Goal: Information Seeking & Learning: Learn about a topic

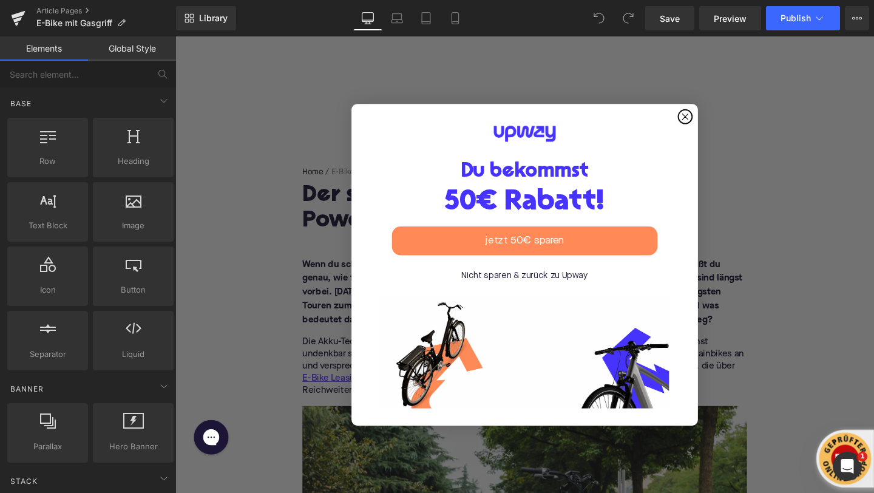
click at [711, 114] on circle "Close dialog" at bounding box center [712, 121] width 14 height 14
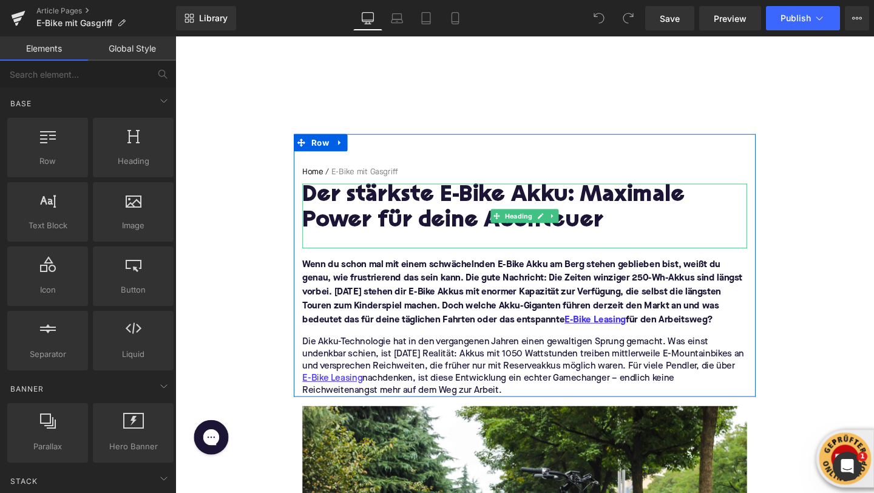
click at [379, 209] on h1 "Der stärkste E-Bike Akku: Maximale Power für deine Abenteuer" at bounding box center [542, 217] width 467 height 53
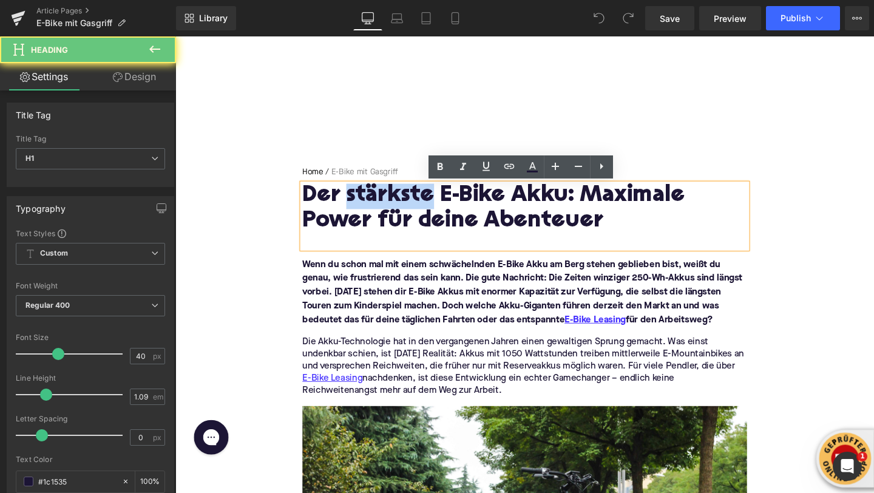
click at [379, 209] on h1 "Der stärkste E-Bike Akku: Maximale Power für deine Abenteuer" at bounding box center [542, 217] width 467 height 53
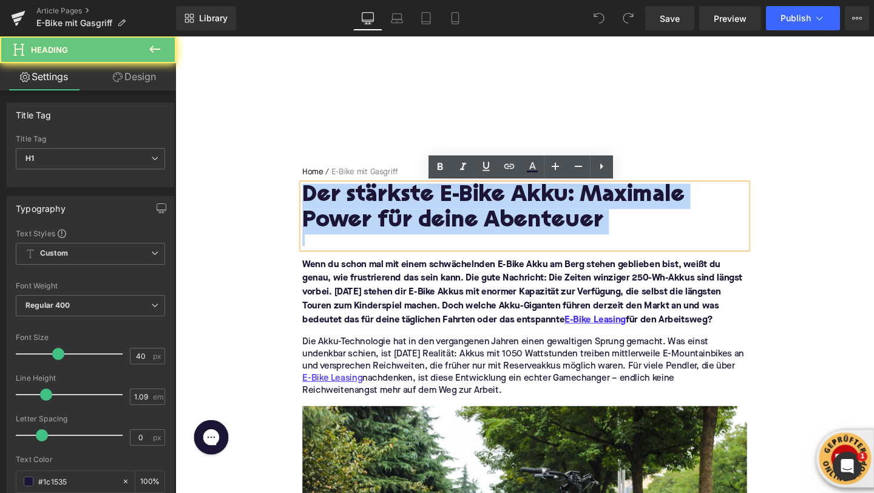
click at [379, 209] on h1 "Der stärkste E-Bike Akku: Maximale Power für deine Abenteuer" at bounding box center [542, 217] width 467 height 53
paste div
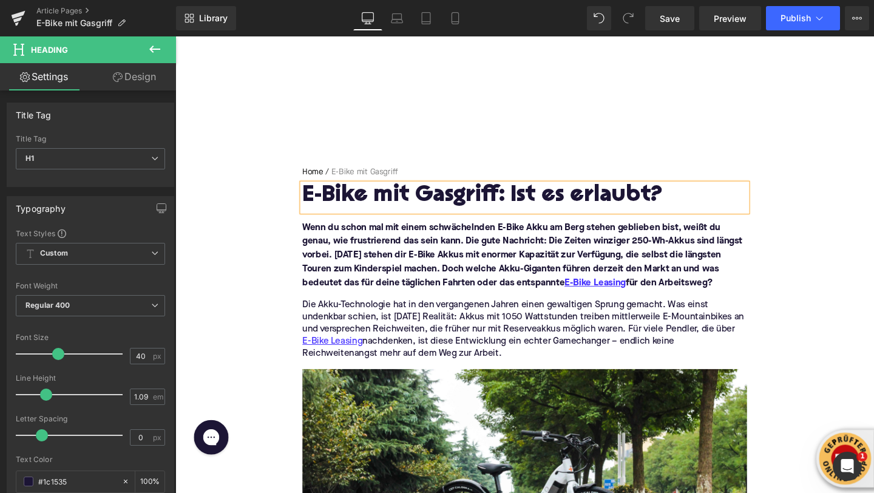
click at [375, 271] on font "Wenn du schon mal mit einem schwächelnden E-Bike Akku am Berg stehen geblieben …" at bounding box center [540, 266] width 463 height 68
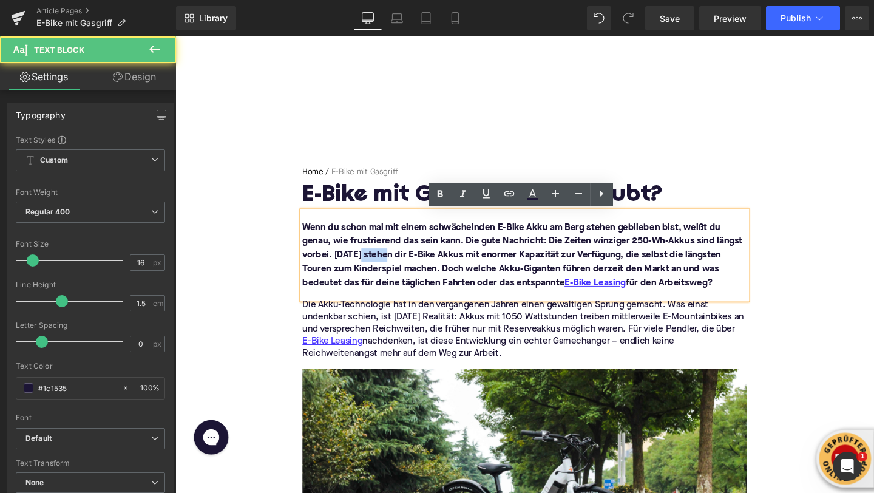
click at [375, 271] on font "Wenn du schon mal mit einem schwächelnden E-Bike Akku am Berg stehen geblieben …" at bounding box center [540, 266] width 463 height 68
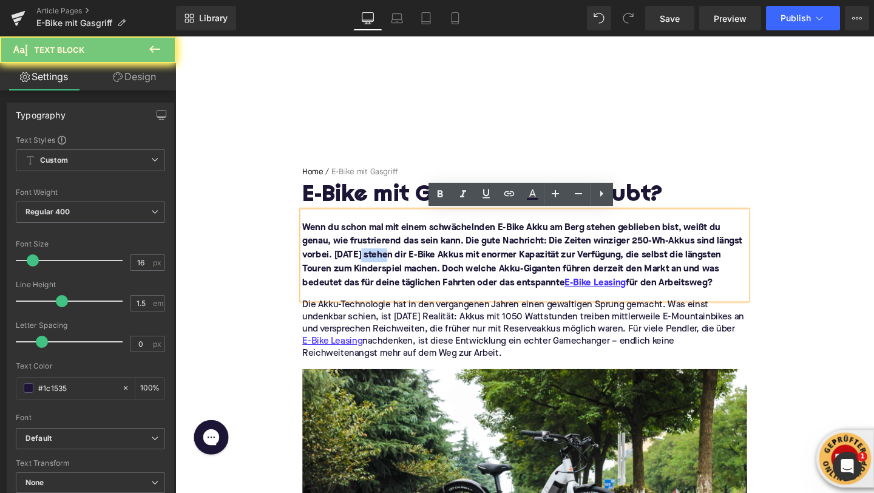
click at [375, 271] on font "Wenn du schon mal mit einem schwächelnden E-Bike Akku am Berg stehen geblieben …" at bounding box center [540, 266] width 463 height 68
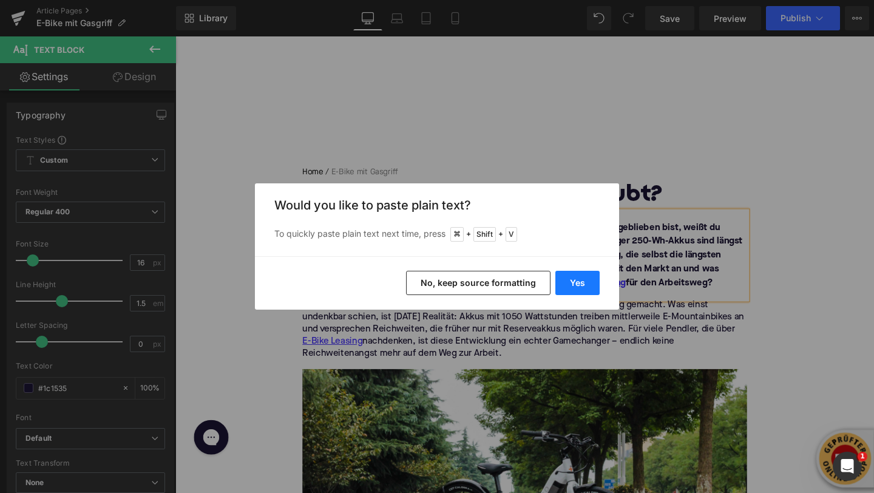
click at [566, 285] on button "Yes" at bounding box center [577, 283] width 44 height 24
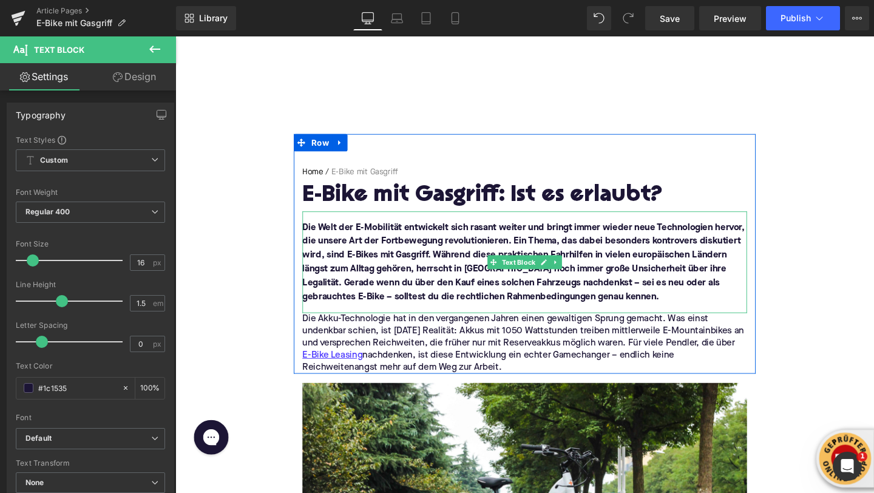
click at [647, 307] on p "Die Welt der E-Mobilität entwickelt sich rasant weiter und bringt immer wieder …" at bounding box center [542, 273] width 467 height 87
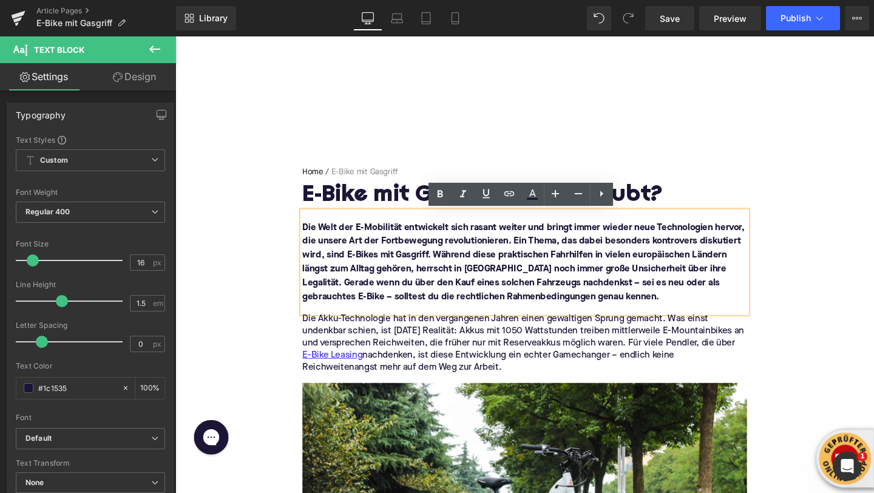
click at [382, 341] on p "Die Akku-Technologie hat in den vergangenen Jahren einen gewaltigen Sprung gema…" at bounding box center [542, 359] width 467 height 64
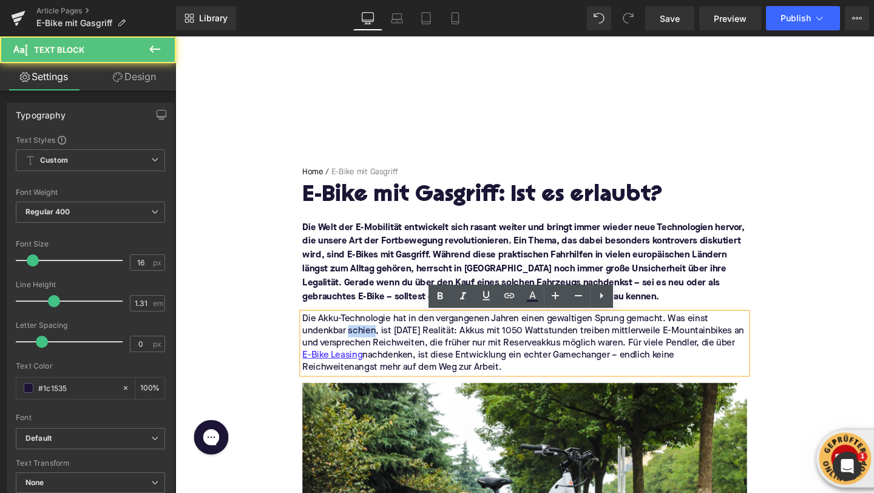
click at [382, 341] on p "Die Akku-Technologie hat in den vergangenen Jahren einen gewaltigen Sprung gema…" at bounding box center [542, 359] width 467 height 64
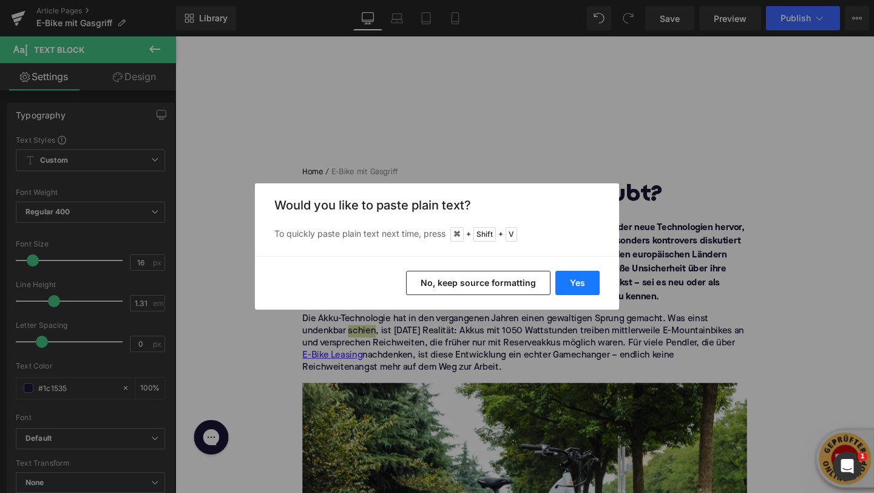
click at [570, 283] on button "Yes" at bounding box center [577, 283] width 44 height 24
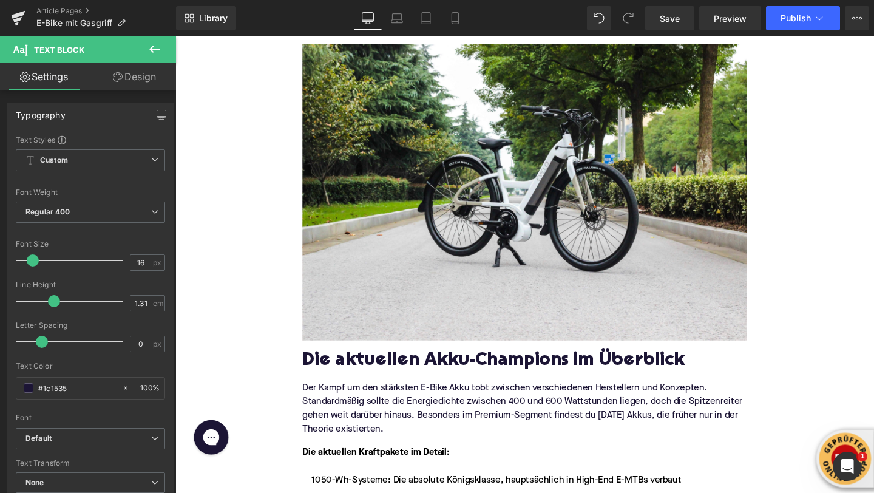
scroll to position [396, 0]
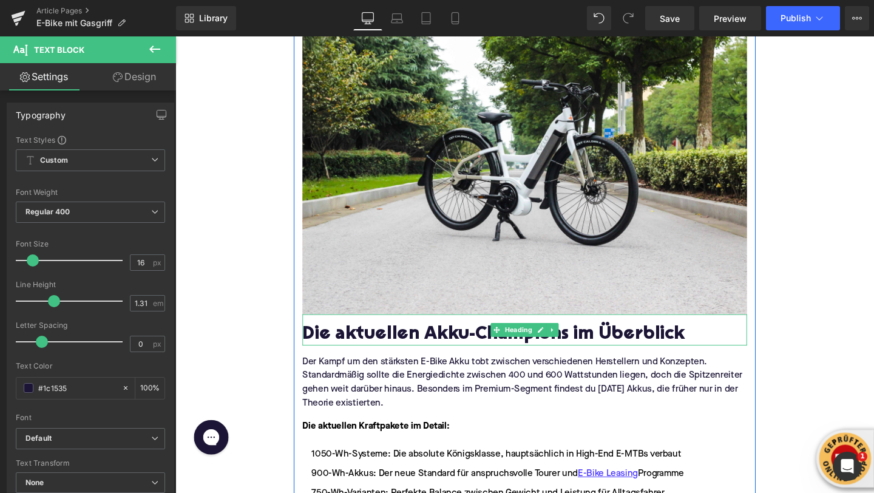
click at [350, 351] on h2 "Die aktuellen Akku-Champions im Überblick" at bounding box center [542, 350] width 467 height 22
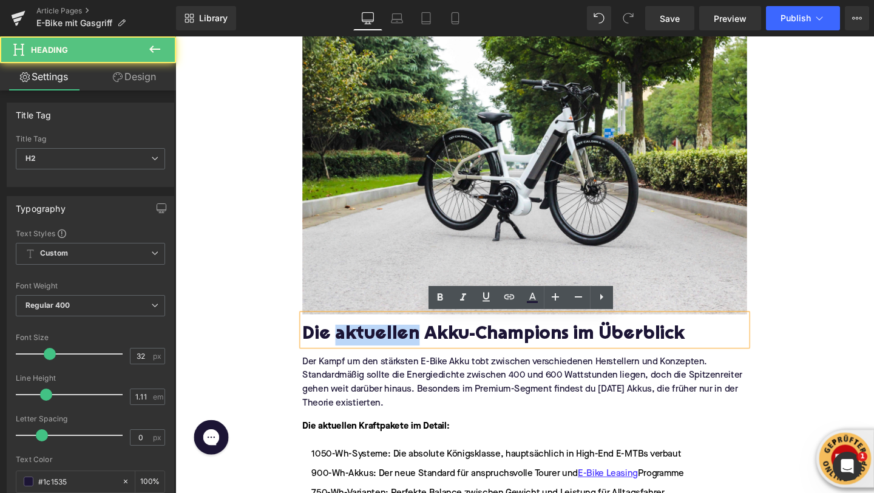
click at [350, 351] on h2 "Die aktuellen Akku-Champions im Überblick" at bounding box center [542, 350] width 467 height 22
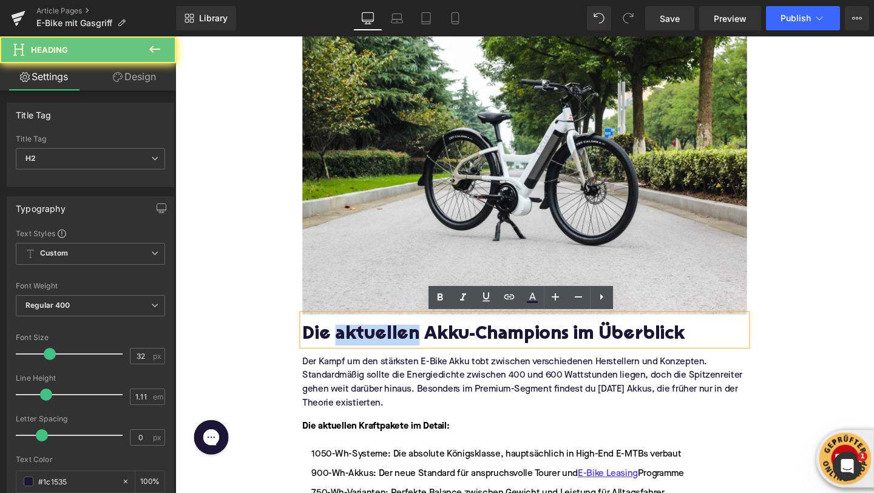
click at [350, 351] on h2 "Die aktuellen Akku-Champions im Überblick" at bounding box center [542, 350] width 467 height 22
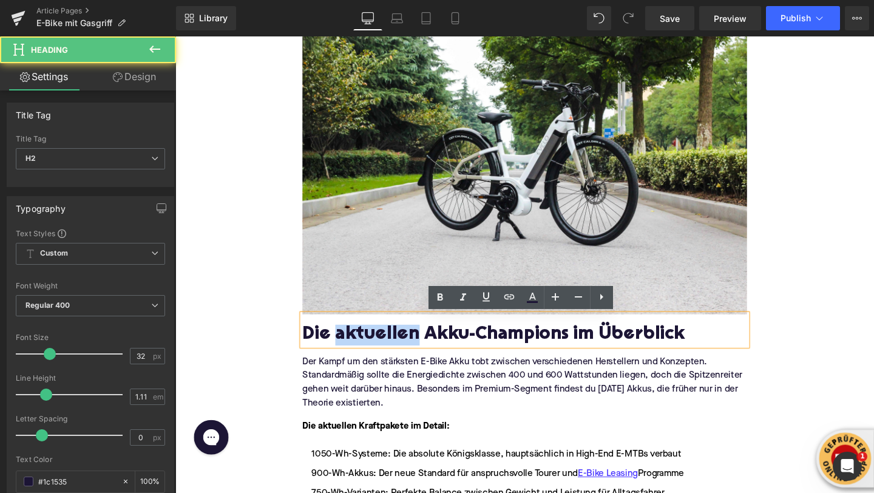
click at [350, 351] on h2 "Die aktuellen Akku-Champions im Überblick" at bounding box center [542, 350] width 467 height 22
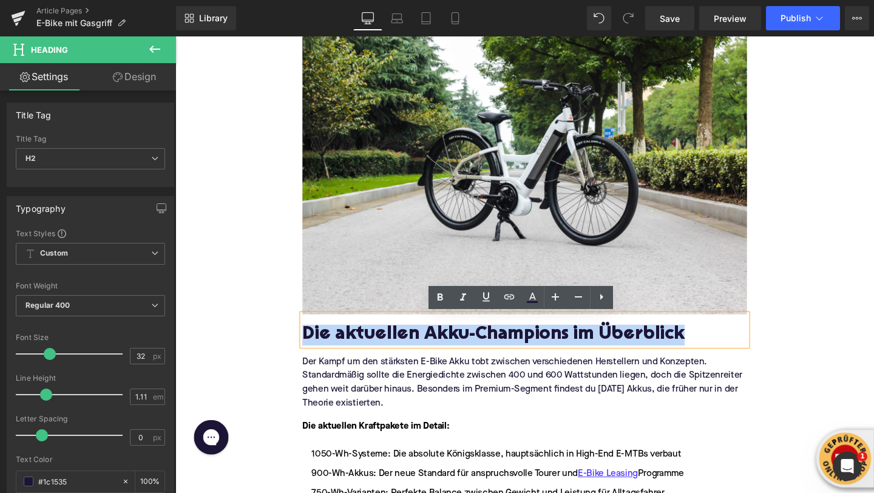
paste div
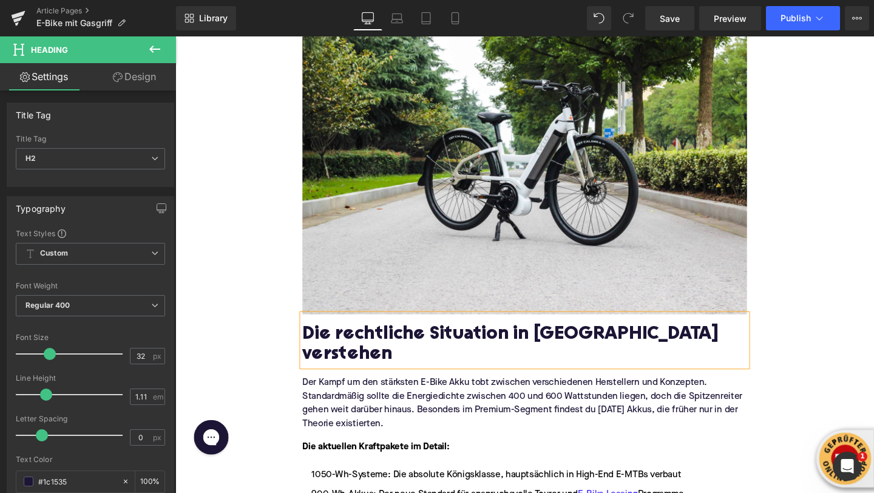
click at [356, 393] on p "Der Kampf um den stärksten E-Bike Akku tobt zwischen verschiedenen Herstellern …" at bounding box center [542, 422] width 467 height 58
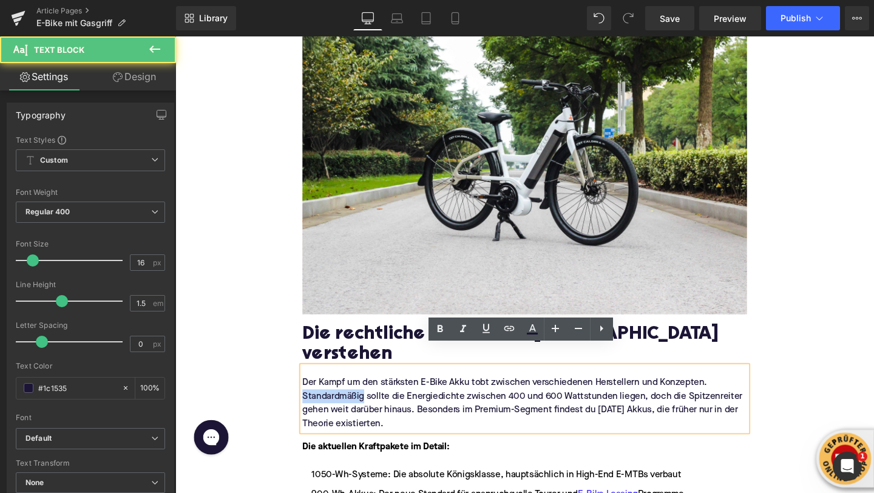
click at [356, 393] on p "Der Kampf um den stärksten E-Bike Akku tobt zwischen verschiedenen Herstellern …" at bounding box center [542, 422] width 467 height 58
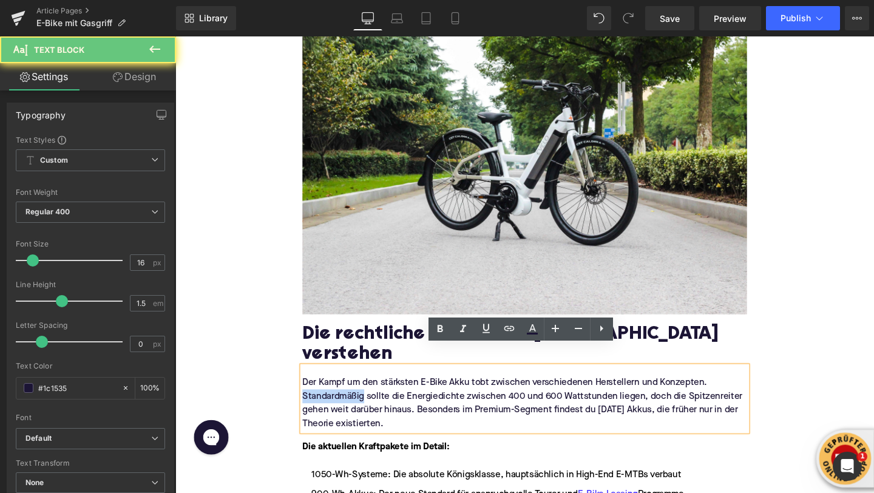
click at [356, 393] on p "Der Kampf um den stärksten E-Bike Akku tobt zwischen verschiedenen Herstellern …" at bounding box center [542, 422] width 467 height 58
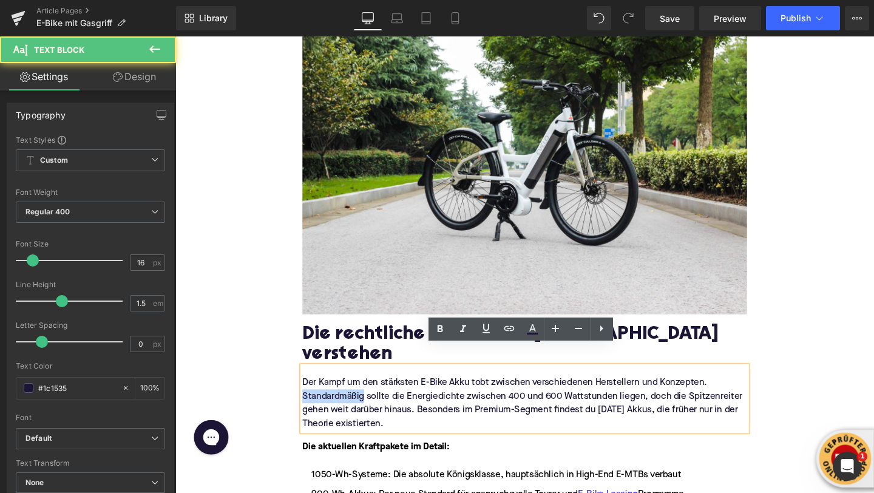
click at [356, 393] on p "Der Kampf um den stärksten E-Bike Akku tobt zwischen verschiedenen Herstellern …" at bounding box center [542, 422] width 467 height 58
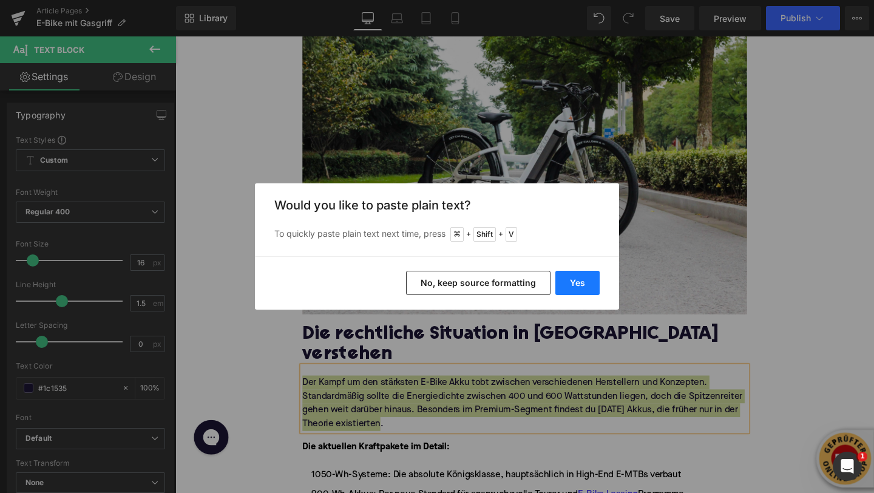
click at [578, 287] on button "Yes" at bounding box center [577, 283] width 44 height 24
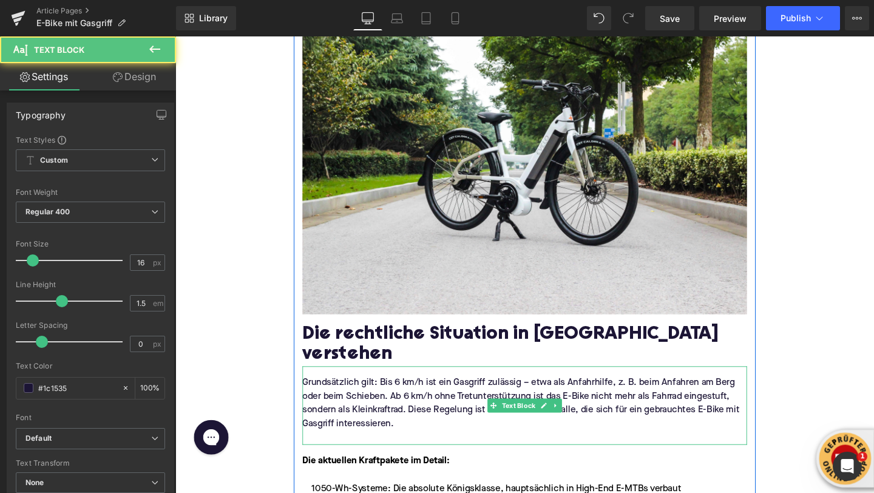
click at [426, 451] on p at bounding box center [542, 458] width 467 height 15
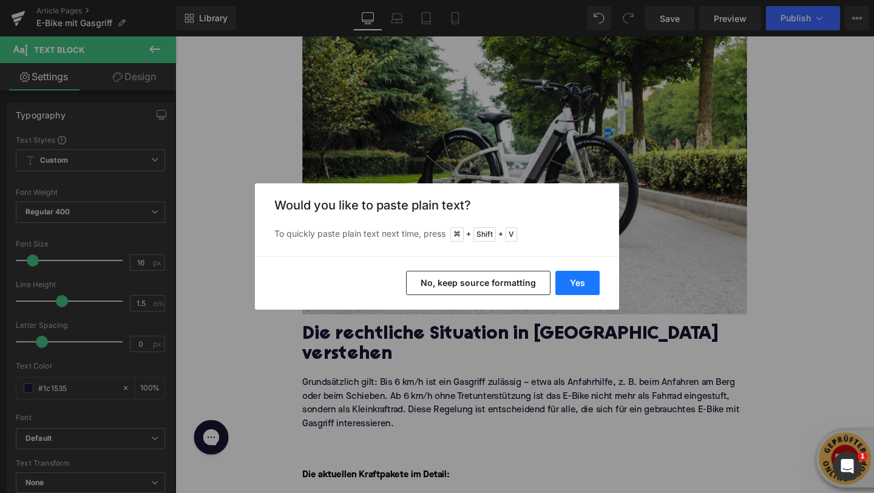
click at [569, 280] on button "Yes" at bounding box center [577, 283] width 44 height 24
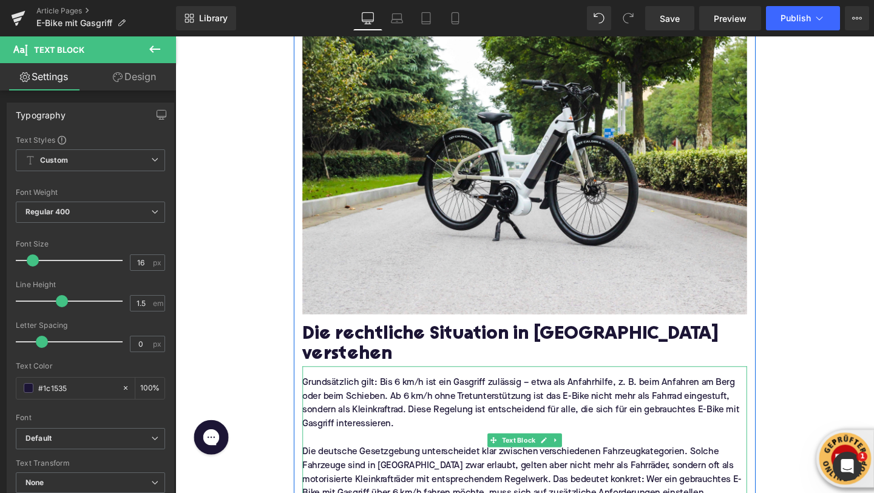
scroll to position [451, 0]
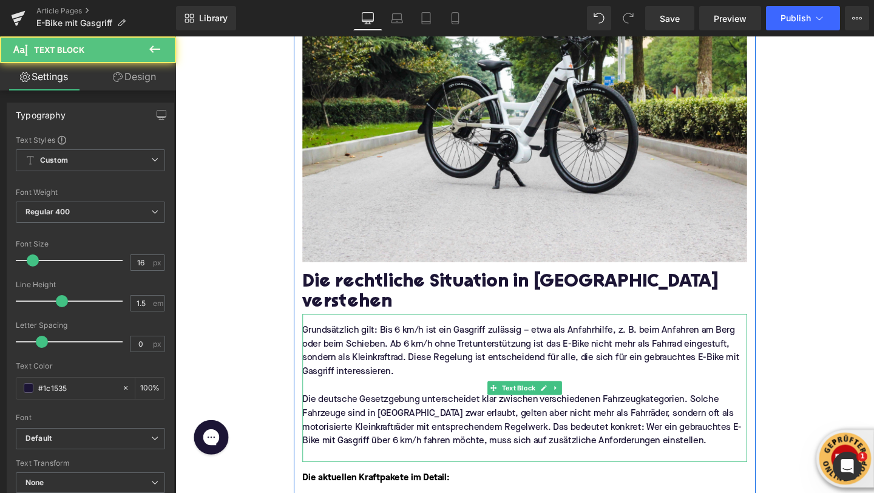
click at [347, 469] on p at bounding box center [542, 476] width 467 height 15
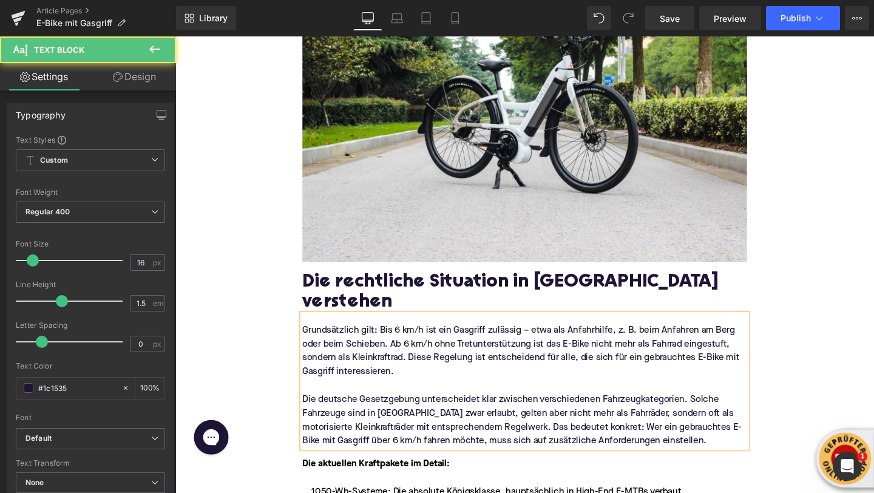
click at [325, 396] on p "Die deutsche Gesetzgebung unterscheidet klar zwischen verschiedenen Fahrzeugkat…" at bounding box center [542, 432] width 467 height 73
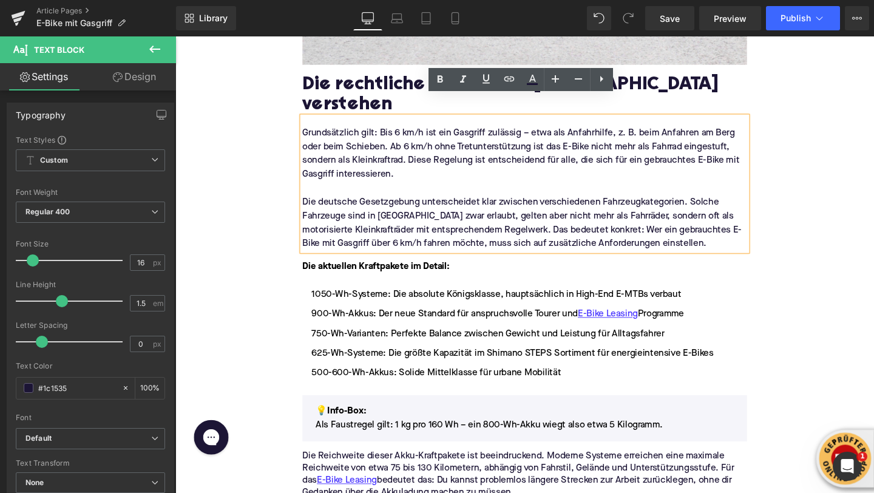
scroll to position [661, 0]
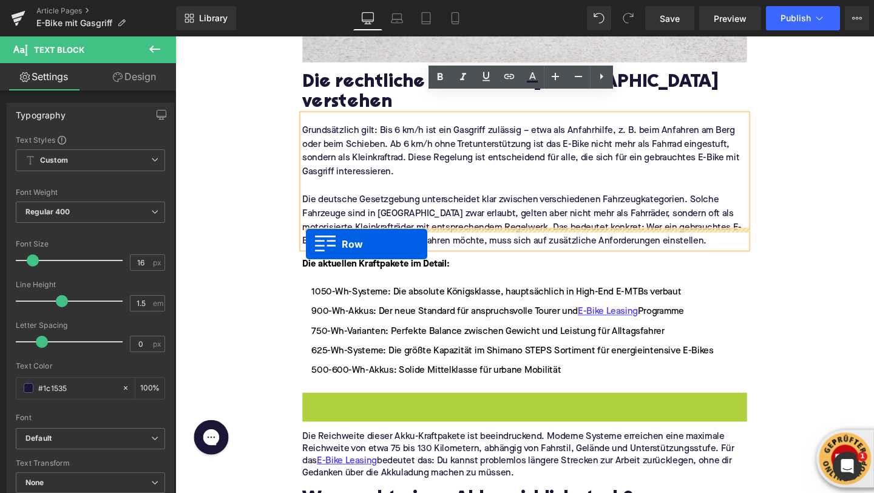
drag, startPoint x: 319, startPoint y: 400, endPoint x: 313, endPoint y: 256, distance: 144.6
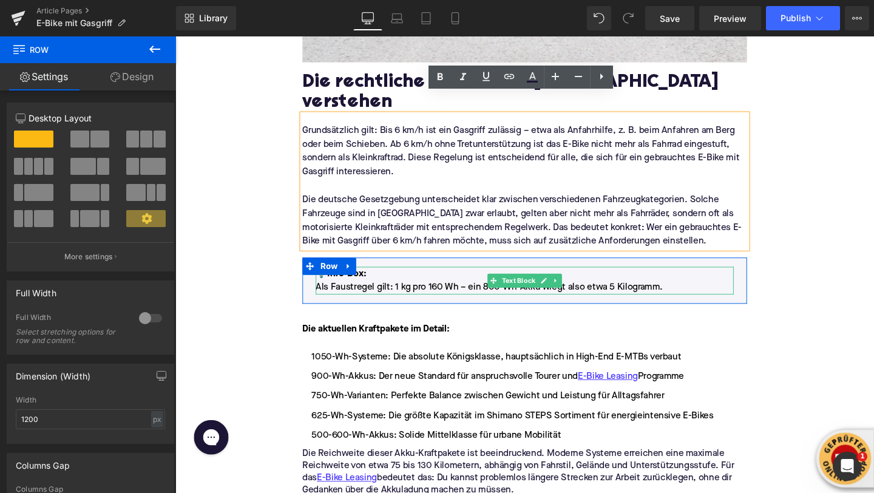
click at [371, 281] on strong "Info-Box:" at bounding box center [355, 286] width 41 height 10
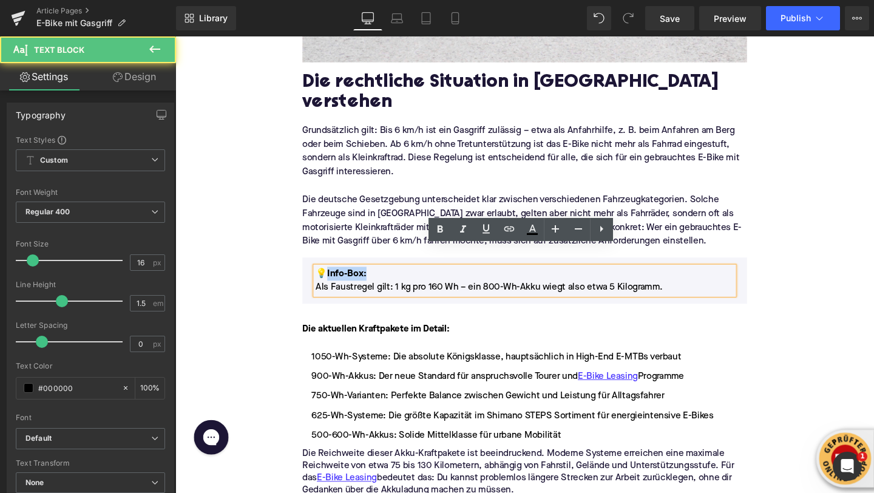
drag, startPoint x: 333, startPoint y: 265, endPoint x: 371, endPoint y: 266, distance: 38.3
click at [373, 281] on strong "Info-Box:" at bounding box center [355, 286] width 41 height 10
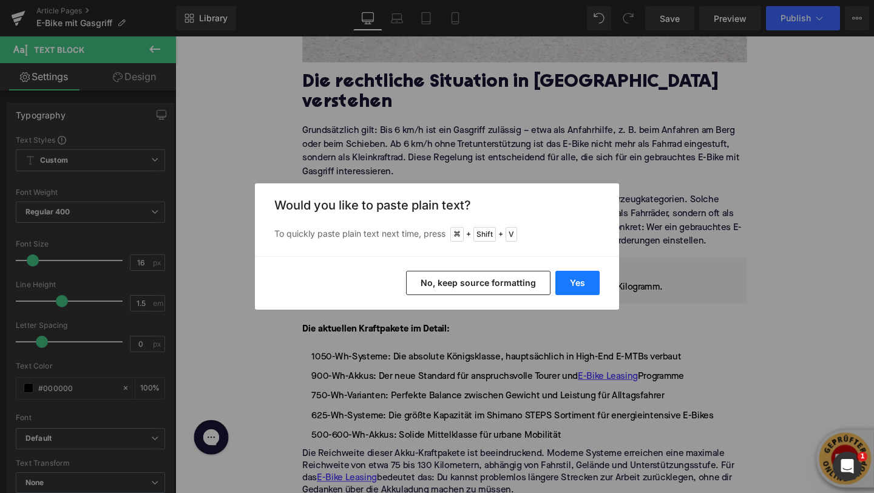
click at [579, 280] on button "Yes" at bounding box center [577, 283] width 44 height 24
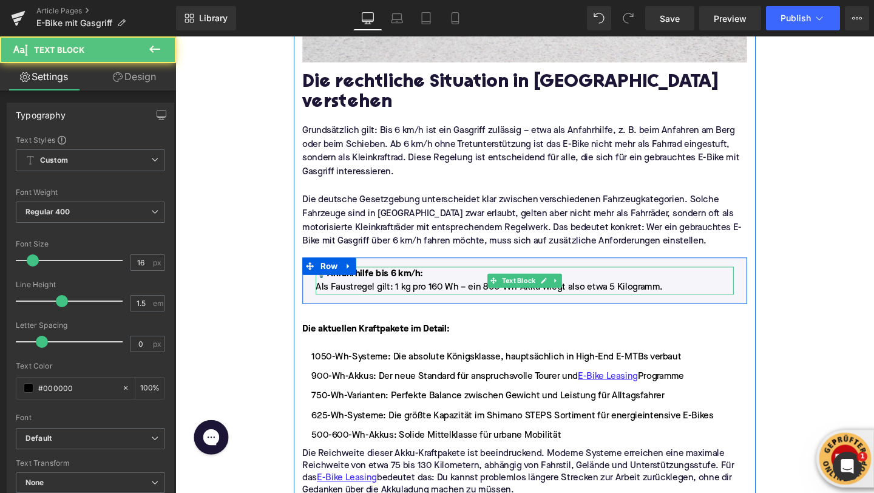
click at [411, 279] on p "💡Anfahrhilfe bis 6 km/h : Als Faustregel gilt: 1 kg pro 160 Wh – ein 800-Wh-Akk…" at bounding box center [542, 293] width 439 height 29
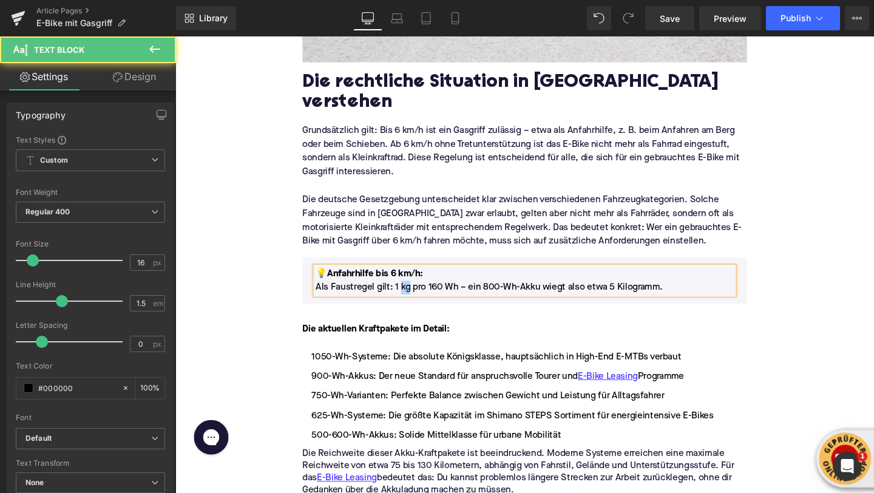
click at [411, 279] on p "💡Anfahrhilfe bis 6 km/h : Als Faustregel gilt: 1 kg pro 160 Wh – ein 800-Wh-Akk…" at bounding box center [542, 293] width 439 height 29
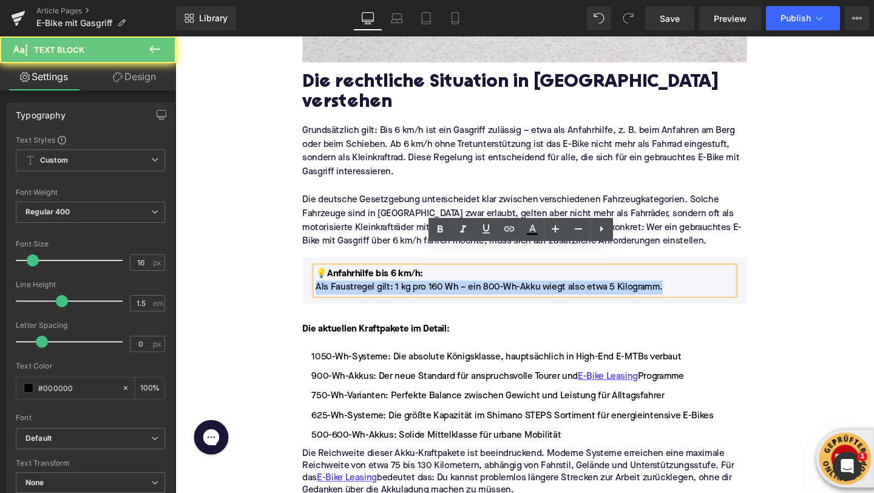
click at [411, 279] on p "💡Anfahrhilfe bis 6 km/h : Als Faustregel gilt: 1 kg pro 160 Wh – ein 800-Wh-Akk…" at bounding box center [542, 293] width 439 height 29
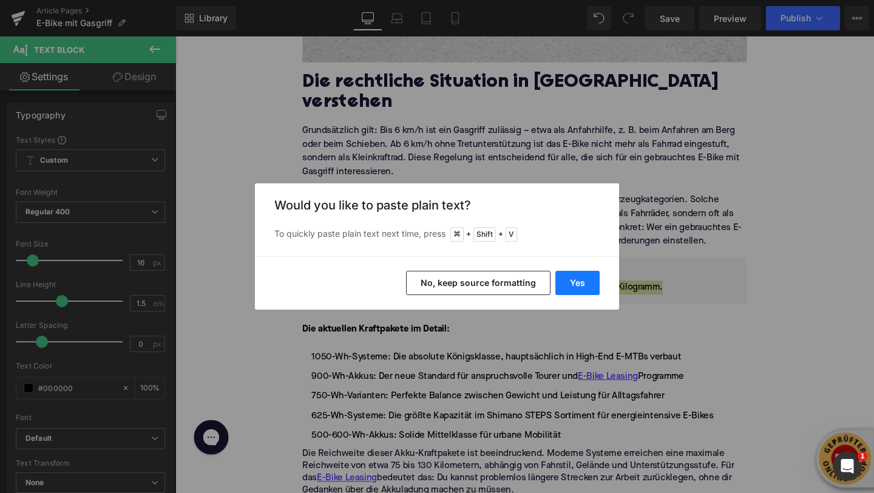
click at [582, 284] on button "Yes" at bounding box center [577, 283] width 44 height 24
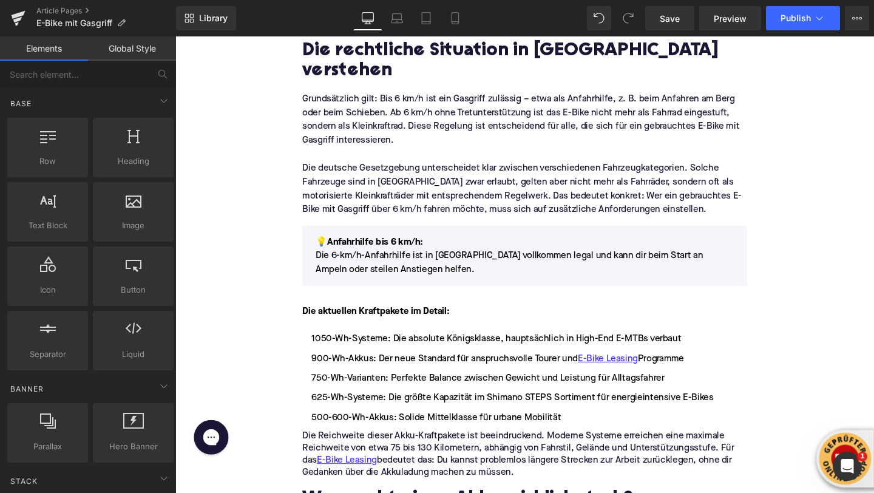
scroll to position [696, 0]
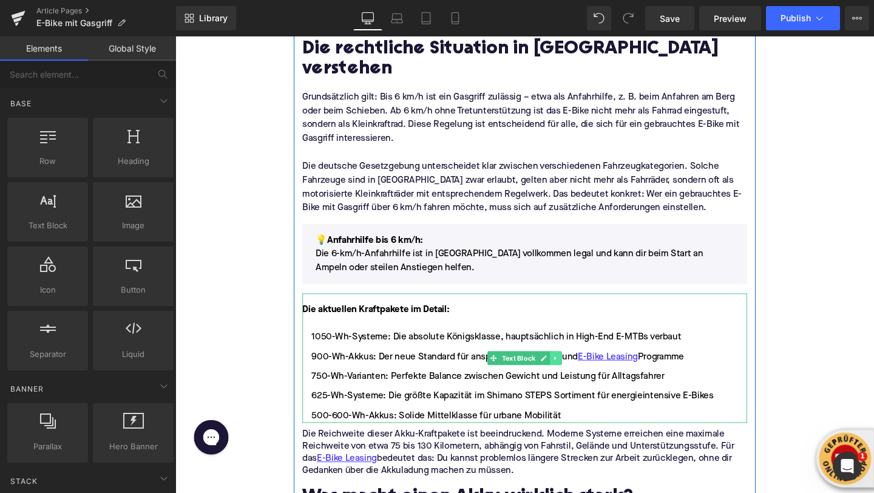
click at [575, 373] on icon at bounding box center [575, 375] width 2 height 4
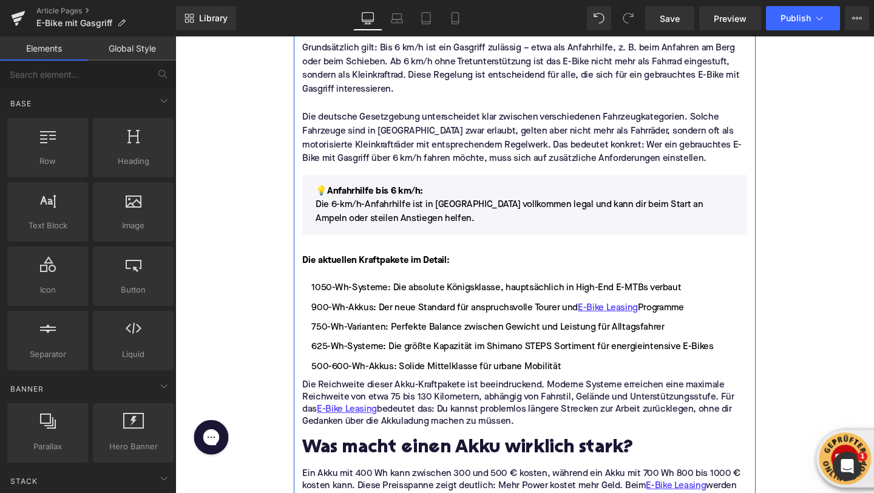
scroll to position [753, 0]
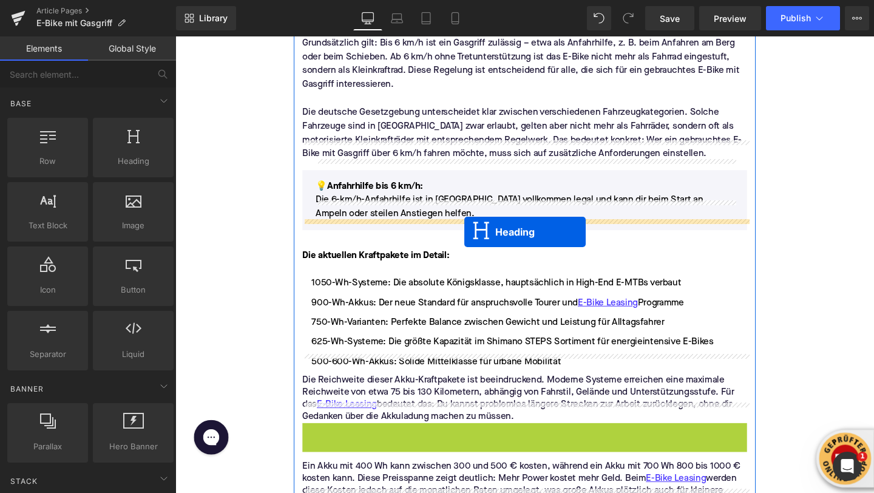
drag, startPoint x: 511, startPoint y: 438, endPoint x: 479, endPoint y: 242, distance: 198.1
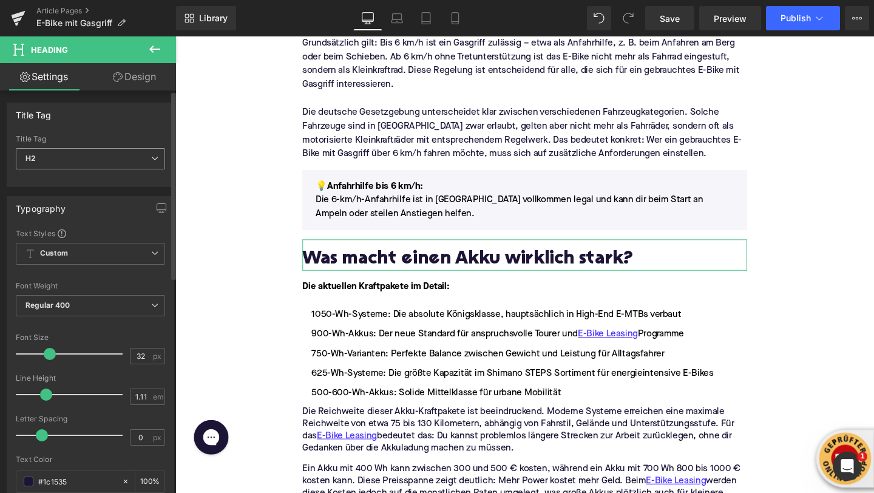
click at [80, 155] on span "H2" at bounding box center [90, 158] width 149 height 21
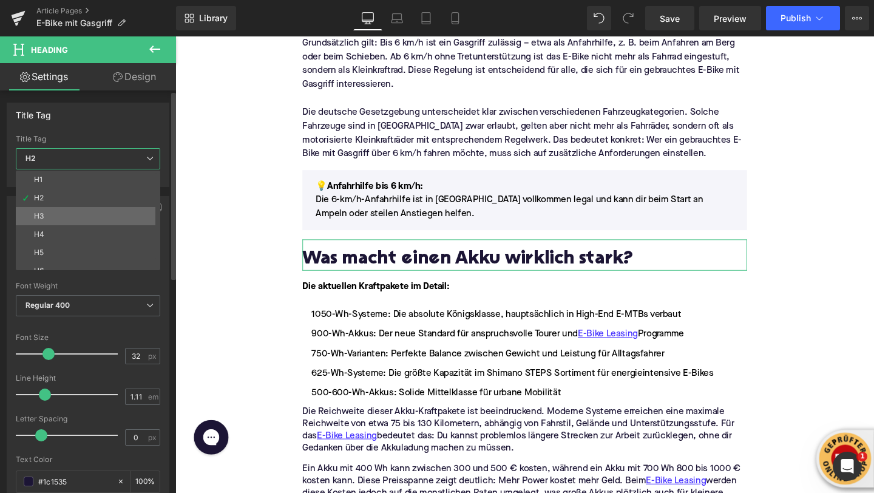
click at [57, 212] on li "H3" at bounding box center [91, 216] width 150 height 18
type input "31"
type input "1.29"
type input "100"
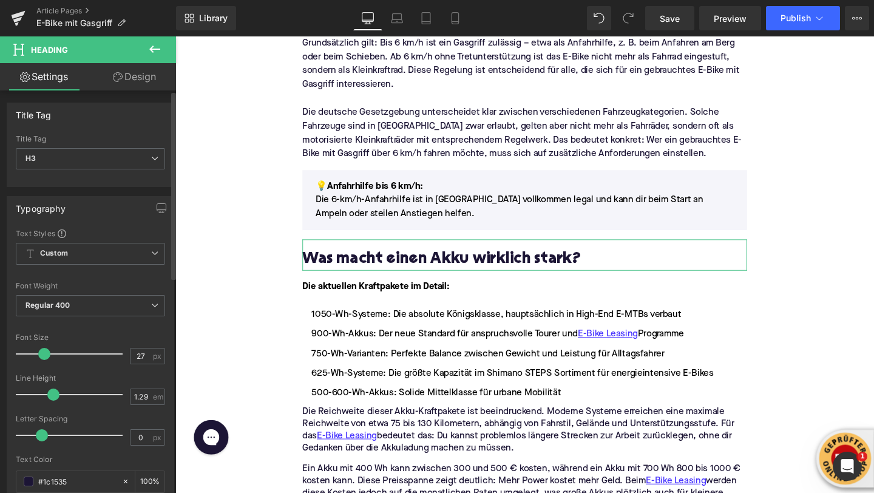
type input "28"
click at [42, 355] on span at bounding box center [45, 354] width 12 height 12
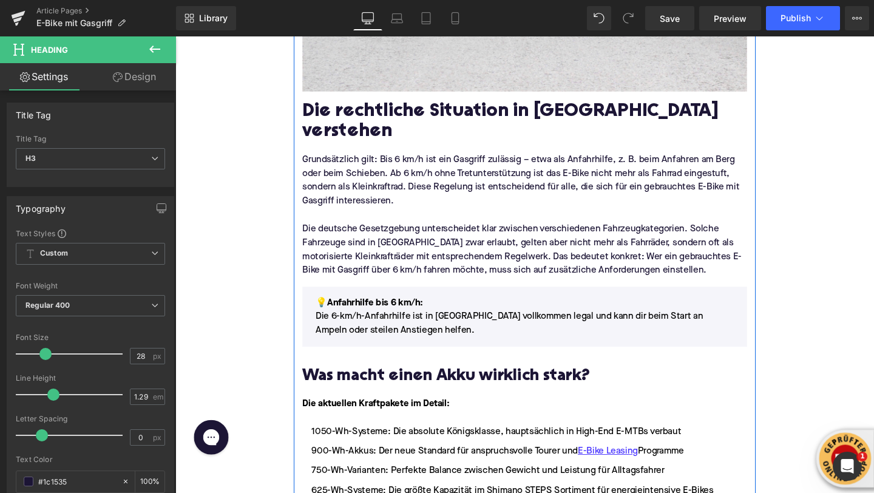
scroll to position [623, 0]
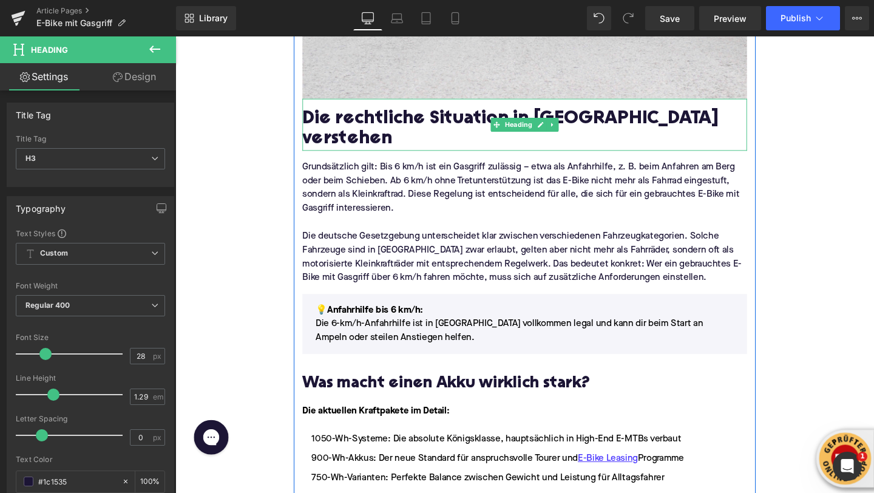
click at [350, 120] on h2 "Die rechtliche Situation in [GEOGRAPHIC_DATA] verstehen" at bounding box center [542, 134] width 467 height 43
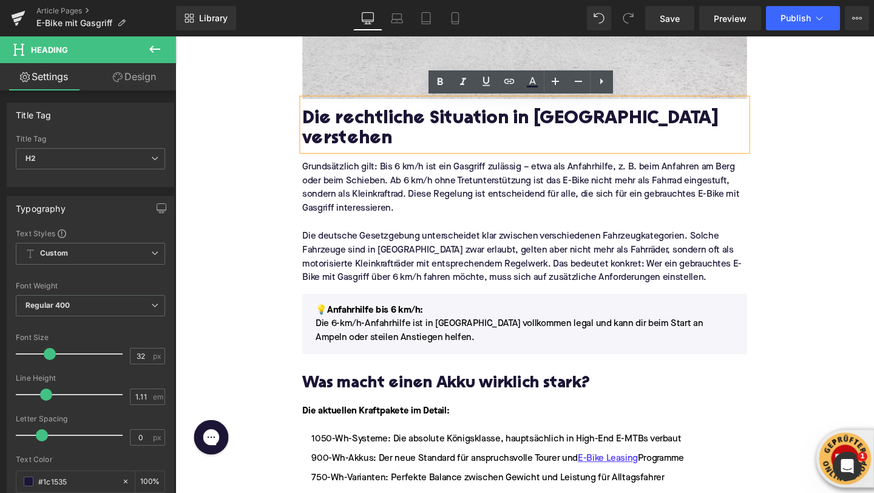
click at [344, 391] on h3 "Was macht einen Akku wirklich stark?" at bounding box center [542, 402] width 467 height 22
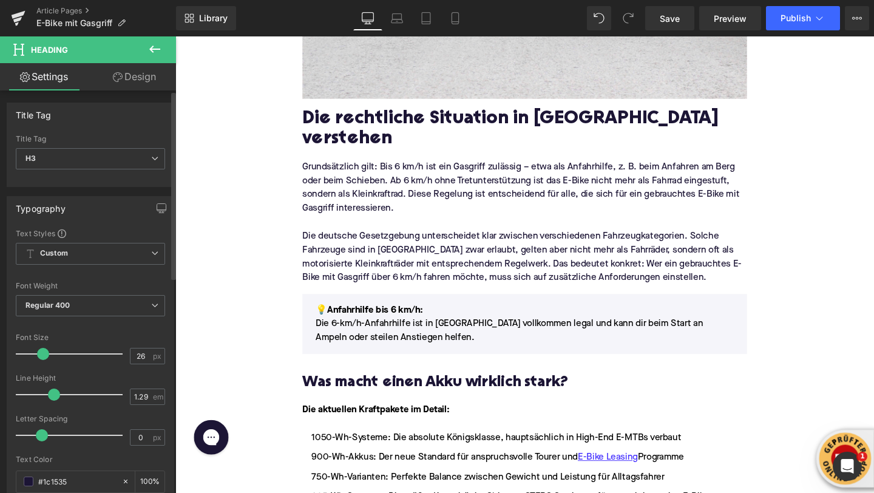
type input "25"
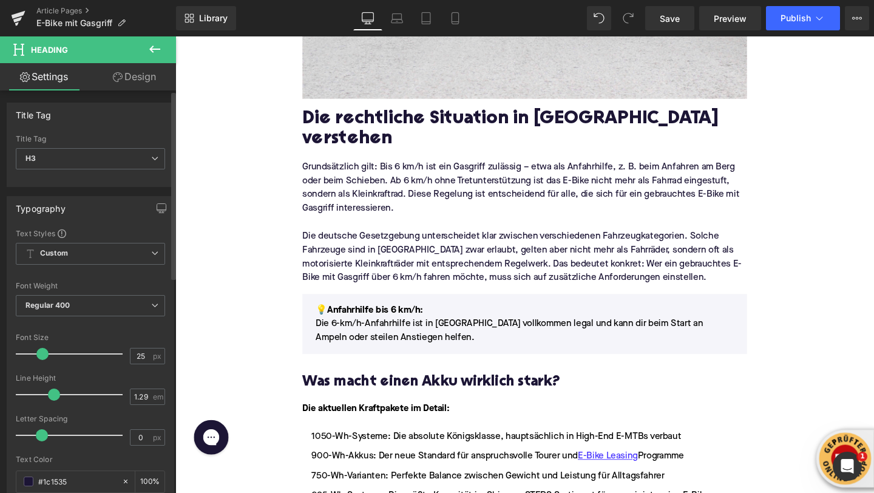
click at [41, 355] on span at bounding box center [42, 354] width 12 height 12
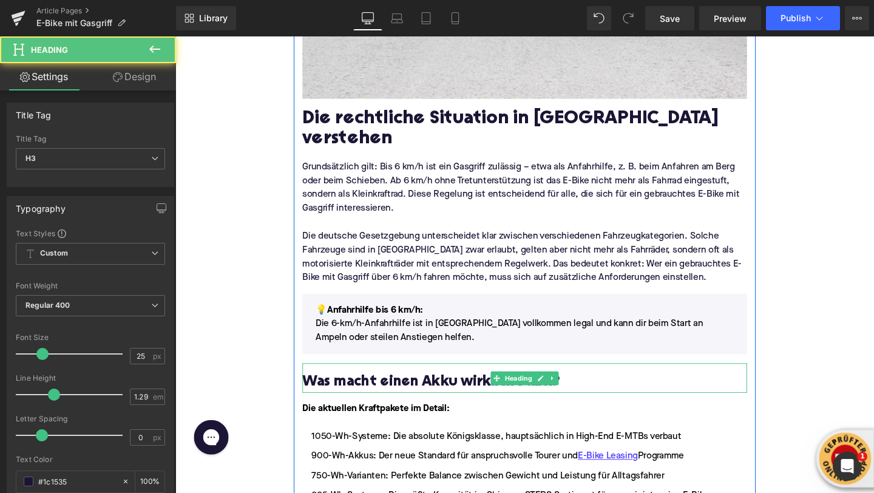
click at [348, 391] on h3 "Was macht einen Akku wirklich stark?" at bounding box center [542, 400] width 467 height 19
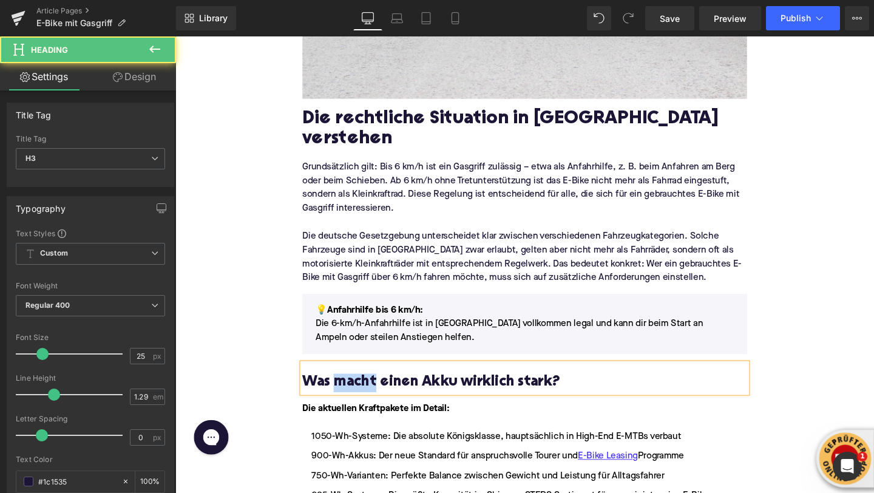
click at [348, 391] on h3 "Was macht einen Akku wirklich stark?" at bounding box center [542, 400] width 467 height 19
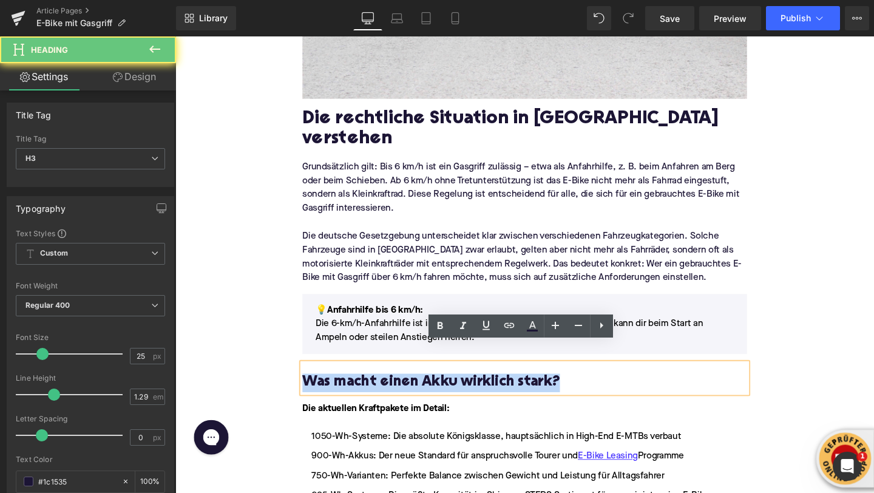
click at [348, 391] on h3 "Was macht einen Akku wirklich stark?" at bounding box center [542, 400] width 467 height 19
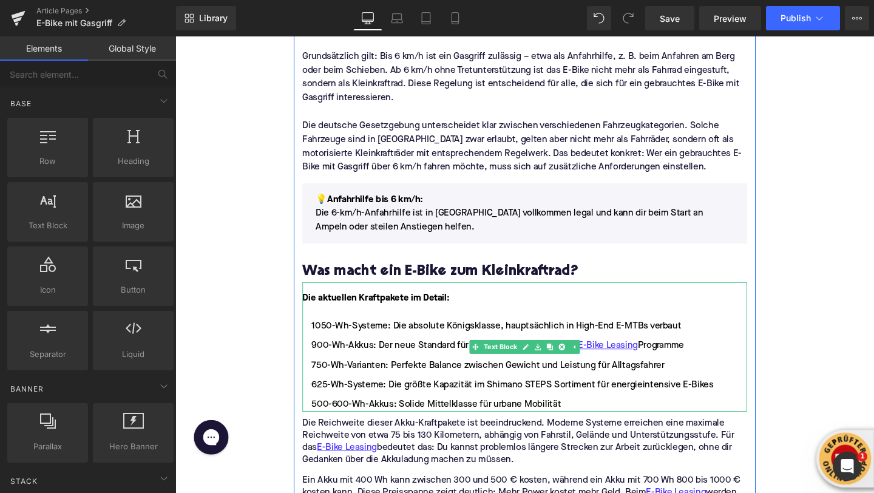
scroll to position [747, 0]
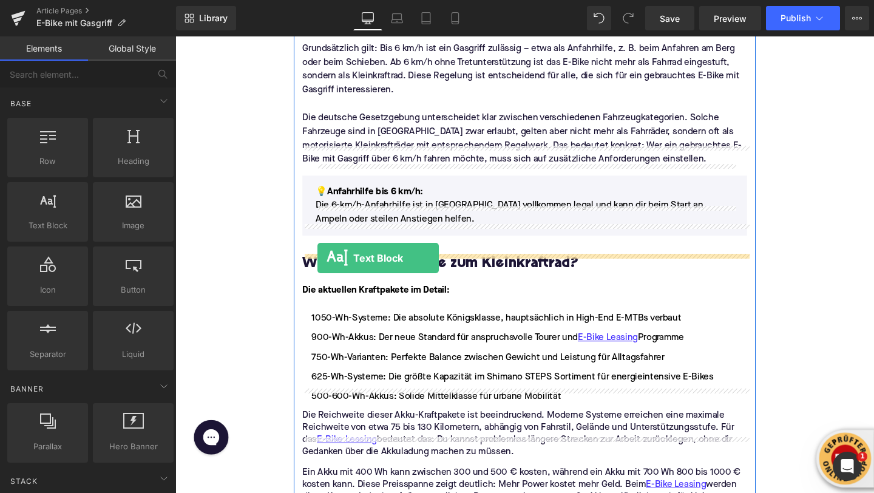
drag, startPoint x: 201, startPoint y: 237, endPoint x: 325, endPoint y: 270, distance: 128.1
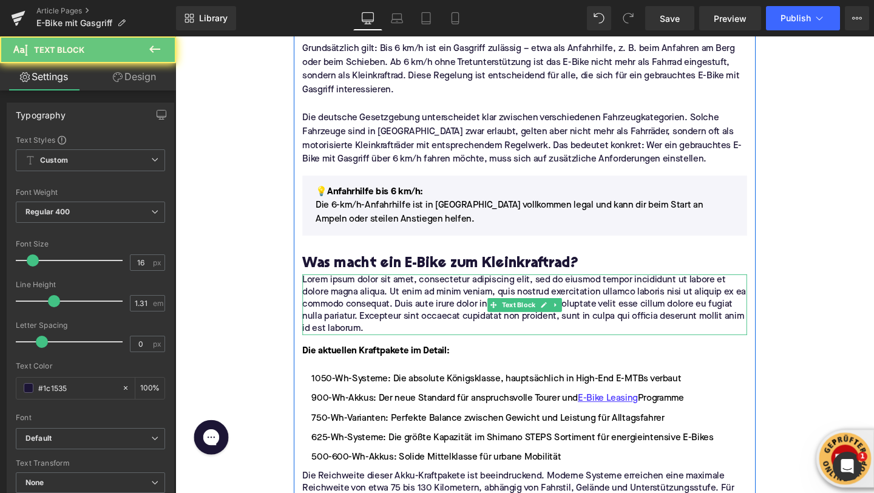
click at [357, 296] on p "Lorem ipsum dolor sit amet, consectetur adipiscing elit, sed do eiusmod tempor …" at bounding box center [542, 319] width 467 height 64
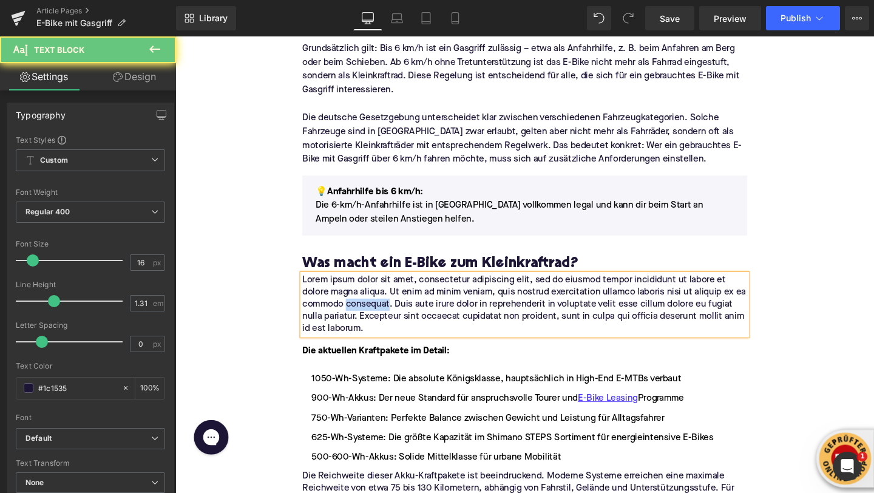
click at [357, 296] on p "Lorem ipsum dolor sit amet, consectetur adipiscing elit, sed do eiusmod tempor …" at bounding box center [542, 319] width 467 height 64
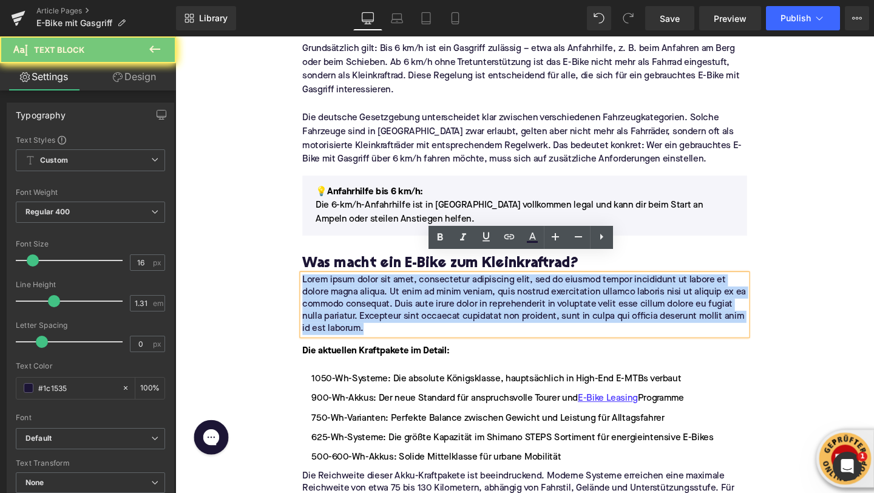
click at [357, 296] on p "Lorem ipsum dolor sit amet, consectetur adipiscing elit, sed do eiusmod tempor …" at bounding box center [542, 319] width 467 height 64
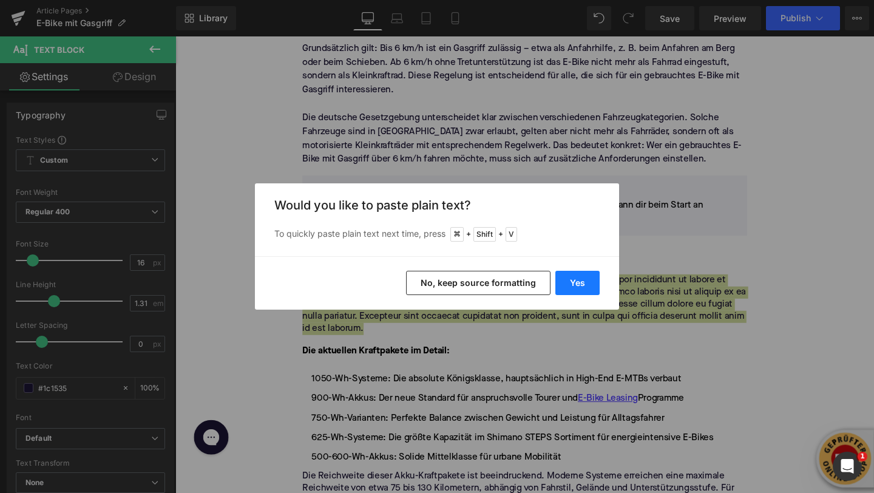
click at [575, 291] on button "Yes" at bounding box center [577, 283] width 44 height 24
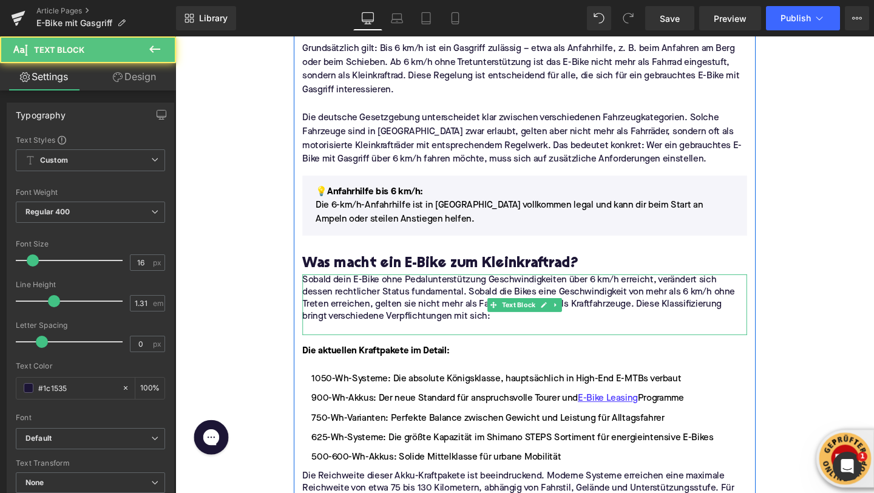
click at [450, 338] on p at bounding box center [542, 344] width 467 height 13
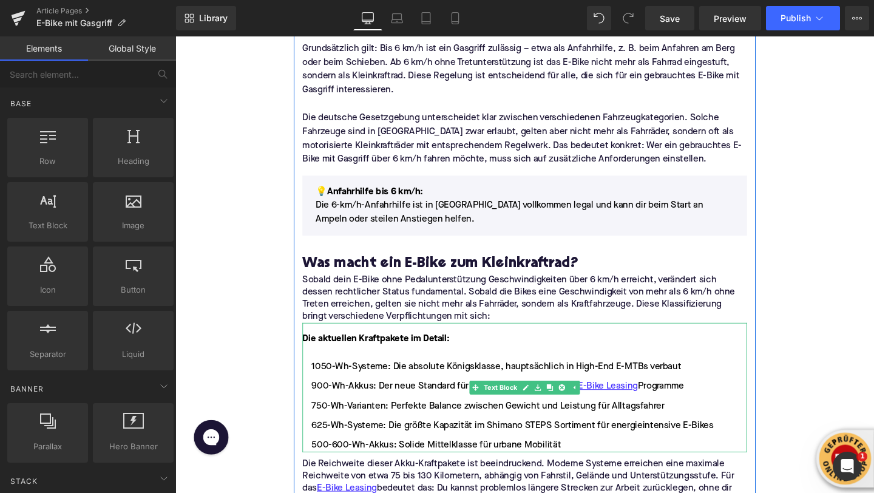
click at [373, 350] on strong "Die aktuellen Kraftpakete im Detail:" at bounding box center [386, 355] width 155 height 10
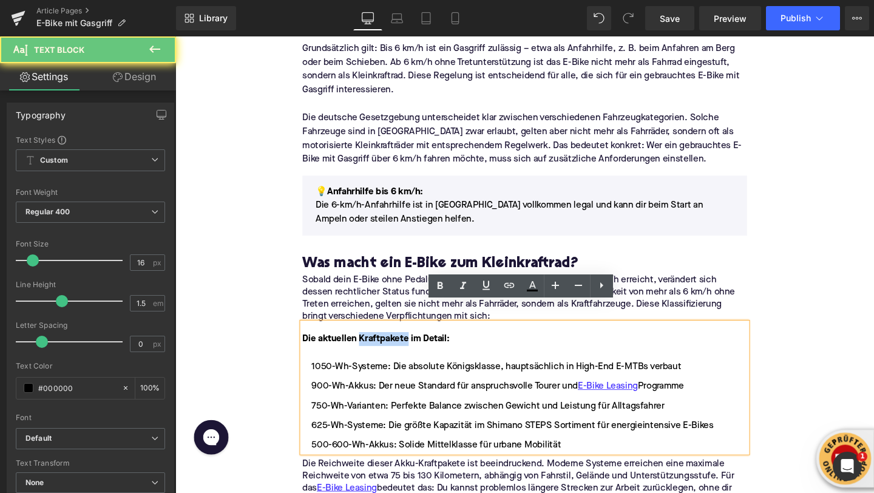
click at [373, 350] on strong "Die aktuellen Kraftpakete im Detail:" at bounding box center [386, 355] width 155 height 10
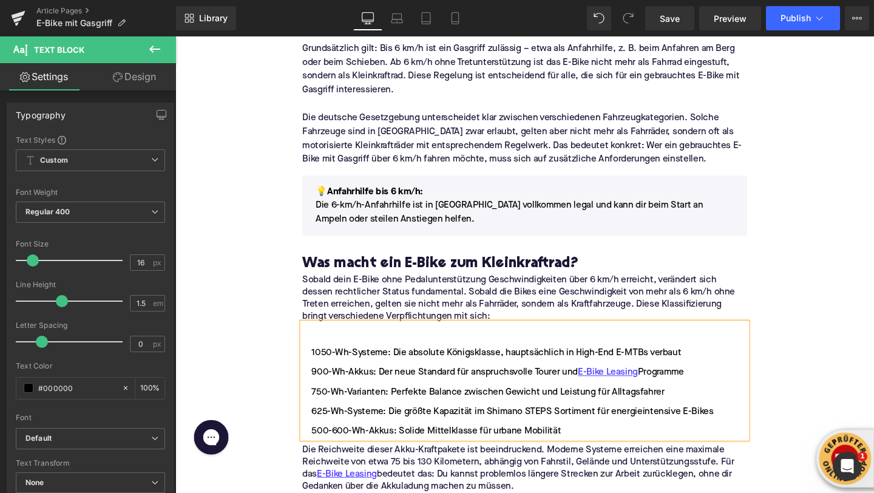
click at [319, 362] on li "1050-Wh-Systeme: Die absolute Königsklasse, hauptsächlich in High-End E-MTBs ve…" at bounding box center [542, 369] width 467 height 15
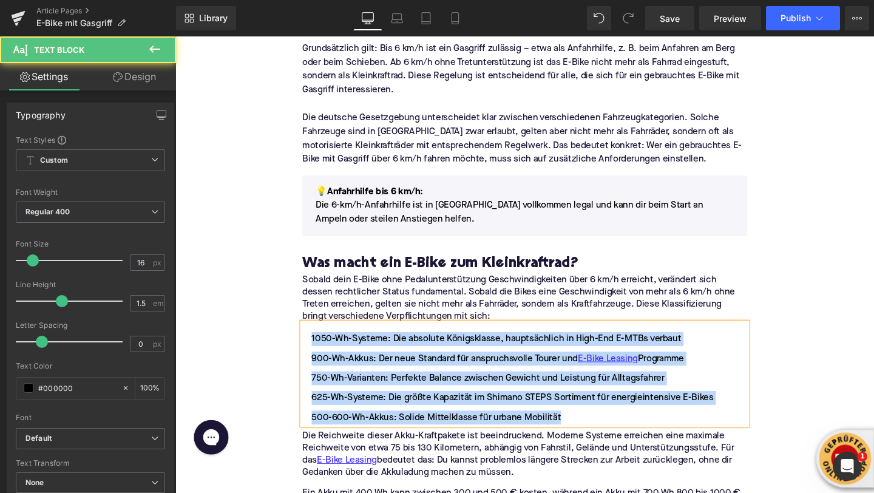
drag, startPoint x: 589, startPoint y: 416, endPoint x: 300, endPoint y: 334, distance: 300.2
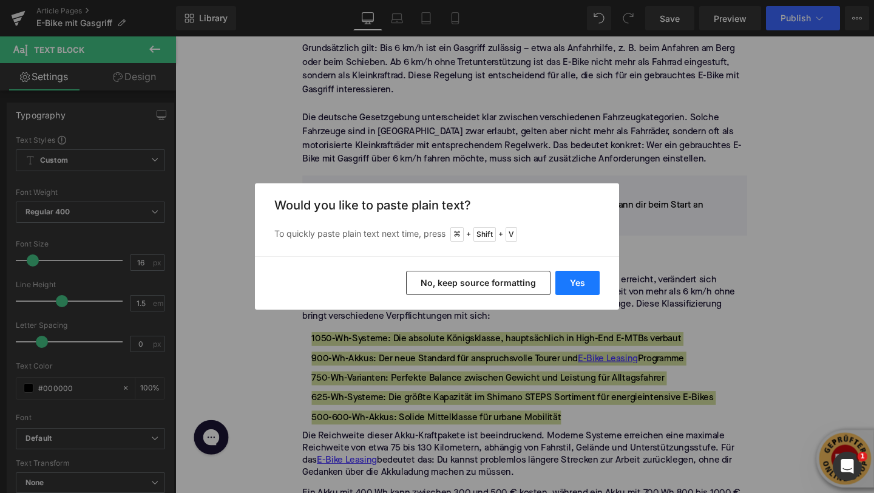
click at [582, 280] on button "Yes" at bounding box center [577, 283] width 44 height 24
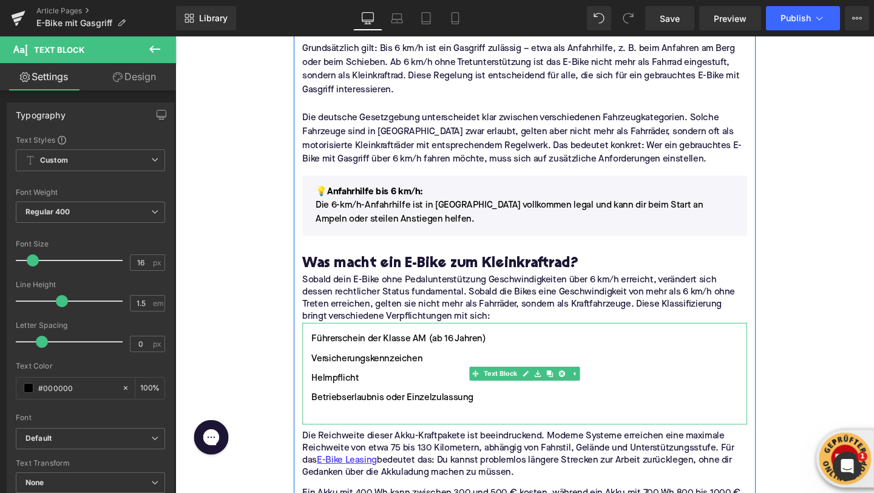
click at [425, 430] on li at bounding box center [542, 437] width 467 height 15
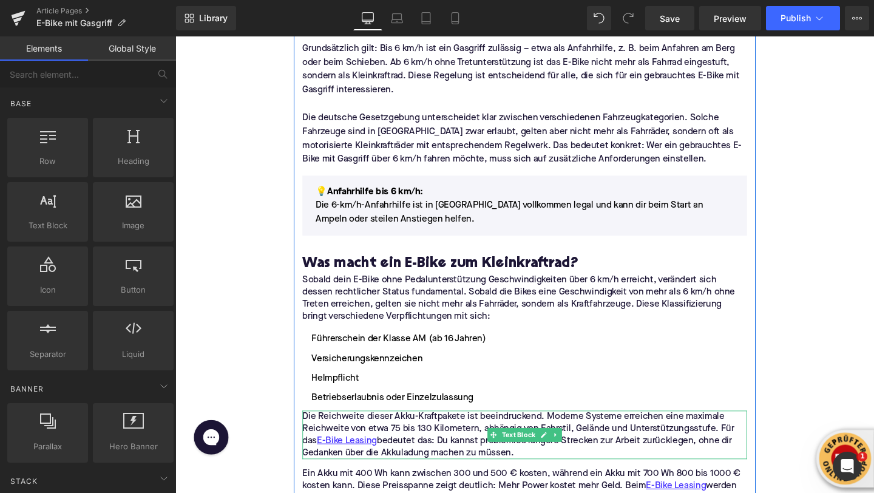
click at [351, 430] on p "Die Reichweite dieser Akku-Kraftpakete ist beeindruckend. Moderne Systeme errei…" at bounding box center [542, 455] width 467 height 51
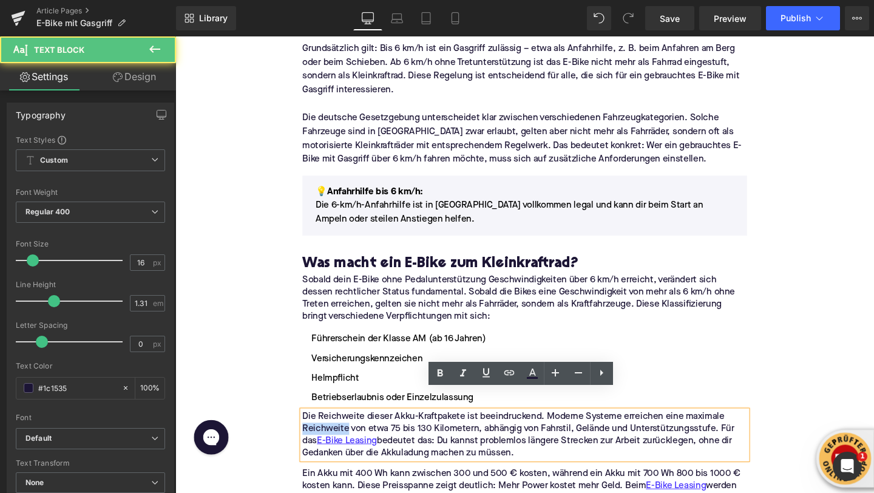
click at [351, 430] on p "Die Reichweite dieser Akku-Kraftpakete ist beeindruckend. Moderne Systeme errei…" at bounding box center [542, 455] width 467 height 51
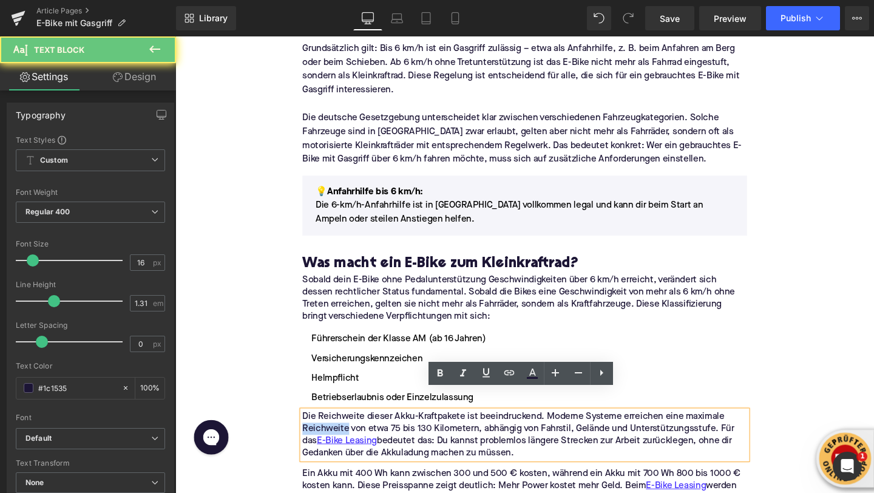
click at [351, 430] on p "Die Reichweite dieser Akku-Kraftpakete ist beeindruckend. Moderne Systeme errei…" at bounding box center [542, 455] width 467 height 51
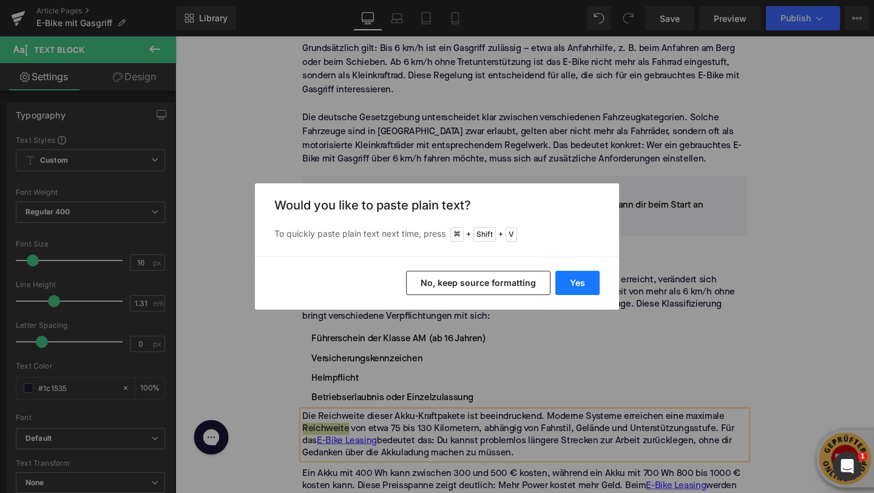
click at [575, 285] on button "Yes" at bounding box center [577, 283] width 44 height 24
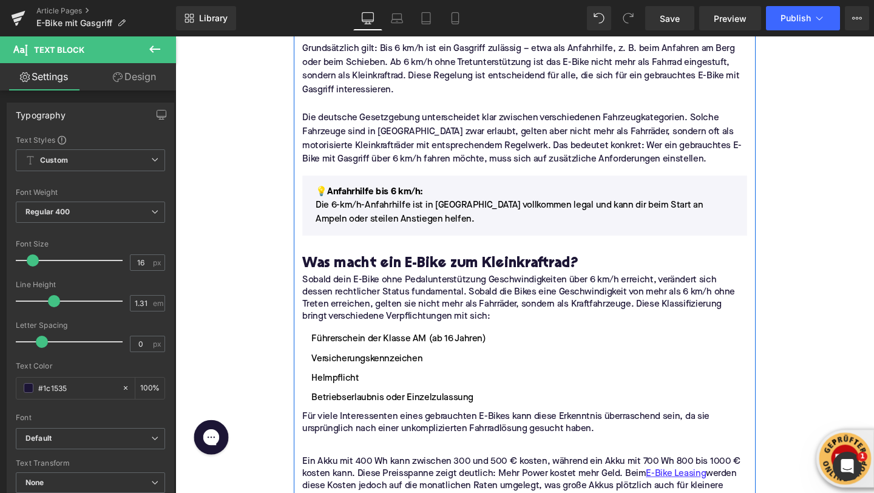
click at [421, 455] on p at bounding box center [542, 461] width 467 height 13
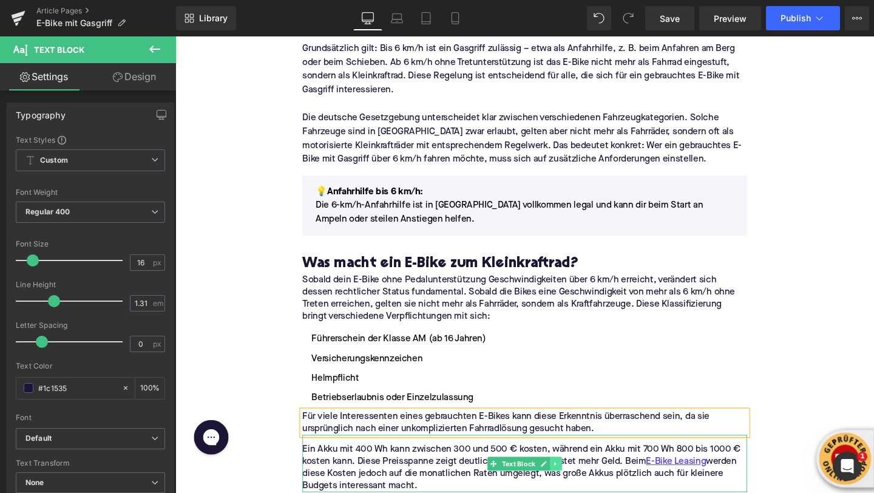
click at [574, 483] on icon at bounding box center [575, 485] width 2 height 4
click at [578, 482] on icon at bounding box center [581, 485] width 7 height 7
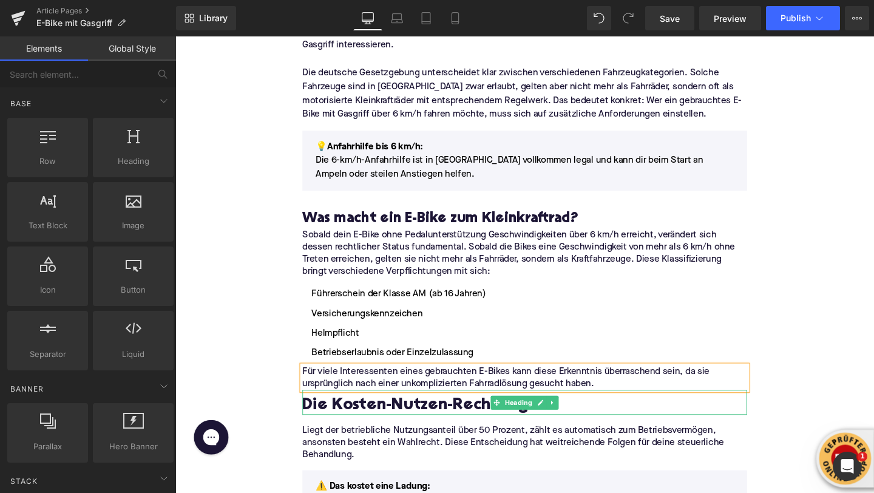
scroll to position [797, 0]
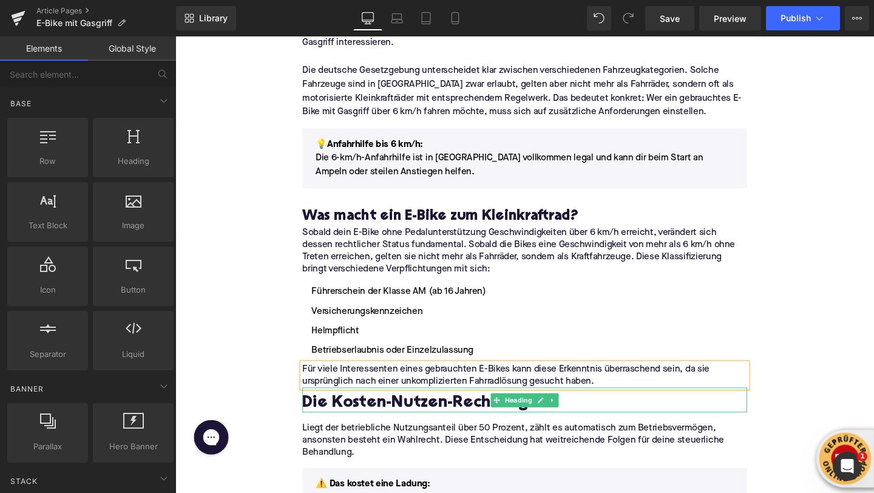
click at [339, 413] on h2 "Die Kosten-Nutzen-Rechnung" at bounding box center [542, 422] width 467 height 19
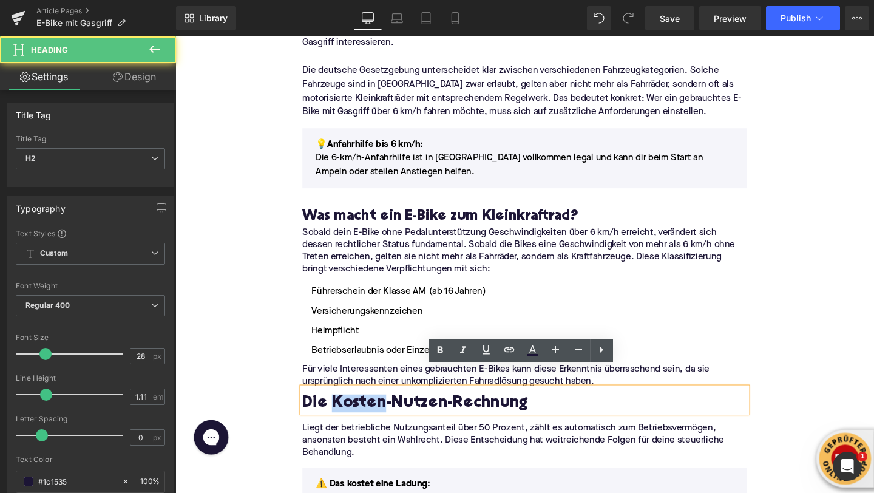
click at [339, 413] on h2 "Die Kosten-Nutzen-Rechnung" at bounding box center [542, 422] width 467 height 19
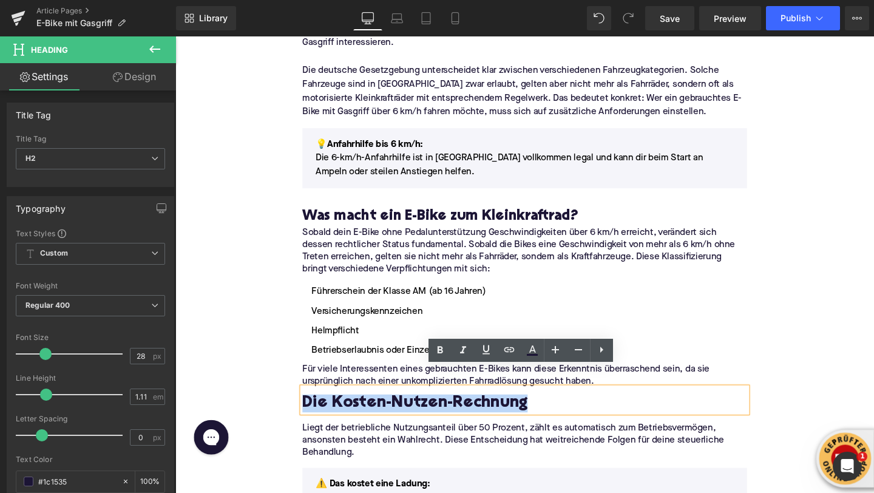
paste div
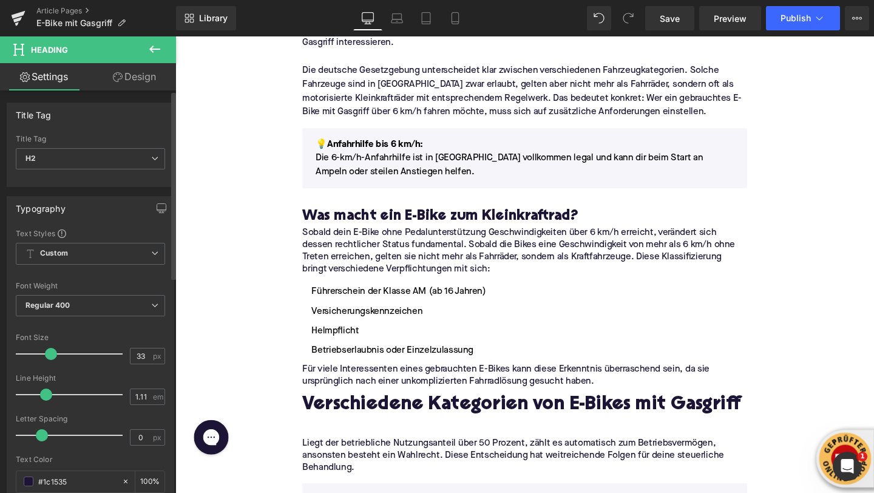
type input "32"
click at [50, 354] on span at bounding box center [50, 354] width 12 height 12
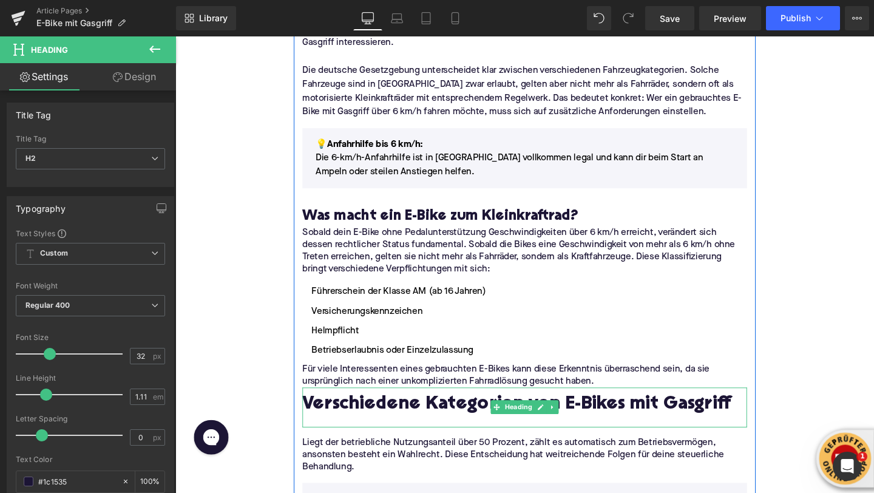
click at [328, 435] on div at bounding box center [542, 441] width 467 height 13
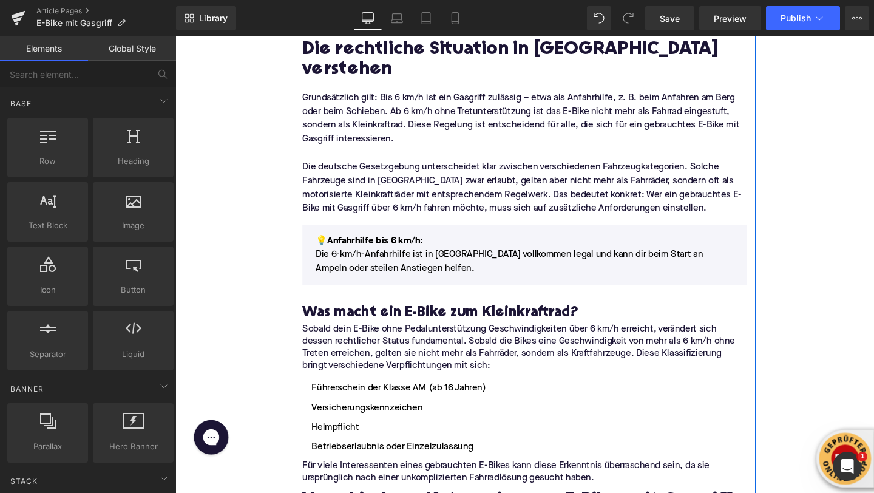
scroll to position [713, 0]
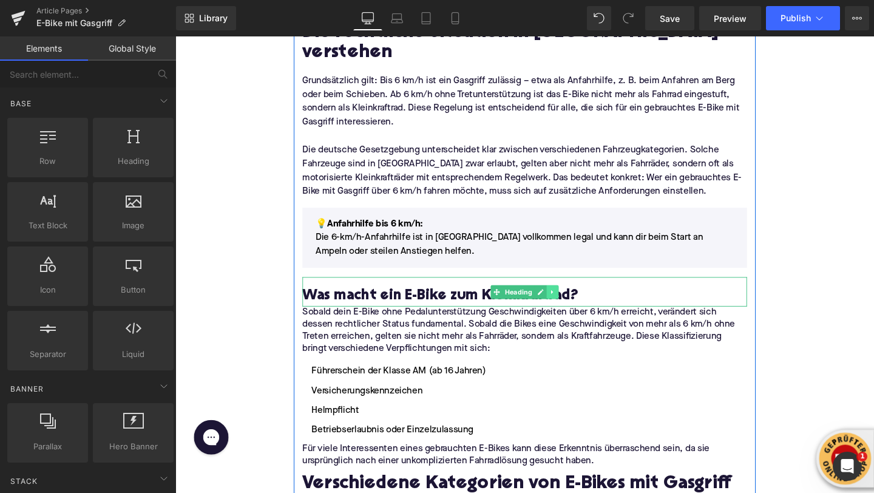
click at [574, 302] on icon at bounding box center [572, 305] width 7 height 7
click at [566, 302] on icon at bounding box center [565, 305] width 7 height 7
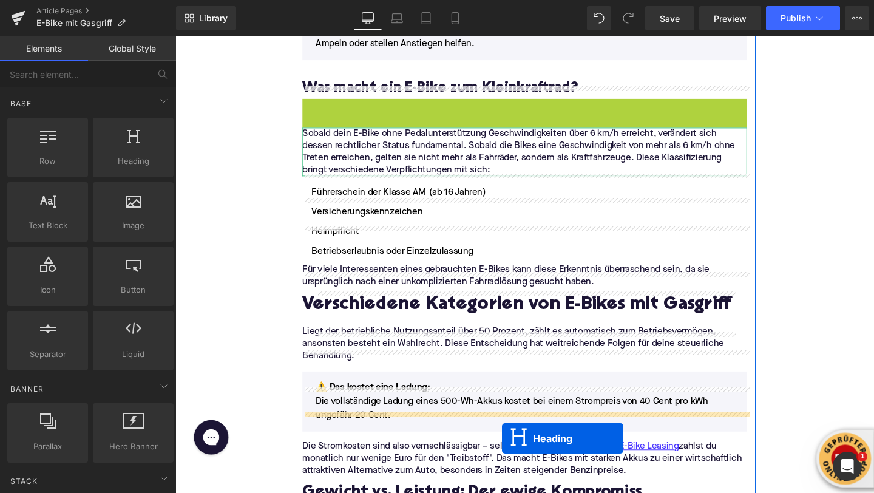
scroll to position [1005, 0]
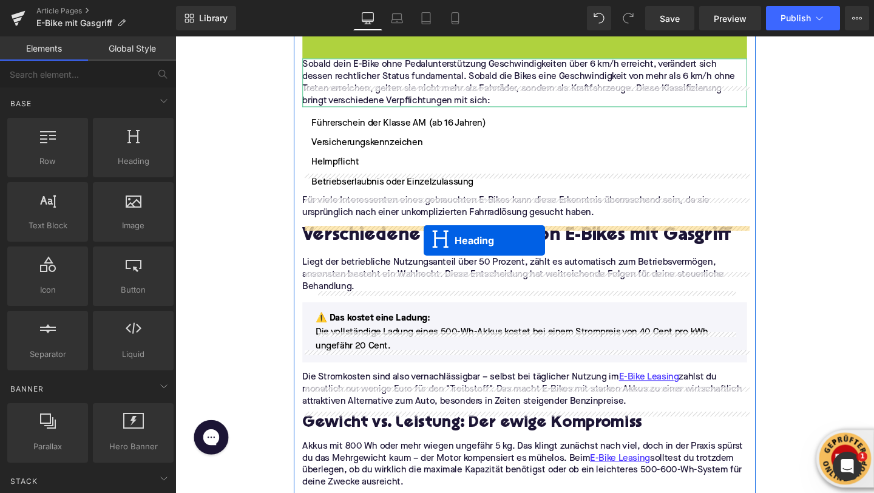
drag, startPoint x: 511, startPoint y: 316, endPoint x: 436, endPoint y: 250, distance: 99.8
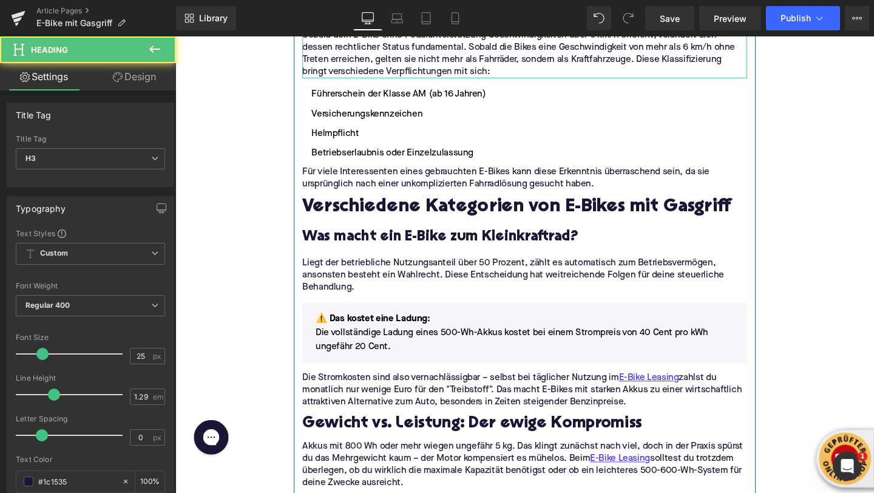
scroll to position [974, 0]
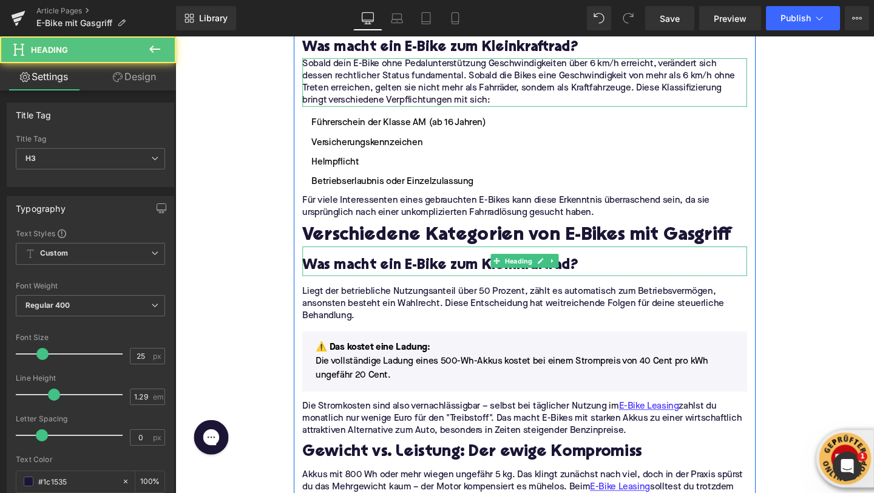
click at [321, 268] on h3 "Was macht ein E-Bike zum Kleinkraftrad?" at bounding box center [542, 277] width 467 height 19
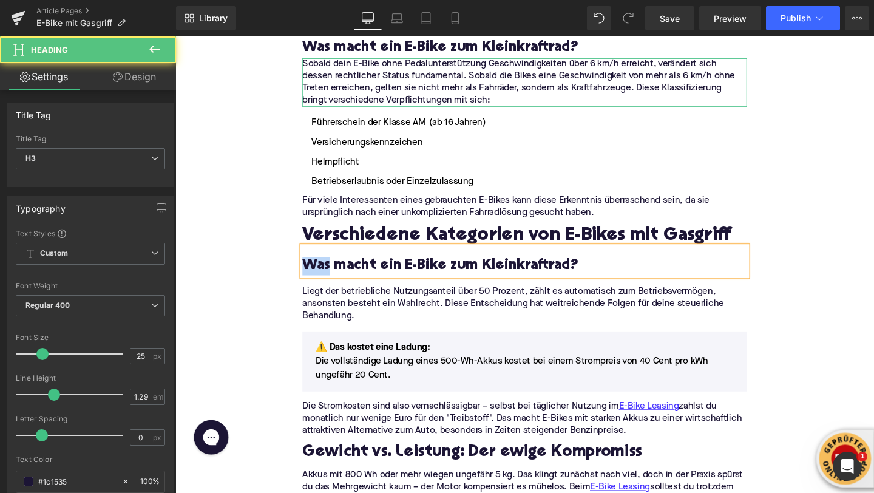
click at [321, 268] on h3 "Was macht ein E-Bike zum Kleinkraftrad?" at bounding box center [542, 277] width 467 height 19
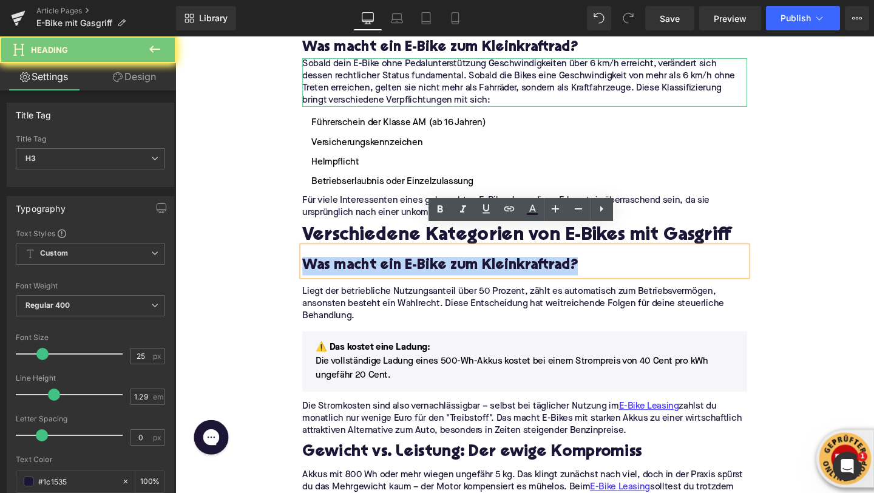
click at [321, 268] on h3 "Was macht ein E-Bike zum Kleinkraftrad?" at bounding box center [542, 277] width 467 height 19
paste div
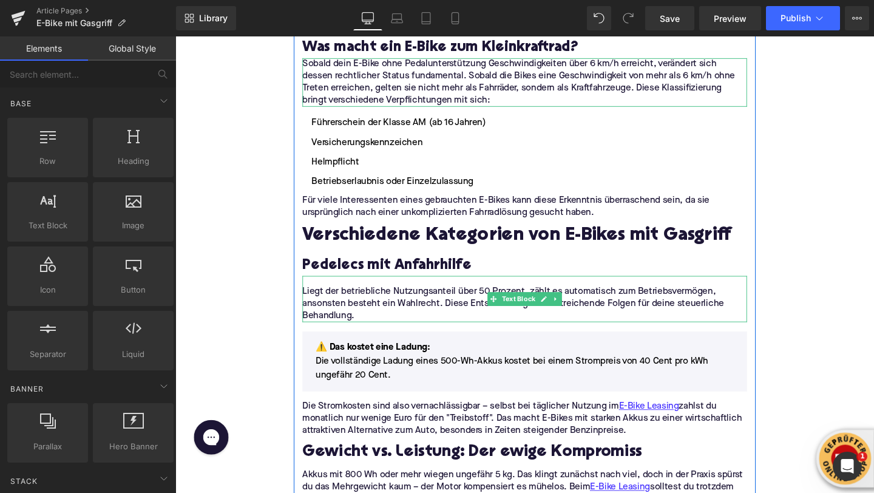
click at [341, 299] on p "Liegt der betriebliche Nutzungsanteil über 50 Prozent, zählt es automatisch zum…" at bounding box center [542, 318] width 467 height 38
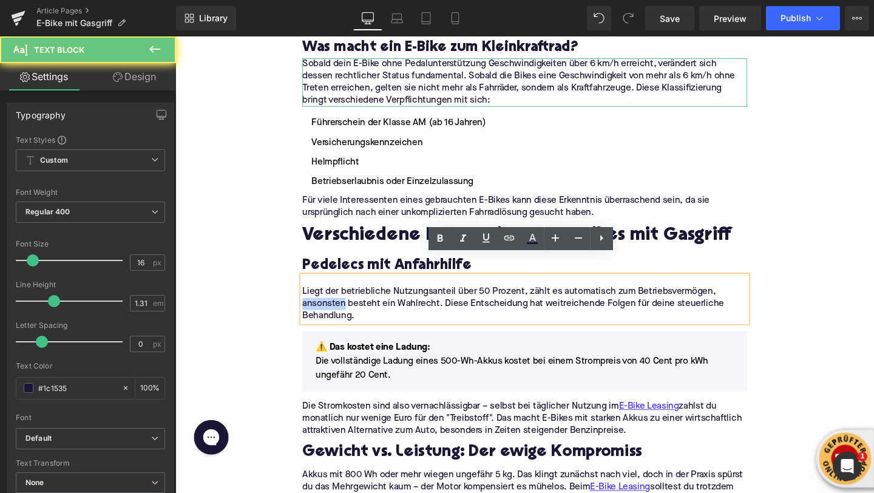
click at [341, 299] on p "Liegt der betriebliche Nutzungsanteil über 50 Prozent, zählt es automatisch zum…" at bounding box center [542, 318] width 467 height 38
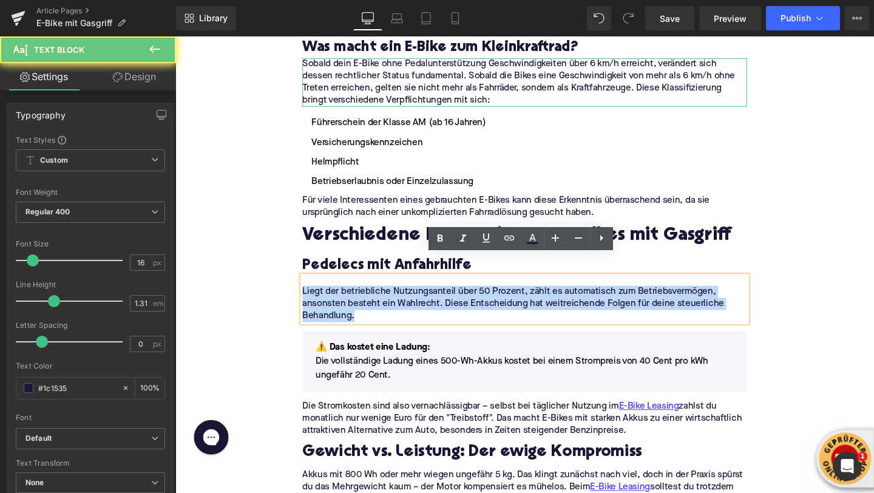
click at [341, 299] on p "Liegt der betriebliche Nutzungsanteil über 50 Prozent, zählt es automatisch zum…" at bounding box center [542, 318] width 467 height 38
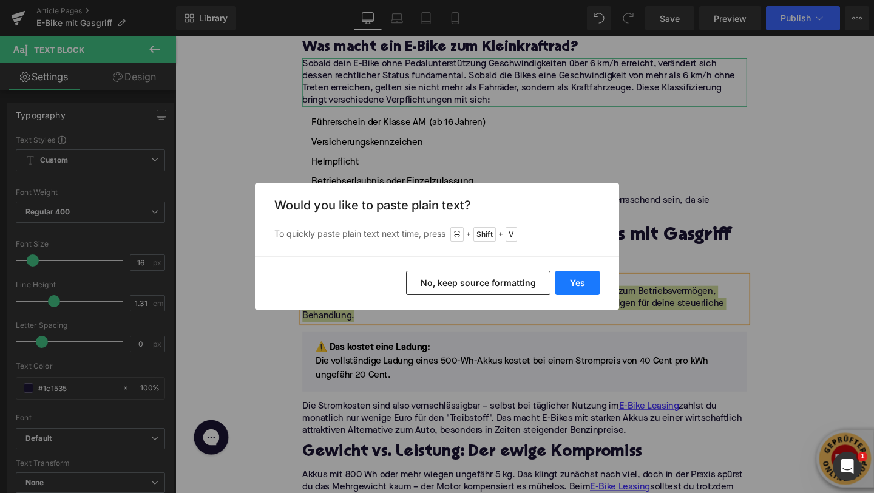
click at [571, 285] on button "Yes" at bounding box center [577, 283] width 44 height 24
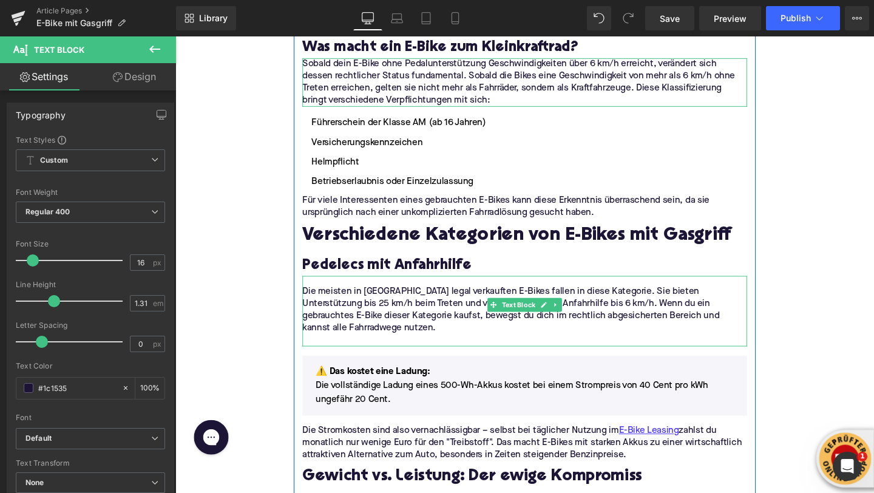
click at [335, 350] on p at bounding box center [542, 356] width 467 height 13
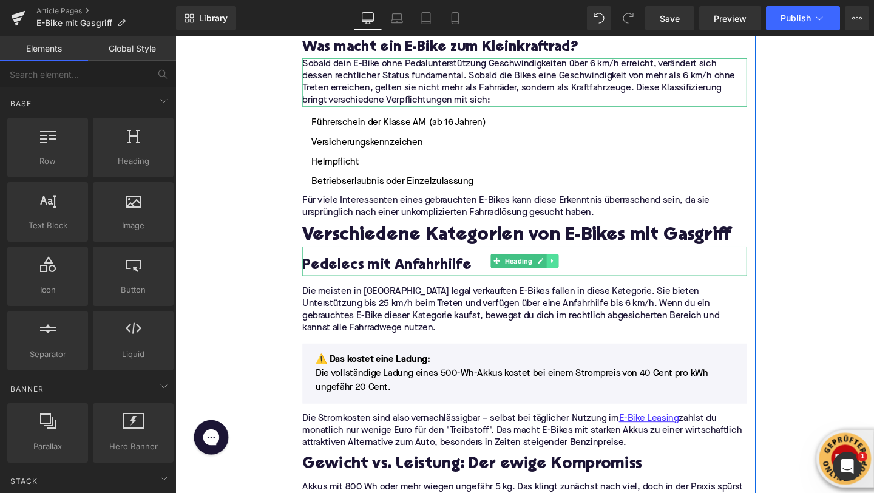
click at [570, 269] on icon at bounding box center [572, 272] width 7 height 7
click at [569, 270] on icon at bounding box center [565, 273] width 7 height 7
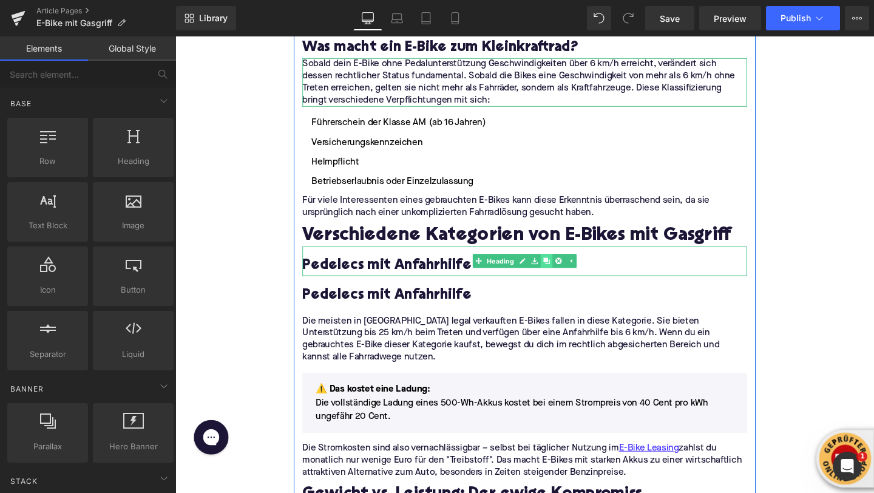
click at [568, 270] on icon at bounding box center [565, 273] width 7 height 7
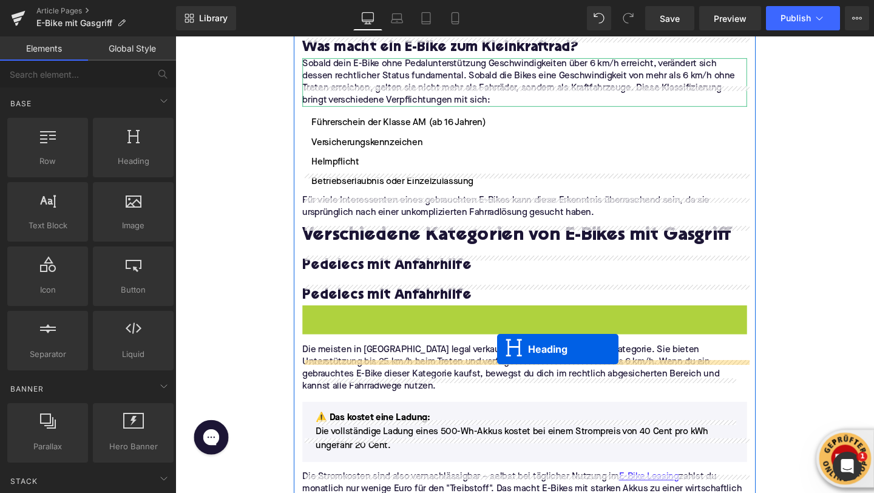
drag, startPoint x: 515, startPoint y: 315, endPoint x: 514, endPoint y: 364, distance: 49.2
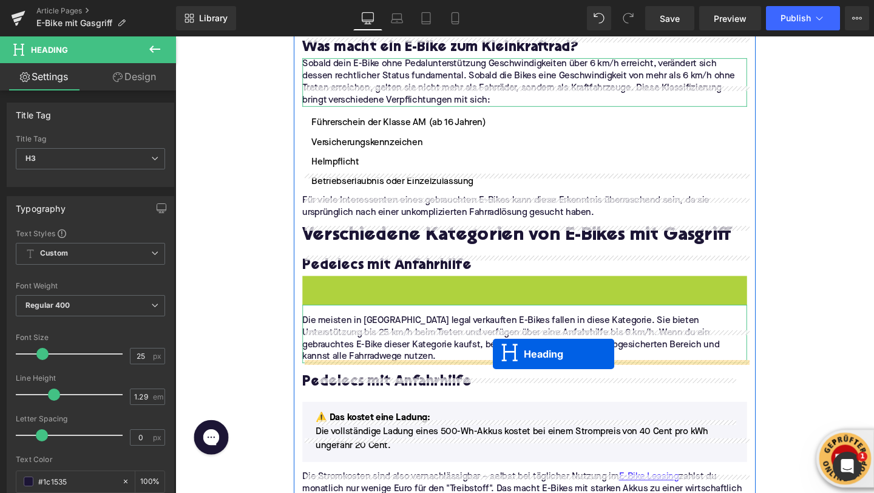
drag, startPoint x: 510, startPoint y: 280, endPoint x: 509, endPoint y: 370, distance: 90.4
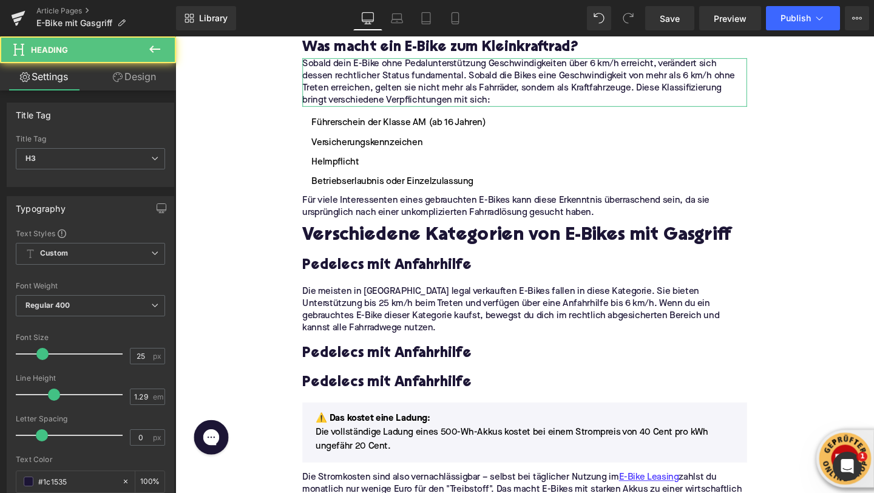
scroll to position [1051, 0]
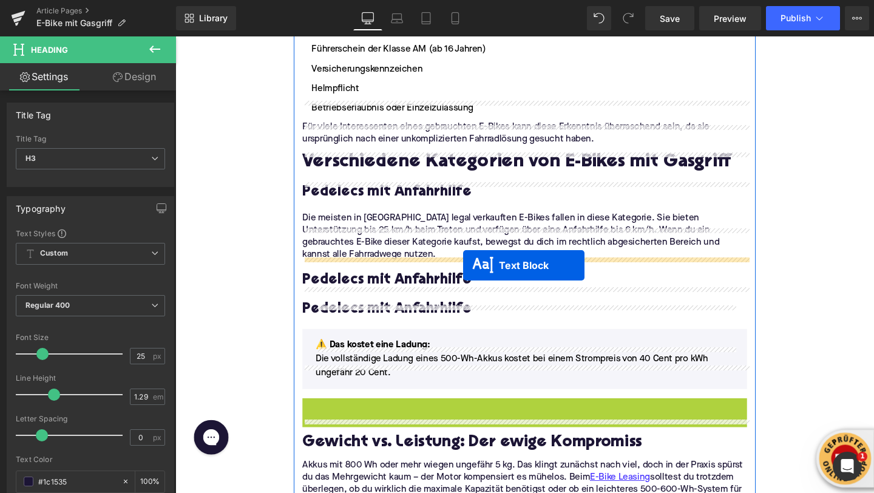
drag, startPoint x: 510, startPoint y: 401, endPoint x: 478, endPoint y: 277, distance: 128.4
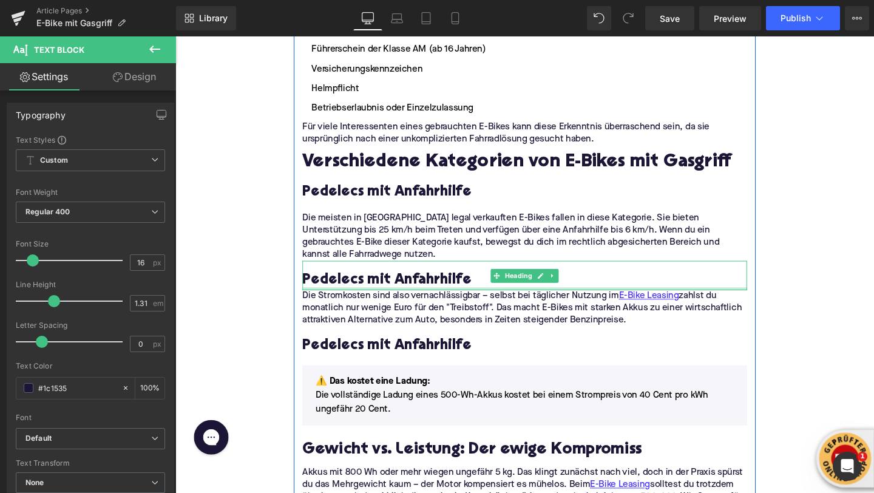
click at [331, 283] on h3 "Pedelecs mit Anfahrhilfe" at bounding box center [542, 292] width 467 height 19
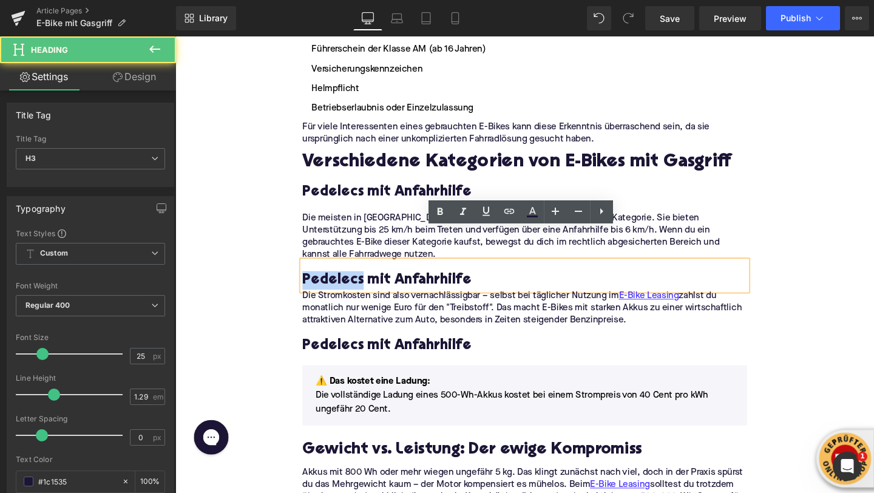
click at [331, 283] on h3 "Pedelecs mit Anfahrhilfe" at bounding box center [542, 292] width 467 height 19
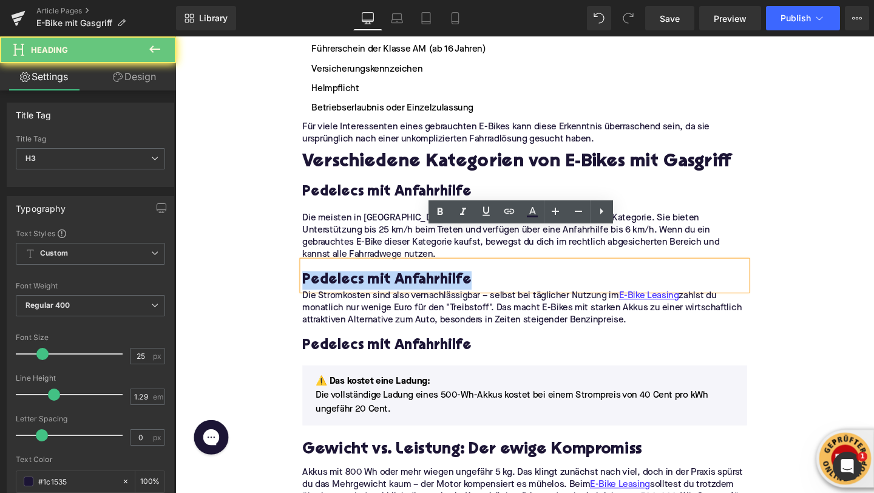
click at [331, 283] on h3 "Pedelecs mit Anfahrhilfe" at bounding box center [542, 292] width 467 height 19
paste div
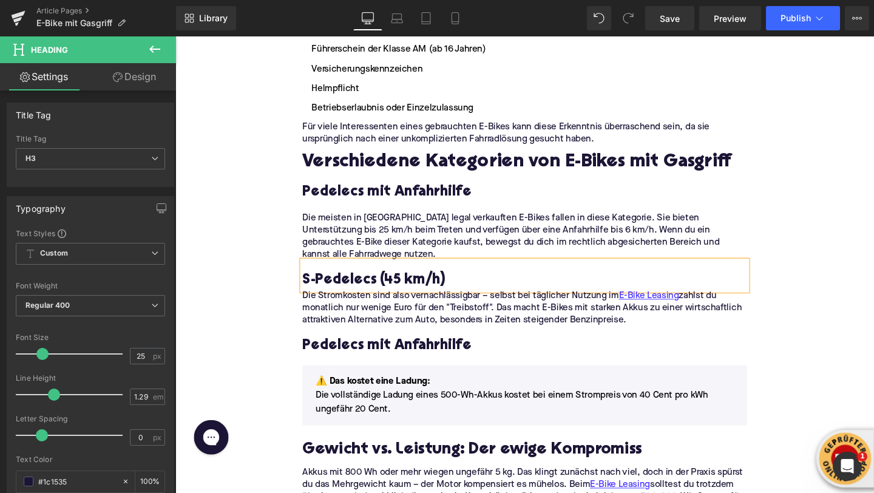
click at [335, 304] on p "Die Stromkosten sind also vernachlässigbar – selbst bei täglicher Nutzung im E-…" at bounding box center [542, 323] width 467 height 38
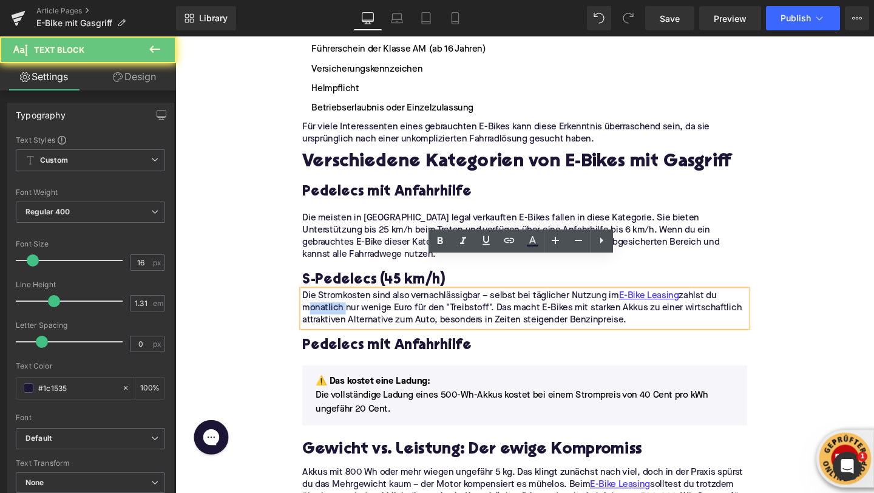
click at [335, 304] on p "Die Stromkosten sind also vernachlässigbar – selbst bei täglicher Nutzung im E-…" at bounding box center [542, 323] width 467 height 38
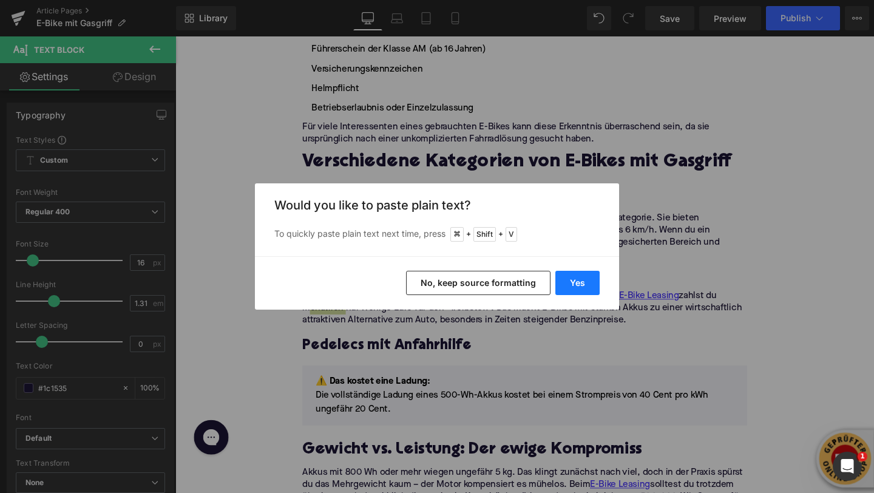
click at [569, 288] on button "Yes" at bounding box center [577, 283] width 44 height 24
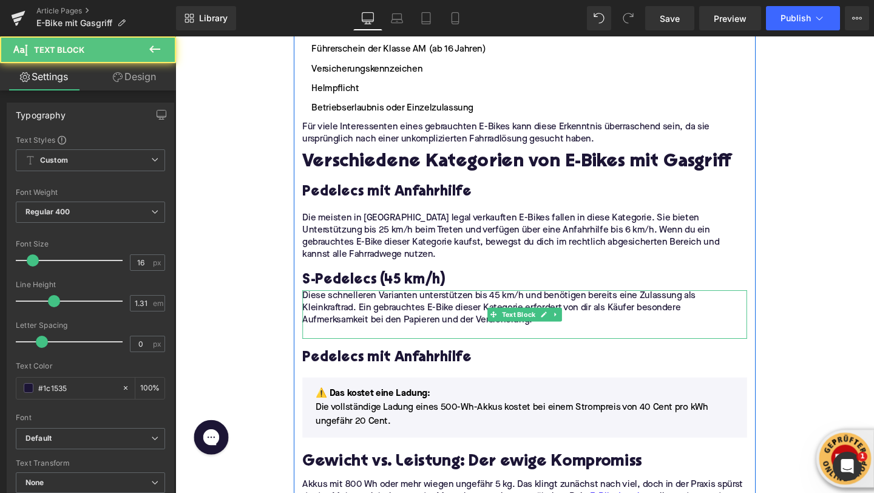
click at [322, 342] on p at bounding box center [542, 348] width 467 height 13
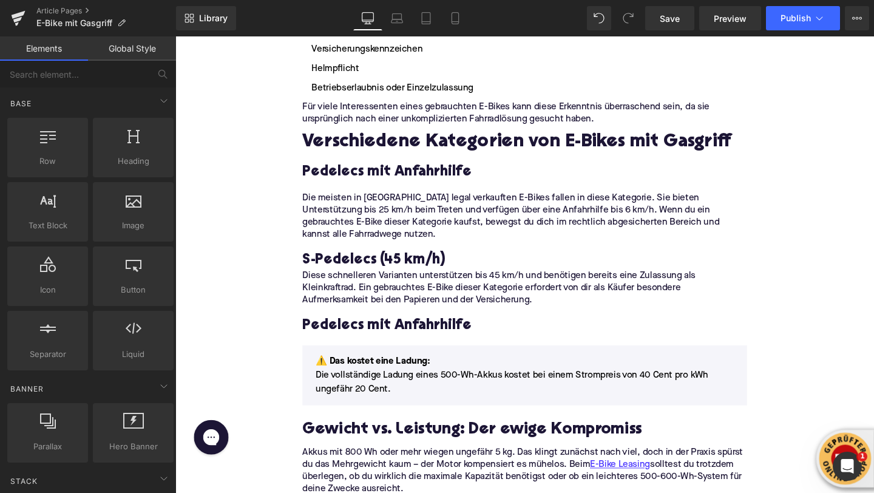
scroll to position [1070, 0]
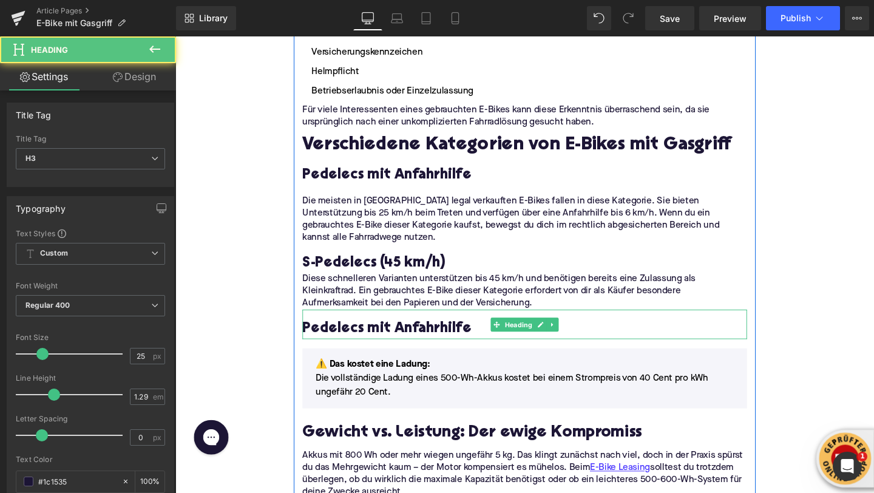
click at [336, 334] on h3 "Pedelecs mit Anfahrhilfe" at bounding box center [542, 343] width 467 height 19
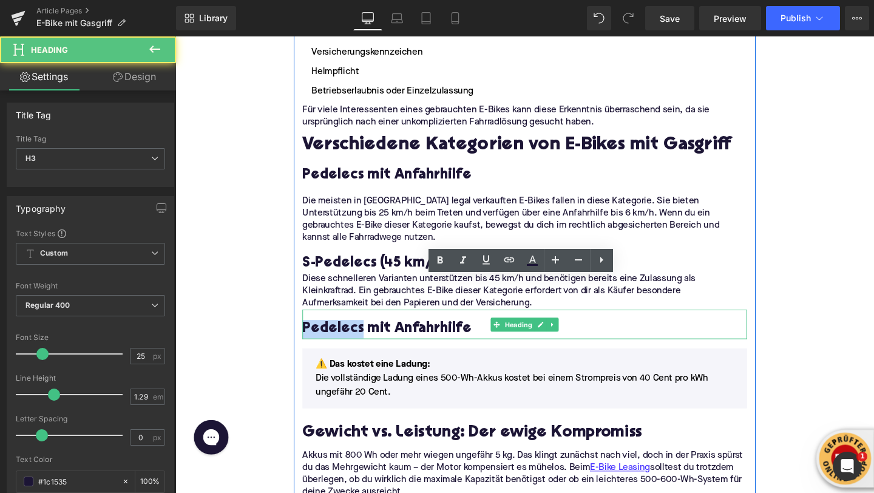
click at [336, 334] on h3 "Pedelecs mit Anfahrhilfe" at bounding box center [542, 343] width 467 height 19
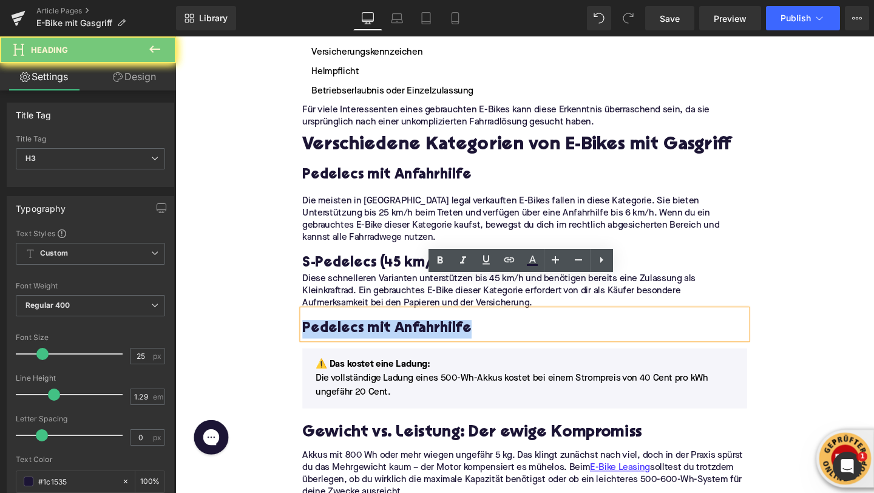
click at [336, 334] on h3 "Pedelecs mit Anfahrhilfe" at bounding box center [542, 343] width 467 height 19
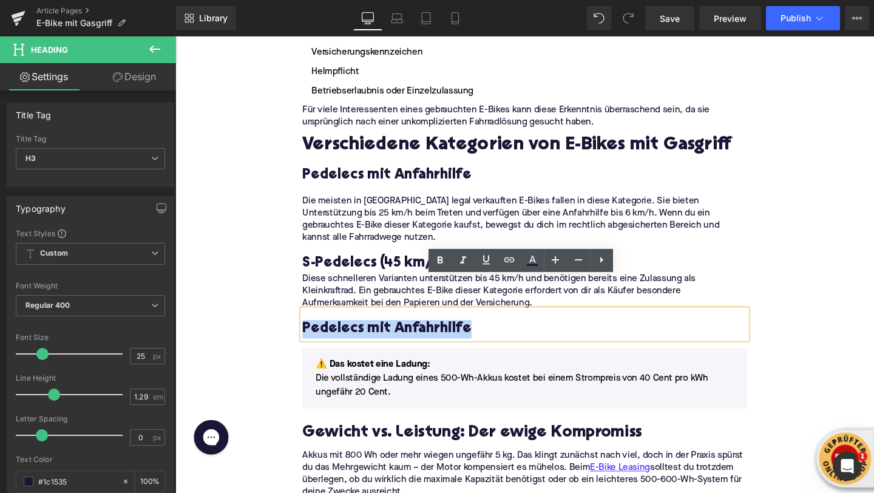
paste div
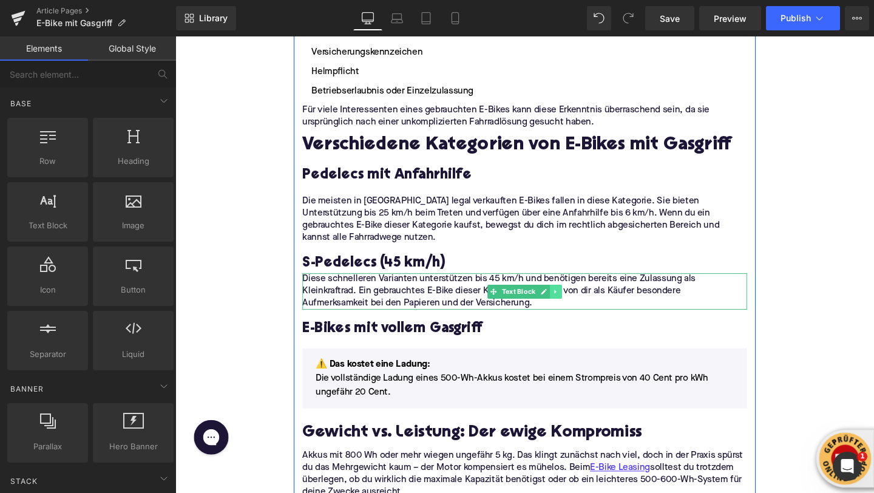
click at [575, 301] on icon at bounding box center [575, 304] width 7 height 7
click at [569, 301] on icon at bounding box center [569, 304] width 7 height 7
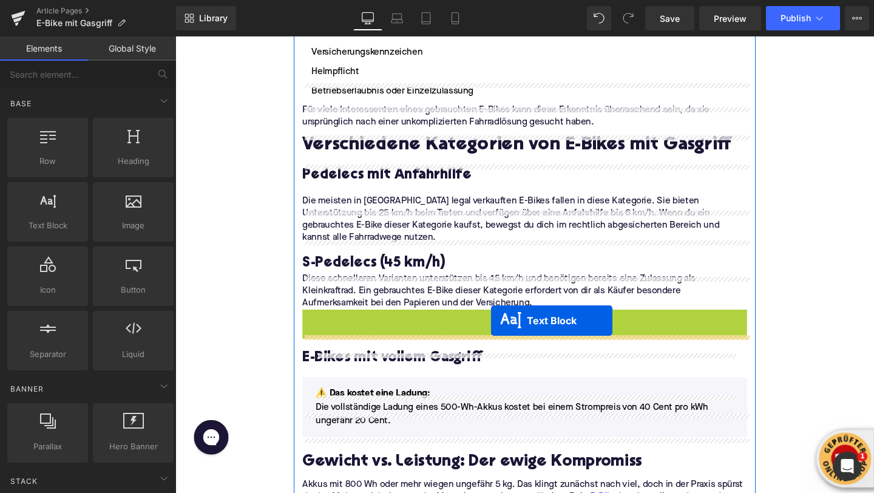
drag, startPoint x: 507, startPoint y: 309, endPoint x: 507, endPoint y: 335, distance: 26.1
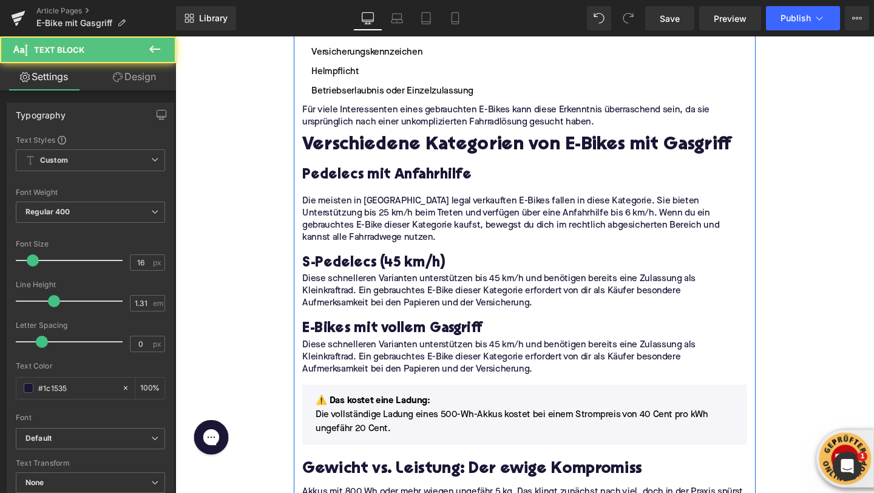
click at [351, 355] on p "Diese schnelleren Varianten unterstützen bis 45 km/h und benötigen bereits eine…" at bounding box center [542, 374] width 467 height 38
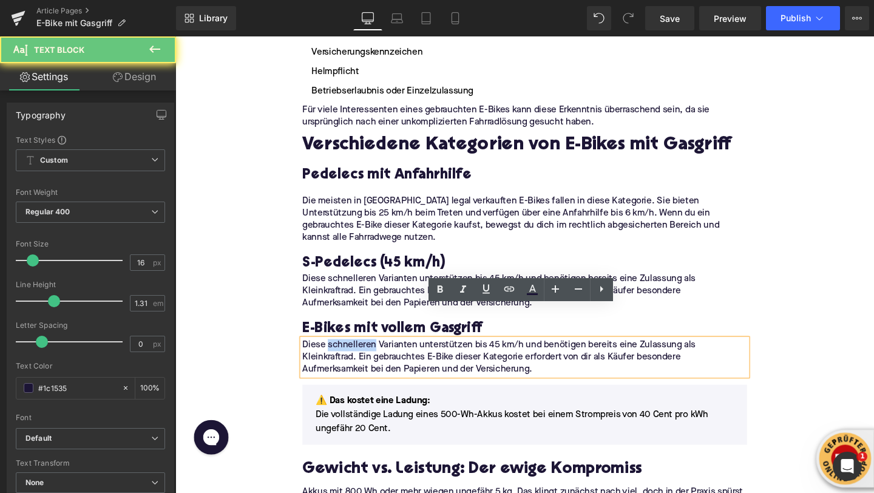
click at [351, 355] on p "Diese schnelleren Varianten unterstützen bis 45 km/h und benötigen bereits eine…" at bounding box center [542, 374] width 467 height 38
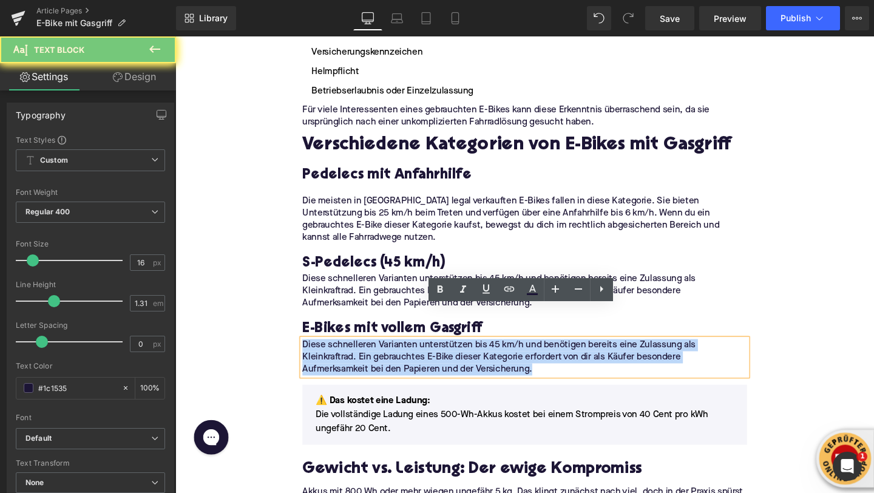
click at [351, 355] on p "Diese schnelleren Varianten unterstützen bis 45 km/h und benötigen bereits eine…" at bounding box center [542, 374] width 467 height 38
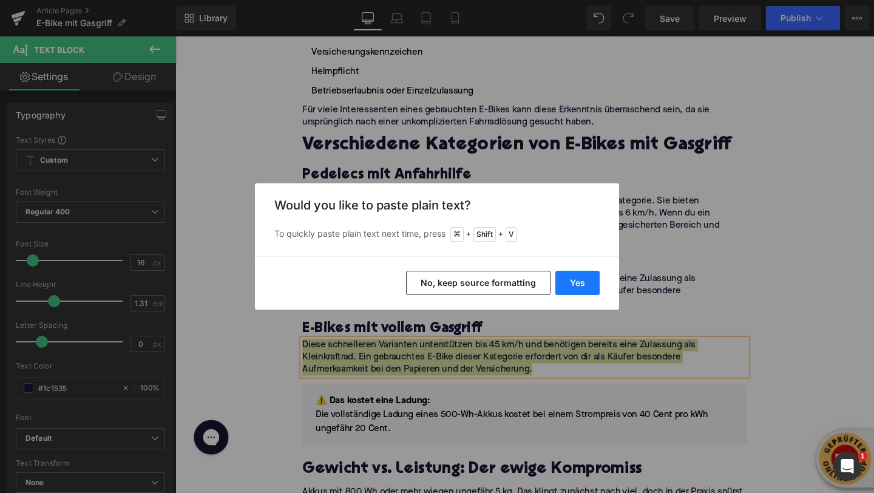
click at [577, 287] on button "Yes" at bounding box center [577, 283] width 44 height 24
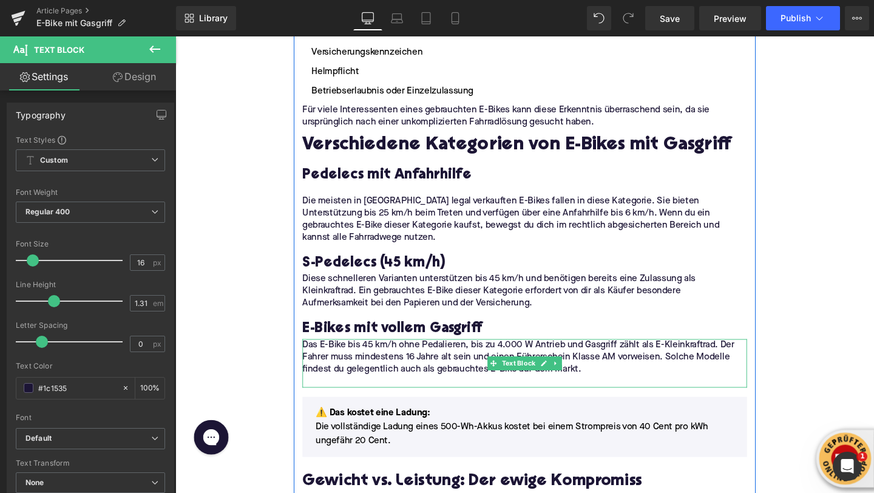
scroll to position [1102, 0]
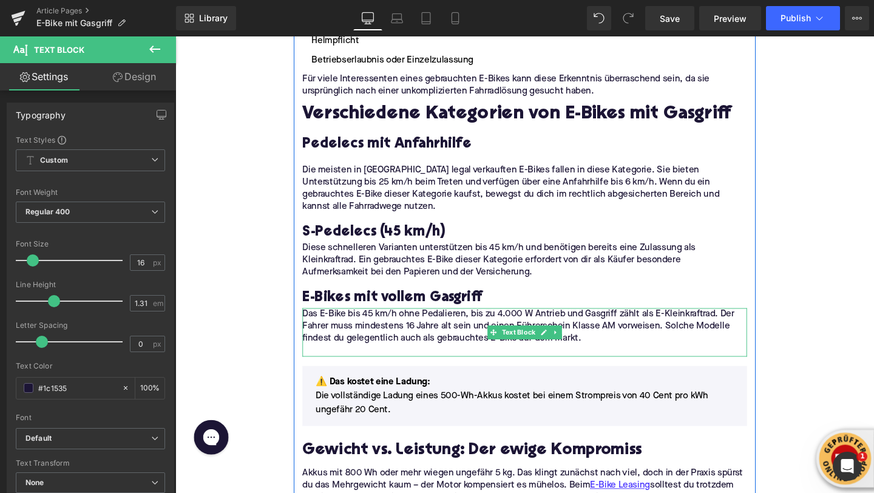
click at [374, 360] on p at bounding box center [542, 366] width 467 height 13
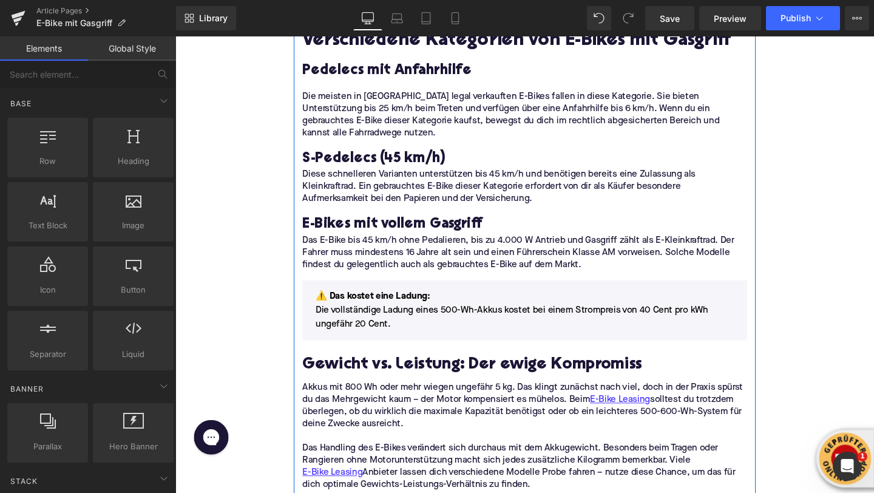
scroll to position [1259, 0]
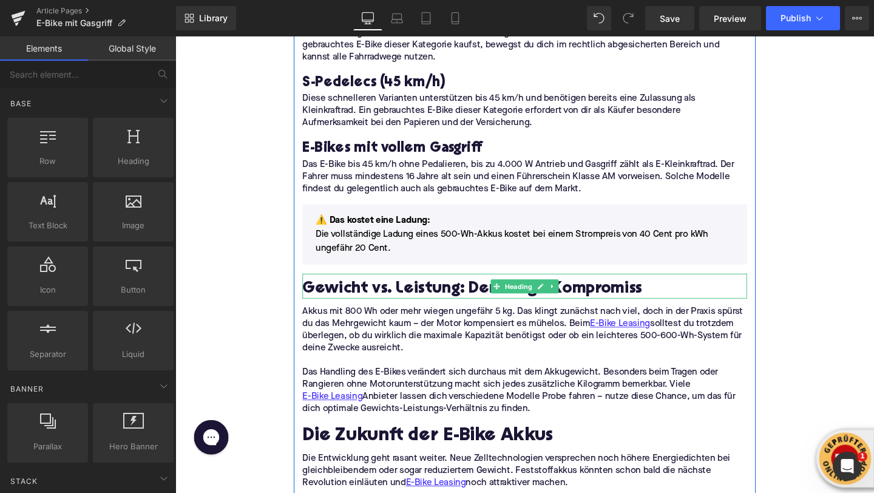
click at [365, 293] on h2 "Gewicht vs. Leistung: Der ewige Kompromiss" at bounding box center [542, 302] width 467 height 19
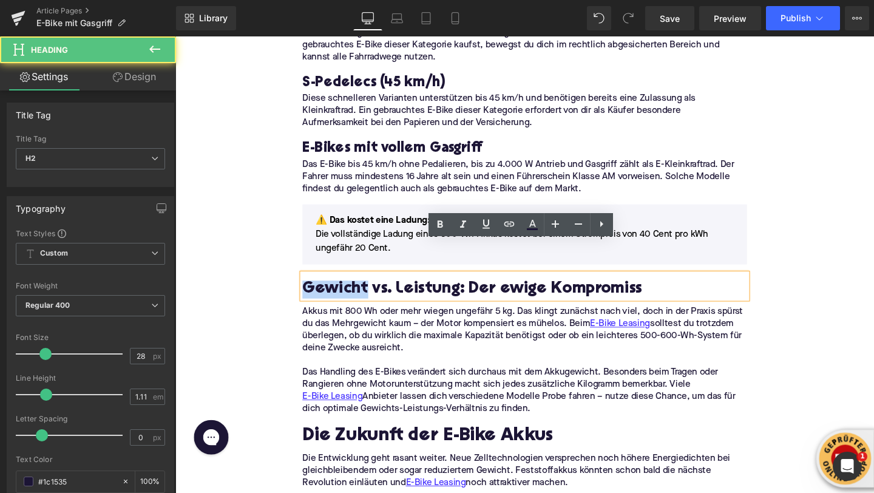
click at [365, 293] on h2 "Gewicht vs. Leistung: Der ewige Kompromiss" at bounding box center [542, 302] width 467 height 19
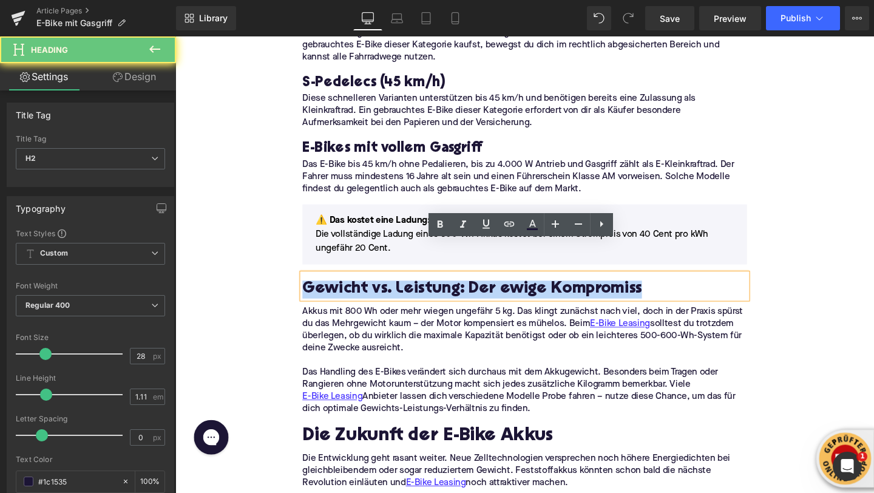
click at [365, 293] on h2 "Gewicht vs. Leistung: Der ewige Kompromiss" at bounding box center [542, 302] width 467 height 19
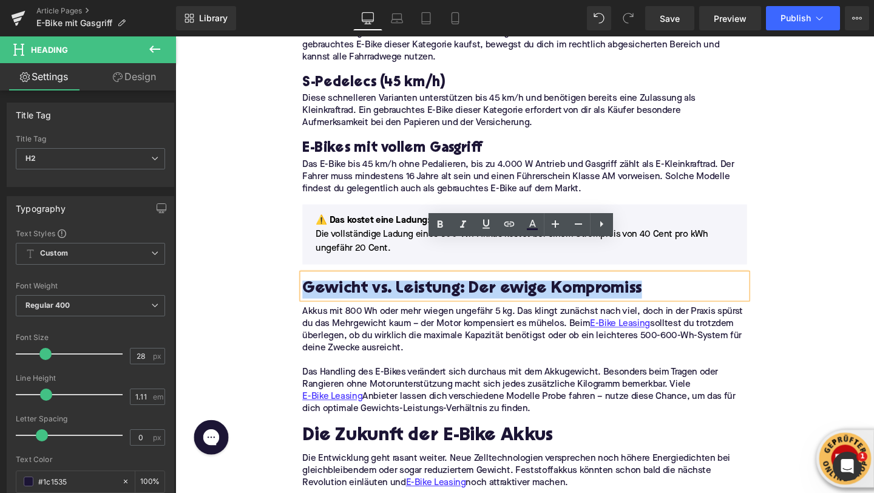
paste div
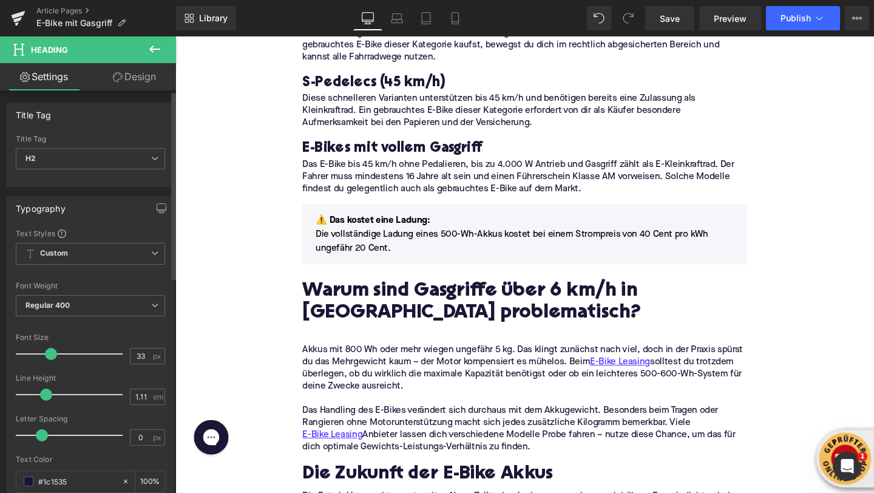
type input "32"
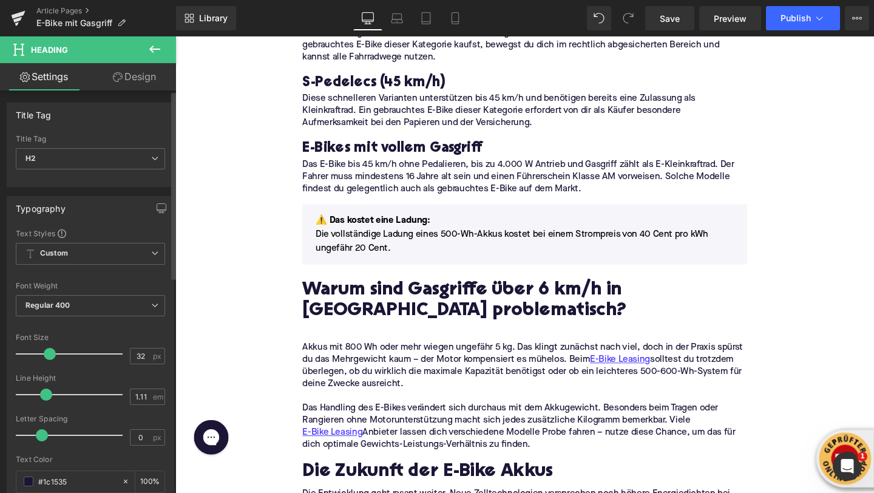
click at [52, 355] on span at bounding box center [50, 354] width 12 height 12
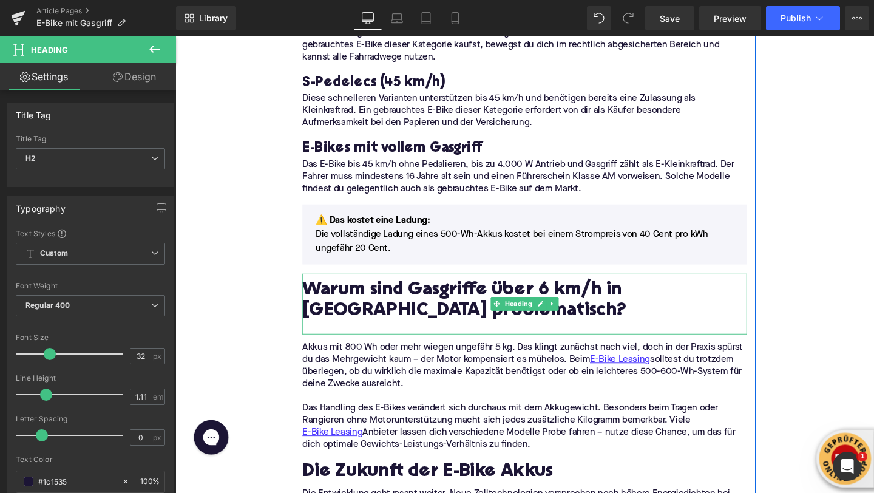
click at [352, 337] on div at bounding box center [542, 343] width 467 height 13
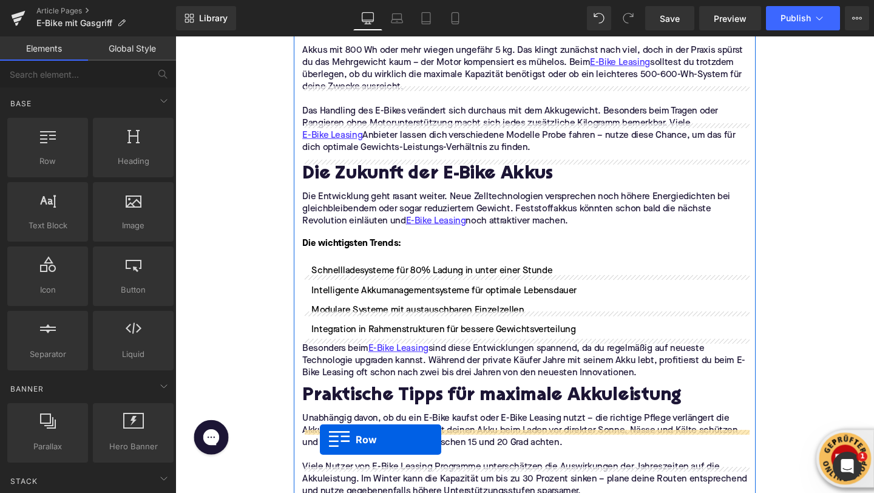
scroll to position [1562, 0]
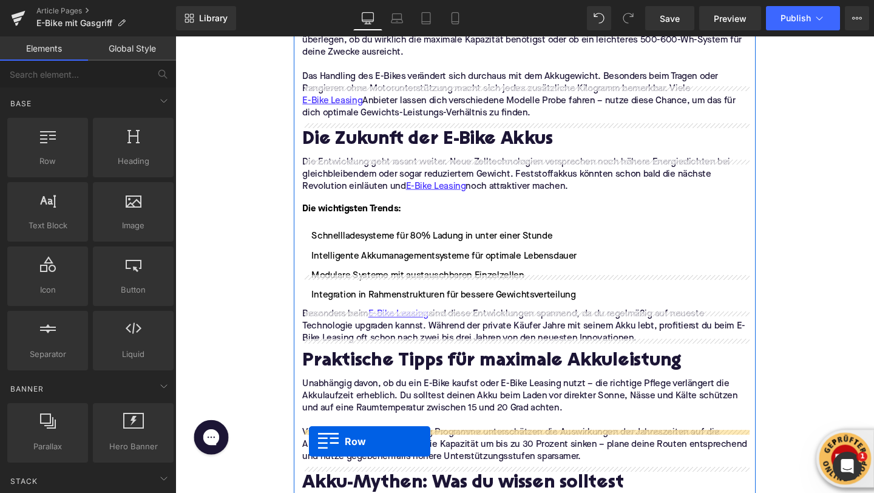
drag, startPoint x: 317, startPoint y: 186, endPoint x: 316, endPoint y: 462, distance: 275.6
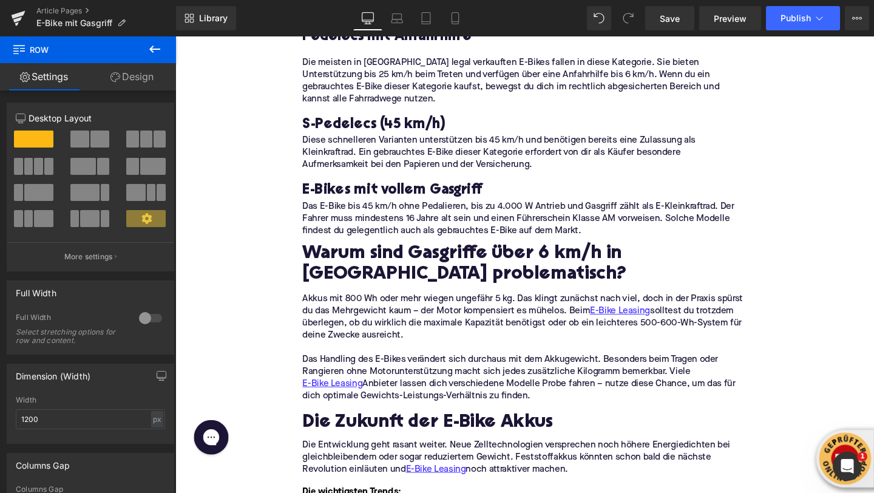
scroll to position [1213, 0]
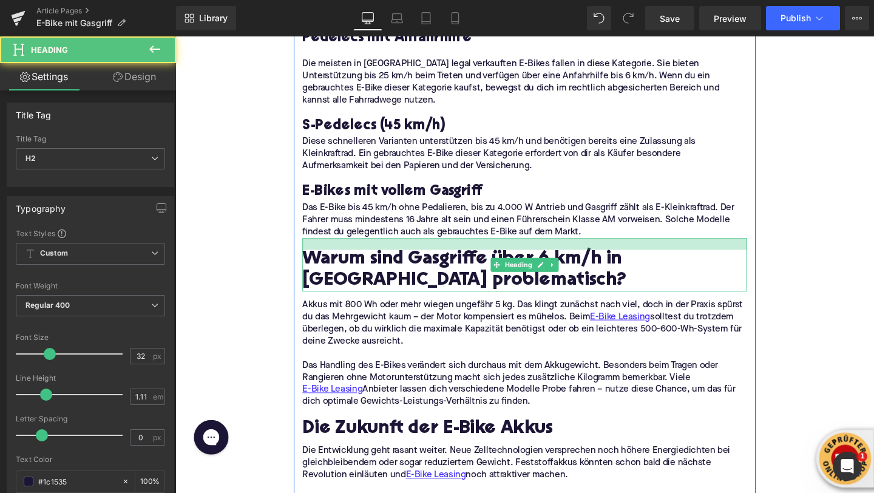
click at [329, 249] on div at bounding box center [542, 255] width 467 height 12
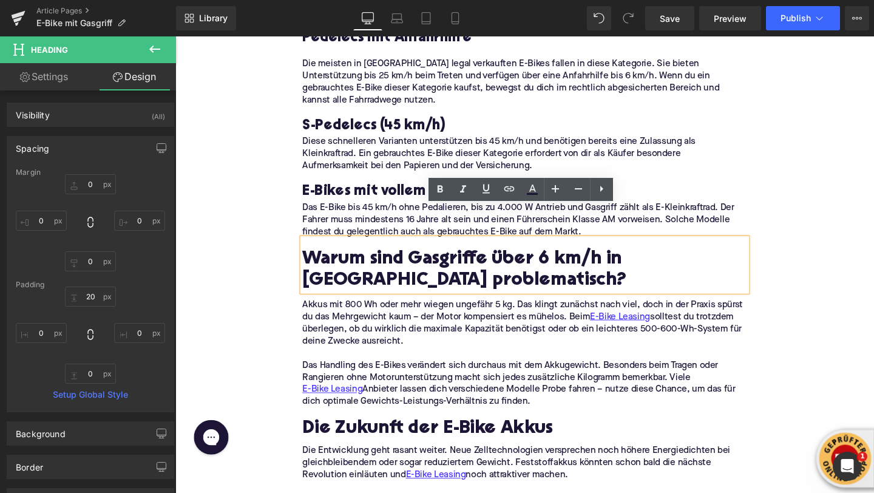
click at [355, 261] on h2 "Warum sind Gasgriffe über 6 km/h in [GEOGRAPHIC_DATA] problematisch?" at bounding box center [542, 282] width 467 height 43
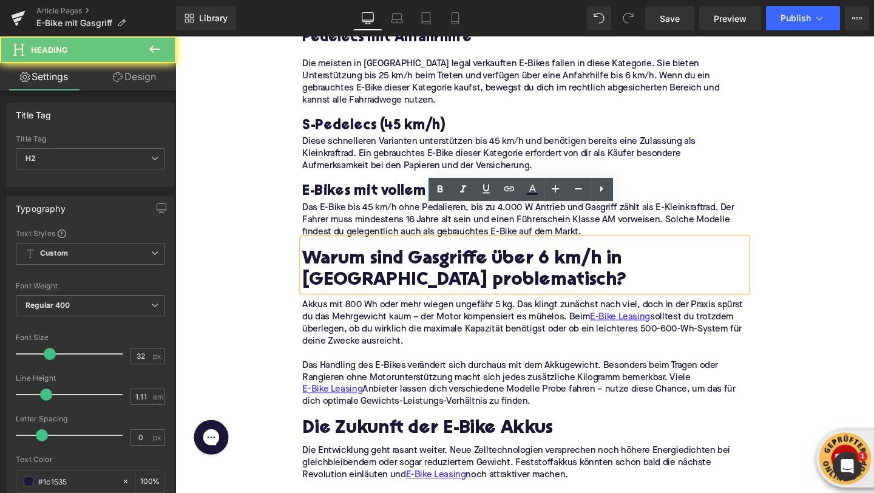
click at [355, 261] on h2 "Warum sind Gasgriffe über 6 km/h in [GEOGRAPHIC_DATA] problematisch?" at bounding box center [542, 282] width 467 height 43
click at [355, 313] on p "Akkus mit 800 Wh oder mehr wiegen ungefähr 5 kg. Das klingt zunächst nach viel,…" at bounding box center [542, 338] width 467 height 51
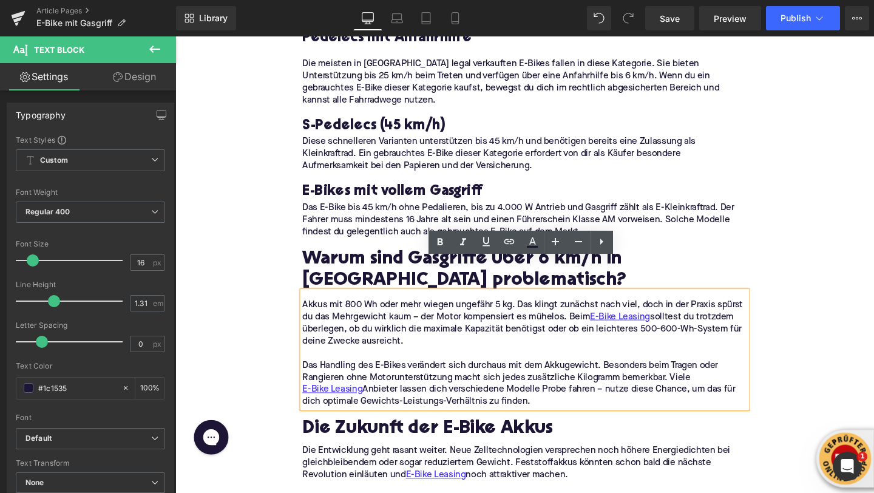
drag, startPoint x: 555, startPoint y: 387, endPoint x: 311, endPoint y: 285, distance: 264.2
click at [311, 305] on div "Akkus mit 800 Wh oder mehr wiegen ungefähr 5 kg. Das klingt zunächst nach viel,…" at bounding box center [542, 366] width 467 height 123
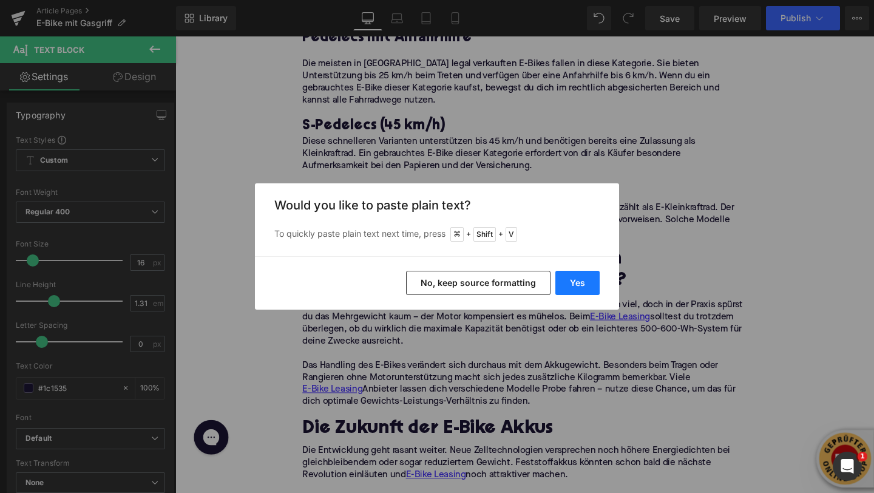
click at [577, 291] on button "Yes" at bounding box center [577, 283] width 44 height 24
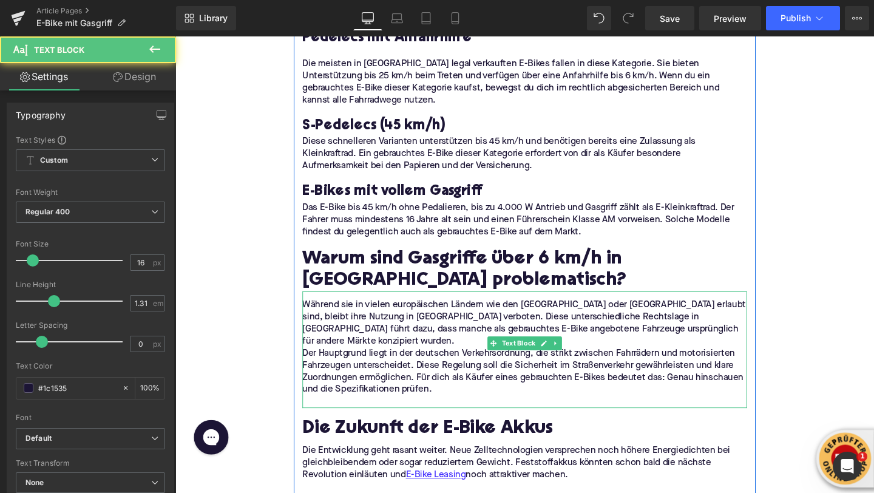
click at [733, 314] on p "Während sie in vielen europäischen Ländern wie den [GEOGRAPHIC_DATA] oder [GEOG…" at bounding box center [542, 338] width 467 height 51
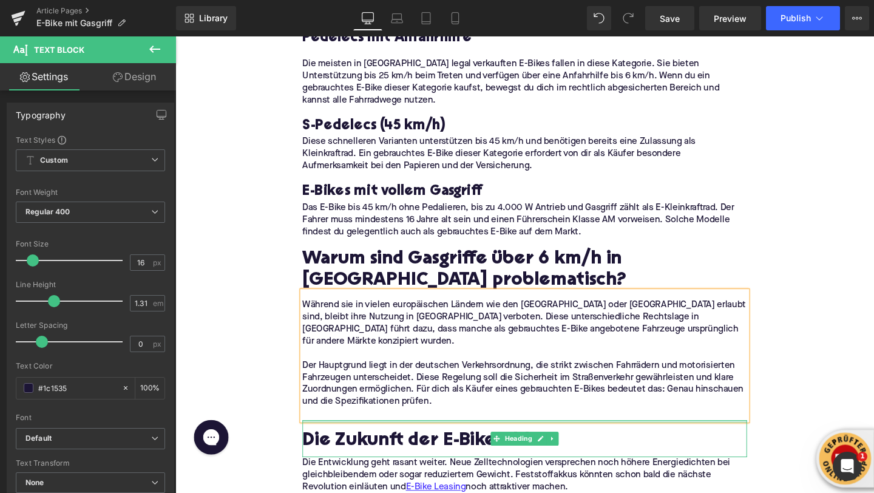
click at [359, 440] on div at bounding box center [542, 441] width 467 height 3
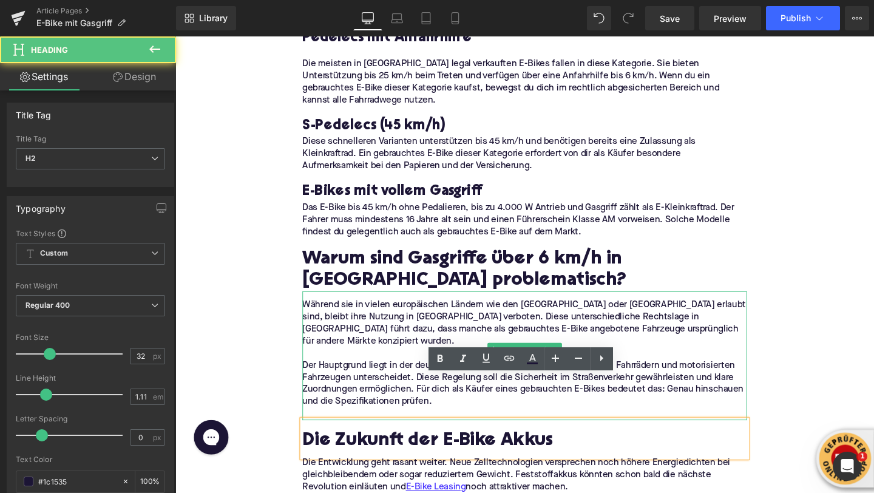
click at [331, 427] on p at bounding box center [542, 433] width 467 height 13
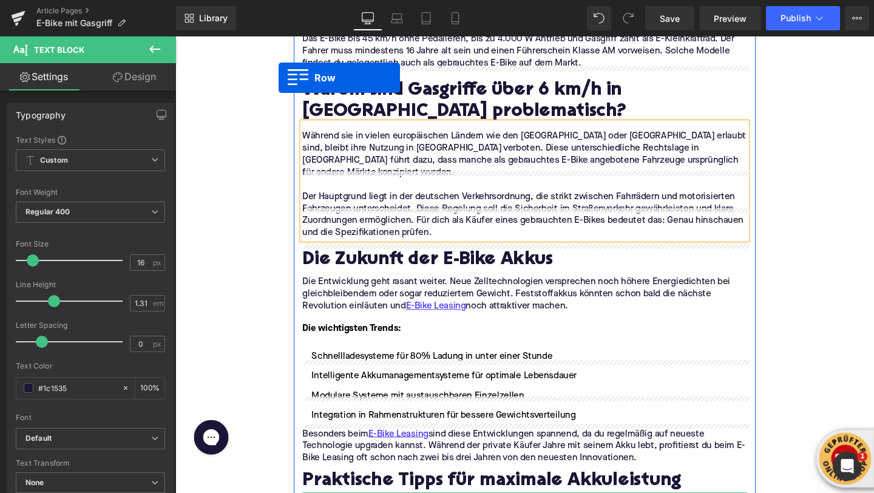
scroll to position [1343, 0]
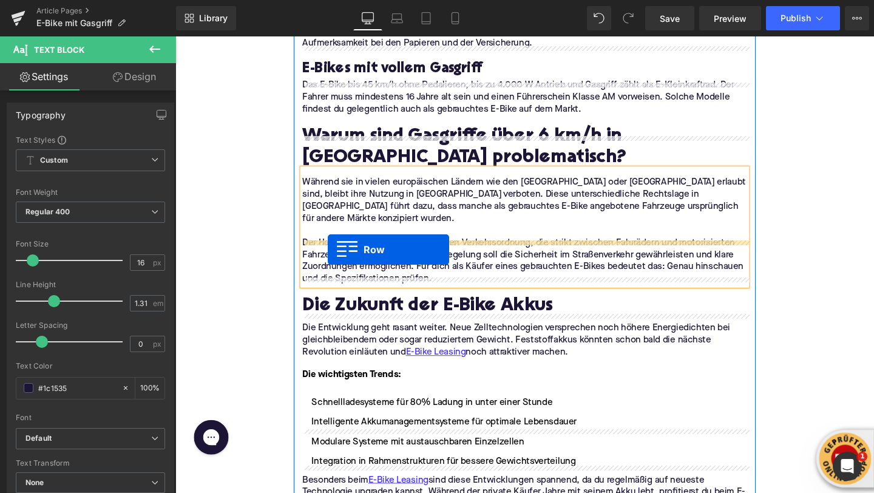
drag, startPoint x: 316, startPoint y: 388, endPoint x: 336, endPoint y: 260, distance: 129.6
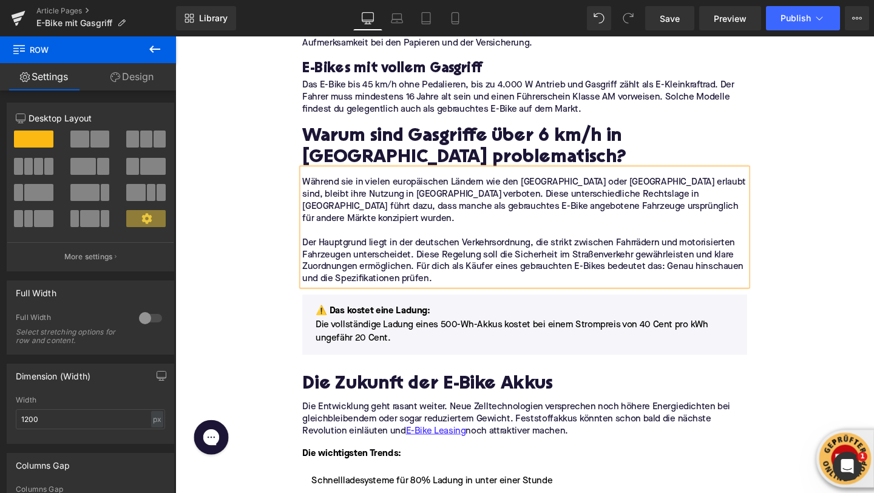
click at [375, 317] on p "⚠️ Das kostet eine Ladung : Die vollständige Ladung eines 500-Wh-Akkus kostet b…" at bounding box center [542, 339] width 439 height 44
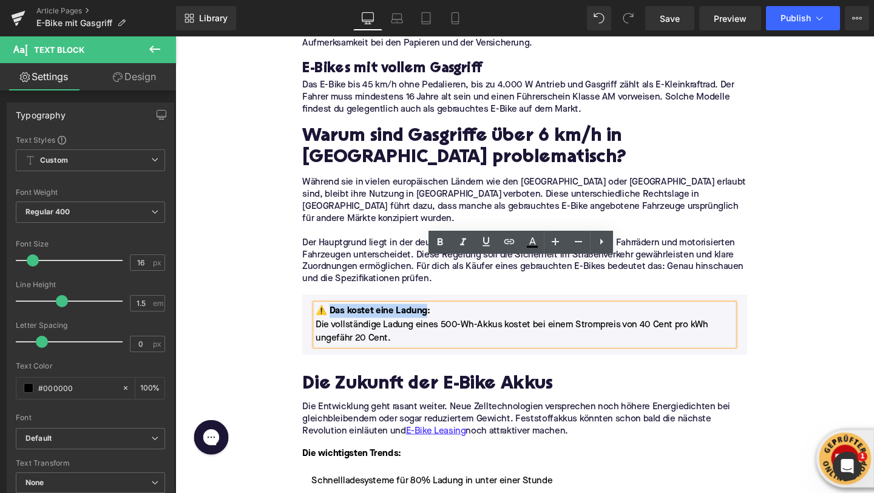
drag, startPoint x: 336, startPoint y: 277, endPoint x: 435, endPoint y: 276, distance: 99.0
click at [435, 320] on font "⚠️ Das kostet eine Ladung :" at bounding box center [383, 325] width 120 height 10
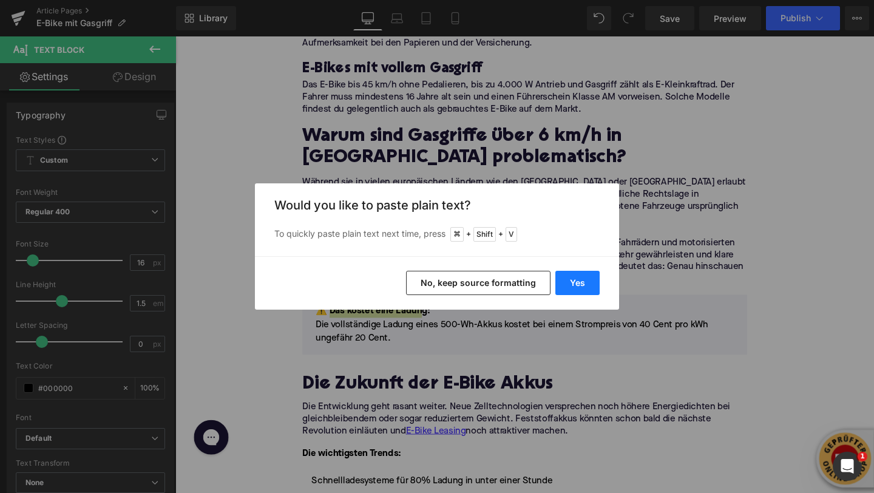
click at [577, 287] on button "Yes" at bounding box center [577, 283] width 44 height 24
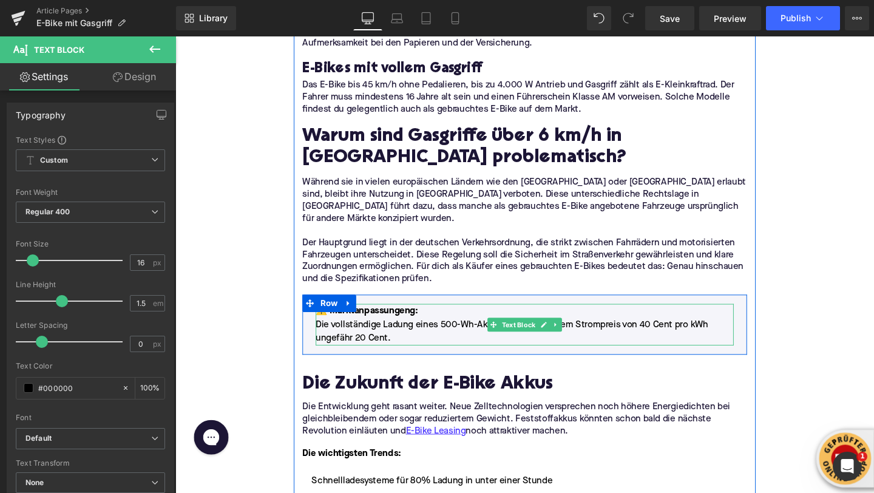
click at [395, 317] on p "⚠️ Marktanpassungeng : Die vollständige Ladung eines 500-Wh-Akkus kostet bei ei…" at bounding box center [542, 339] width 439 height 44
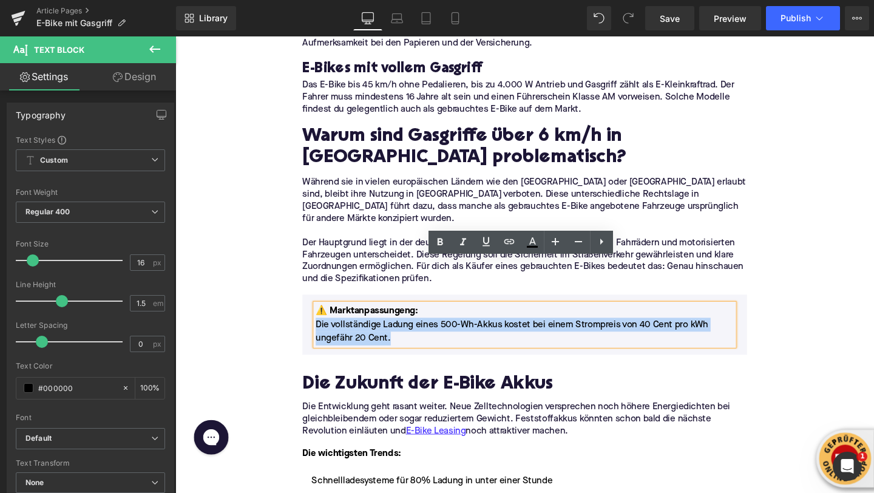
drag, startPoint x: 402, startPoint y: 307, endPoint x: 324, endPoint y: 294, distance: 79.3
click at [324, 317] on p "⚠️ Marktanpassungeng : Die vollständige Ladung eines 500-Wh-Akkus kostet bei ei…" at bounding box center [542, 339] width 439 height 44
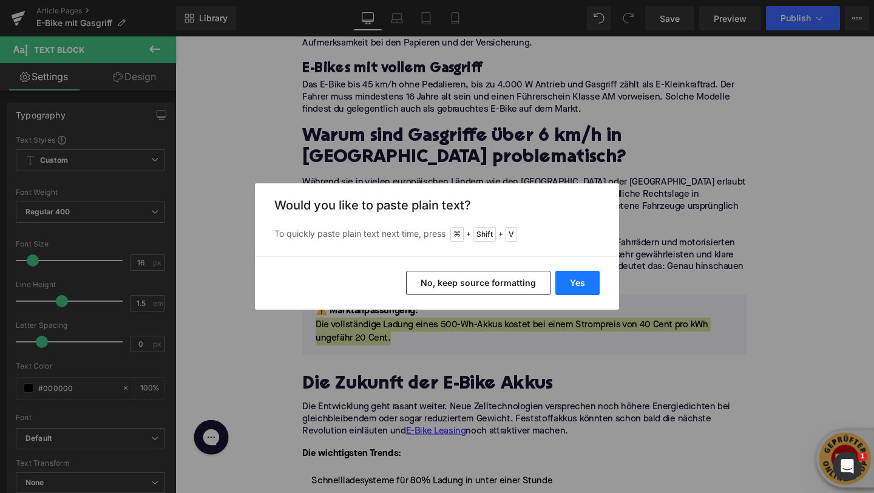
click at [577, 279] on button "Yes" at bounding box center [577, 283] width 44 height 24
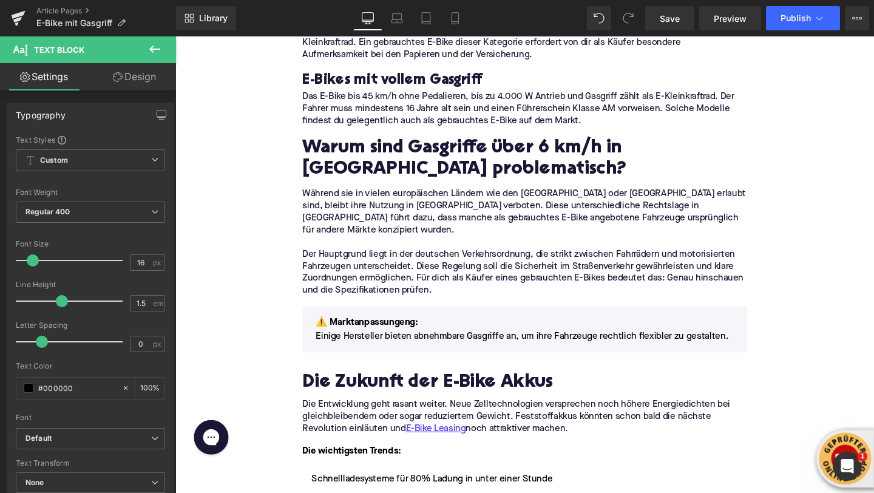
scroll to position [1332, 0]
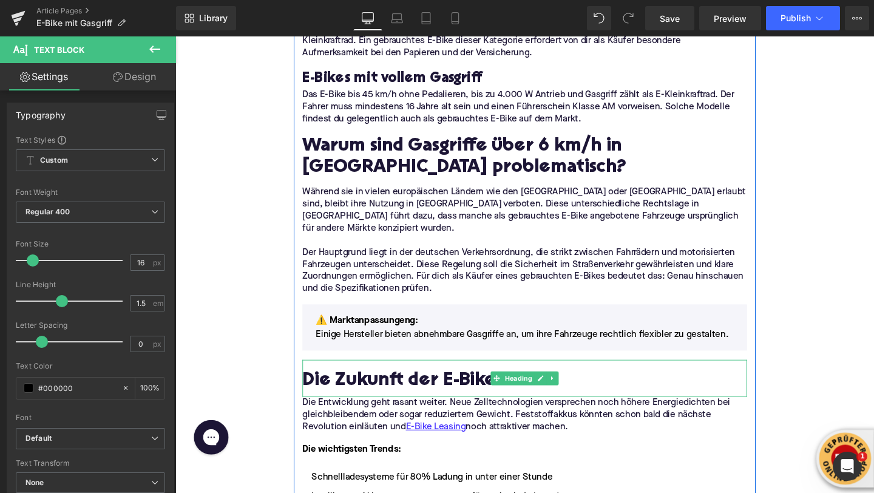
click at [389, 388] on h2 "Die Zukunft der E-Bike Akkus" at bounding box center [542, 399] width 467 height 22
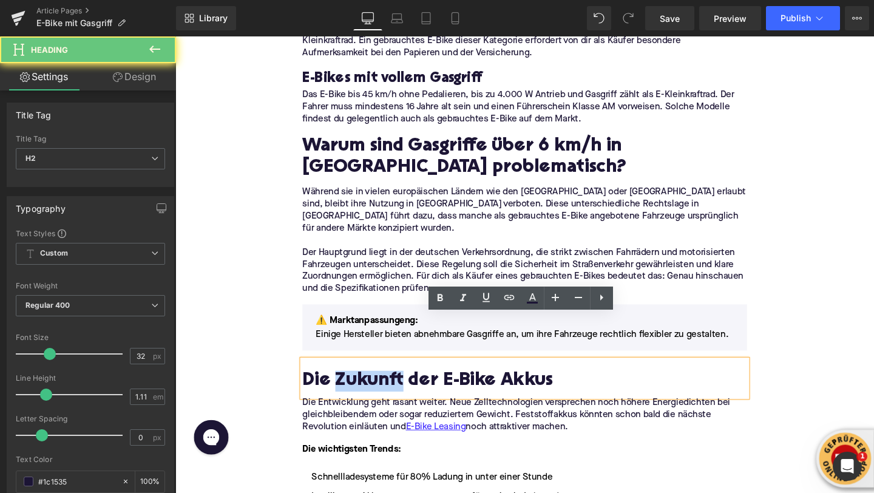
click at [389, 388] on h2 "Die Zukunft der E-Bike Akkus" at bounding box center [542, 399] width 467 height 22
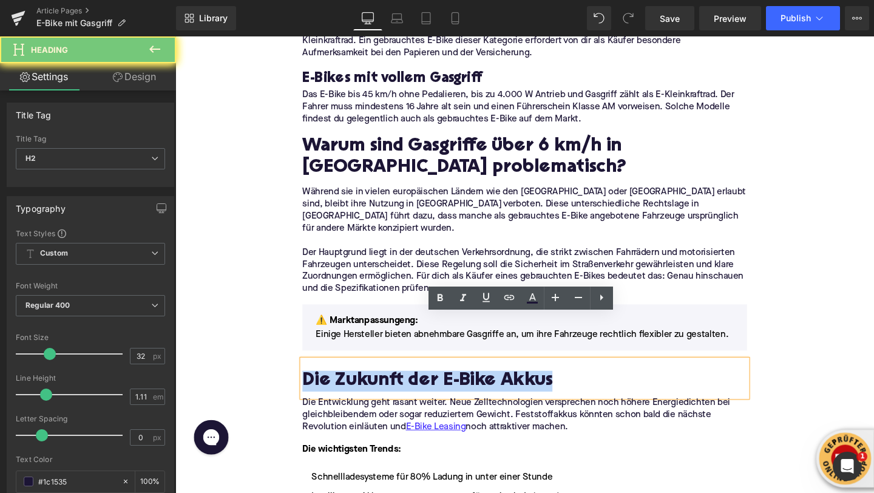
paste div
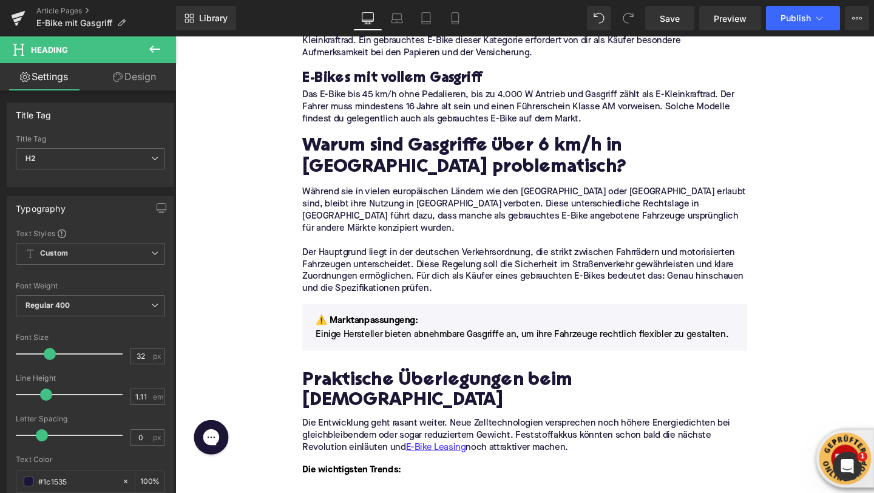
click at [151, 50] on icon at bounding box center [155, 49] width 15 height 15
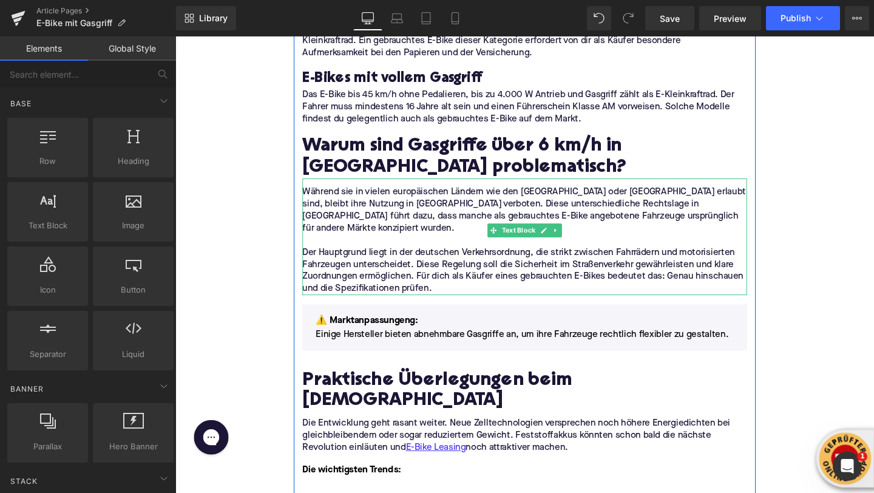
scroll to position [1295, 0]
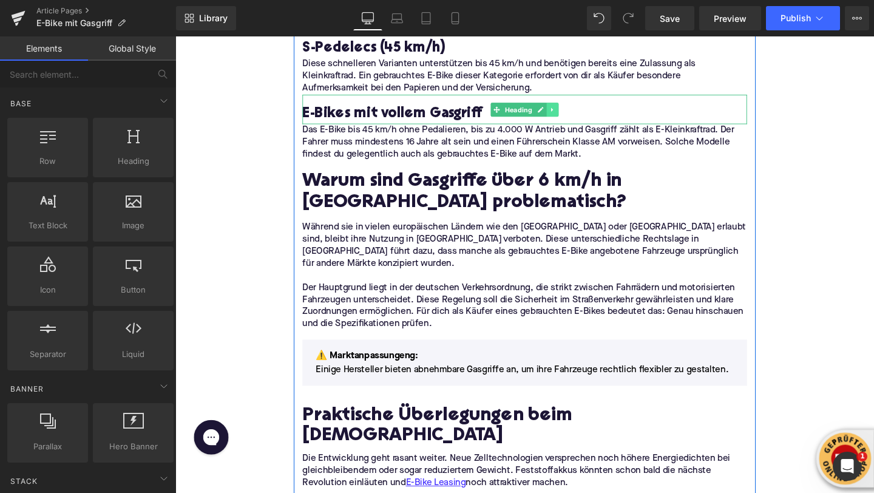
click at [574, 106] on link at bounding box center [572, 113] width 13 height 15
click at [569, 106] on link at bounding box center [566, 113] width 13 height 15
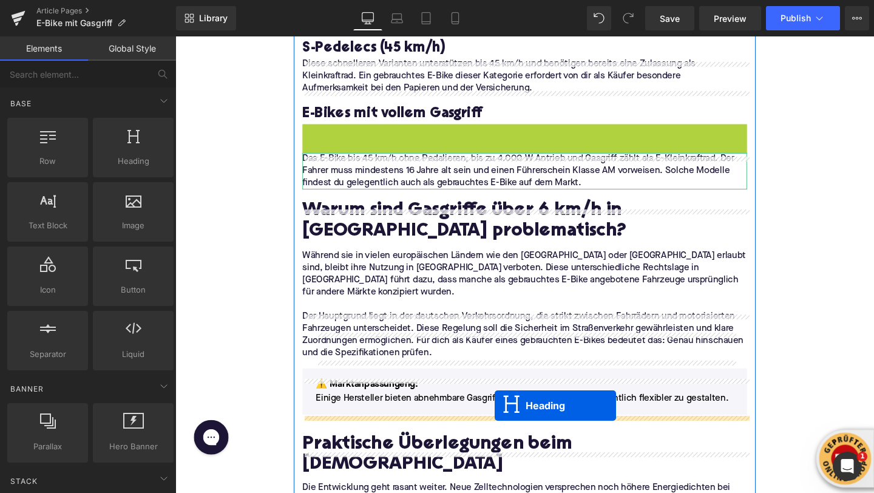
drag, startPoint x: 512, startPoint y: 109, endPoint x: 511, endPoint y: 426, distance: 316.3
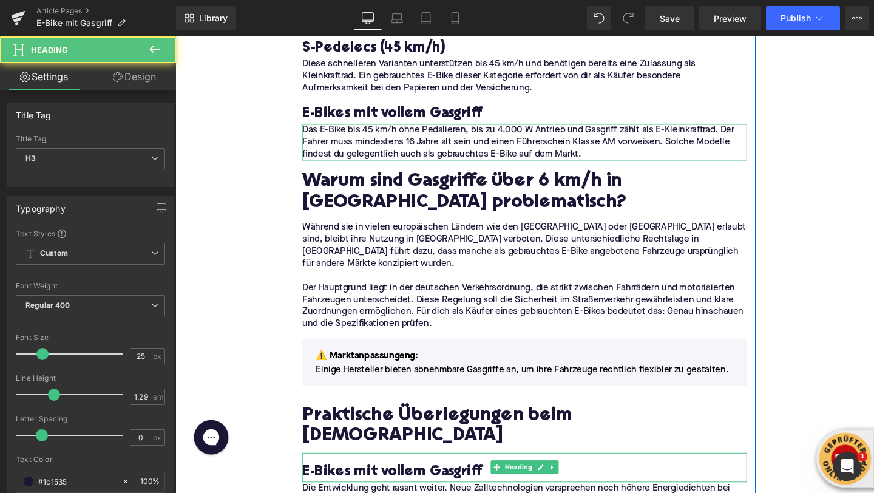
click at [409, 485] on h3 "E-Bikes mit vollem Gasgriff" at bounding box center [542, 494] width 467 height 19
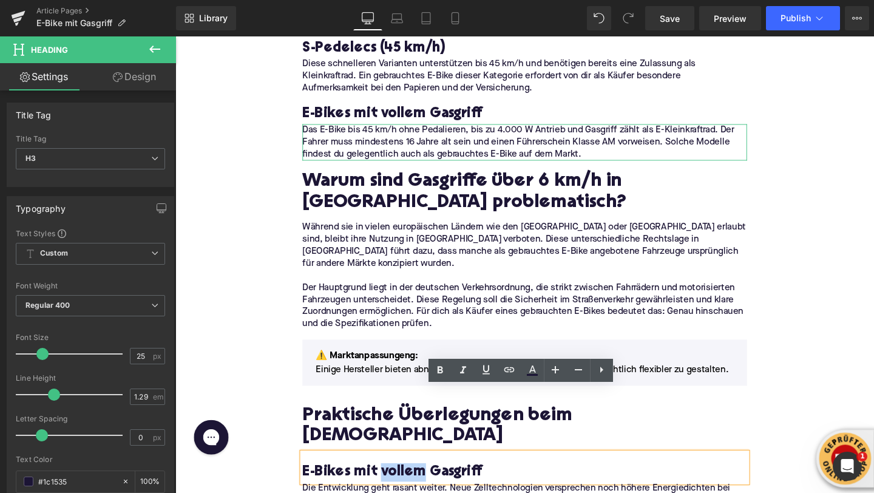
click at [409, 485] on h3 "E-Bikes mit vollem Gasgriff" at bounding box center [542, 494] width 467 height 19
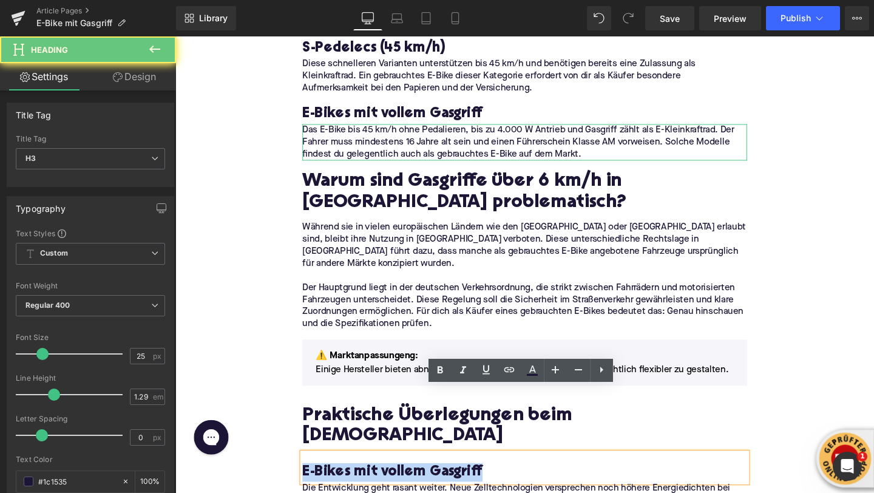
click at [409, 485] on h3 "E-Bikes mit vollem Gasgriff" at bounding box center [542, 494] width 467 height 19
paste div
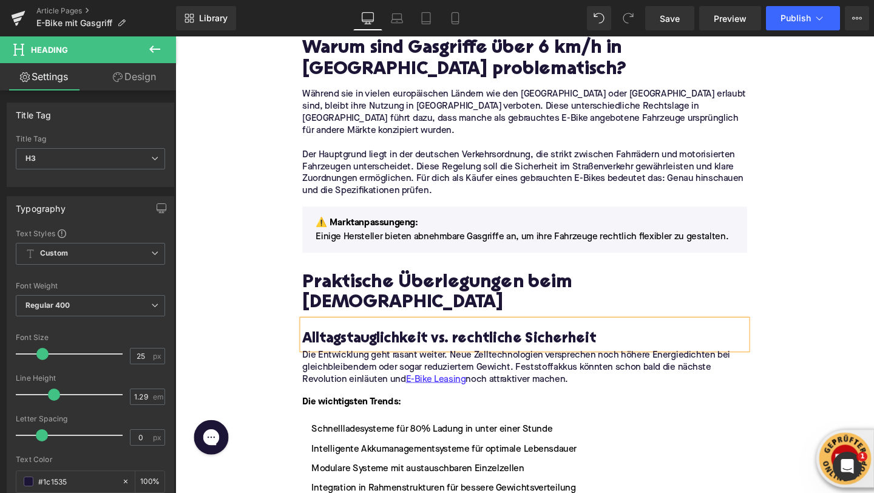
scroll to position [1447, 0]
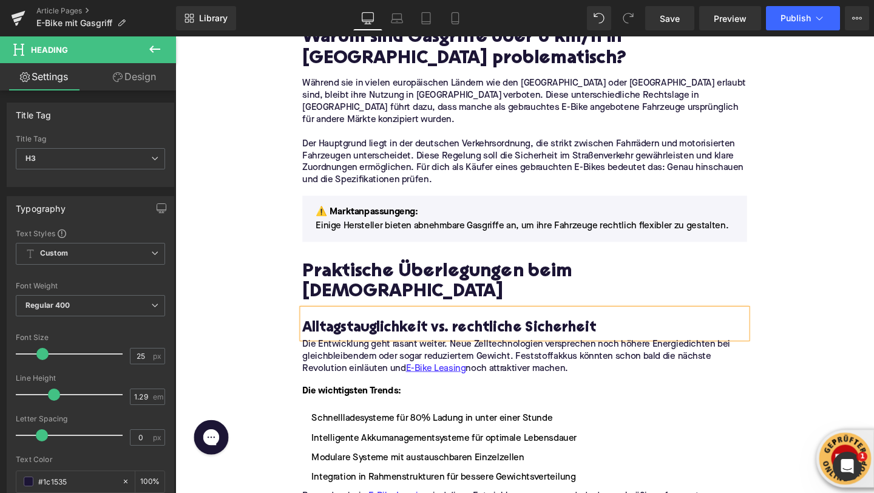
click at [361, 354] on p "Die Entwicklung geht rasant weiter. Neue Zelltechnologien versprechen noch höhe…" at bounding box center [542, 373] width 467 height 38
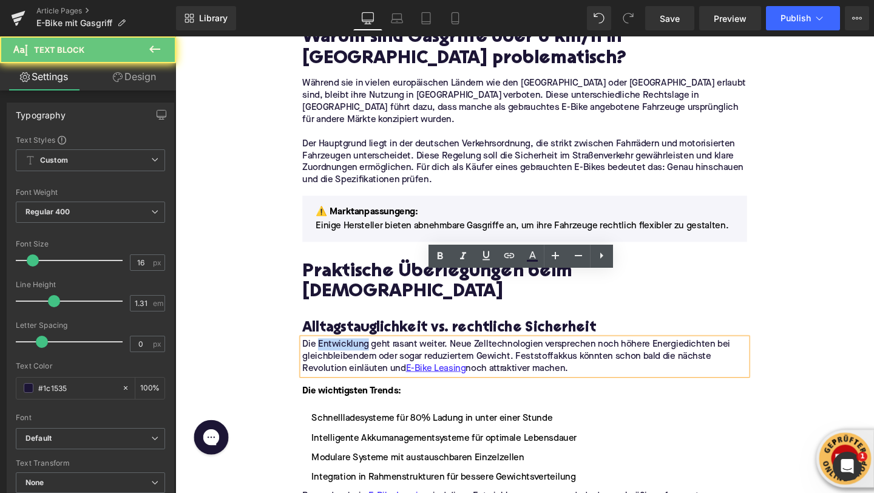
click at [361, 354] on p "Die Entwicklung geht rasant weiter. Neue Zelltechnologien versprechen noch höhe…" at bounding box center [542, 373] width 467 height 38
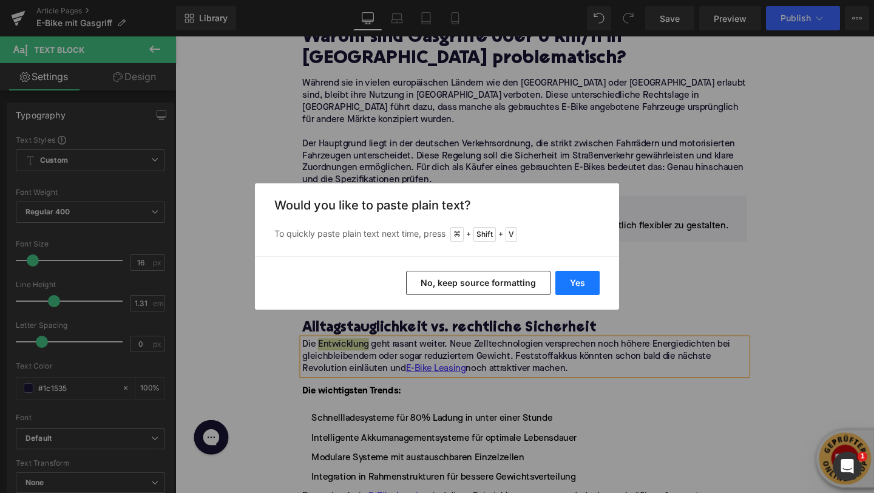
click at [586, 279] on button "Yes" at bounding box center [577, 283] width 44 height 24
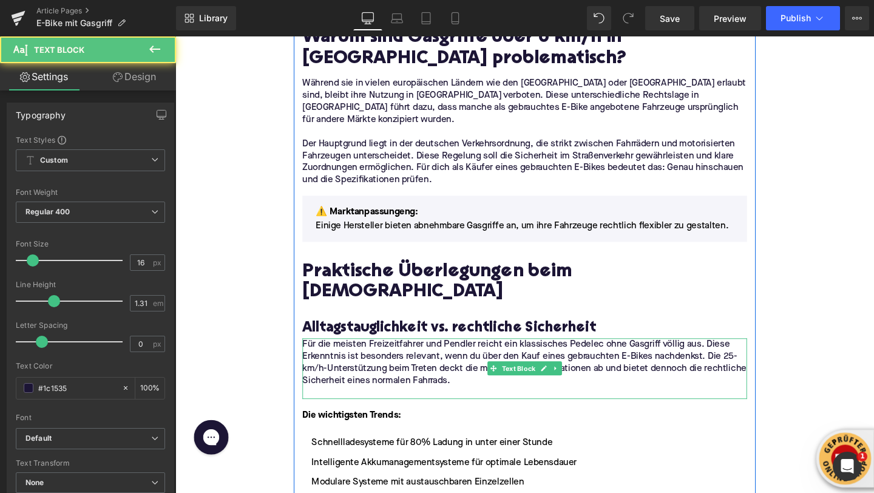
click at [412, 405] on p at bounding box center [542, 411] width 467 height 13
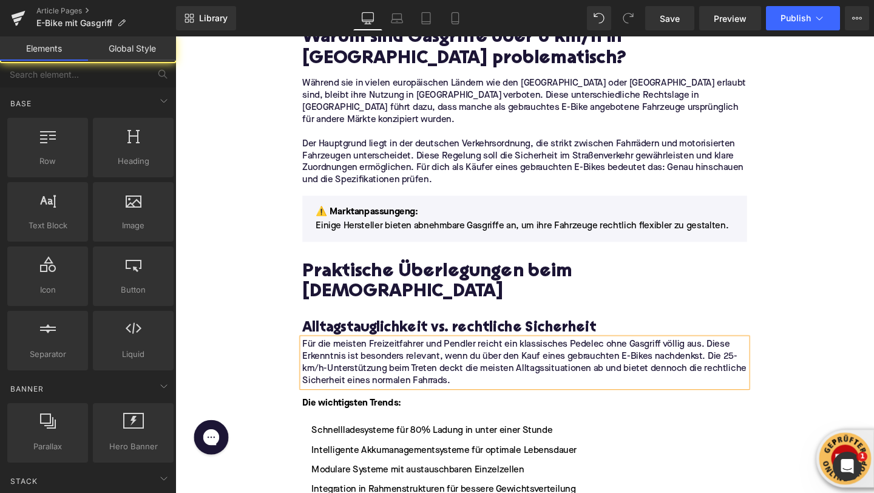
click at [273, 263] on div "Home / E-Bike mit Gasgriff Breadcrumbs E-Bike mit Gasgriff: Ist es erlaubt? Hea…" at bounding box center [542, 497] width 734 height 3611
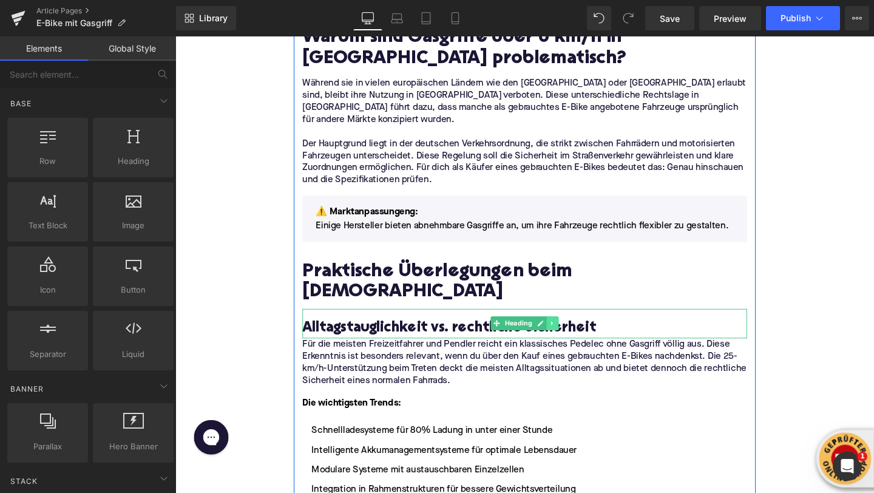
click at [570, 334] on icon at bounding box center [572, 337] width 7 height 7
click at [567, 335] on icon at bounding box center [565, 338] width 7 height 7
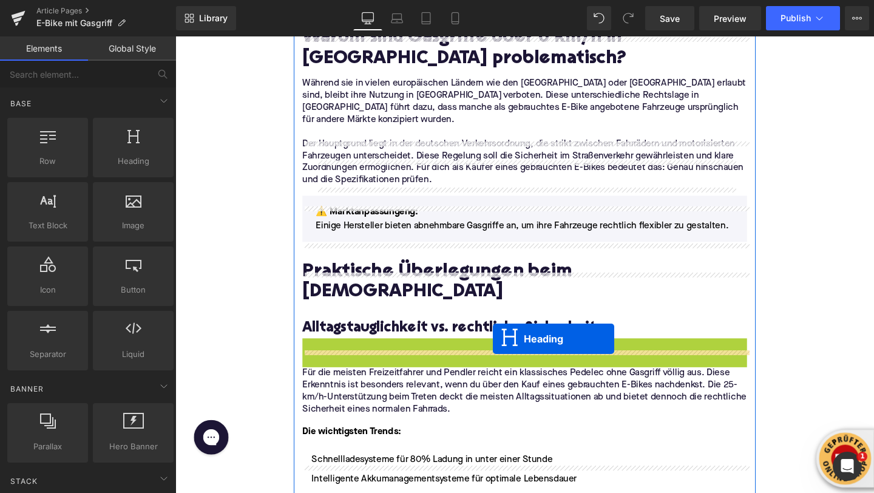
drag, startPoint x: 513, startPoint y: 302, endPoint x: 509, endPoint y: 354, distance: 52.3
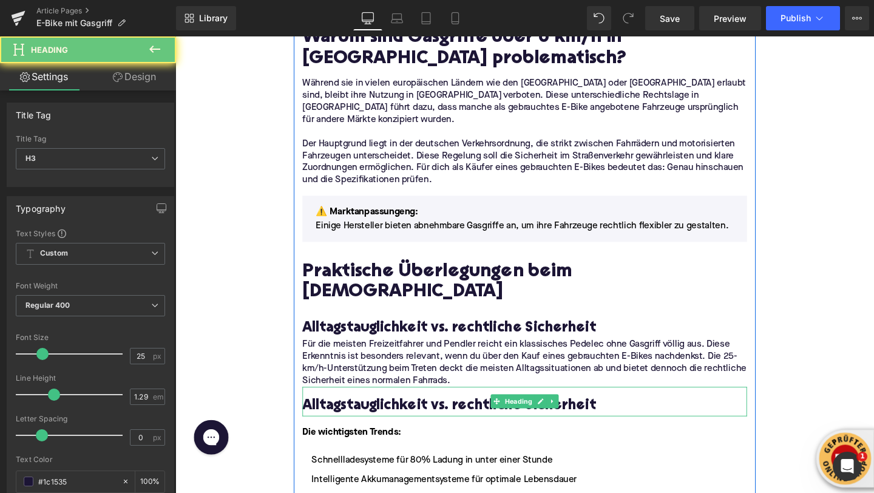
click at [384, 416] on h3 "Alltagstauglichkeit vs. rechtliche Sicherheit" at bounding box center [542, 425] width 467 height 19
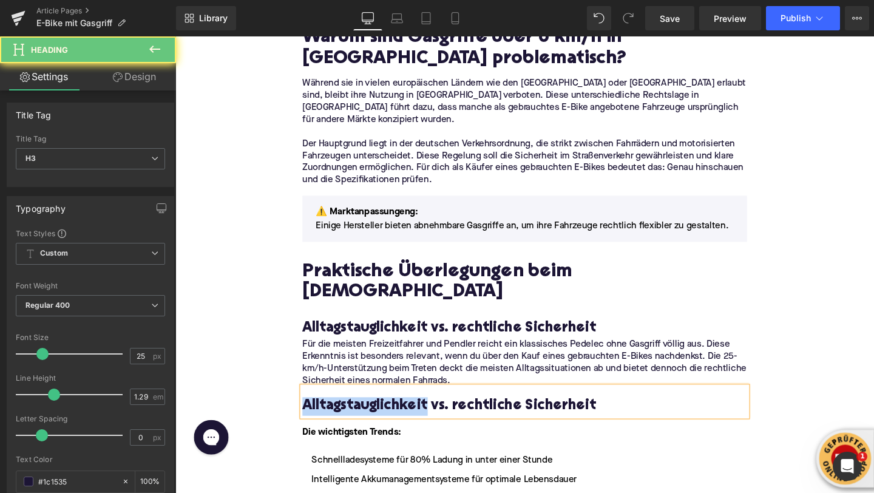
click at [384, 416] on h3 "Alltagstauglichkeit vs. rechtliche Sicherheit" at bounding box center [542, 425] width 467 height 19
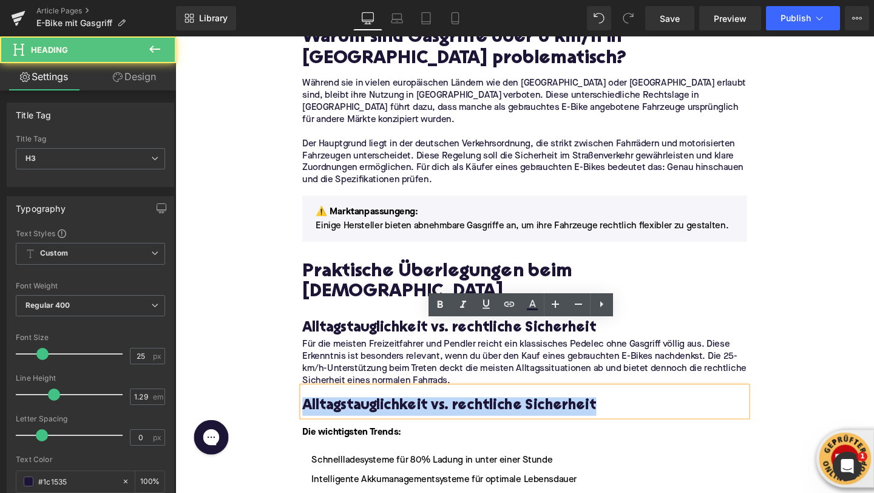
click at [384, 416] on h3 "Alltagstauglichkeit vs. rechtliche Sicherheit" at bounding box center [542, 425] width 467 height 19
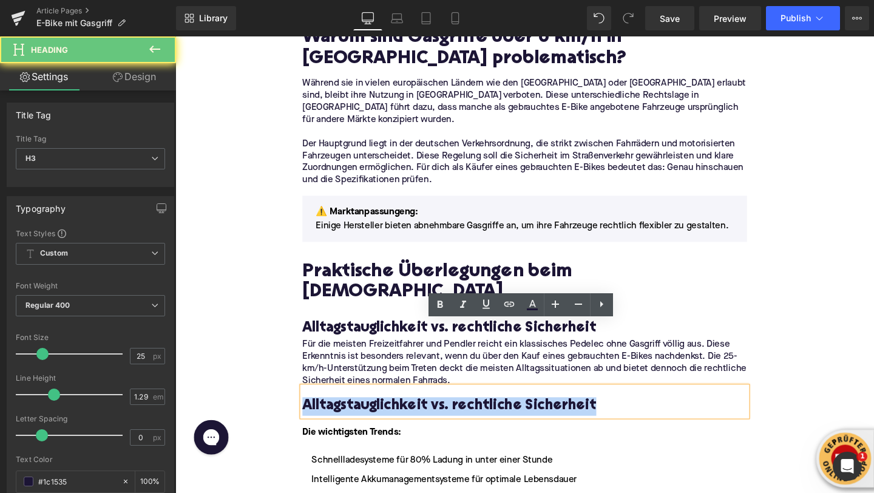
paste div
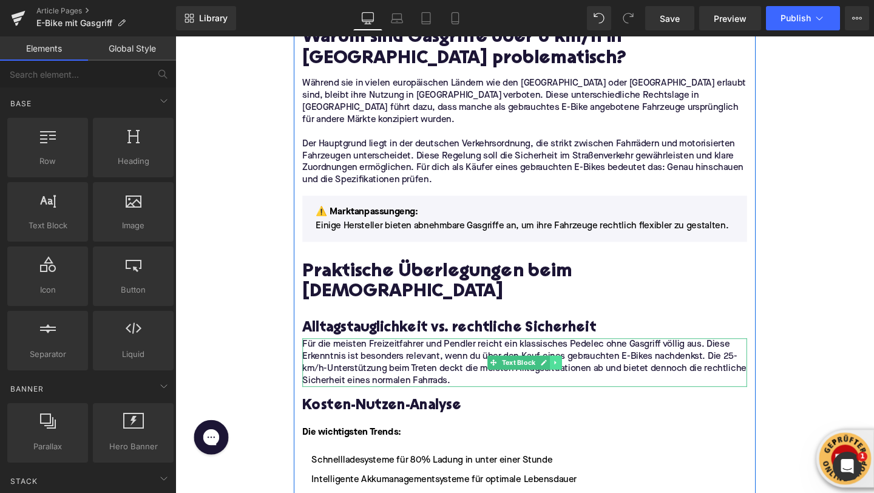
click at [576, 376] on icon at bounding box center [575, 379] width 7 height 7
click at [567, 376] on icon at bounding box center [569, 379] width 7 height 7
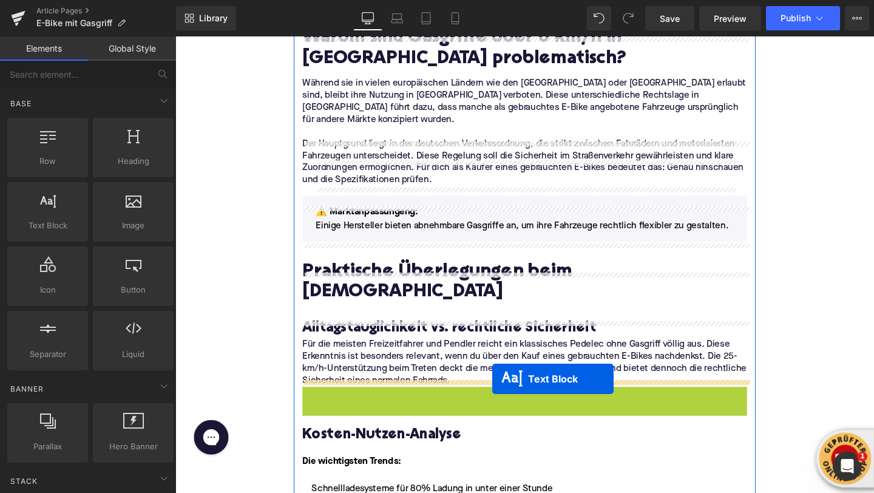
drag, startPoint x: 509, startPoint y: 361, endPoint x: 509, endPoint y: 396, distance: 35.8
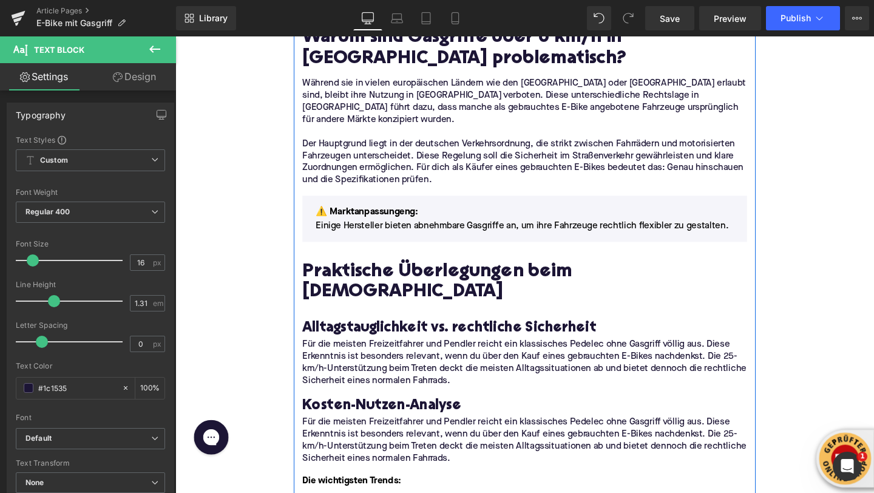
click at [370, 436] on p "Für die meisten Freizeitfahrer und Pendler reicht ein klassisches Pedelec ohne …" at bounding box center [542, 461] width 467 height 51
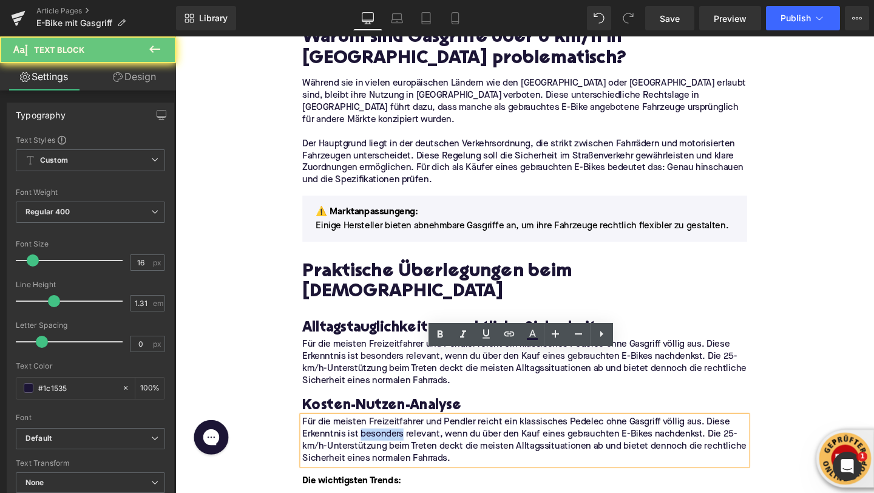
click at [370, 436] on p "Für die meisten Freizeitfahrer und Pendler reicht ein klassisches Pedelec ohne …" at bounding box center [542, 461] width 467 height 51
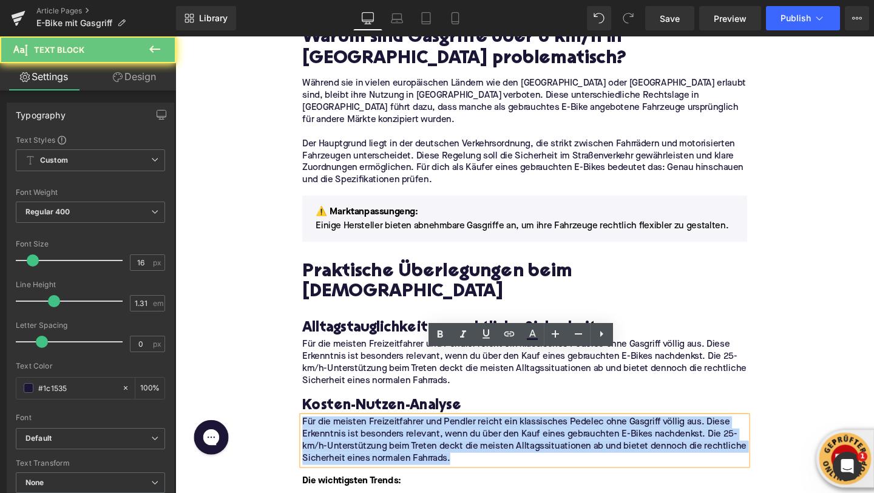
click at [370, 436] on p "Für die meisten Freizeitfahrer und Pendler reicht ein klassisches Pedelec ohne …" at bounding box center [542, 461] width 467 height 51
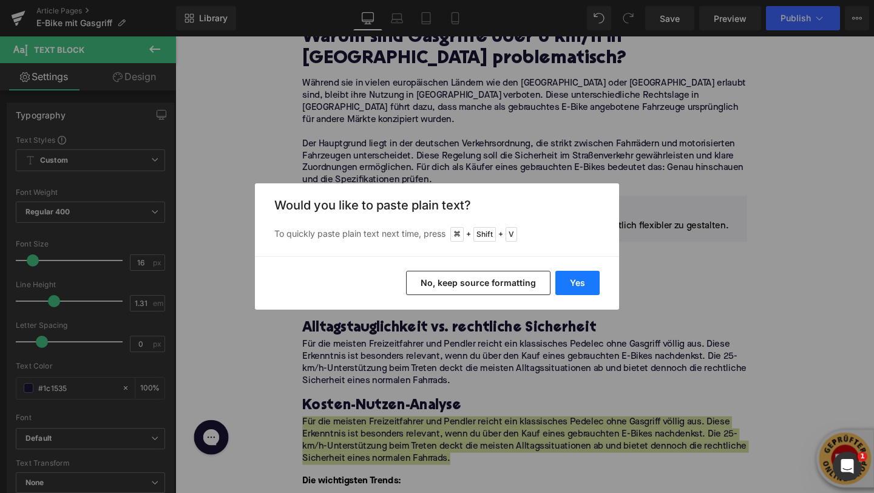
click at [567, 285] on button "Yes" at bounding box center [577, 283] width 44 height 24
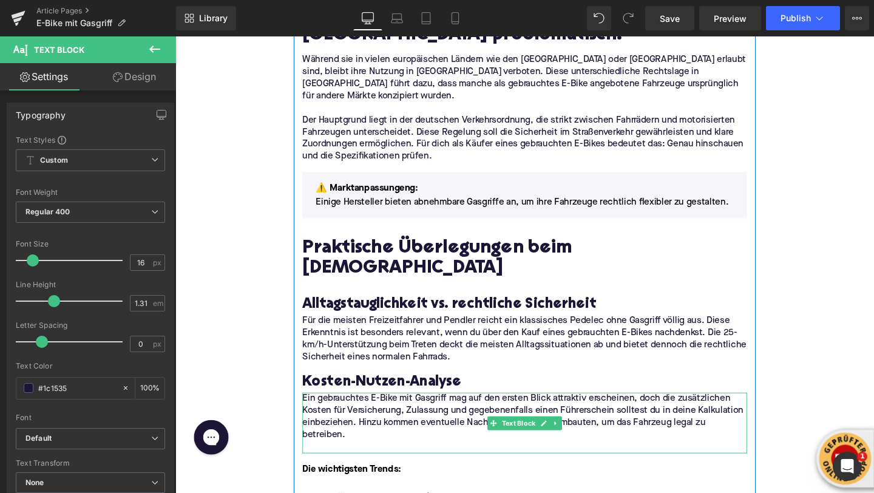
scroll to position [1515, 0]
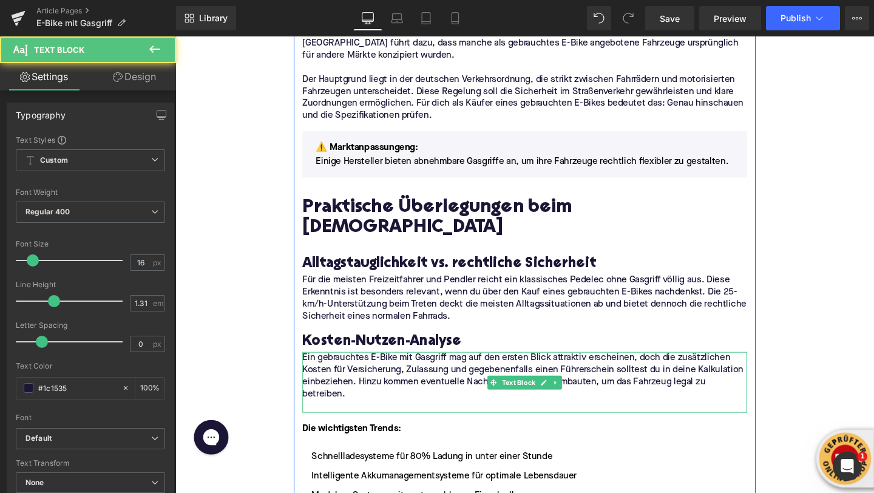
click at [332, 419] on p at bounding box center [542, 425] width 467 height 13
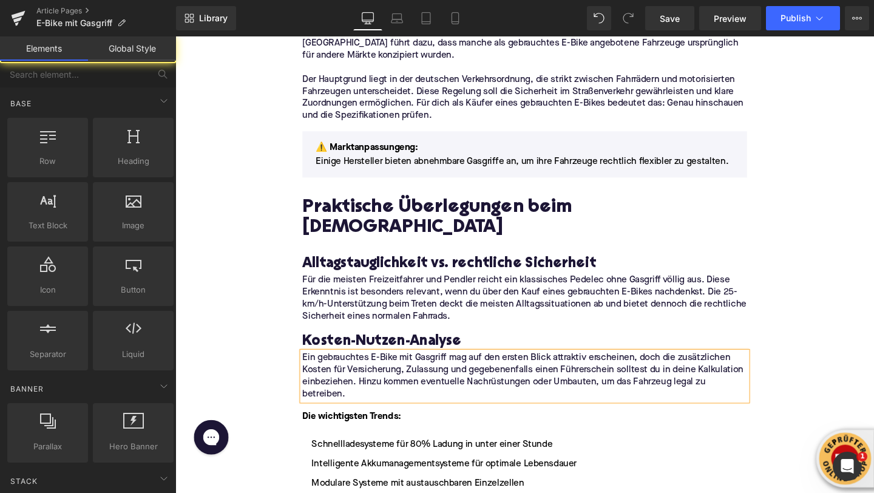
click at [265, 298] on div "Home / E-Bike mit Gasgriff Breadcrumbs E-Bike mit Gasgriff: Ist es erlaubt? Hea…" at bounding box center [542, 470] width 734 height 3693
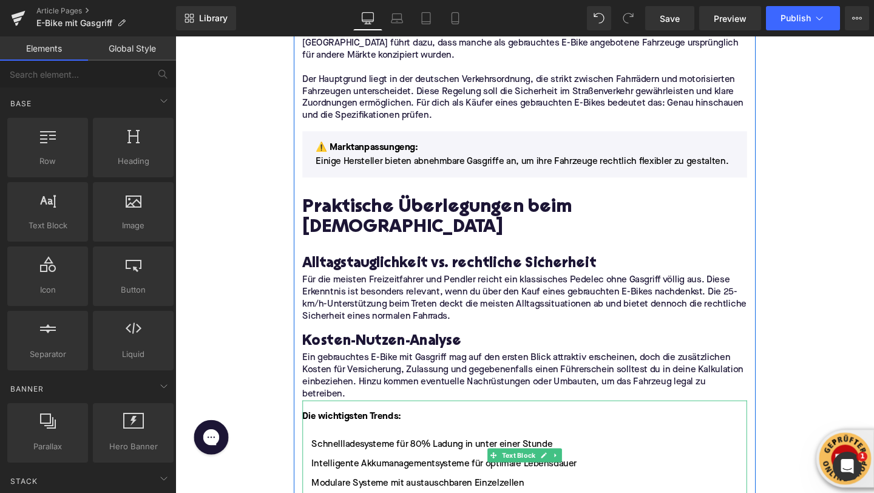
click at [338, 431] on font "Die wichtigsten Trends:" at bounding box center [361, 436] width 104 height 10
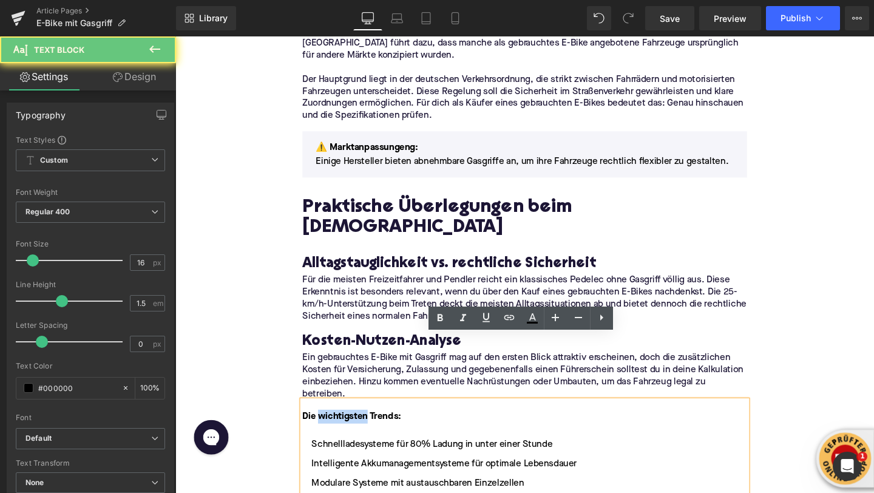
click at [338, 431] on font "Die wichtigsten Trends:" at bounding box center [361, 436] width 104 height 10
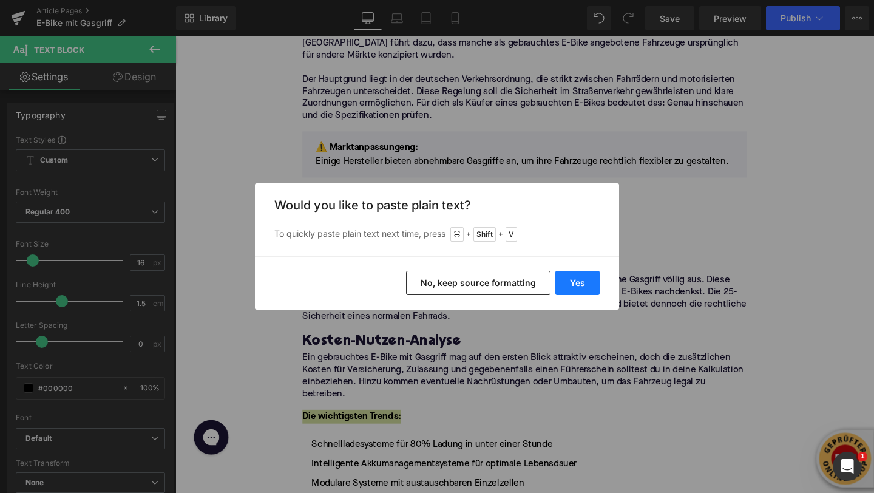
click at [577, 285] on button "Yes" at bounding box center [577, 283] width 44 height 24
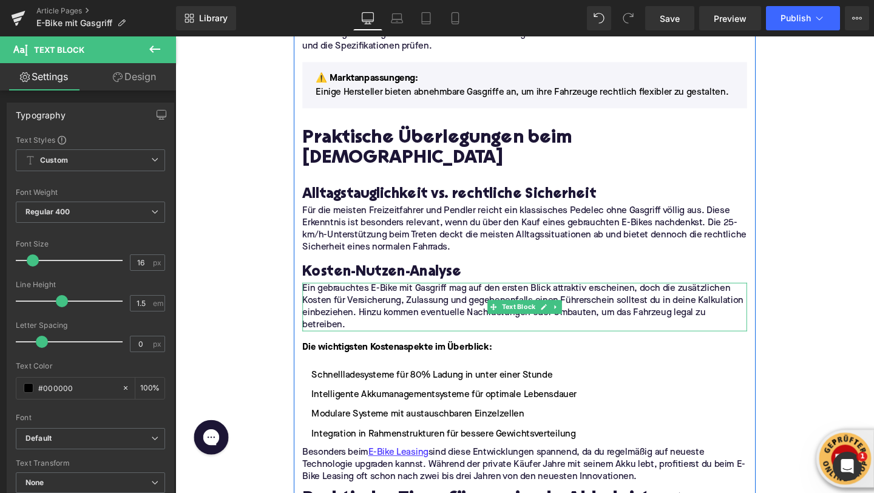
scroll to position [1612, 0]
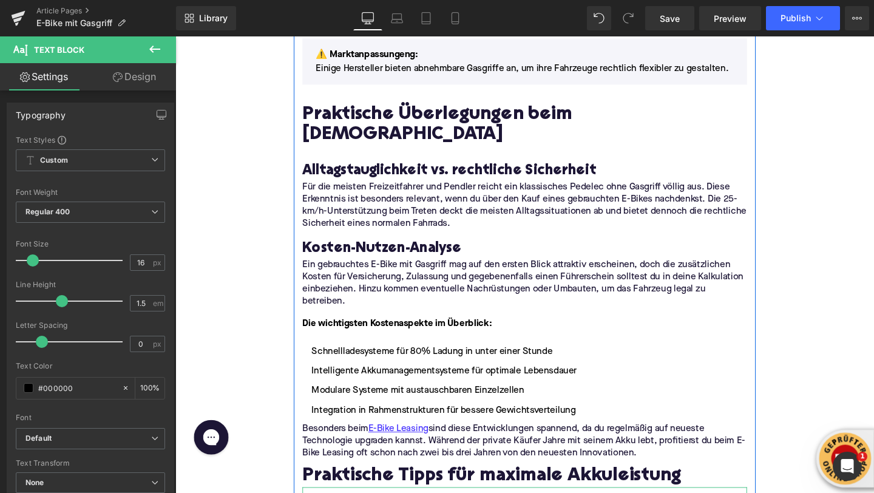
click at [357, 360] on ul "Schnellladesysteme für 80% Ladung in unter einer Stunde Intelligente Akkumanage…" at bounding box center [542, 398] width 467 height 76
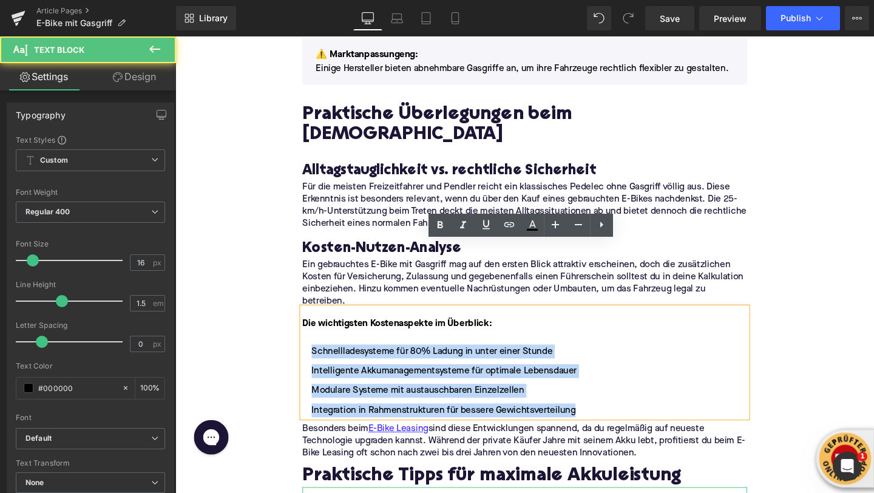
drag, startPoint x: 607, startPoint y: 361, endPoint x: 276, endPoint y: 294, distance: 338.2
click at [276, 295] on div "Home / E-Bike mit Gasgriff Breadcrumbs E-Bike mit Gasgriff: Ist es erlaubt? Hea…" at bounding box center [542, 373] width 734 height 3693
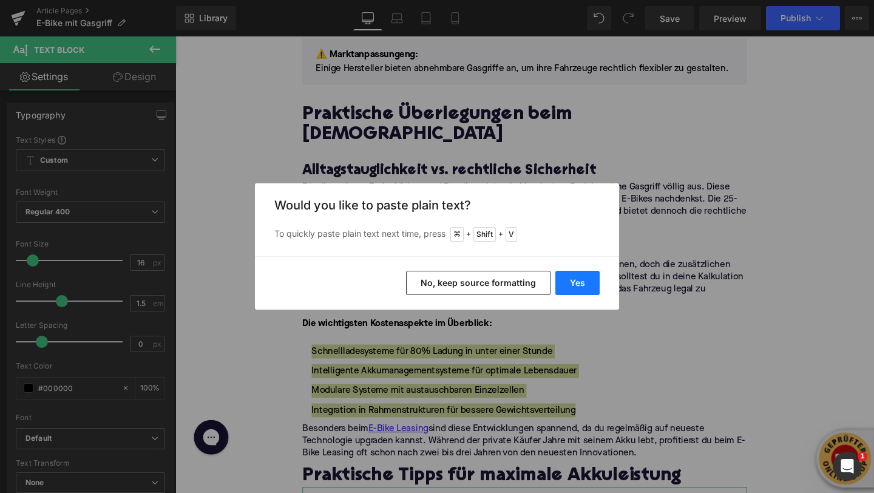
click at [560, 284] on button "Yes" at bounding box center [577, 283] width 44 height 24
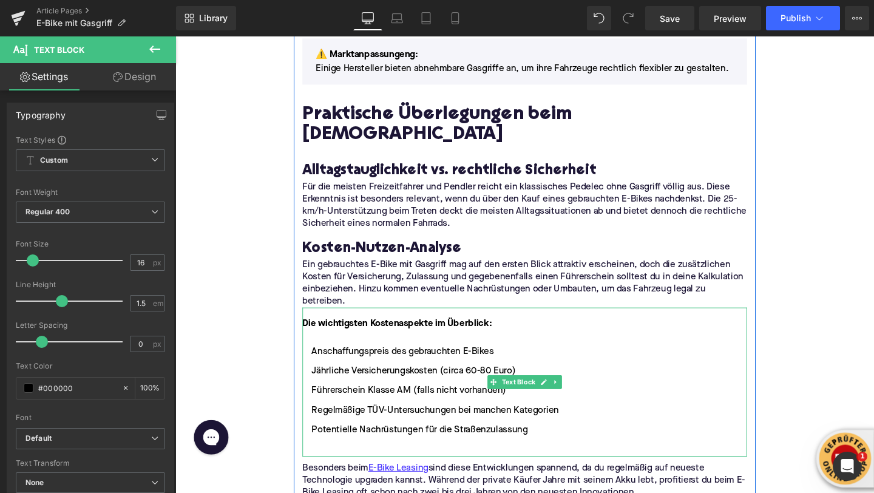
click at [345, 463] on li at bounding box center [542, 470] width 467 height 15
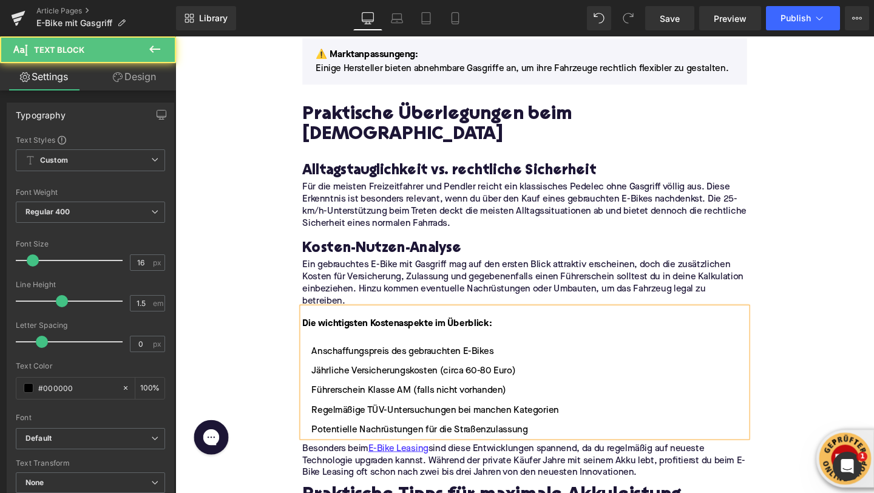
click at [215, 319] on div "Home / E-Bike mit Gasgriff Breadcrumbs E-Bike mit Gasgriff: Ist es erlaubt? Hea…" at bounding box center [542, 384] width 734 height 3714
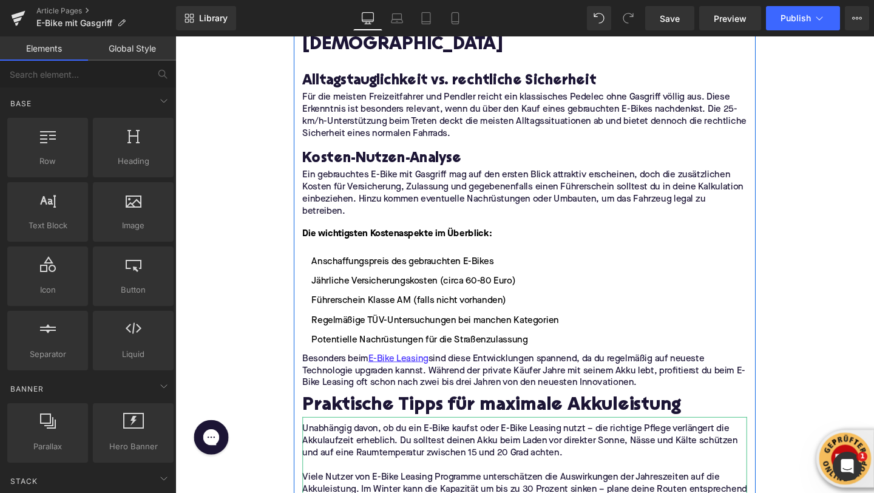
scroll to position [1713, 0]
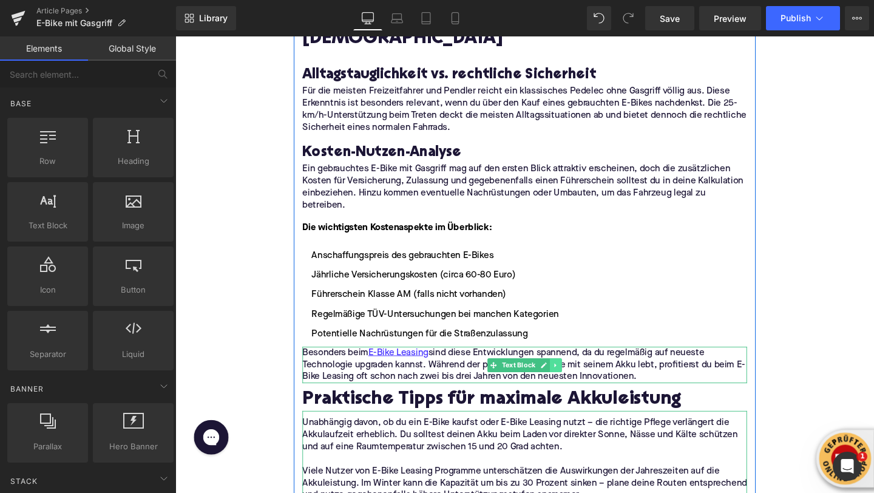
click at [572, 378] on icon at bounding box center [575, 381] width 7 height 7
click at [580, 378] on icon at bounding box center [581, 381] width 7 height 7
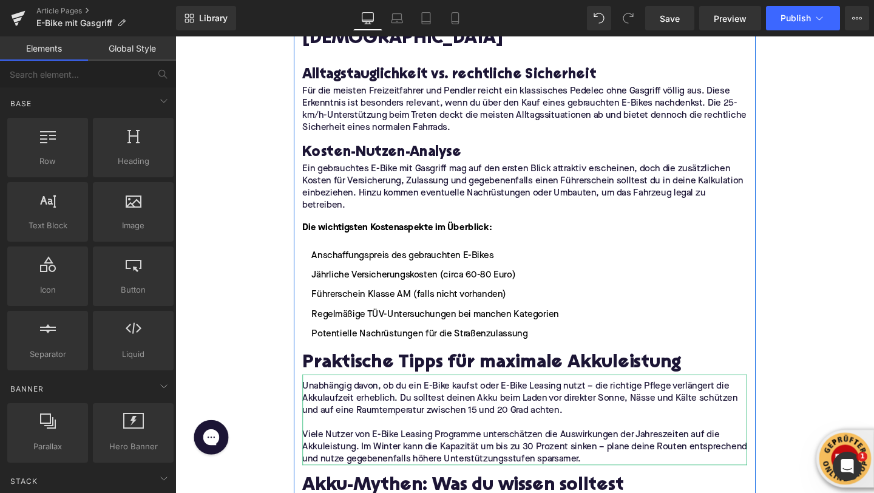
click at [361, 370] on h2 "Praktische Tipps für maximale Akkuleistung" at bounding box center [542, 381] width 467 height 22
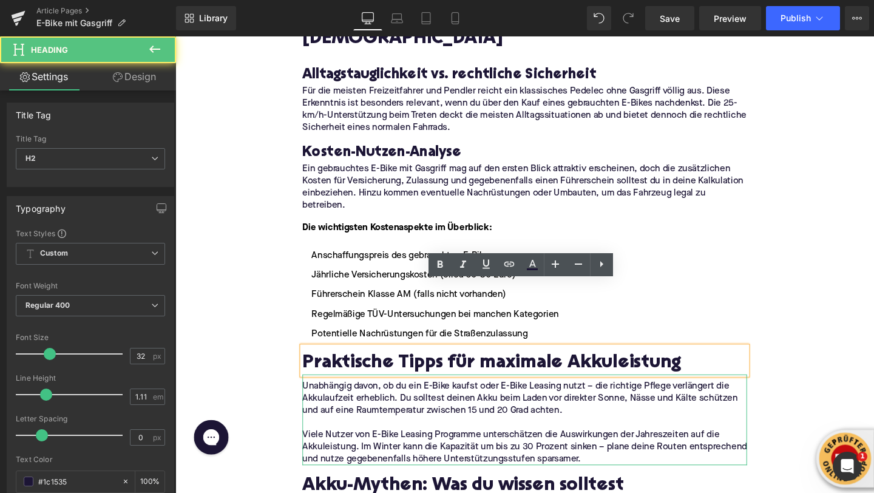
click at [330, 370] on h2 "Praktische Tipps für maximale Akkuleistung" at bounding box center [542, 381] width 467 height 22
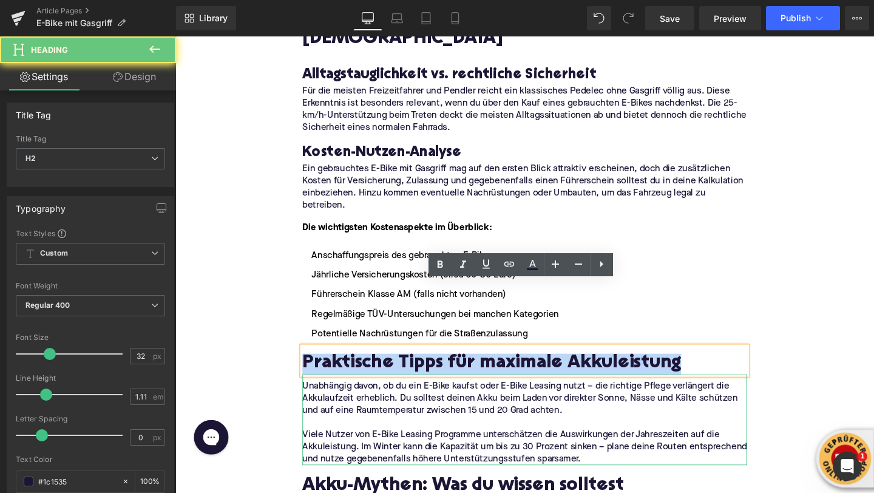
click at [330, 370] on h2 "Praktische Tipps für maximale Akkuleistung" at bounding box center [542, 381] width 467 height 22
paste div
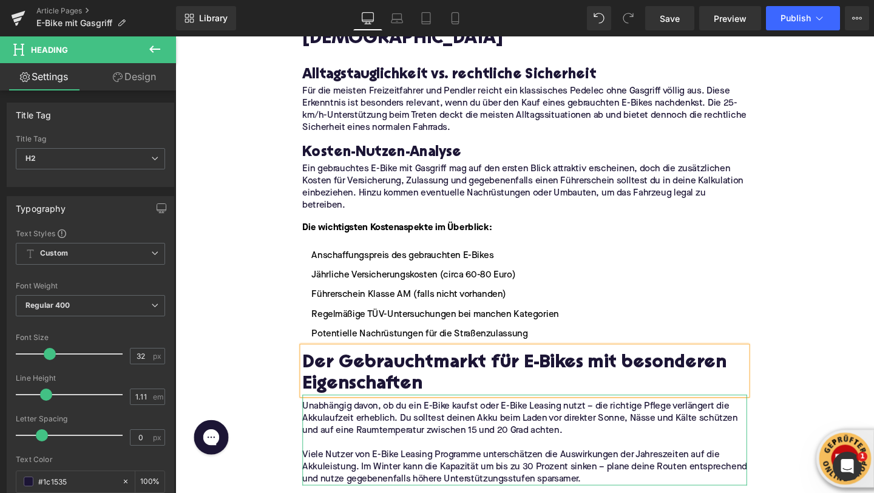
click at [249, 282] on div "Home / E-Bike mit Gasgriff Breadcrumbs E-Bike mit Gasgriff: Ist es erlaubt? Hea…" at bounding box center [542, 274] width 734 height 3697
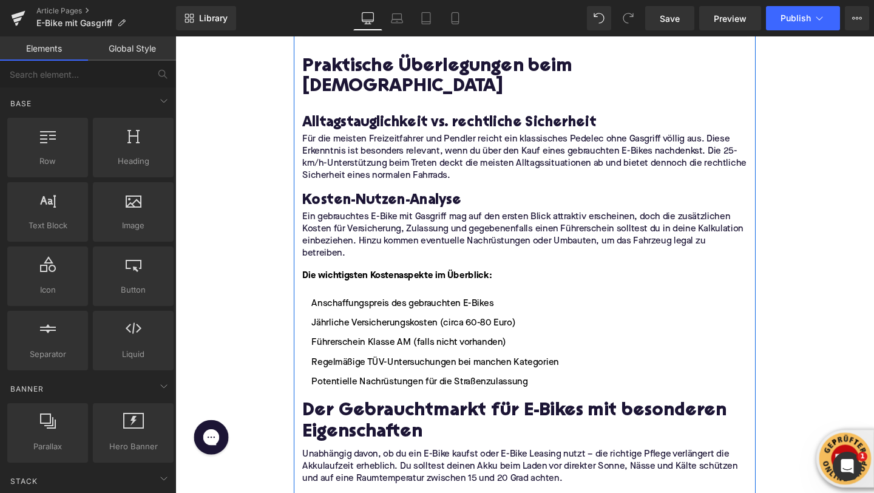
scroll to position [1698, 0]
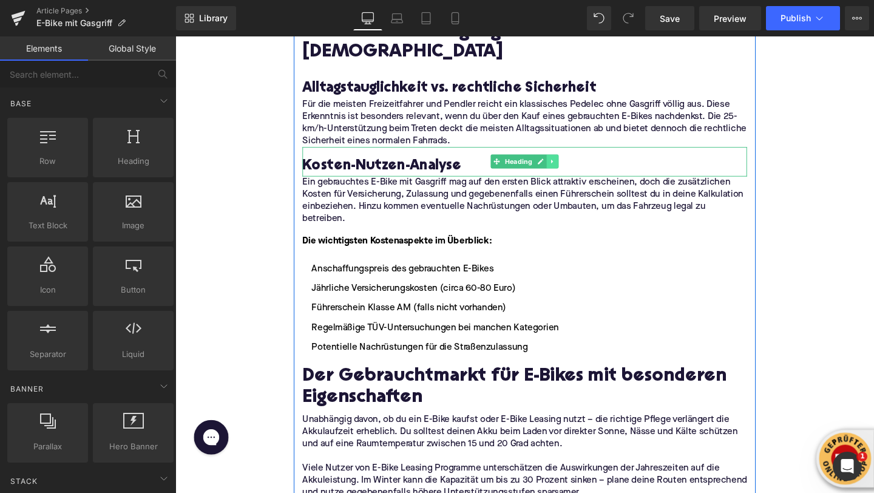
click at [572, 165] on icon at bounding box center [572, 168] width 7 height 7
click at [568, 165] on icon at bounding box center [565, 168] width 7 height 7
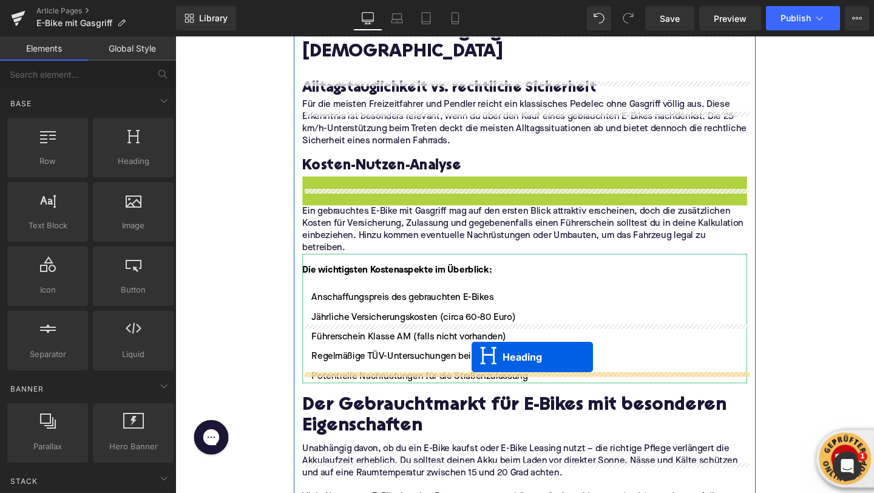
drag, startPoint x: 513, startPoint y: 131, endPoint x: 487, endPoint y: 373, distance: 244.2
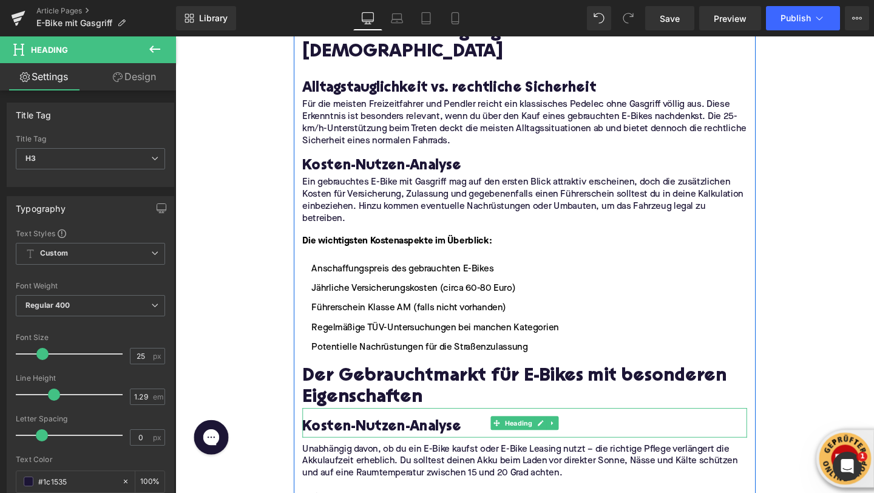
click at [323, 438] on h3 "Kosten-Nutzen-Analyse" at bounding box center [542, 447] width 467 height 19
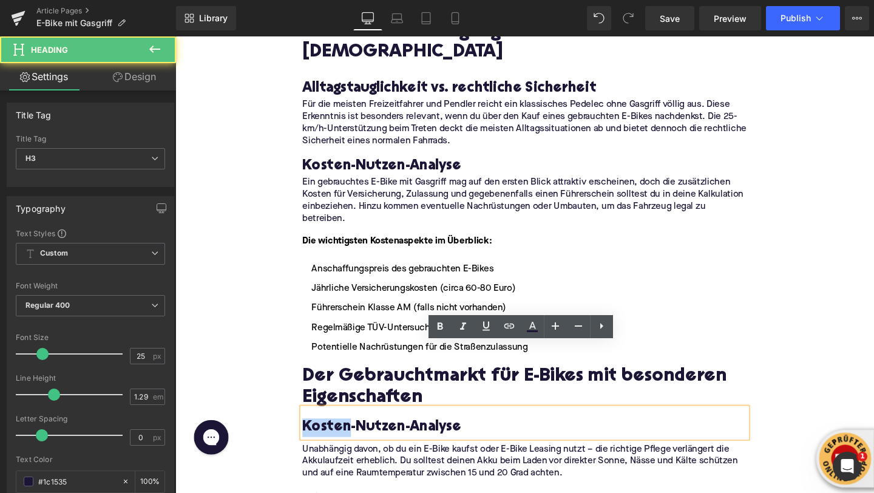
click at [323, 438] on h3 "Kosten-Nutzen-Analyse" at bounding box center [542, 447] width 467 height 19
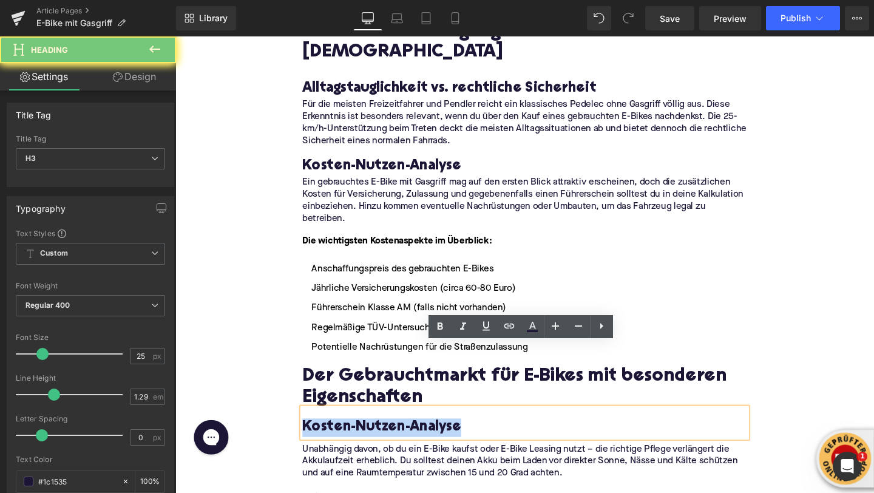
click at [323, 438] on h3 "Kosten-Nutzen-Analyse" at bounding box center [542, 447] width 467 height 19
paste div
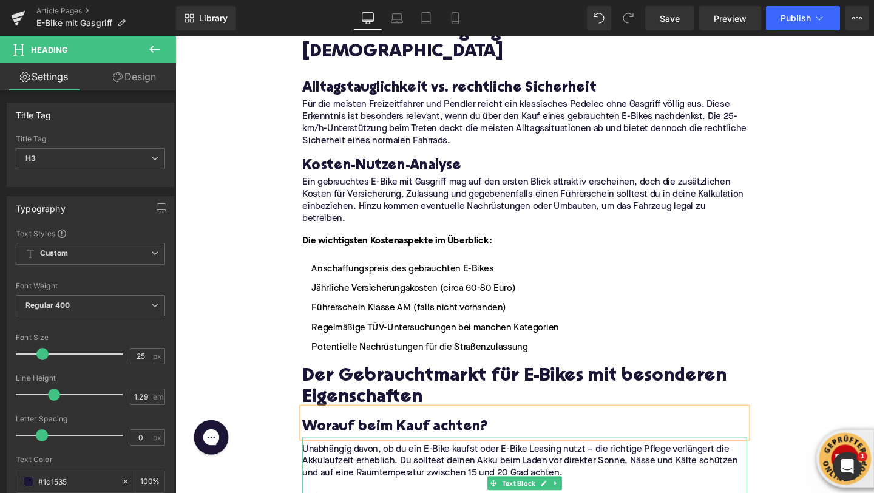
click at [369, 464] on p "Unabhängig davon, ob du ein E-Bike kaufst oder E-Bike Leasing nutzt – die richt…" at bounding box center [542, 483] width 467 height 38
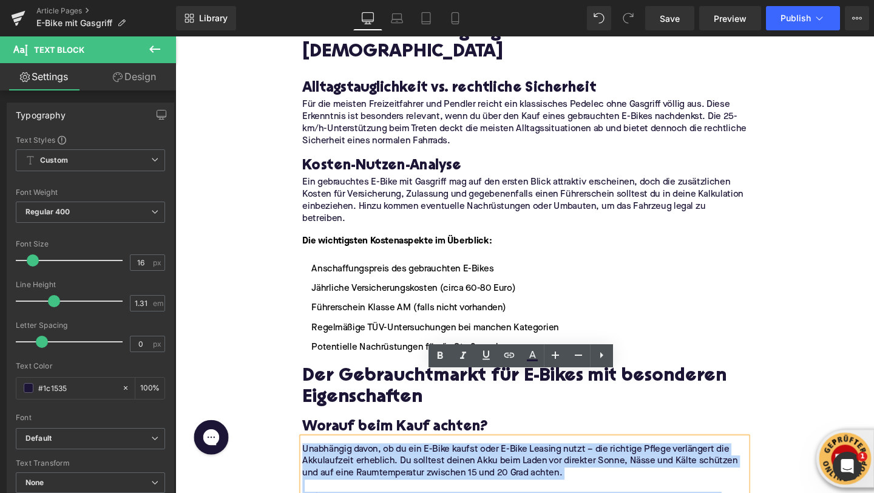
drag, startPoint x: 609, startPoint y: 478, endPoint x: 312, endPoint y: 401, distance: 306.5
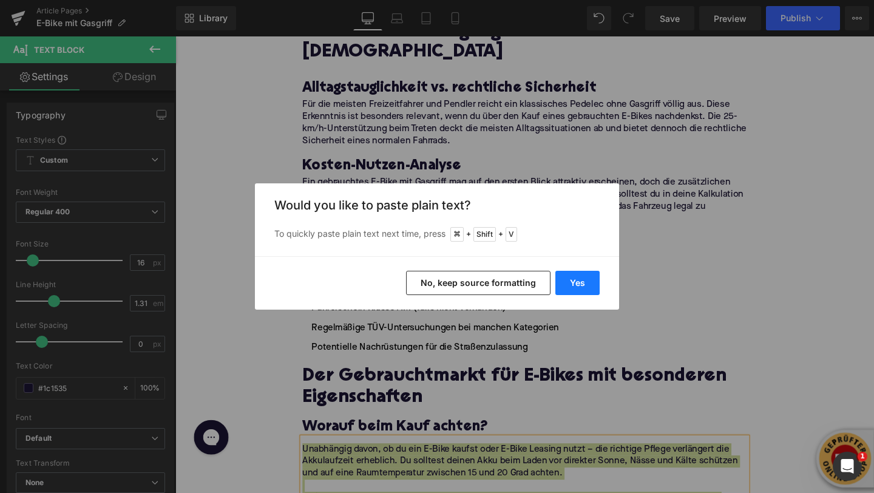
click at [575, 283] on button "Yes" at bounding box center [577, 283] width 44 height 24
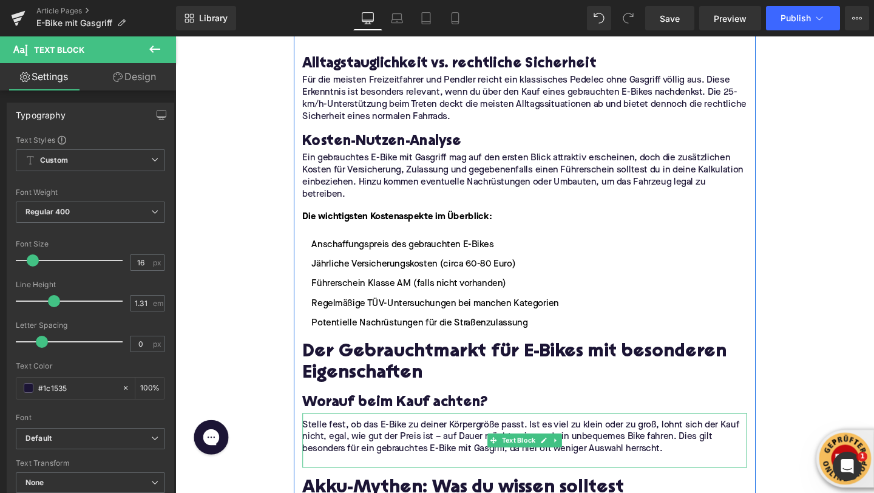
scroll to position [1743, 0]
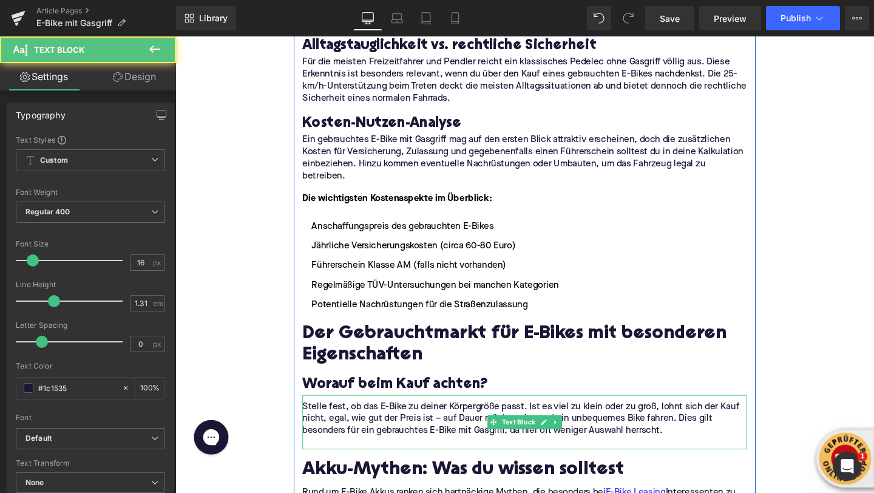
click at [448, 419] on p "Stelle fest, ob das E-Bike zu deiner Körpergröße passt. Ist es viel zu klein od…" at bounding box center [542, 438] width 467 height 38
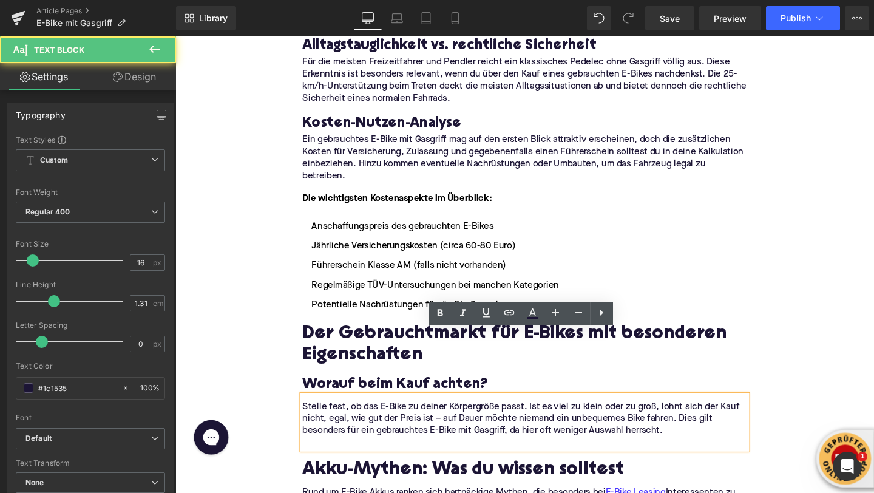
click at [435, 458] on p at bounding box center [542, 464] width 467 height 13
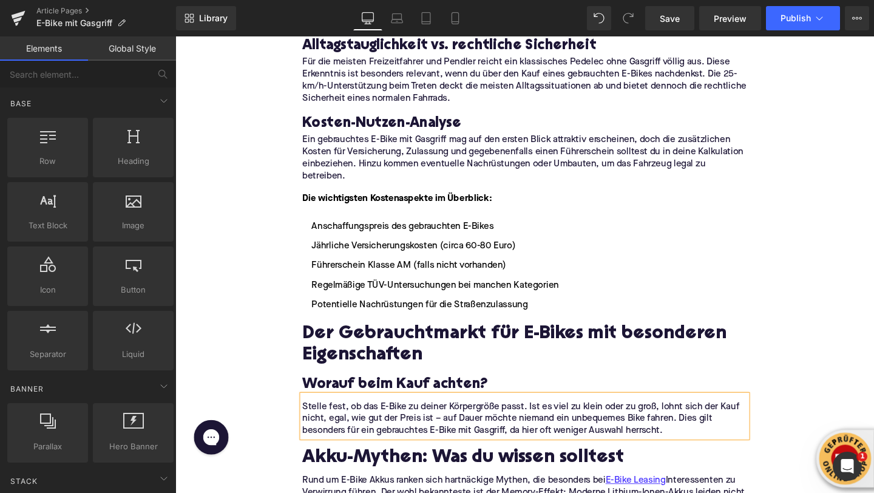
click at [280, 319] on div "Home / E-Bike mit Gasgriff Breadcrumbs E-Bike mit Gasgriff: Ist es erlaubt? Hea…" at bounding box center [542, 234] width 734 height 3677
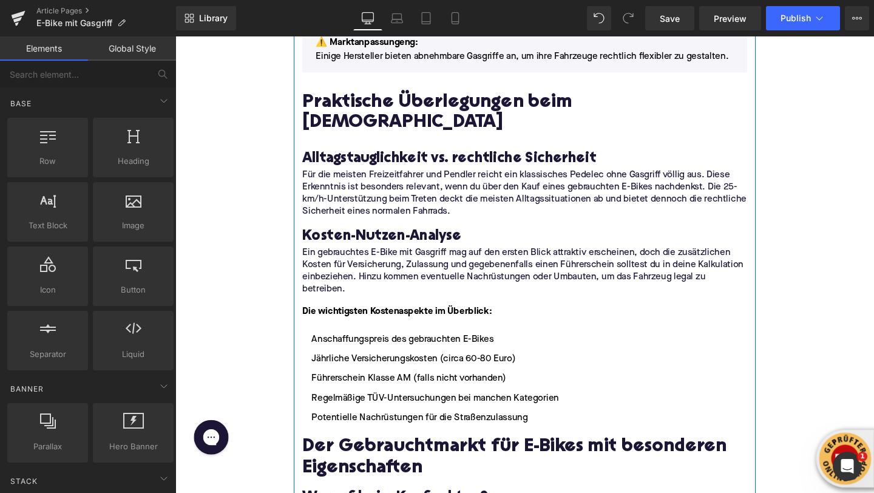
scroll to position [1655, 0]
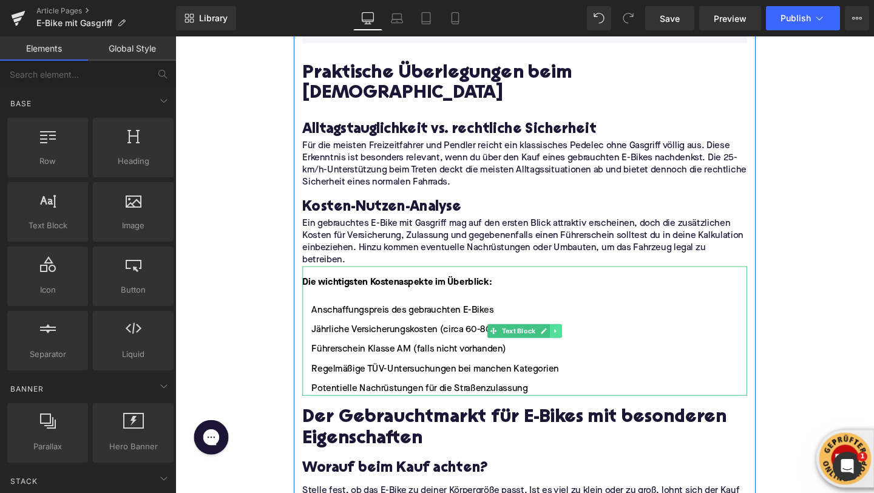
click at [573, 342] on icon at bounding box center [575, 345] width 7 height 7
click at [571, 342] on icon at bounding box center [569, 345] width 7 height 7
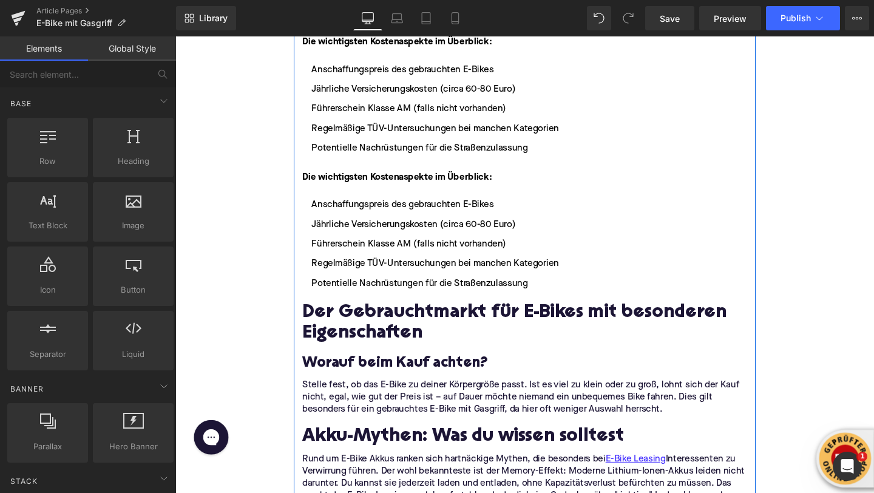
scroll to position [1922, 0]
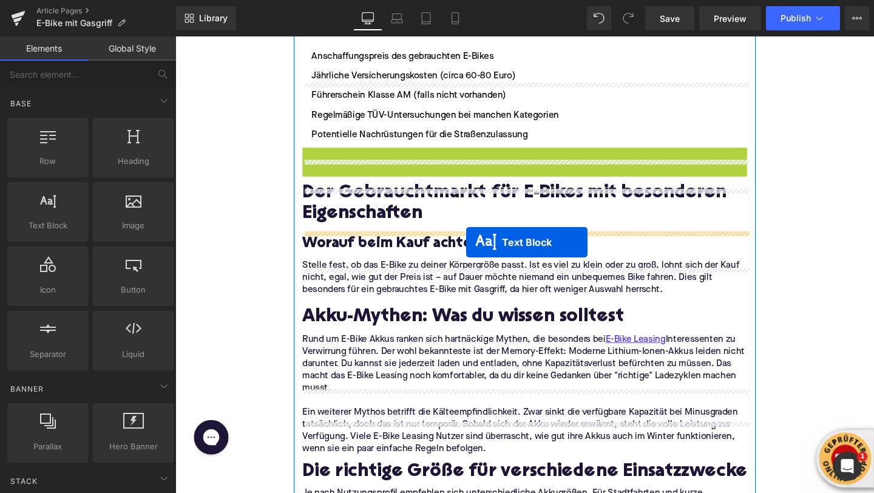
drag, startPoint x: 509, startPoint y: 154, endPoint x: 481, endPoint y: 253, distance: 102.8
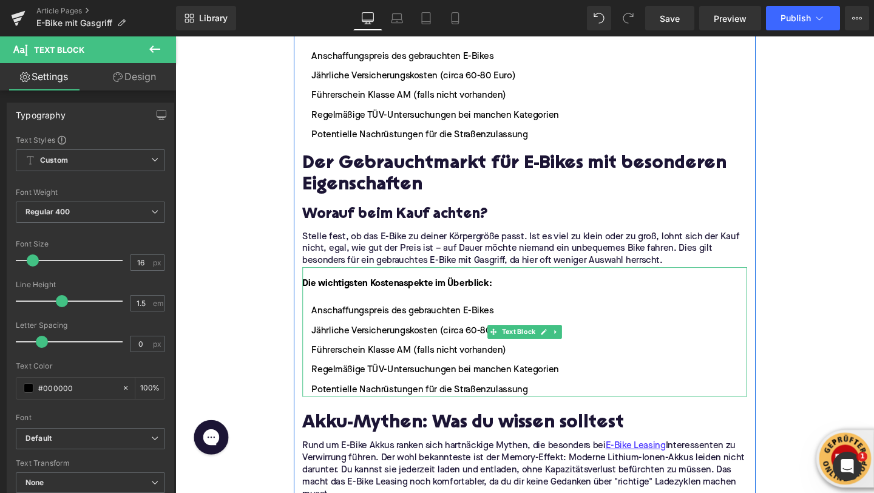
click at [355, 291] on font "Die wichtigsten Kostenaspekte im Überblick:" at bounding box center [408, 296] width 199 height 10
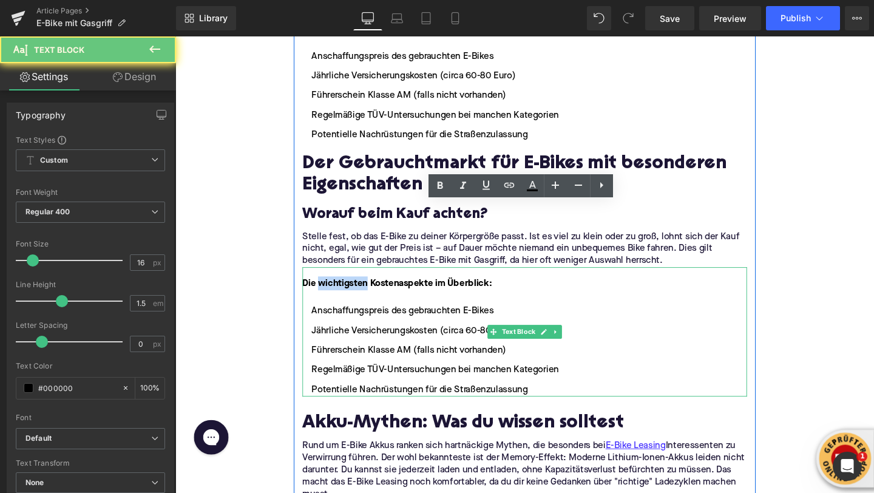
click at [355, 291] on font "Die wichtigsten Kostenaspekte im Überblick:" at bounding box center [408, 296] width 199 height 10
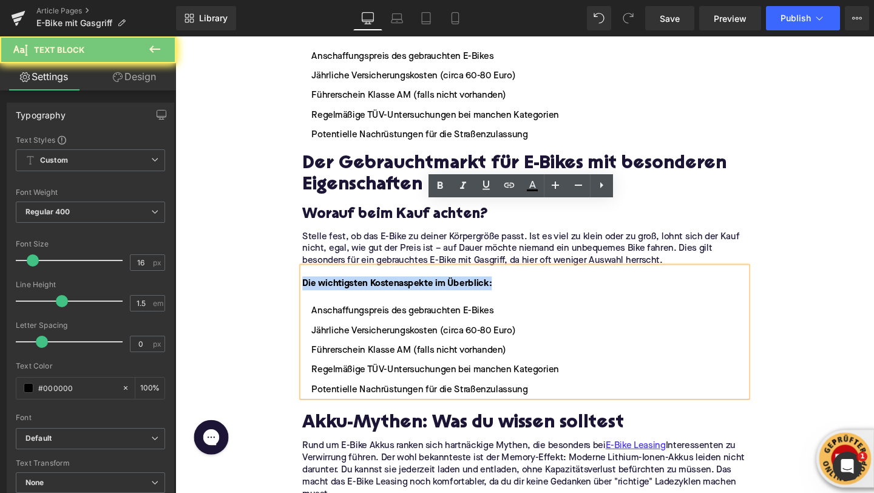
click at [355, 291] on font "Die wichtigsten Kostenaspekte im Überblick:" at bounding box center [408, 296] width 199 height 10
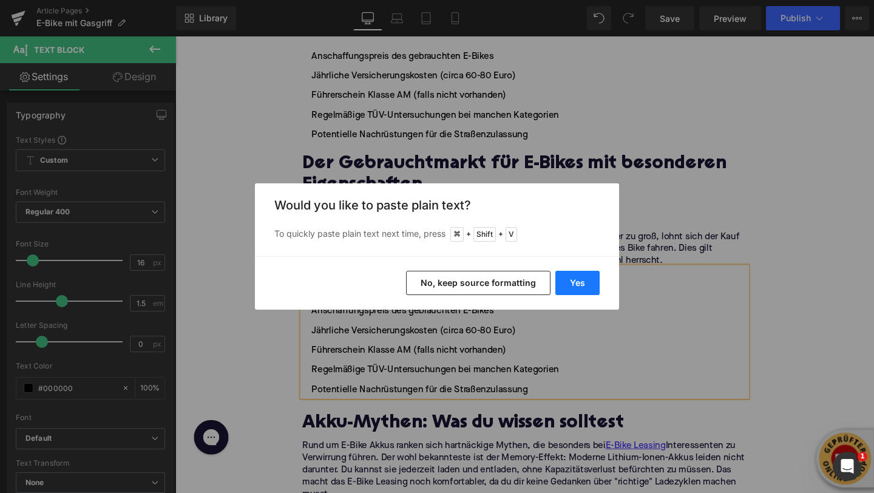
click at [593, 285] on button "Yes" at bounding box center [577, 283] width 44 height 24
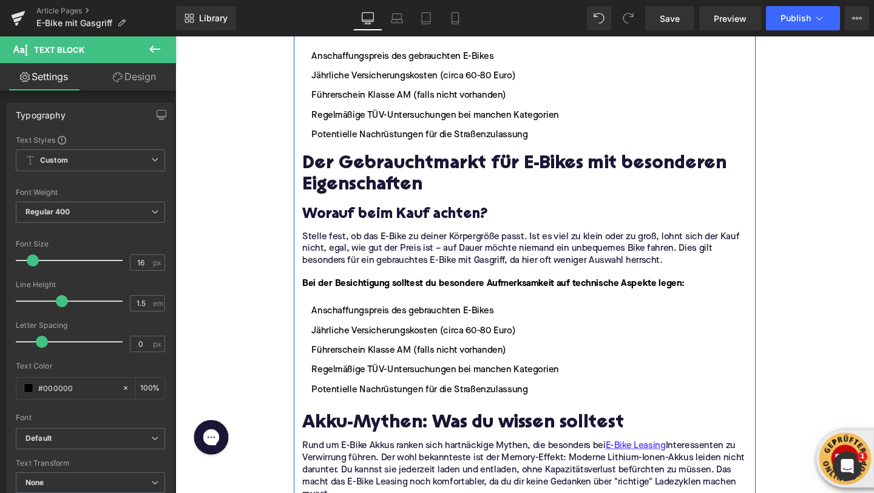
click at [464, 318] on ul "Anschaffungspreis des gebrauchten E-Bikes Jährliche Versicherungskosten (circa …" at bounding box center [542, 366] width 467 height 97
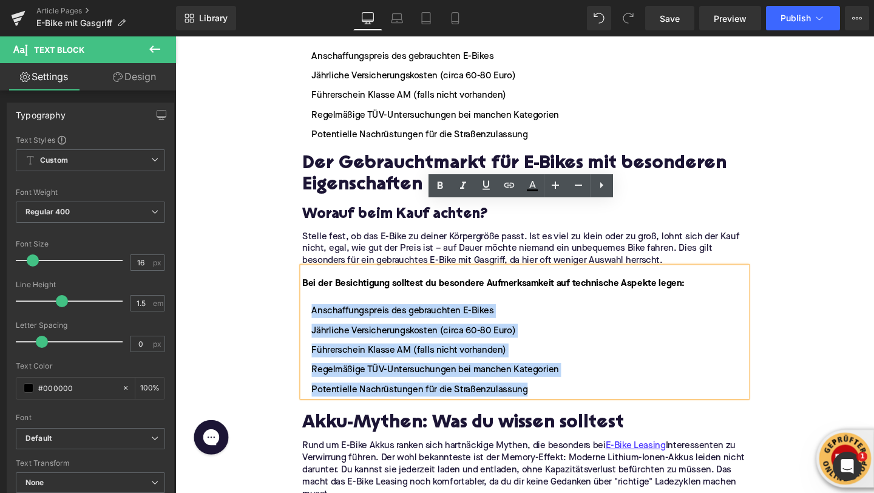
drag, startPoint x: 550, startPoint y: 340, endPoint x: 290, endPoint y: 263, distance: 271.4
click at [290, 263] on div "Home / E-Bike mit Gasgriff Breadcrumbs E-Bike mit Gasgriff: Ist es erlaubt? Hea…" at bounding box center [542, 126] width 734 height 3819
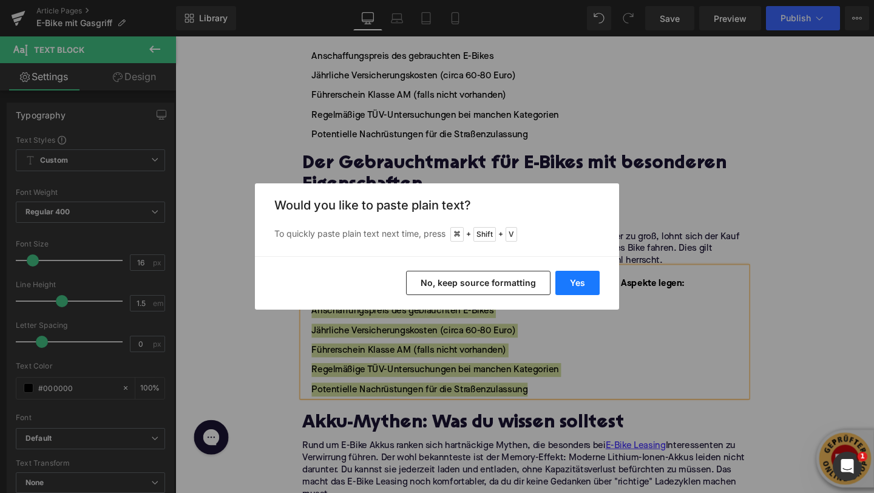
click at [575, 279] on button "Yes" at bounding box center [577, 283] width 44 height 24
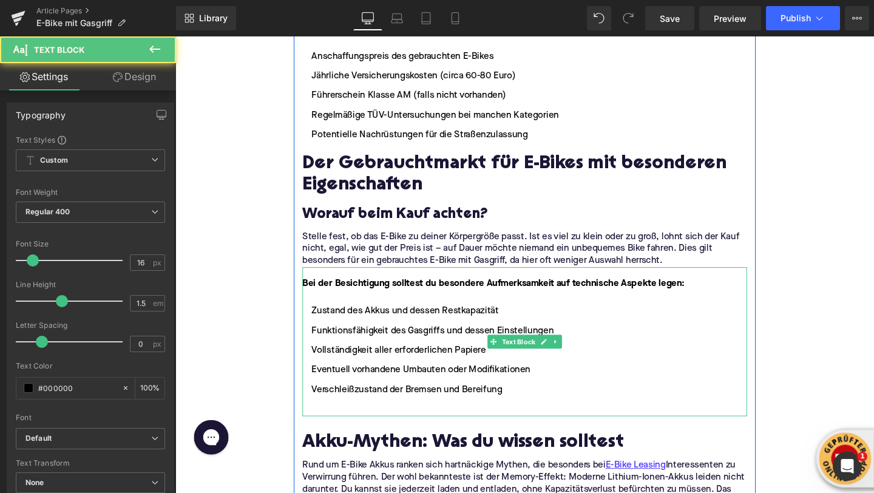
click at [481, 350] on ul "Zustand des Akkus und dessen Restkapazität Funktionsfähigkeit des Gasgriffs und…" at bounding box center [542, 377] width 467 height 118
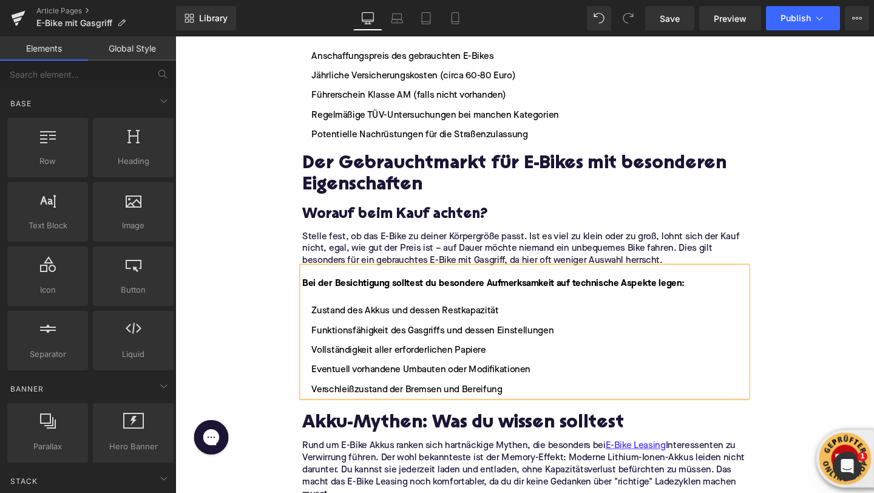
click at [291, 271] on div "Home / E-Bike mit Gasgriff Breadcrumbs E-Bike mit Gasgriff: Ist es erlaubt? Hea…" at bounding box center [542, 126] width 734 height 3819
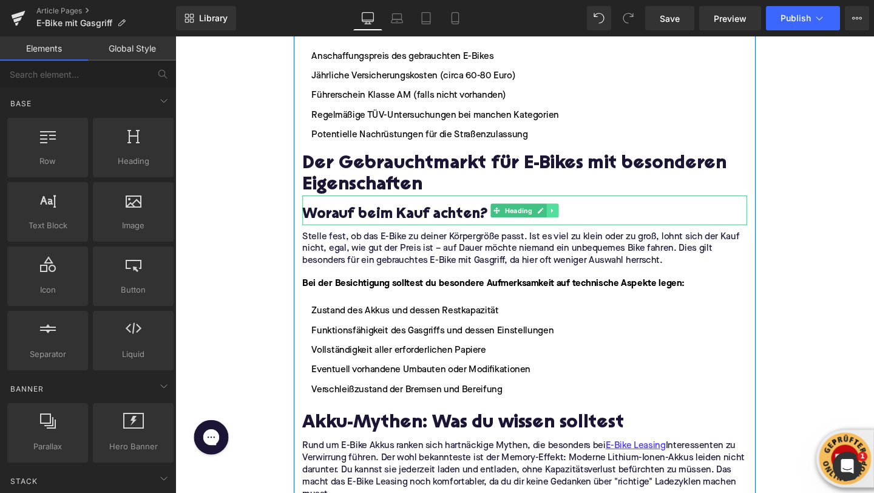
click at [572, 216] on icon at bounding box center [572, 219] width 7 height 7
click at [566, 216] on icon at bounding box center [565, 219] width 7 height 7
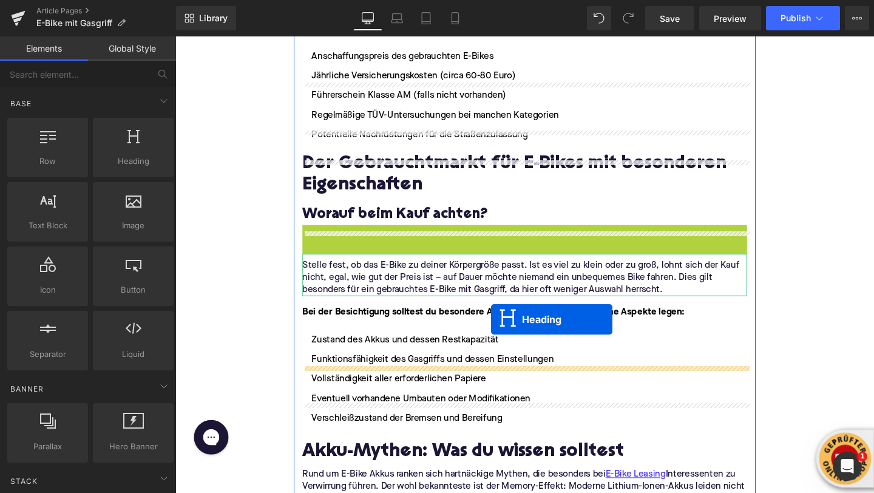
drag, startPoint x: 511, startPoint y: 183, endPoint x: 507, endPoint y: 334, distance: 151.2
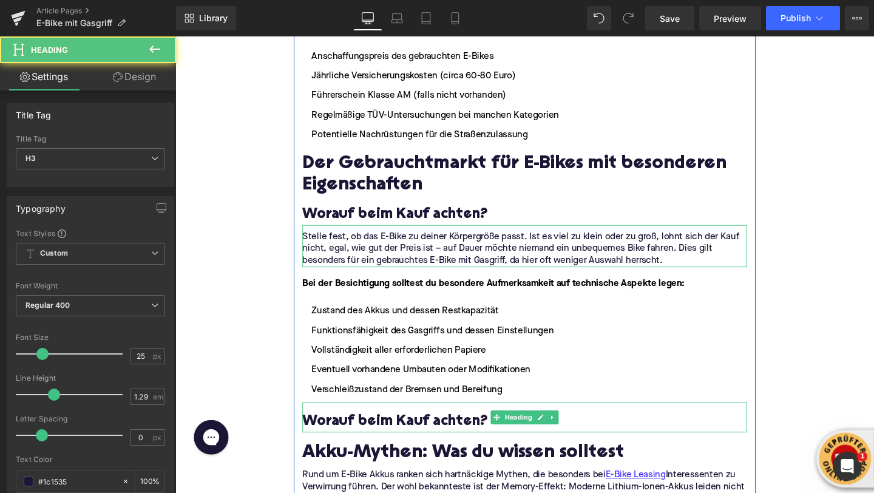
click at [325, 432] on h3 "Worauf beim Kauf achten?" at bounding box center [542, 441] width 467 height 19
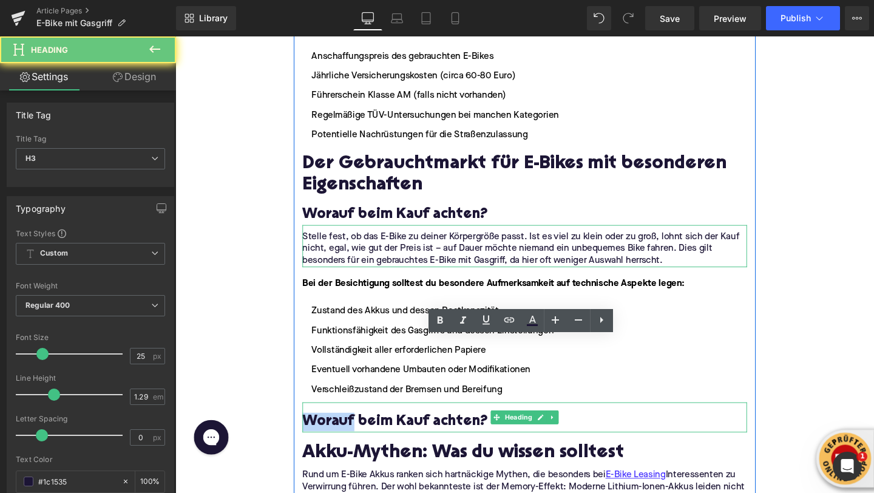
click at [325, 432] on h3 "Worauf beim Kauf achten?" at bounding box center [542, 441] width 467 height 19
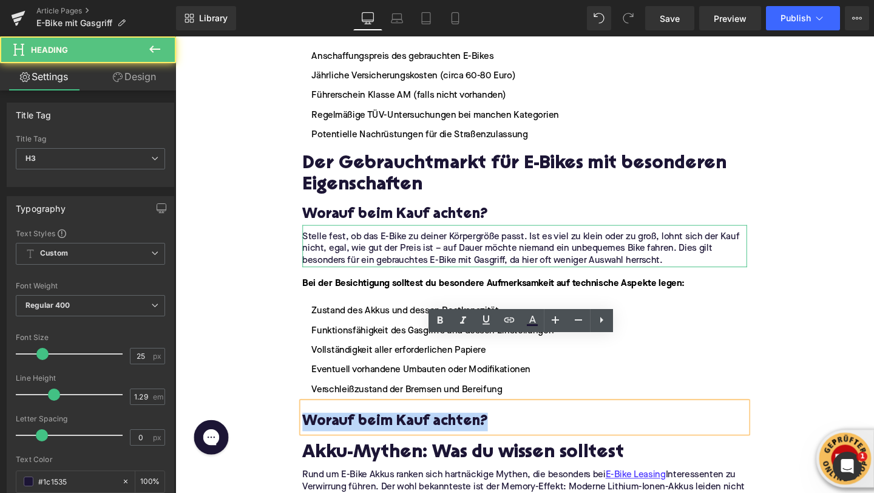
click at [325, 432] on h3 "Worauf beim Kauf achten?" at bounding box center [542, 441] width 467 height 19
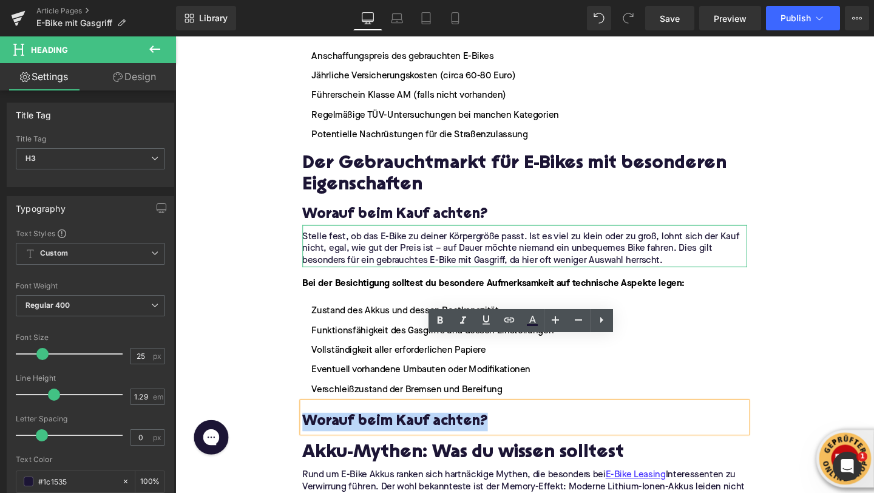
paste div
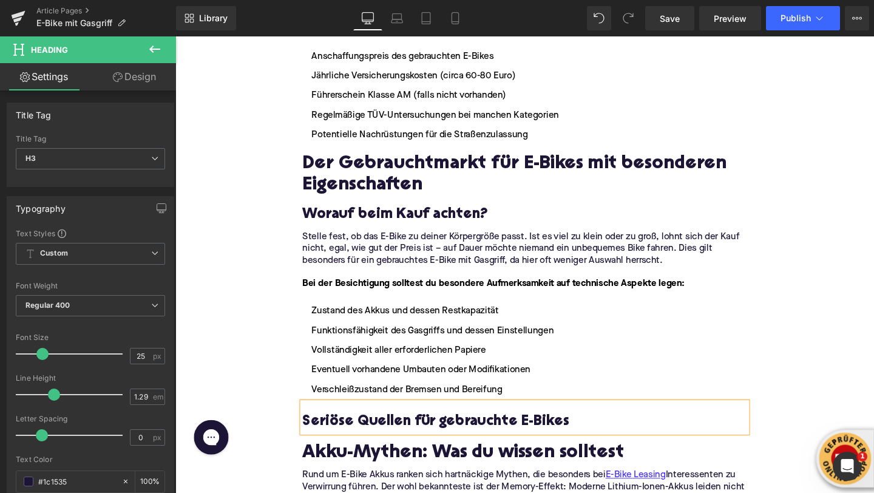
click at [208, 203] on div "Home / E-Bike mit Gasgriff Breadcrumbs E-Bike mit Gasgriff: Ist es erlaubt? Hea…" at bounding box center [542, 142] width 734 height 3850
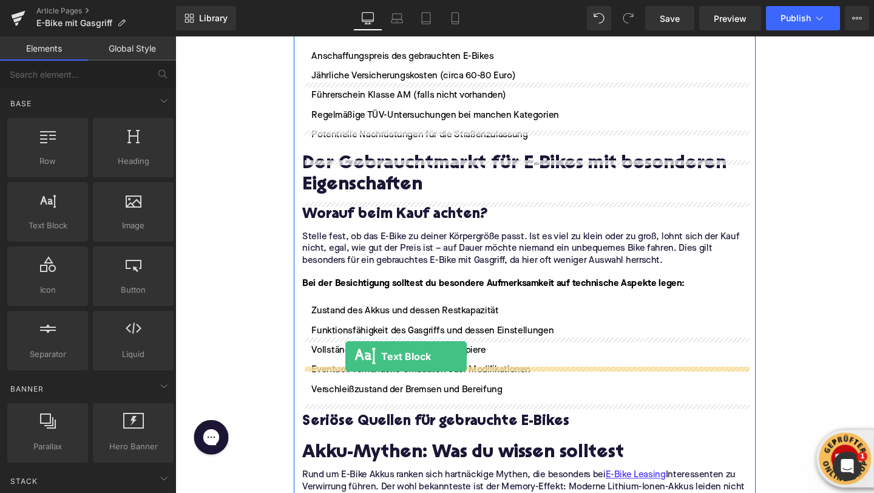
drag, startPoint x: 224, startPoint y: 247, endPoint x: 354, endPoint y: 373, distance: 180.7
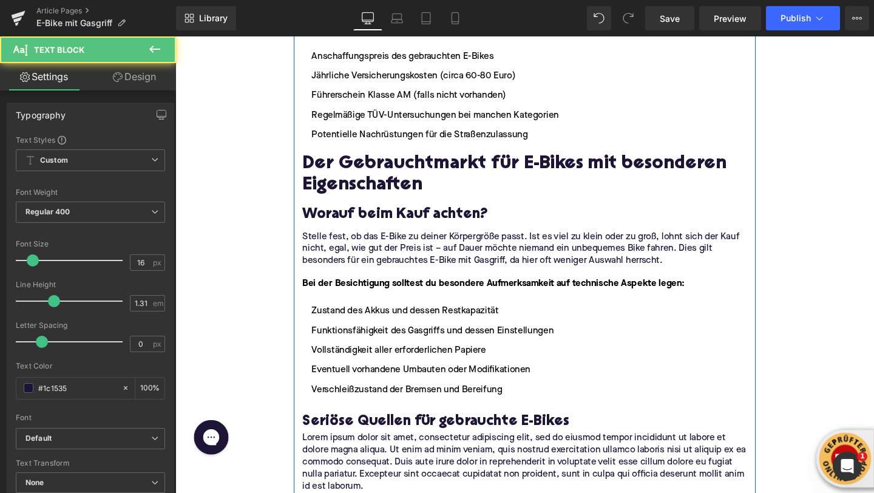
click at [342, 453] on p "Lorem ipsum dolor sit amet, consectetur adipiscing elit, sed do eiusmod tempor …" at bounding box center [542, 485] width 467 height 64
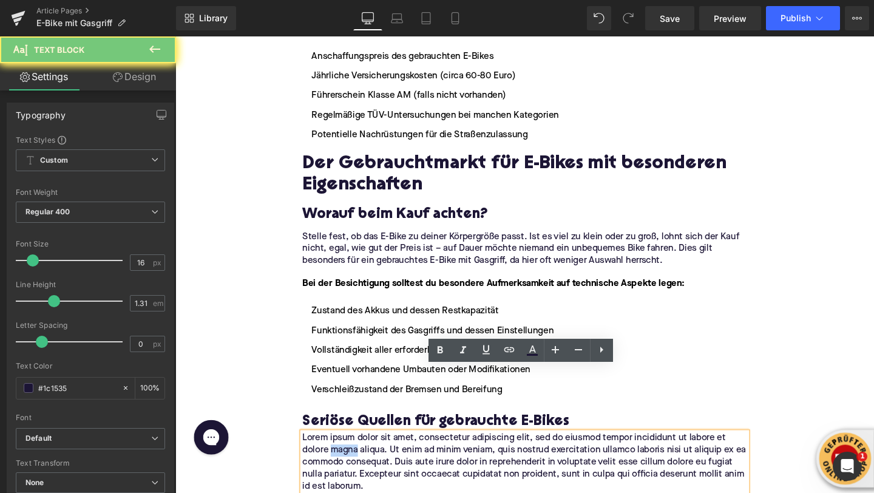
click at [342, 453] on p "Lorem ipsum dolor sit amet, consectetur adipiscing elit, sed do eiusmod tempor …" at bounding box center [542, 485] width 467 height 64
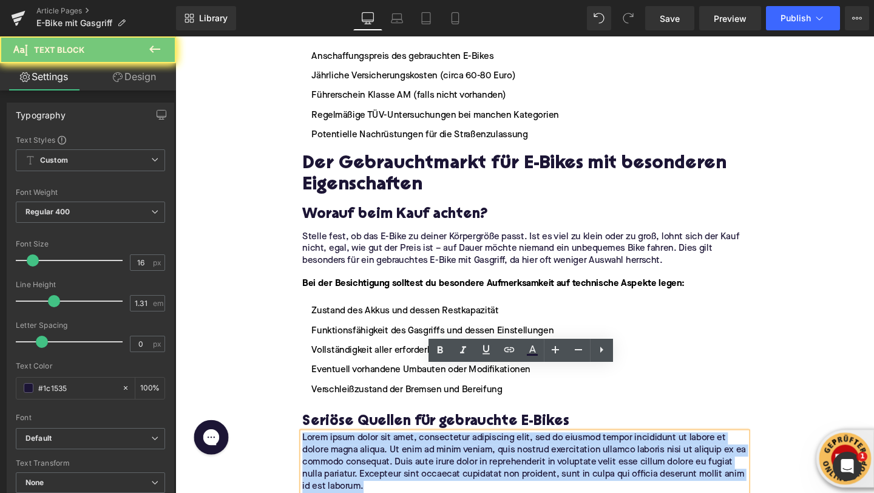
click at [342, 453] on p "Lorem ipsum dolor sit amet, consectetur adipiscing elit, sed do eiusmod tempor …" at bounding box center [542, 485] width 467 height 64
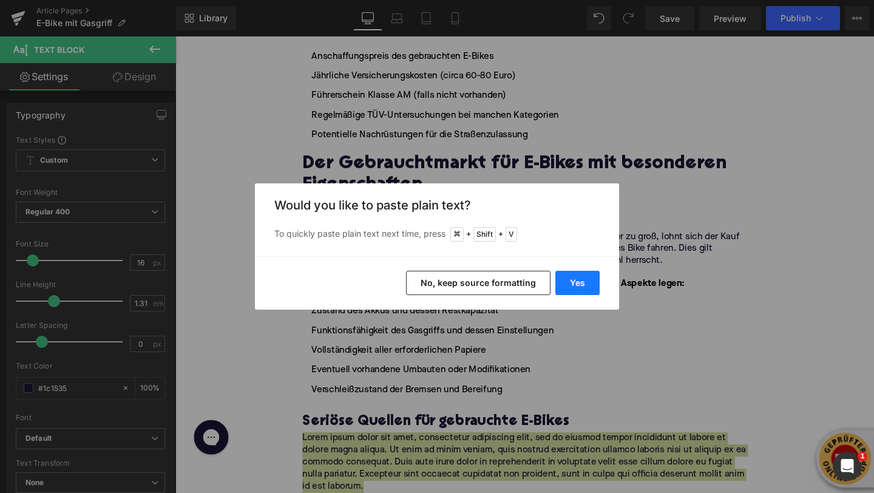
click at [569, 291] on button "Yes" at bounding box center [577, 283] width 44 height 24
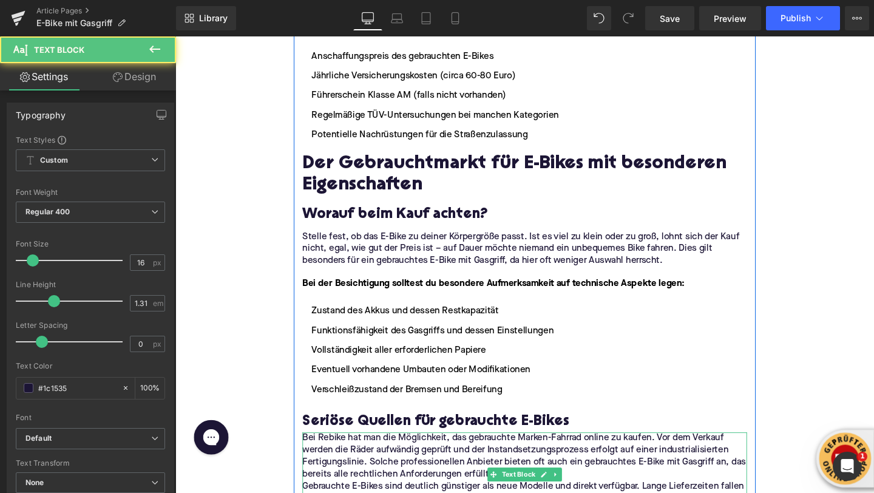
click at [341, 453] on p "Bei Rebike hat man die Möglichkeit, das gebrauchte Marken-Fahrrad online zu kau…" at bounding box center [542, 478] width 467 height 51
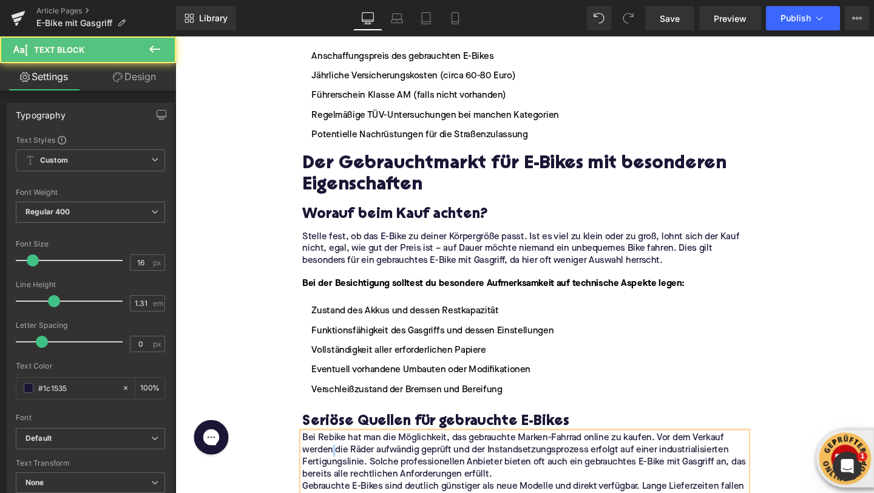
click at [341, 453] on p "Bei Rebike hat man die Möglichkeit, das gebrauchte Marken-Fahrrad online zu kau…" at bounding box center [542, 478] width 467 height 51
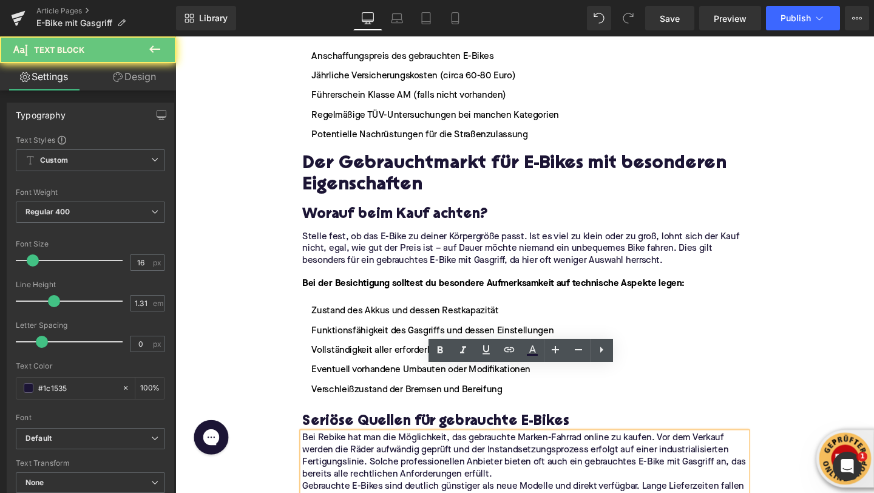
click at [341, 453] on p "Bei Rebike hat man die Möglichkeit, das gebrauchte Marken-Fahrrad online zu kau…" at bounding box center [542, 478] width 467 height 51
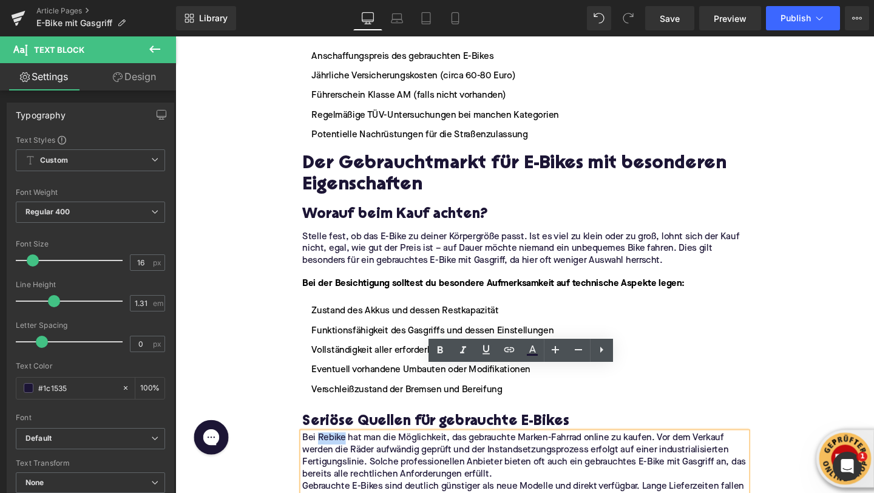
click at [341, 453] on p "Bei Rebike hat man die Möglichkeit, das gebrauchte Marken-Fahrrad online zu kau…" at bounding box center [542, 478] width 467 height 51
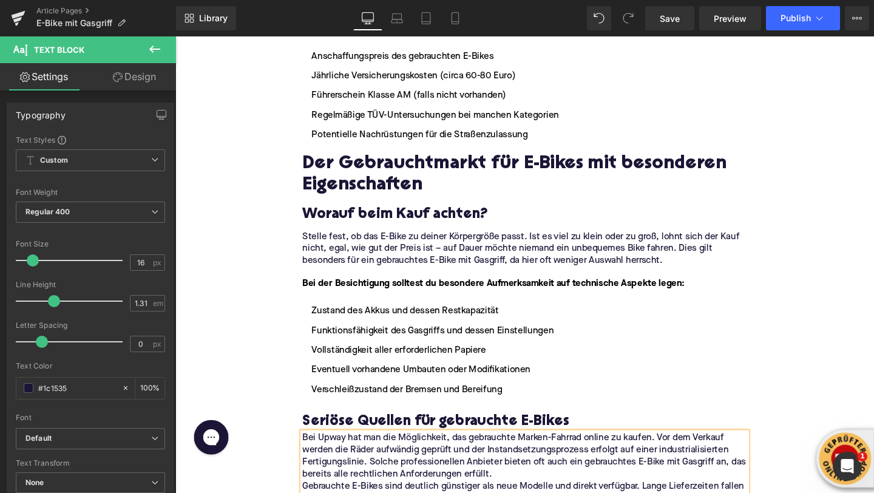
click at [370, 453] on p "Bei Upway hat man die Möglichkeit, das gebrauchte Marken-Fahrrad online zu kauf…" at bounding box center [542, 478] width 467 height 51
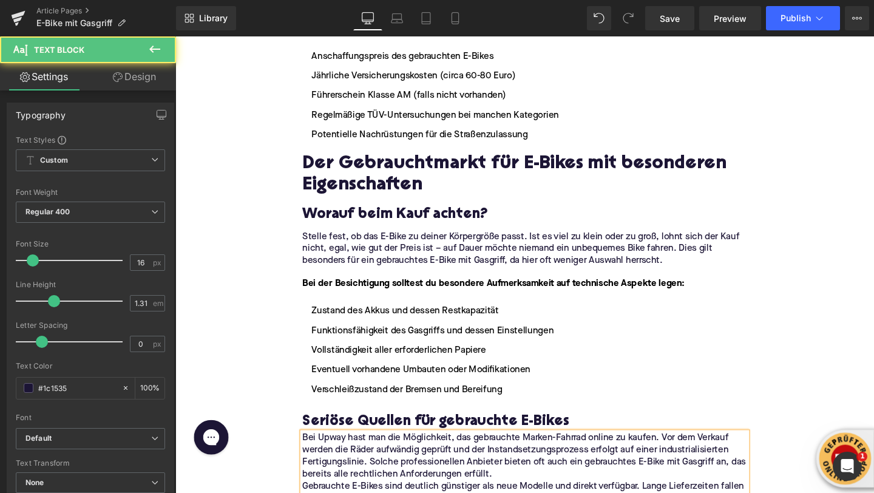
click at [391, 453] on p "Bei Upway hast man die Möglichkeit, das gebrauchte Marken-Fahrrad online zu kau…" at bounding box center [542, 478] width 467 height 51
click at [473, 453] on p "Bei Upway hast du die Möglichkeit, das gebrauchte Marken-Fahrrad online zu kauf…" at bounding box center [542, 478] width 467 height 51
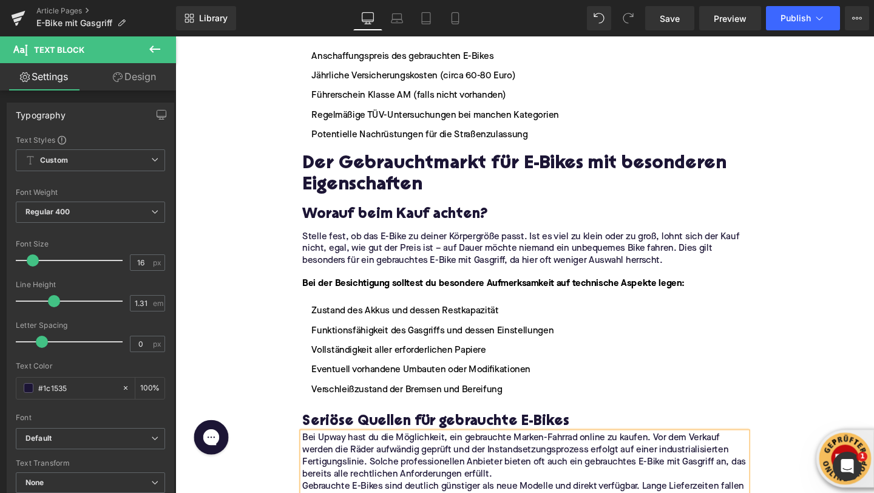
click at [526, 453] on p "Bei Upway hast du die Möglichkeit, ein gebrauchte Marken-Fahrrad online zu kauf…" at bounding box center [542, 478] width 467 height 51
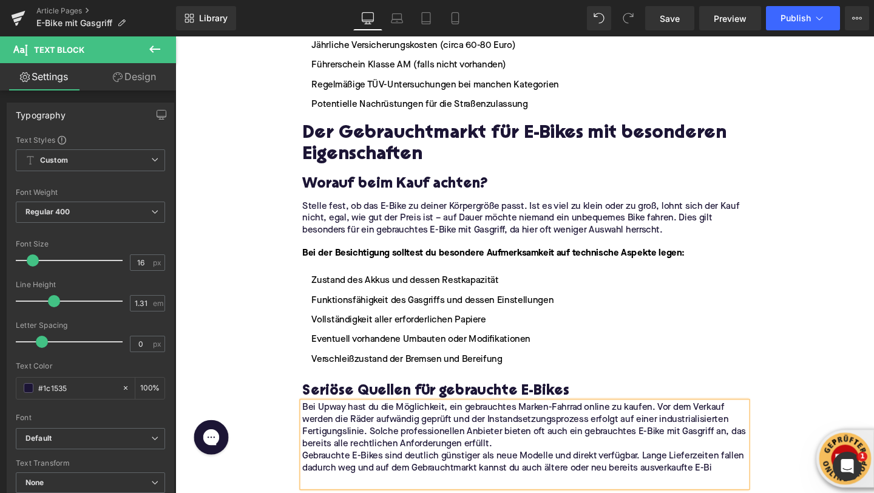
scroll to position [1963, 0]
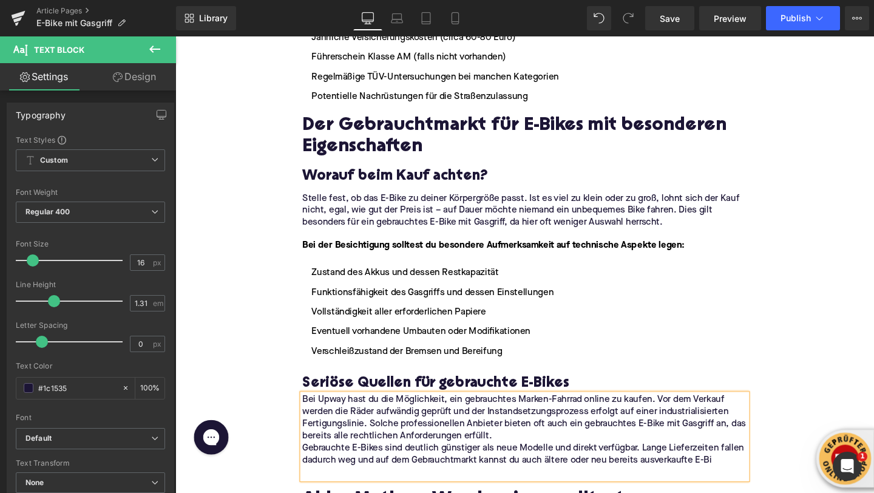
click at [460, 489] on p at bounding box center [542, 495] width 467 height 13
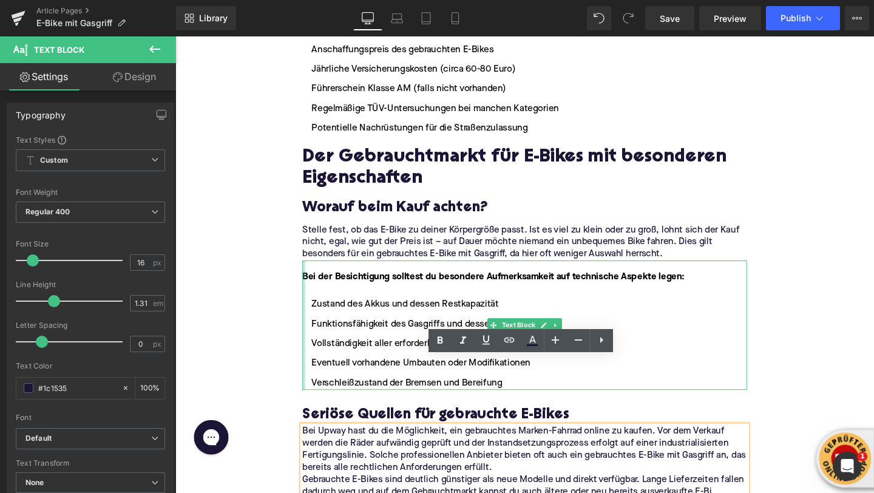
scroll to position [1933, 0]
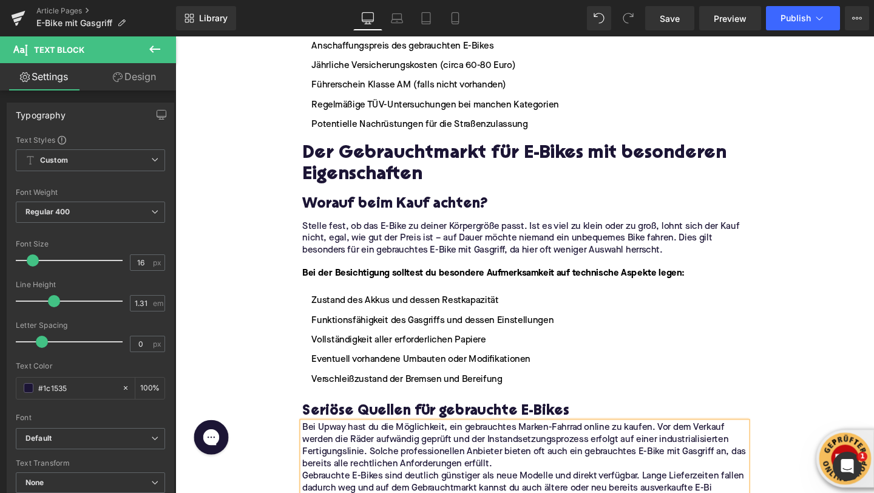
click at [263, 262] on div "Home / E-Bike mit Gasgriff Breadcrumbs E-Bike mit Gasgriff: Ist es erlaubt? Hea…" at bounding box center [542, 169] width 734 height 3927
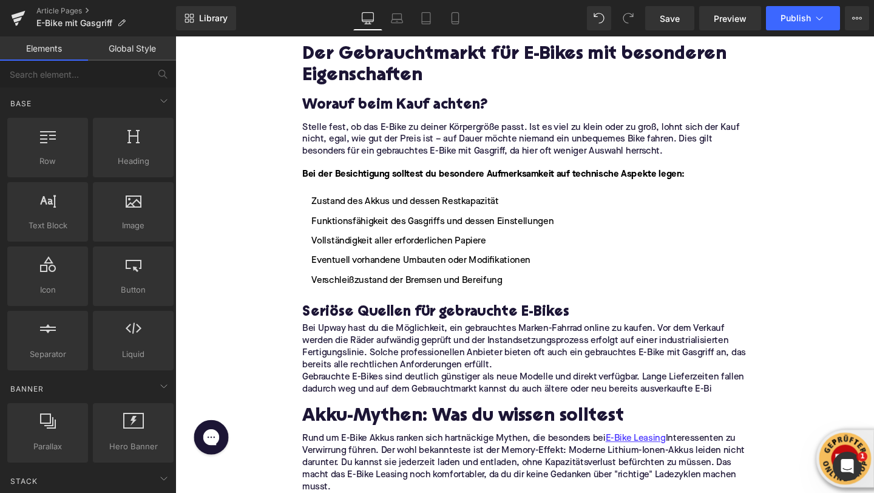
scroll to position [2036, 0]
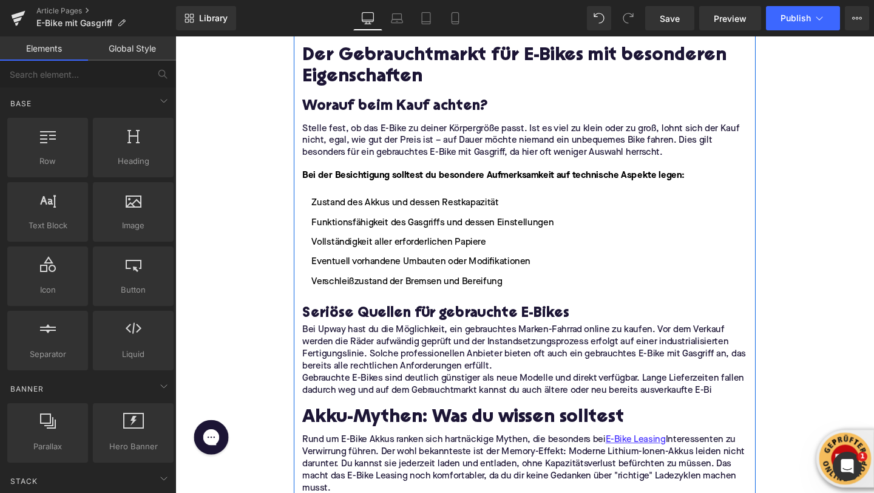
click at [175, 36] on div at bounding box center [175, 36] width 0 height 0
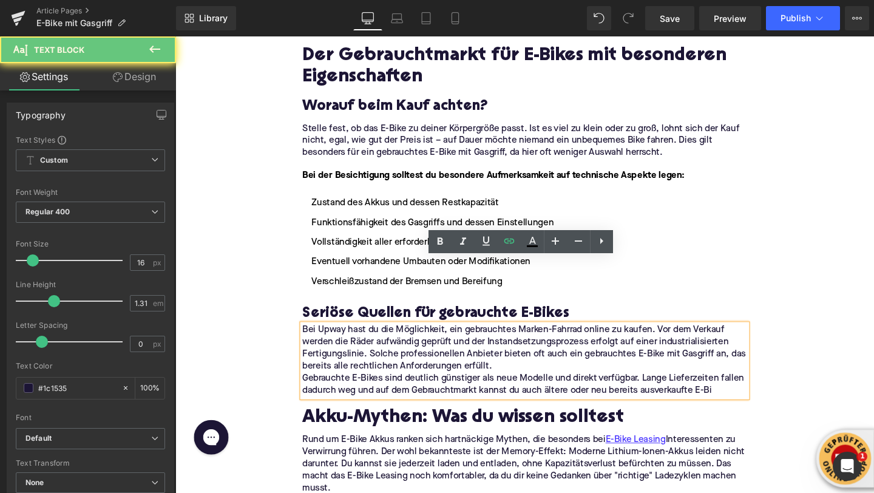
click at [744, 390] on p "Gebrauchte E-Bikes sind deutlich günstiger als neue Modelle und direkt verfügba…" at bounding box center [542, 402] width 467 height 25
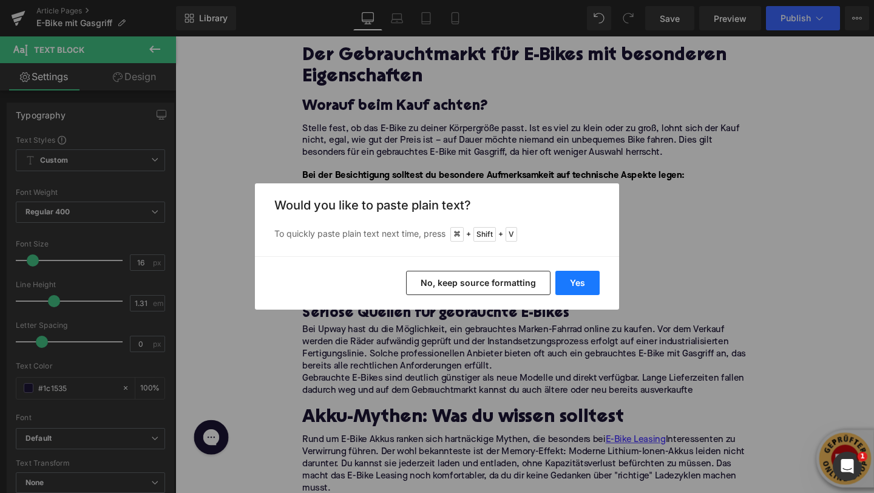
click at [578, 284] on button "Yes" at bounding box center [577, 283] width 44 height 24
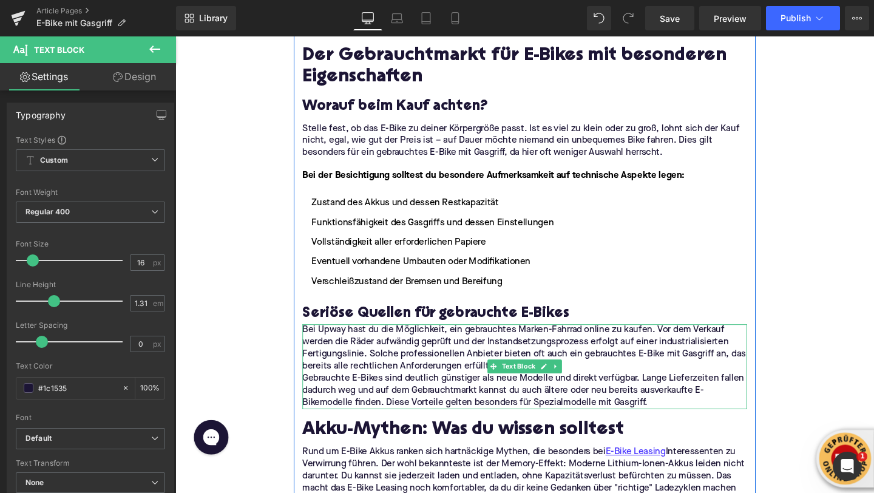
click at [612, 339] on p "Bei Upway hast du die Möglichkeit, ein gebrauchtes Marken-Fahrrad online zu kau…" at bounding box center [542, 364] width 467 height 51
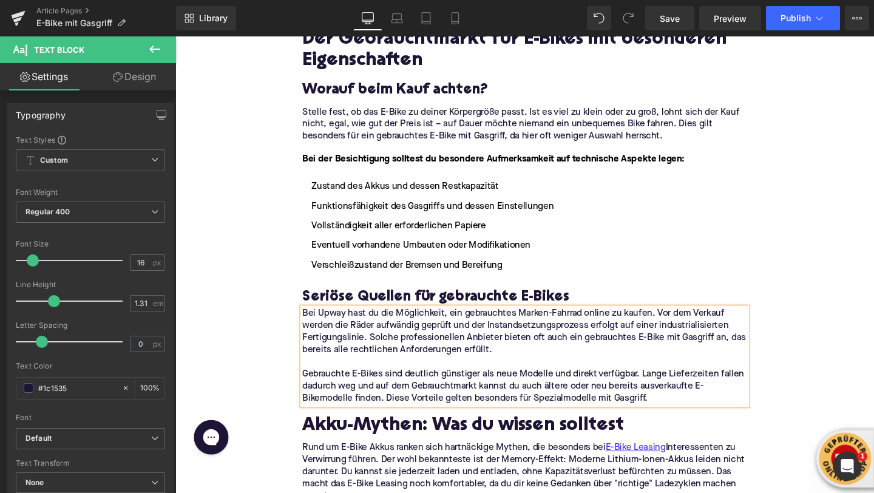
scroll to position [2074, 0]
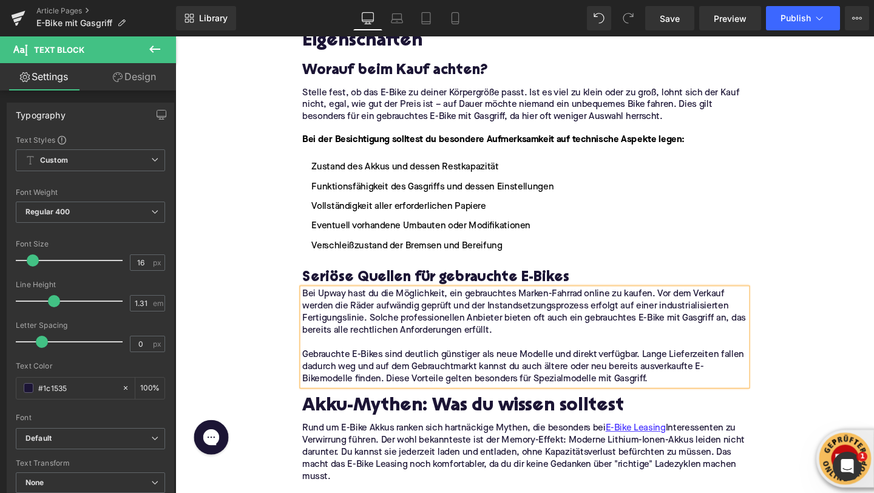
click at [348, 415] on h2 "Akku-Mythen: Was du wissen solltest" at bounding box center [542, 426] width 467 height 22
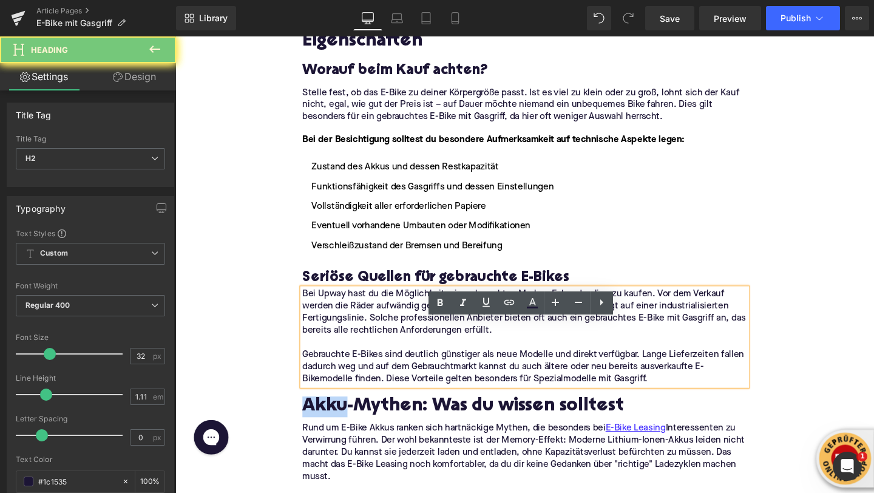
click at [348, 415] on h2 "Akku-Mythen: Was du wissen solltest" at bounding box center [542, 426] width 467 height 22
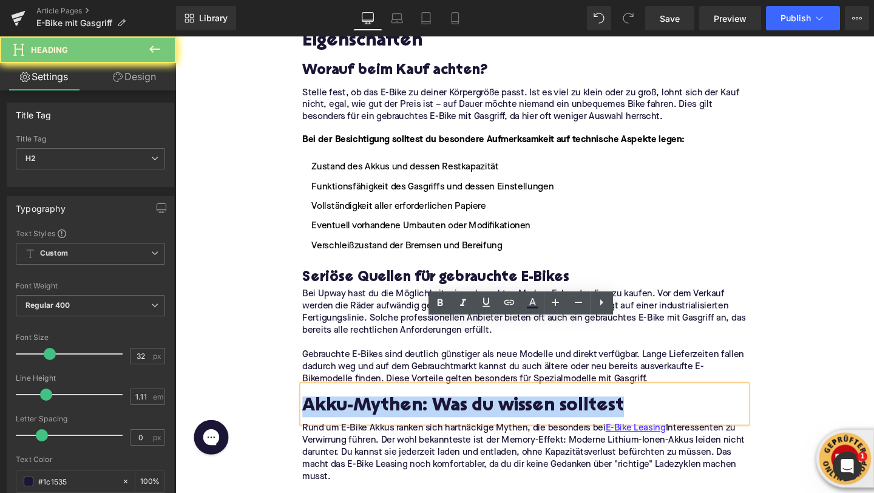
paste div
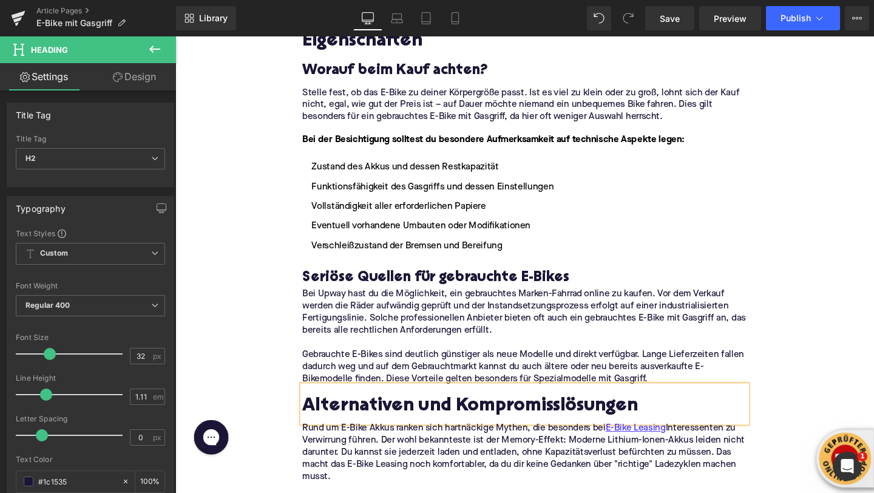
click at [247, 263] on div "Home / E-Bike mit Gasgriff Breadcrumbs E-Bike mit Gasgriff: Ist es erlaubt? Hea…" at bounding box center [542, 41] width 734 height 3952
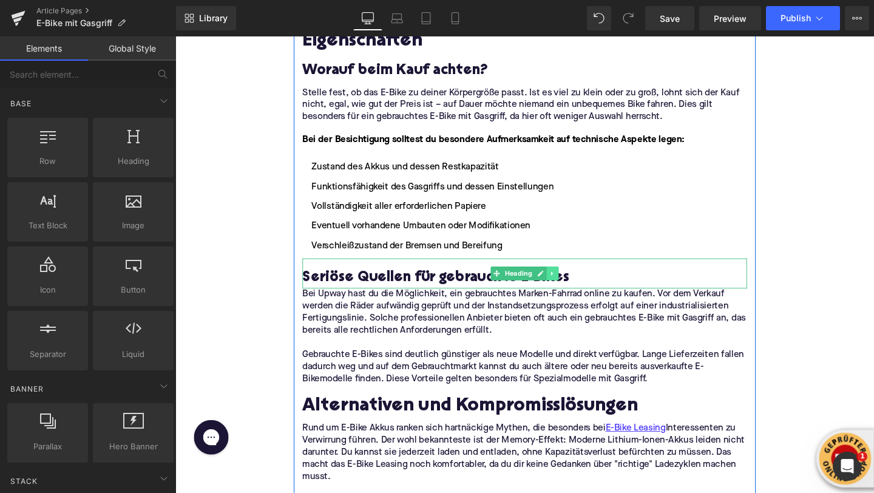
click at [574, 282] on icon at bounding box center [572, 285] width 7 height 7
click at [565, 282] on icon at bounding box center [565, 285] width 7 height 7
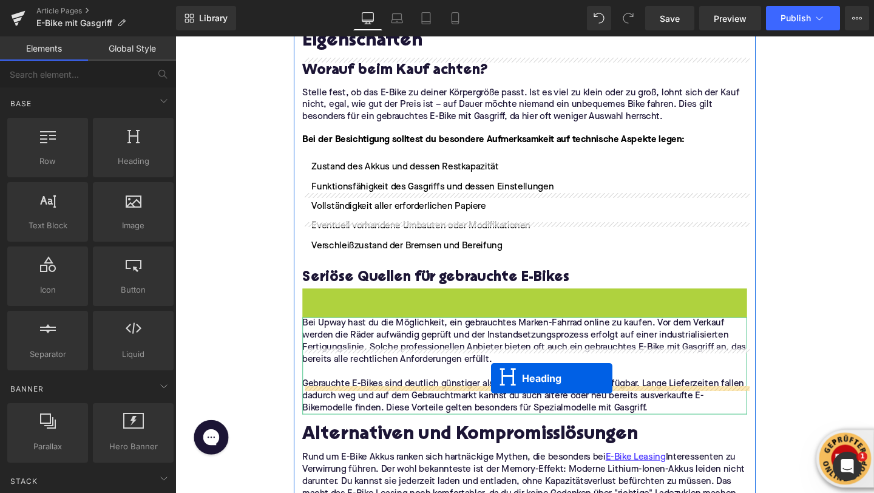
drag, startPoint x: 515, startPoint y: 246, endPoint x: 511, endPoint y: 395, distance: 149.4
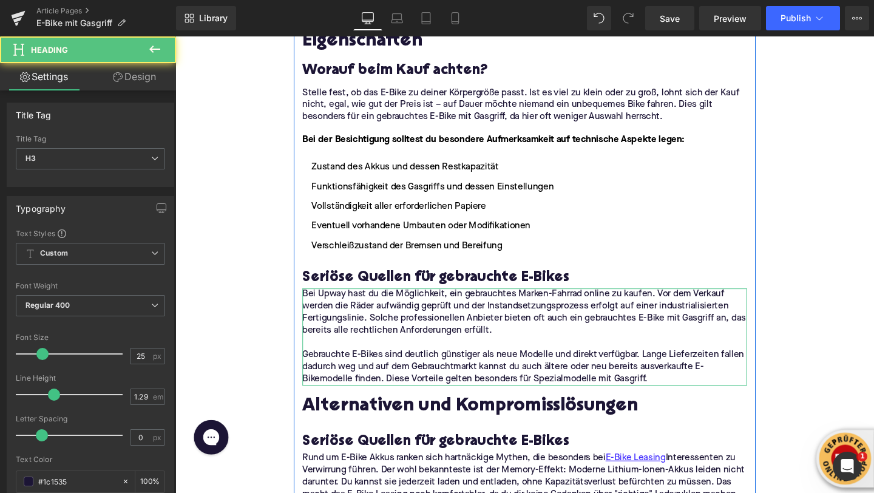
click at [393, 453] on h3 "Seriöse Quellen für gebrauchte E-Bikes" at bounding box center [542, 462] width 467 height 19
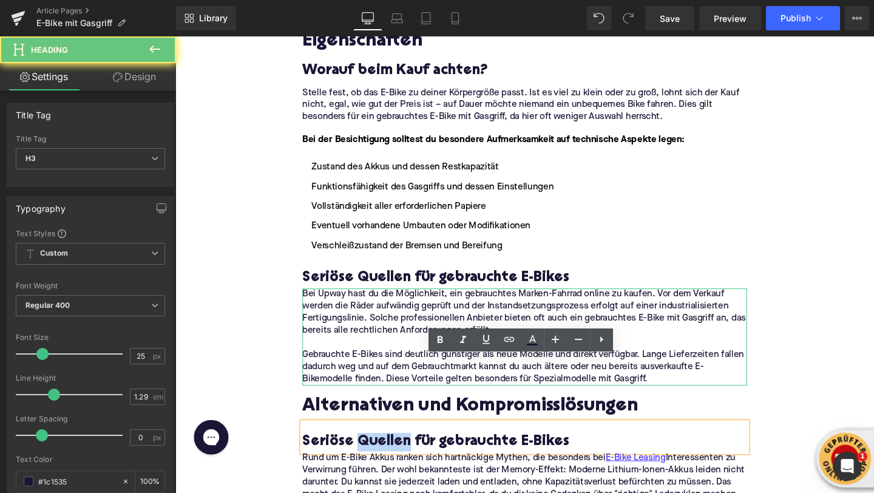
click at [393, 453] on h3 "Seriöse Quellen für gebrauchte E-Bikes" at bounding box center [542, 462] width 467 height 19
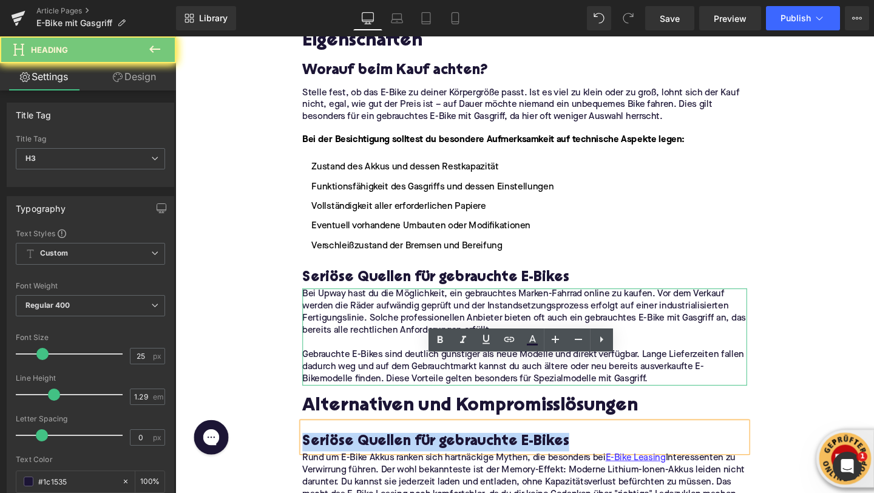
paste div
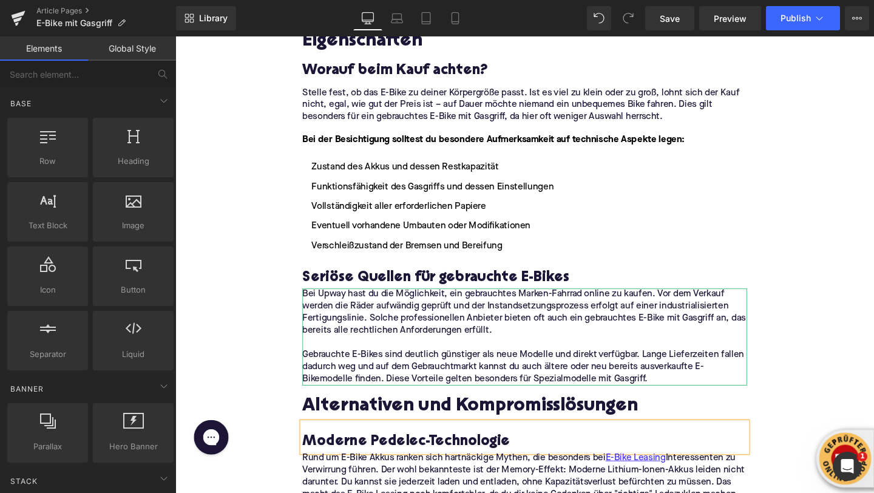
click at [246, 298] on div "Home / E-Bike mit Gasgriff Breadcrumbs E-Bike mit Gasgriff: Ist es erlaubt? Hea…" at bounding box center [542, 56] width 734 height 3983
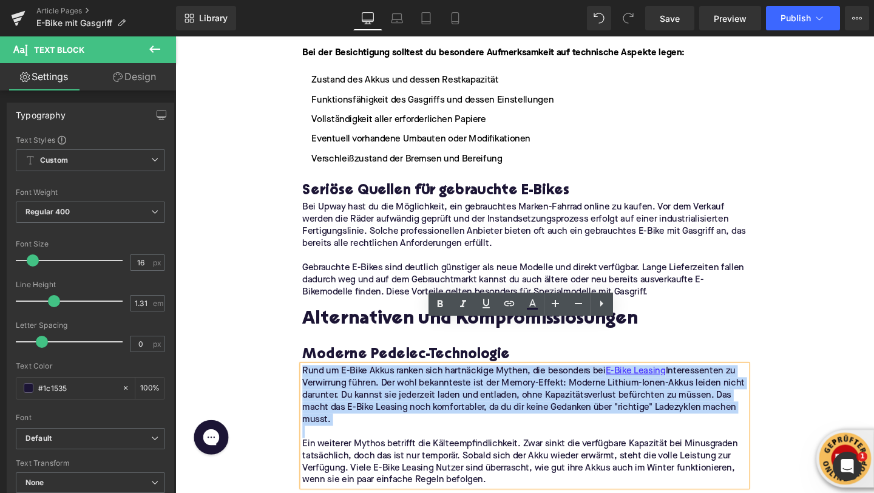
scroll to position [2174, 0]
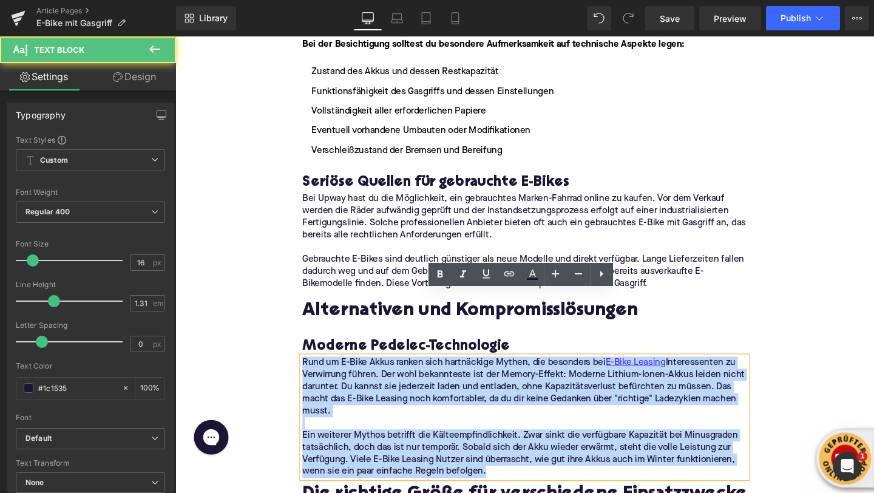
drag, startPoint x: 532, startPoint y: 427, endPoint x: 299, endPoint y: 313, distance: 259.3
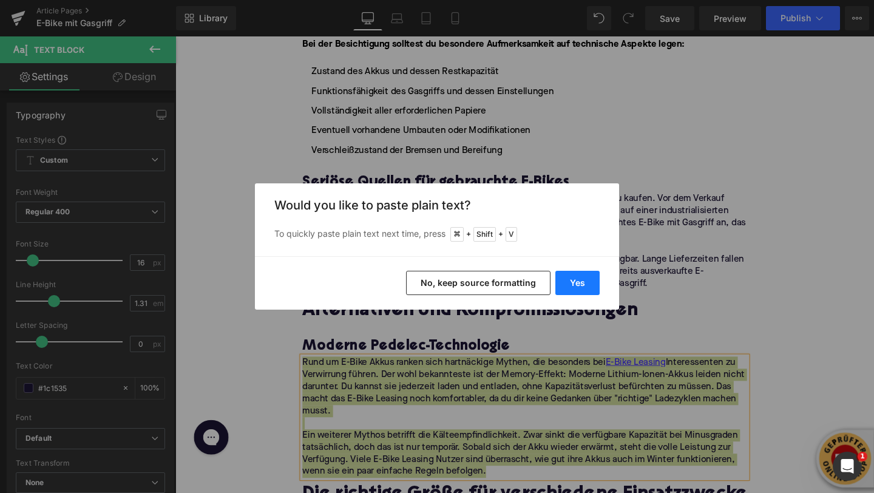
click at [582, 285] on button "Yes" at bounding box center [577, 283] width 44 height 24
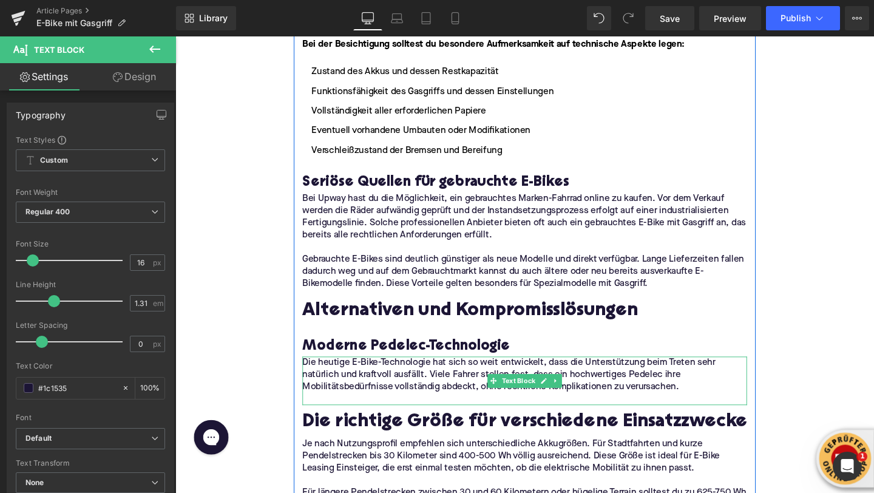
click at [503, 411] on p at bounding box center [542, 417] width 467 height 13
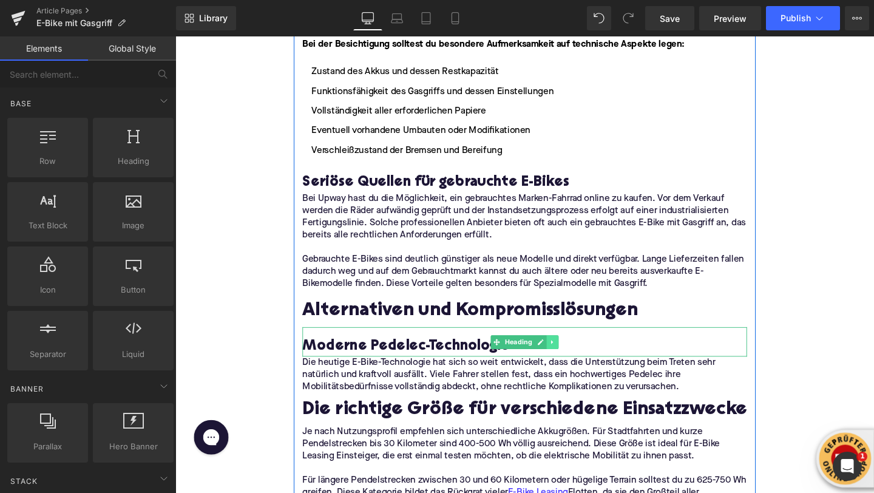
click at [574, 354] on icon at bounding box center [572, 357] width 7 height 7
click at [566, 354] on icon at bounding box center [565, 357] width 7 height 7
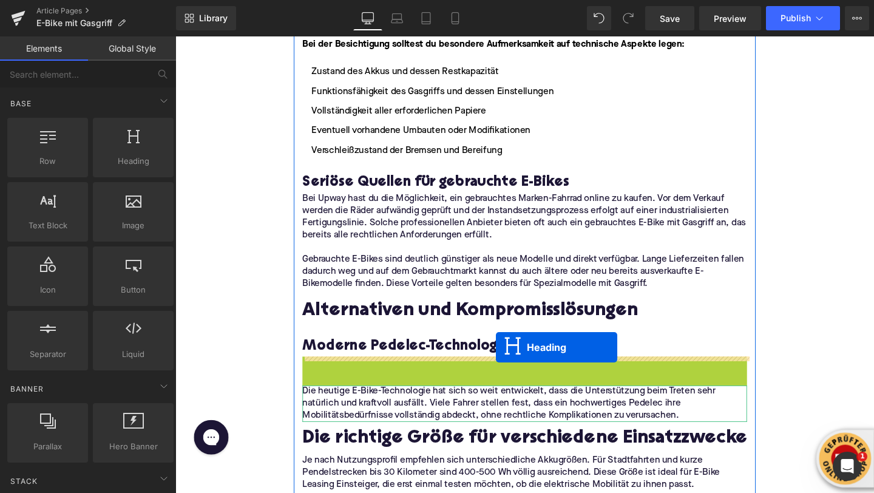
drag, startPoint x: 514, startPoint y: 322, endPoint x: 512, endPoint y: 362, distance: 40.1
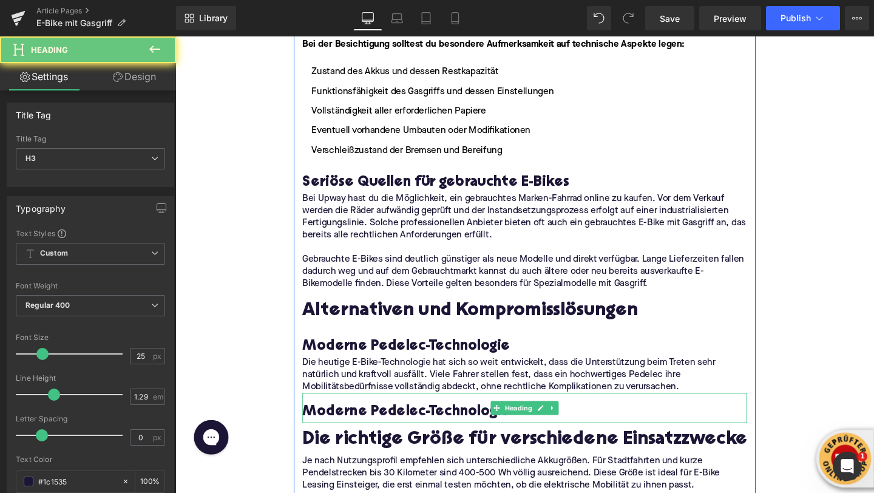
click at [359, 422] on h3 "Moderne Pedelec-Technologie" at bounding box center [542, 431] width 467 height 19
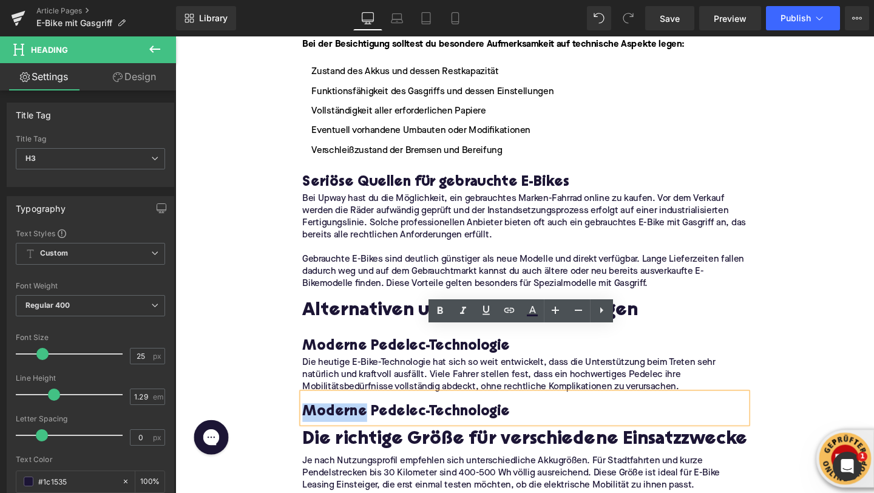
click at [359, 422] on h3 "Moderne Pedelec-Technologie" at bounding box center [542, 431] width 467 height 19
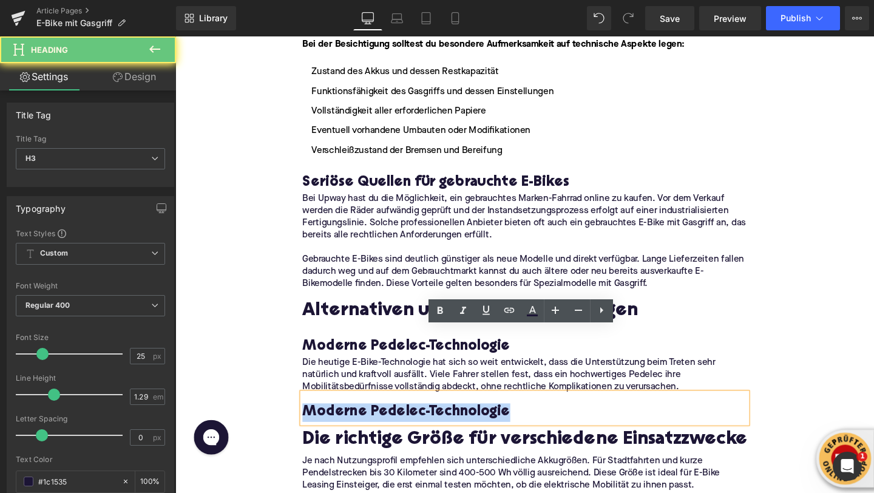
click at [359, 422] on h3 "Moderne Pedelec-Technologie" at bounding box center [542, 431] width 467 height 19
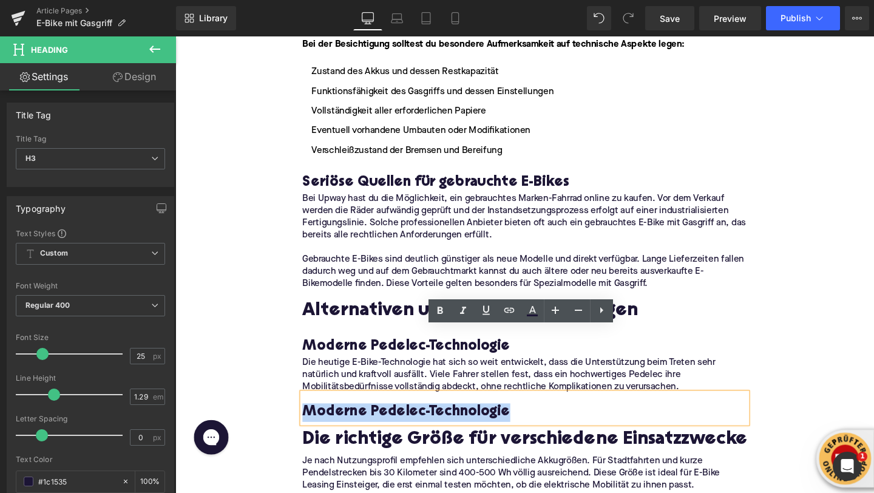
paste div
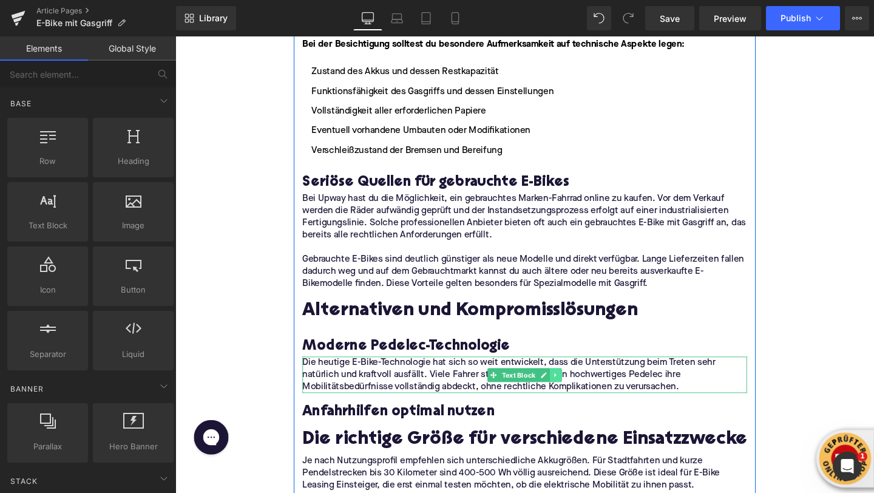
click at [577, 388] on icon at bounding box center [575, 391] width 7 height 7
click at [567, 388] on icon at bounding box center [569, 391] width 7 height 7
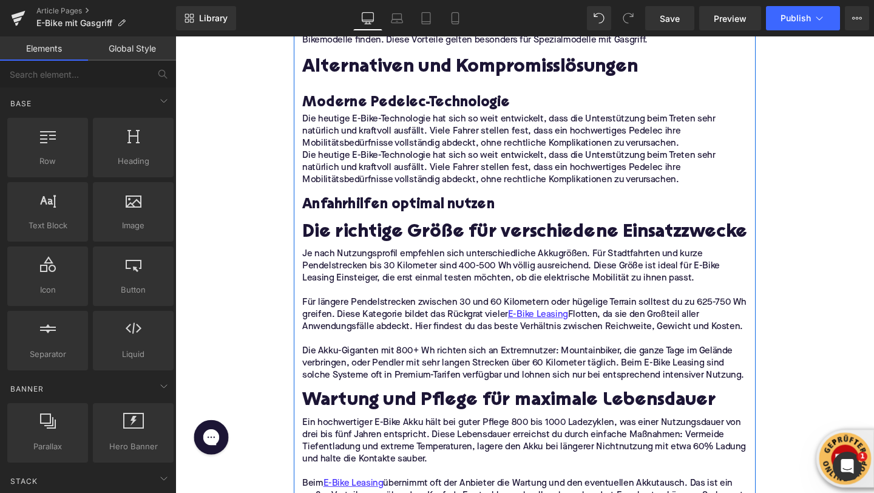
scroll to position [2431, 0]
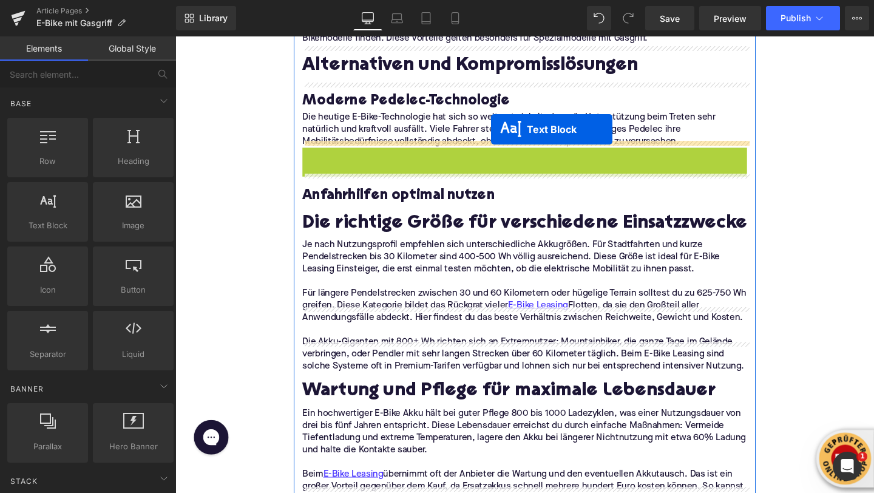
drag, startPoint x: 510, startPoint y: 106, endPoint x: 507, endPoint y: 134, distance: 28.0
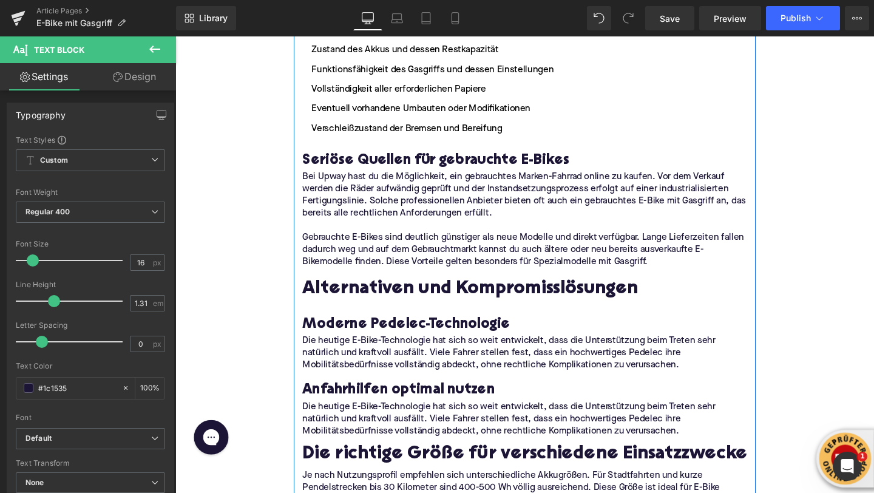
scroll to position [2196, 0]
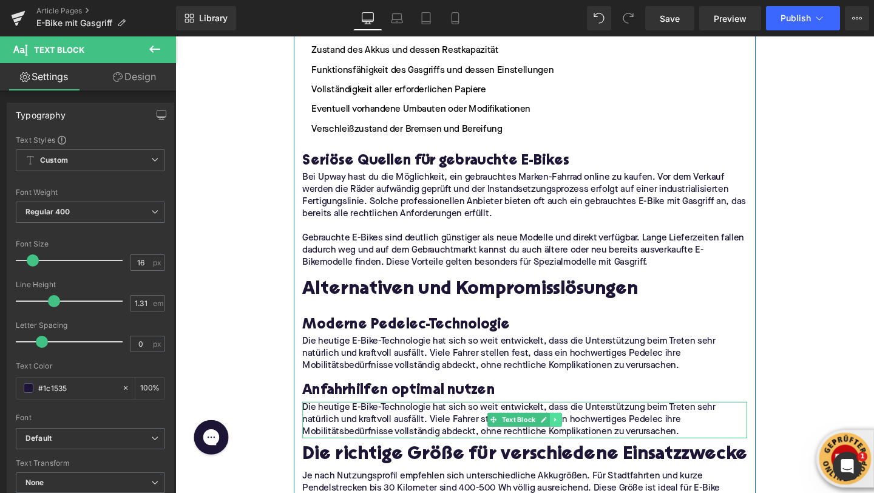
click at [572, 436] on icon at bounding box center [575, 439] width 7 height 7
click at [578, 432] on link at bounding box center [581, 439] width 13 height 15
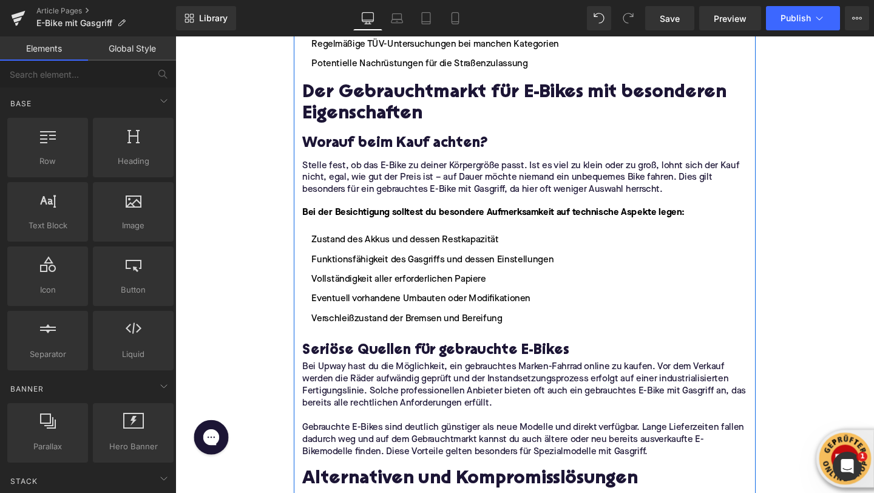
scroll to position [1997, 0]
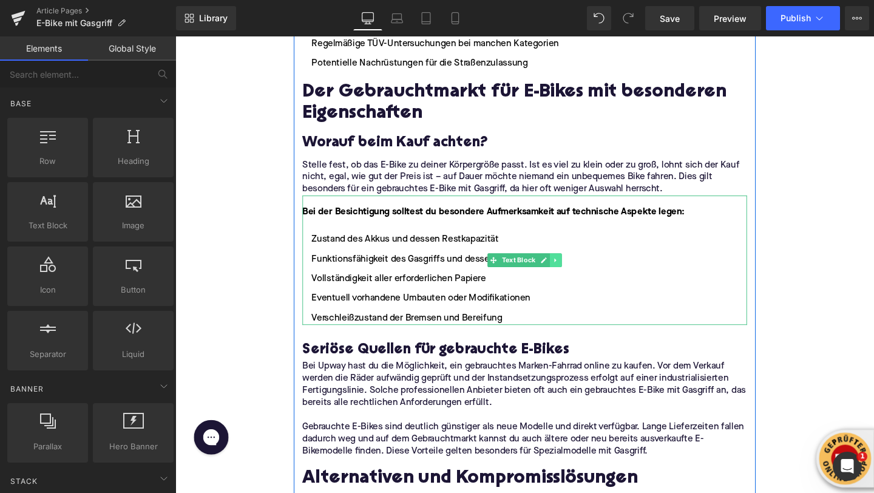
click at [574, 270] on icon at bounding box center [575, 272] width 2 height 4
click at [570, 269] on icon at bounding box center [569, 272] width 7 height 7
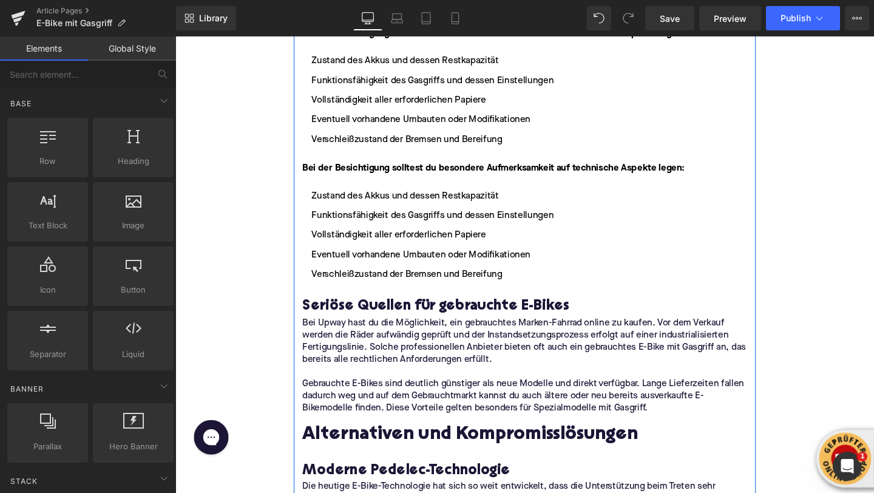
scroll to position [2186, 0]
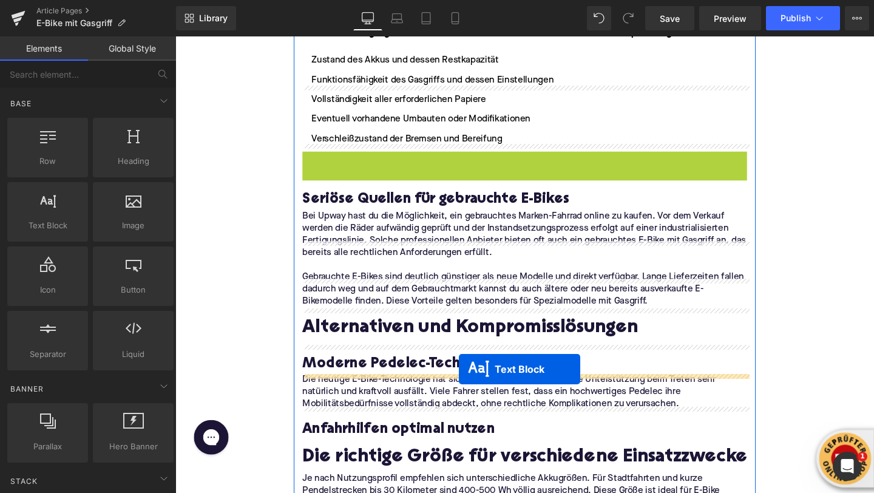
drag, startPoint x: 508, startPoint y: 156, endPoint x: 473, endPoint y: 385, distance: 232.0
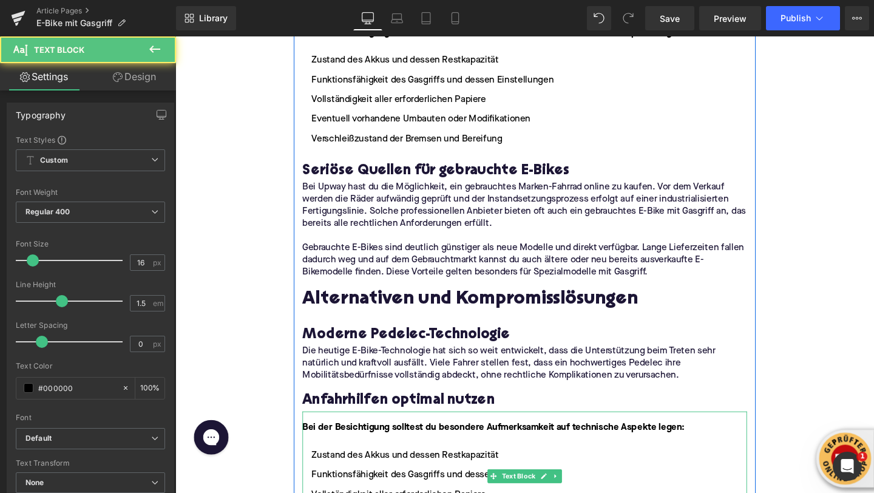
click at [367, 443] on font "Bei der Besichtigung solltest du besondere Aufmerksamkeit auf technische Aspekt…" at bounding box center [510, 448] width 402 height 10
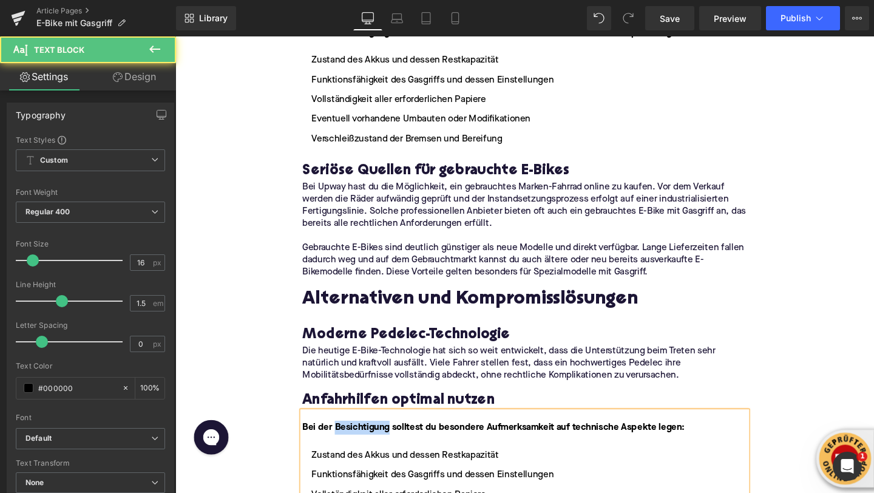
click at [367, 443] on font "Bei der Besichtigung solltest du besondere Aufmerksamkeit auf technische Aspekt…" at bounding box center [510, 448] width 402 height 10
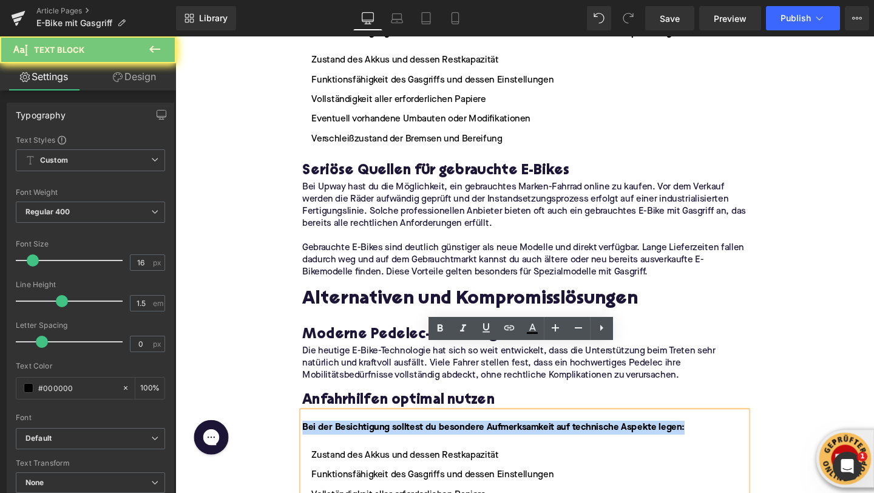
click at [367, 443] on font "Bei der Besichtigung solltest du besondere Aufmerksamkeit auf technische Aspekt…" at bounding box center [510, 448] width 402 height 10
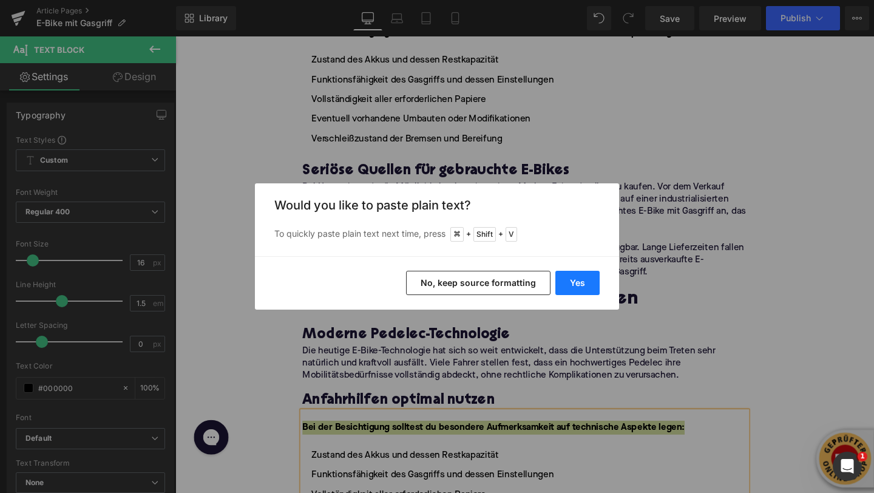
click at [594, 285] on button "Yes" at bounding box center [577, 283] width 44 height 24
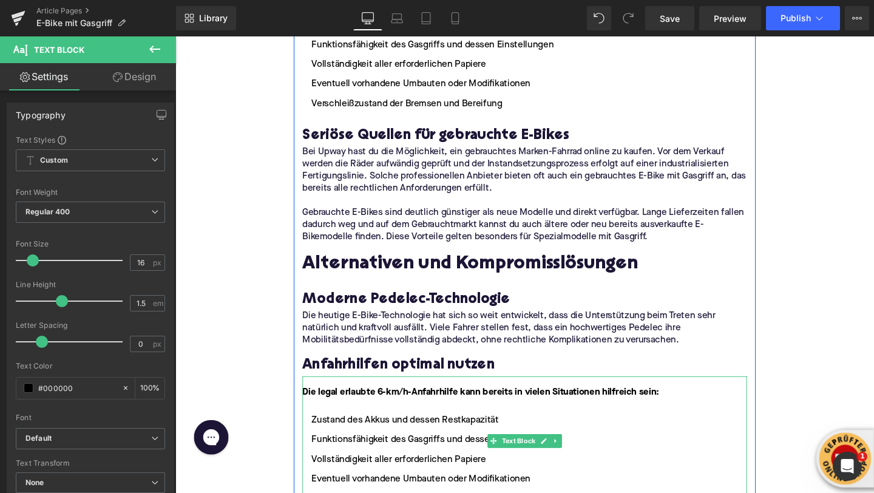
scroll to position [2237, 0]
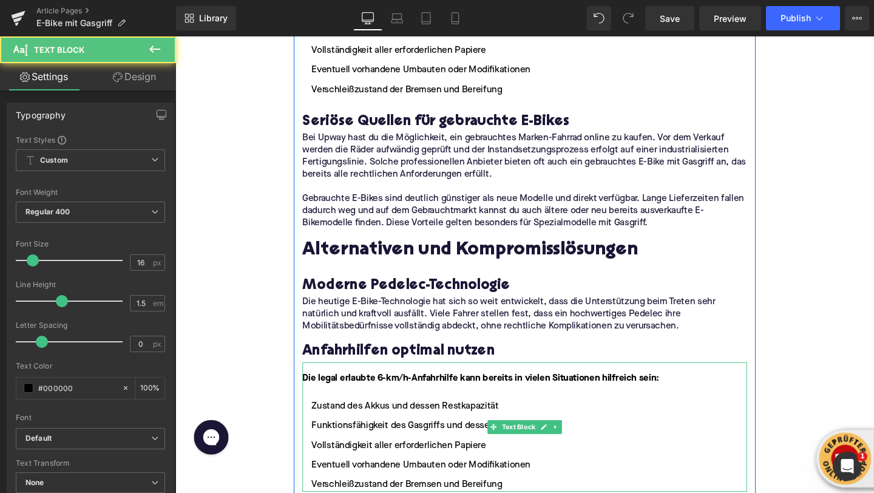
click at [395, 459] on li "Vollständigkeit aller erforderlichen Papiere" at bounding box center [542, 466] width 467 height 15
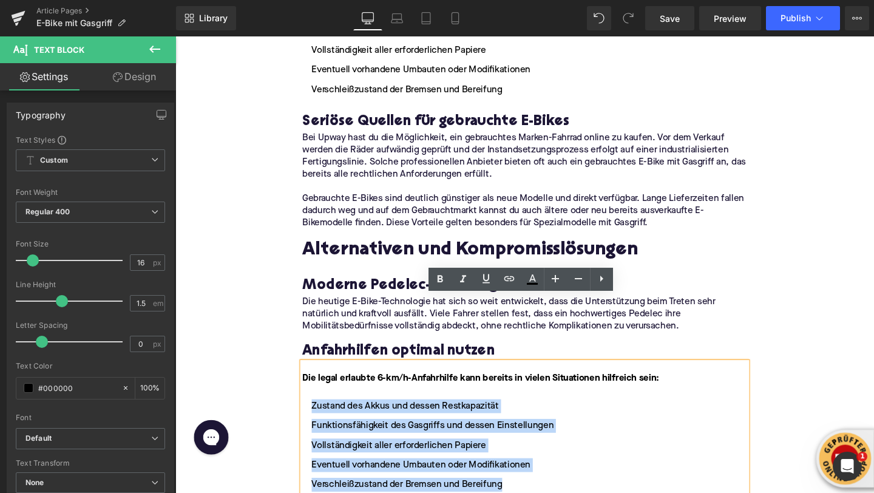
drag, startPoint x: 521, startPoint y: 438, endPoint x: 299, endPoint y: 355, distance: 237.2
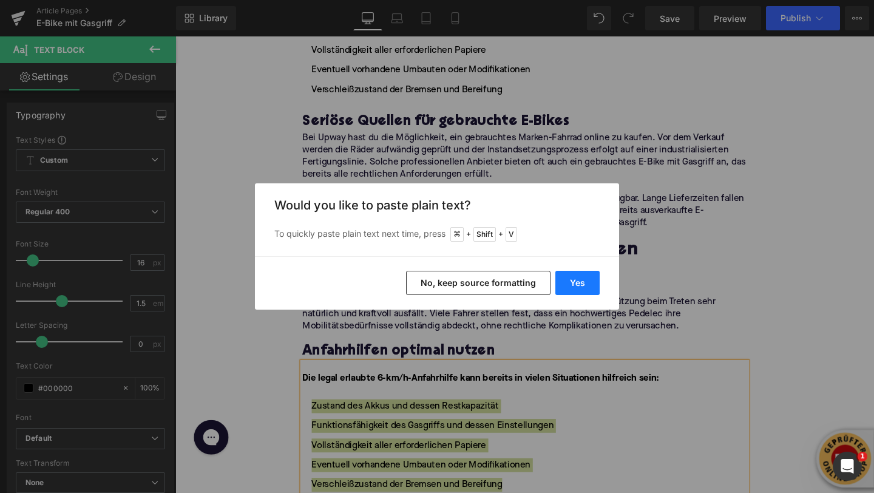
click at [577, 290] on button "Yes" at bounding box center [577, 283] width 44 height 24
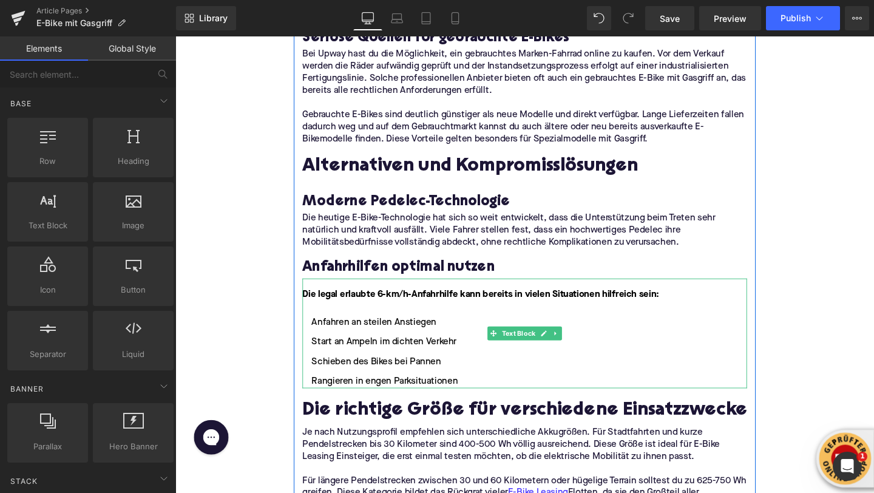
scroll to position [2332, 0]
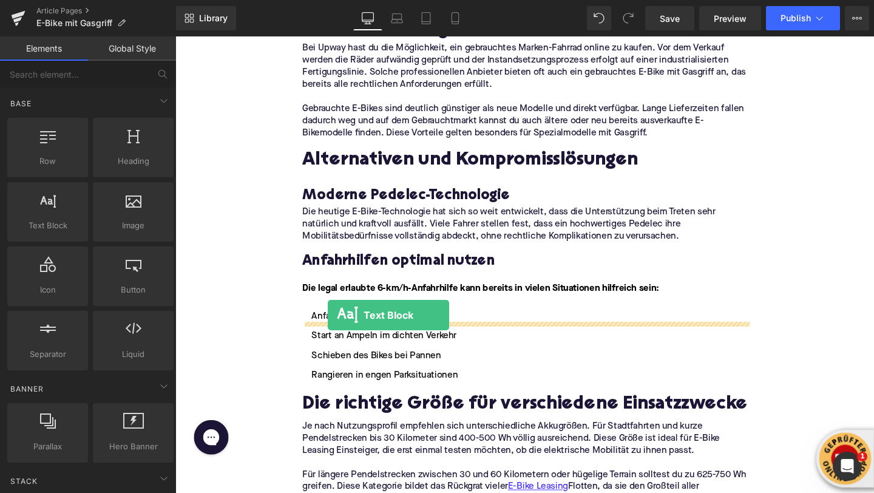
drag, startPoint x: 211, startPoint y: 249, endPoint x: 336, endPoint y: 329, distance: 148.2
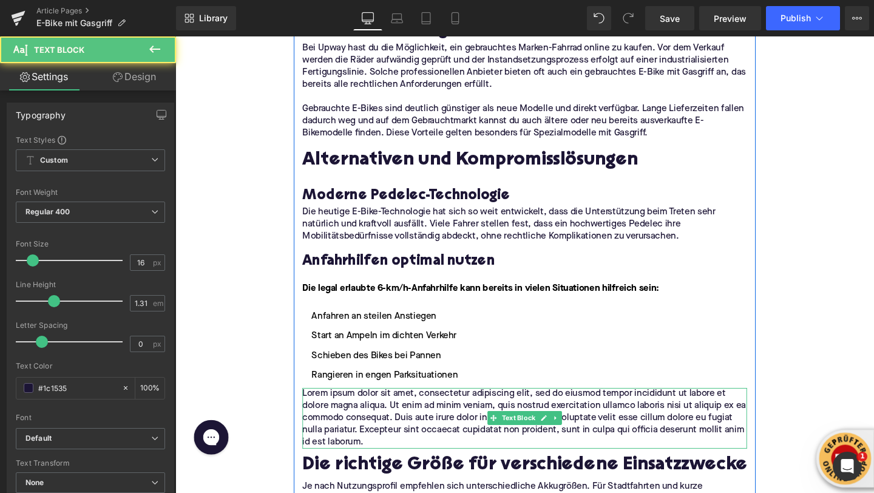
click at [331, 406] on p "Lorem ipsum dolor sit amet, consectetur adipiscing elit, sed do eiusmod tempor …" at bounding box center [542, 438] width 467 height 64
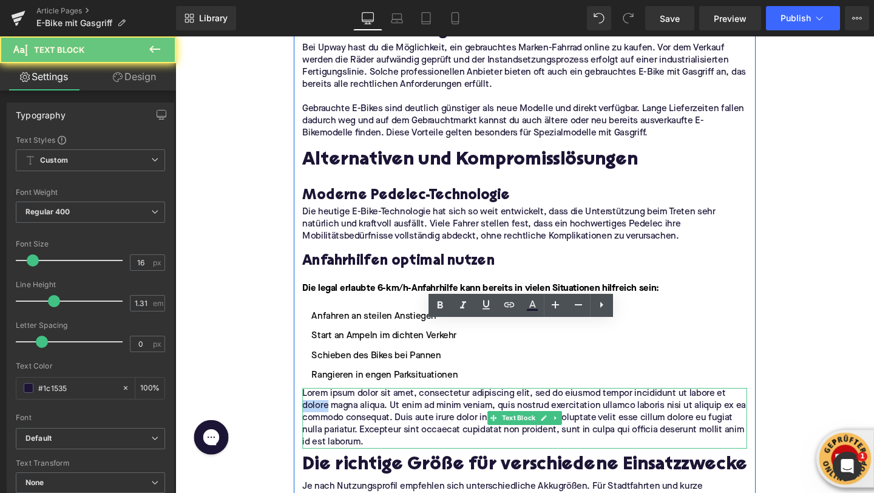
click at [331, 406] on p "Lorem ipsum dolor sit amet, consectetur adipiscing elit, sed do eiusmod tempor …" at bounding box center [542, 438] width 467 height 64
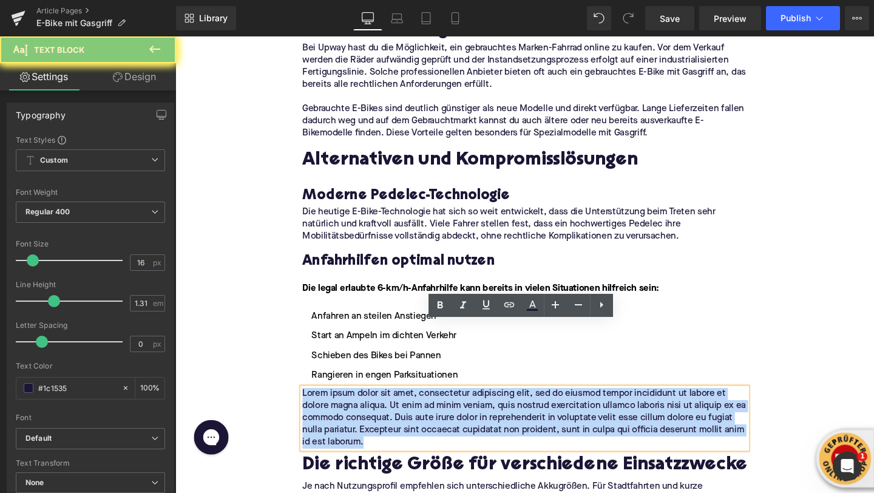
click at [331, 406] on p "Lorem ipsum dolor sit amet, consectetur adipiscing elit, sed do eiusmod tempor …" at bounding box center [542, 438] width 467 height 64
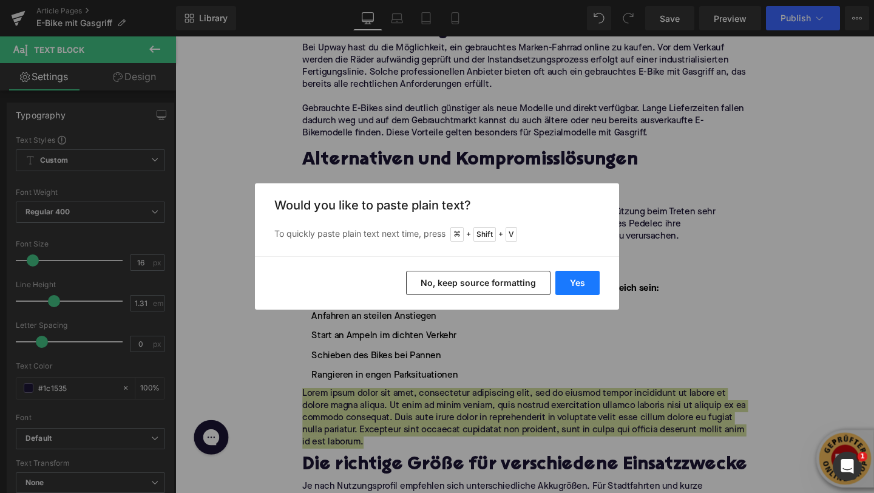
click at [568, 283] on button "Yes" at bounding box center [577, 283] width 44 height 24
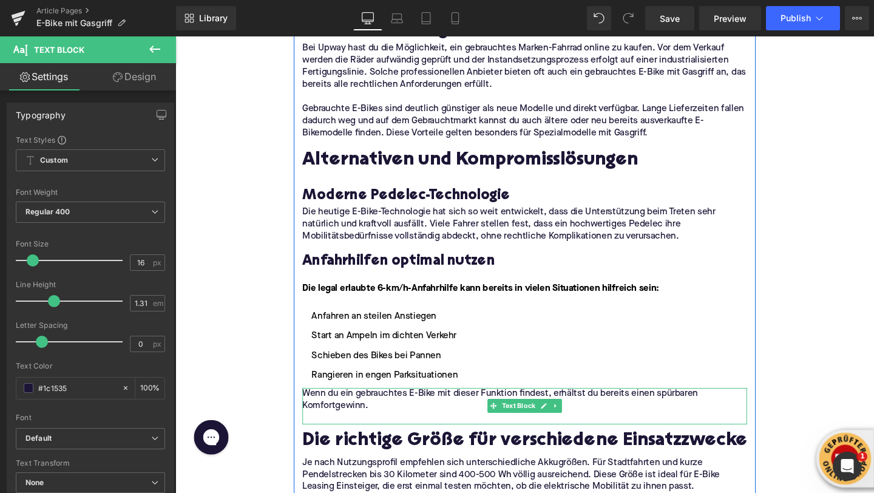
click at [361, 432] on p at bounding box center [542, 438] width 467 height 13
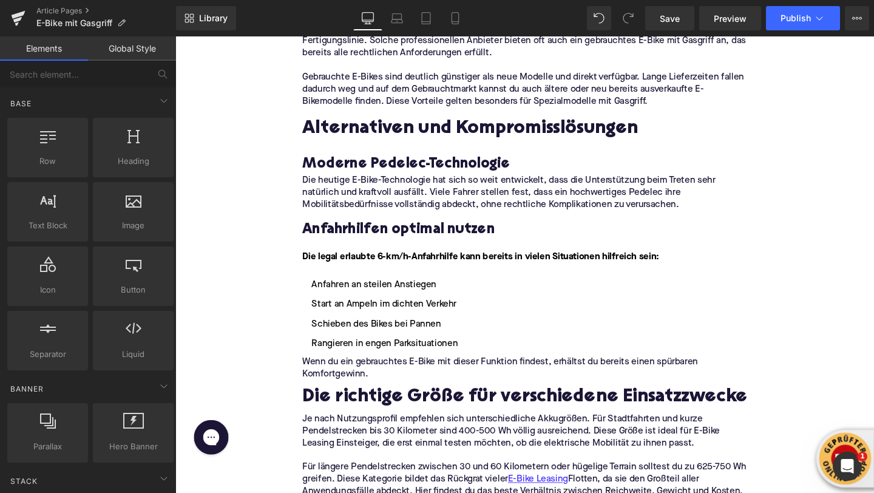
scroll to position [2363, 0]
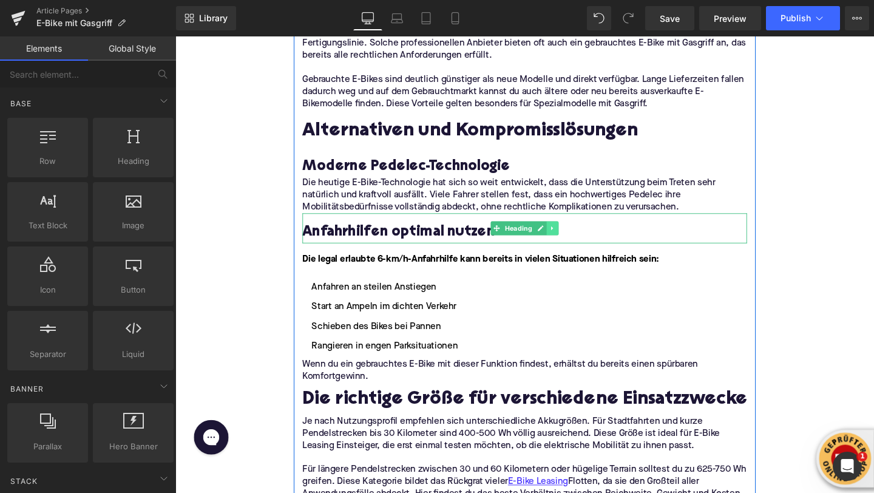
click at [573, 234] on icon at bounding box center [572, 237] width 7 height 7
click at [568, 234] on icon at bounding box center [565, 237] width 7 height 7
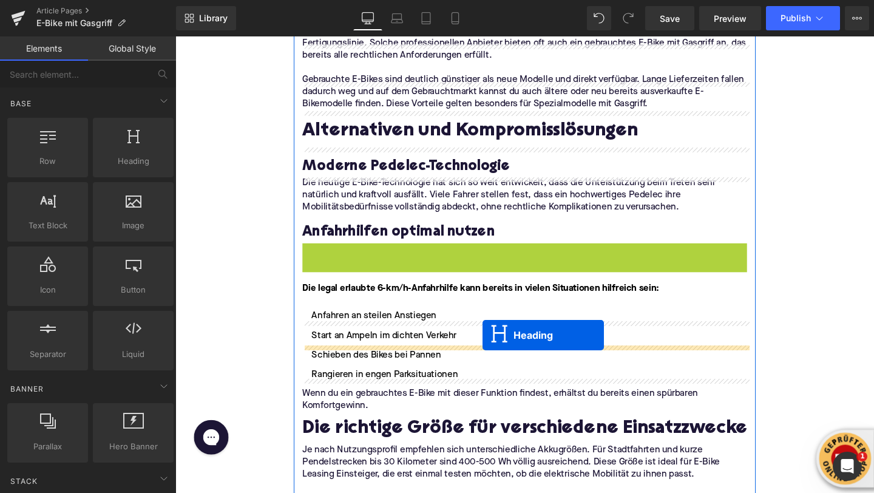
drag, startPoint x: 517, startPoint y: 199, endPoint x: 500, endPoint y: 348, distance: 149.6
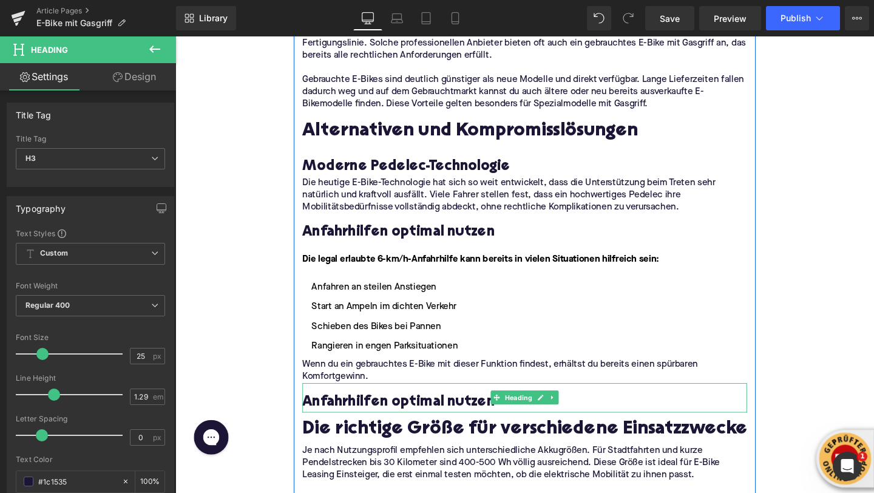
click at [327, 412] on h3 "Anfahrhilfen optimal nutzen" at bounding box center [542, 421] width 467 height 19
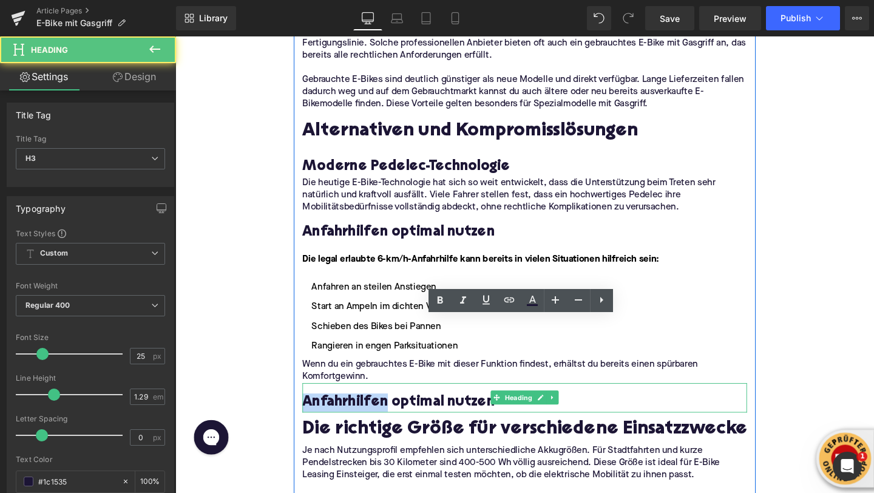
click at [327, 412] on h3 "Anfahrhilfen optimal nutzen" at bounding box center [542, 421] width 467 height 19
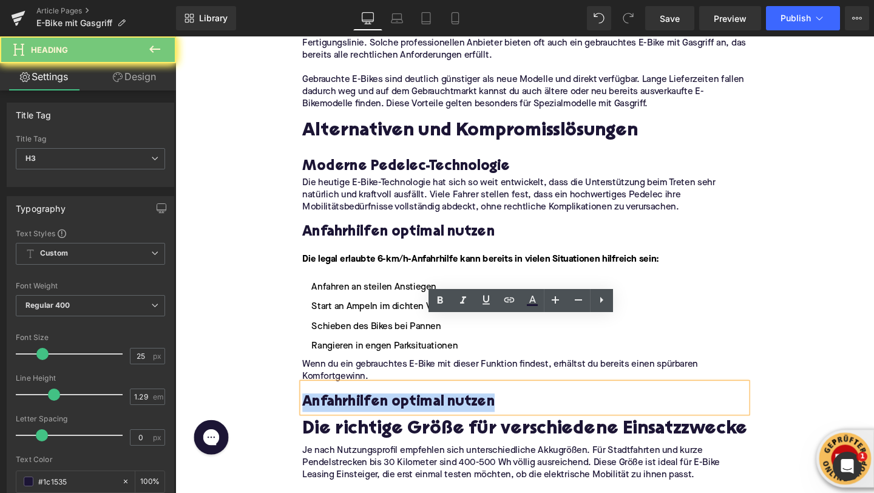
click at [327, 412] on h3 "Anfahrhilfen optimal nutzen" at bounding box center [542, 421] width 467 height 19
paste div
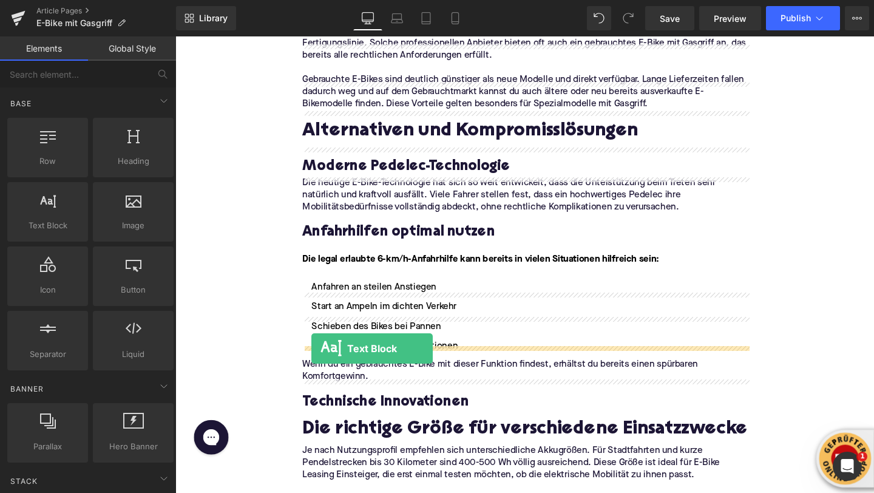
drag, startPoint x: 221, startPoint y: 240, endPoint x: 321, endPoint y: 365, distance: 159.8
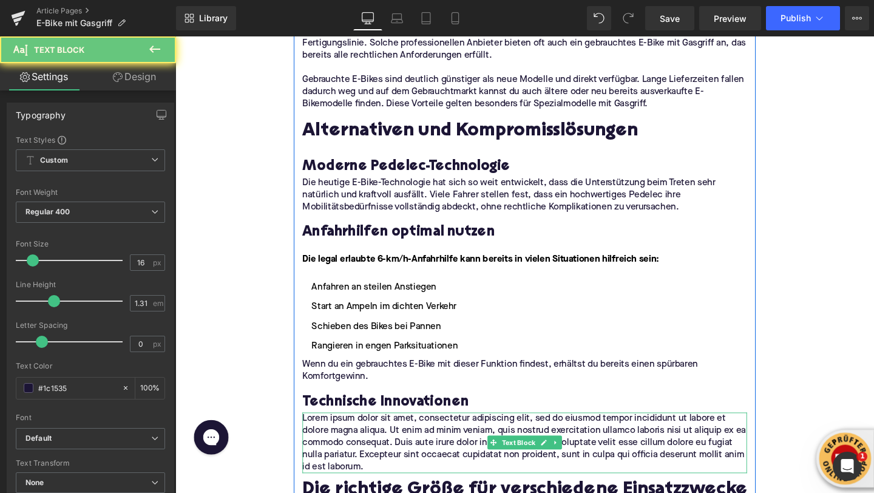
click at [349, 432] on p "Lorem ipsum dolor sit amet, consectetur adipiscing elit, sed do eiusmod tempor …" at bounding box center [542, 464] width 467 height 64
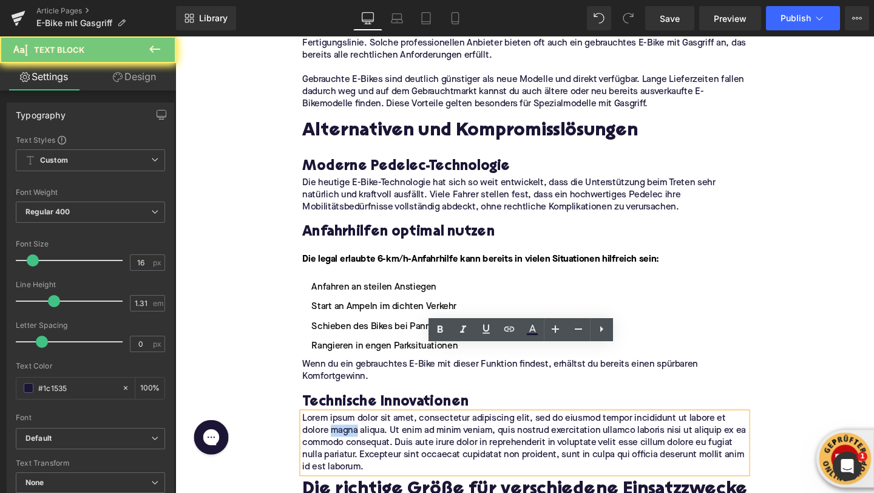
click at [349, 432] on p "Lorem ipsum dolor sit amet, consectetur adipiscing elit, sed do eiusmod tempor …" at bounding box center [542, 464] width 467 height 64
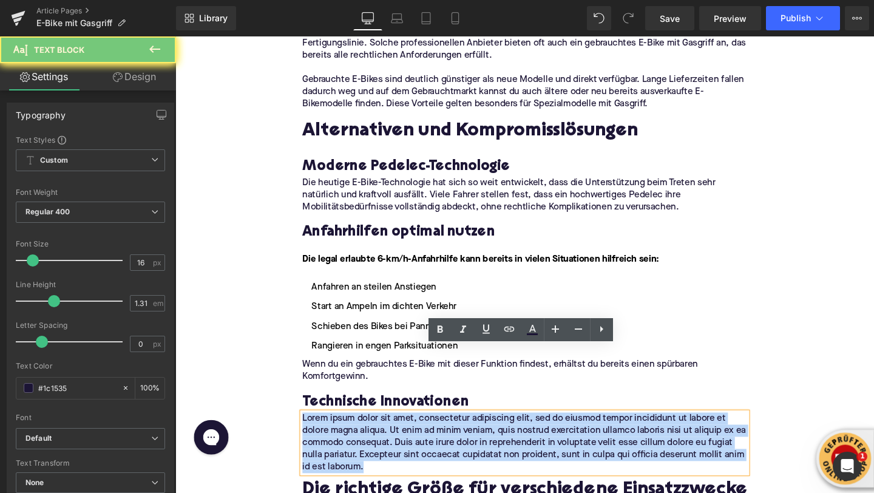
click at [349, 432] on p "Lorem ipsum dolor sit amet, consectetur adipiscing elit, sed do eiusmod tempor …" at bounding box center [542, 464] width 467 height 64
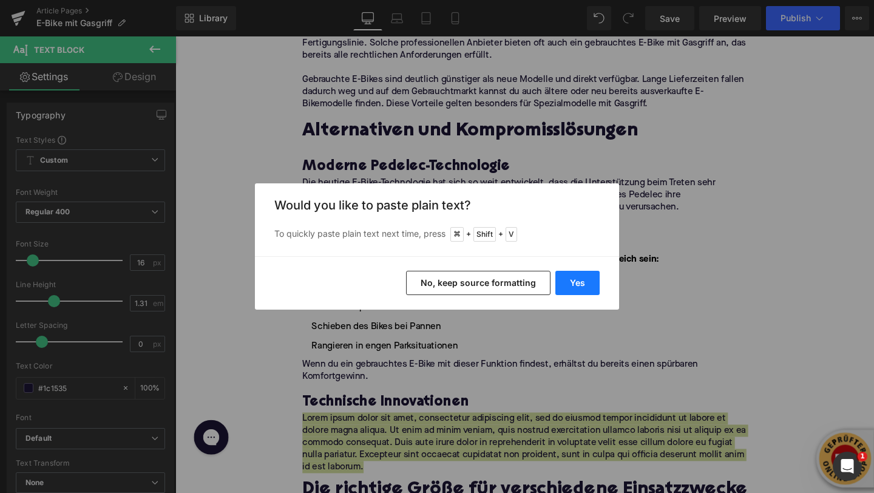
click at [576, 279] on button "Yes" at bounding box center [577, 283] width 44 height 24
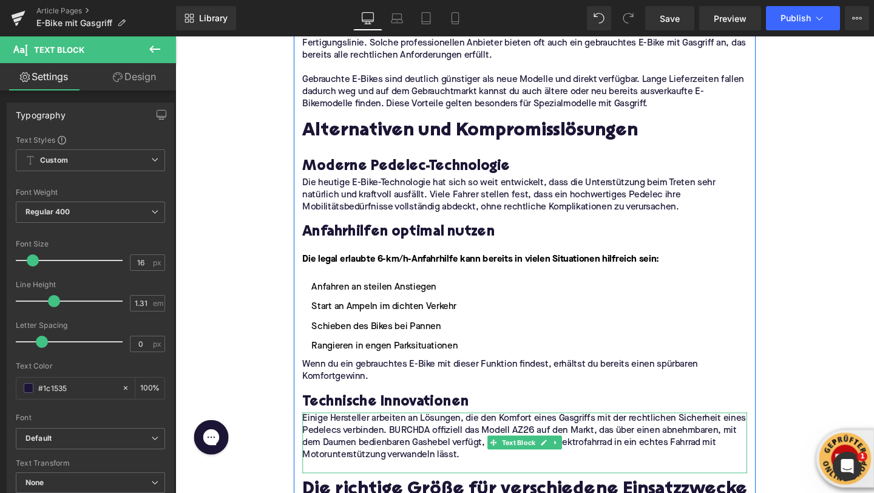
click at [377, 483] on p at bounding box center [542, 489] width 467 height 13
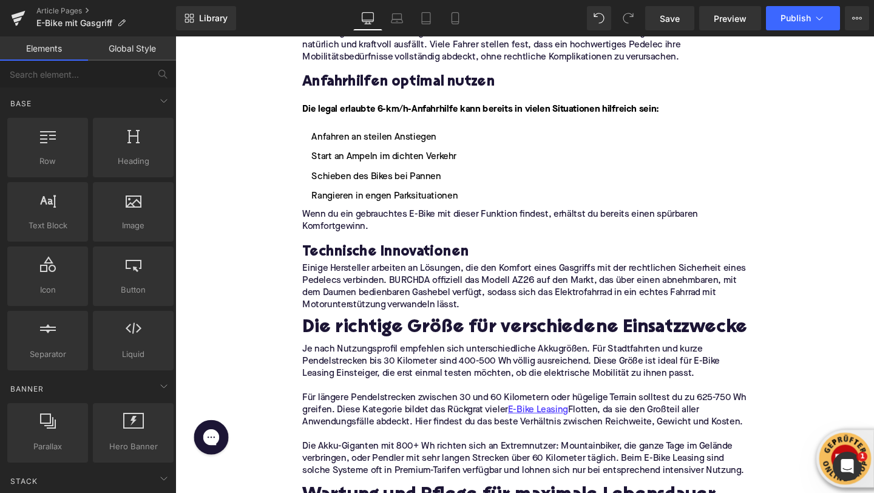
scroll to position [2536, 0]
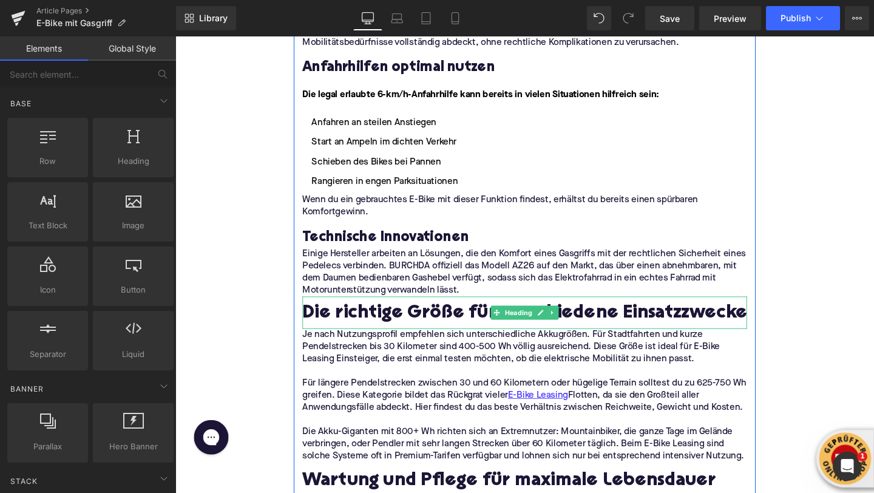
click at [347, 317] on h2 "Die richtige Größe für verschiedene Einsatzzwecke" at bounding box center [542, 328] width 467 height 22
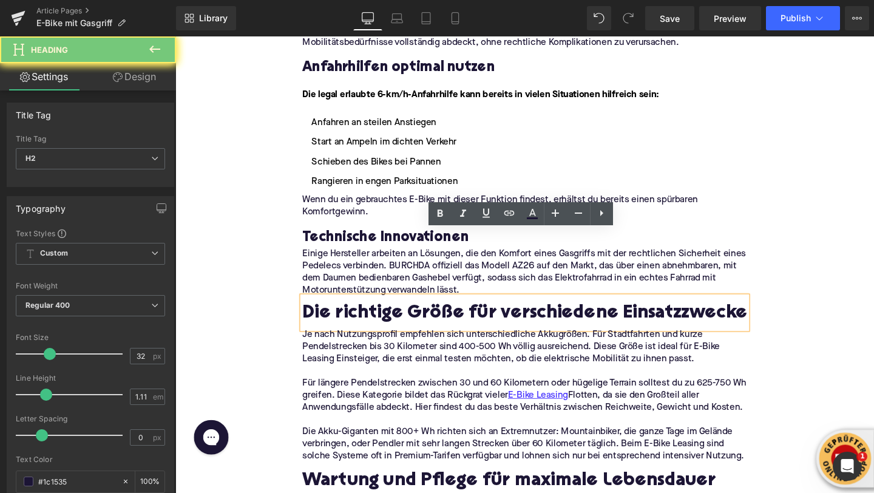
click at [347, 317] on h2 "Die richtige Größe für verschiedene Einsatzzwecke" at bounding box center [542, 328] width 467 height 22
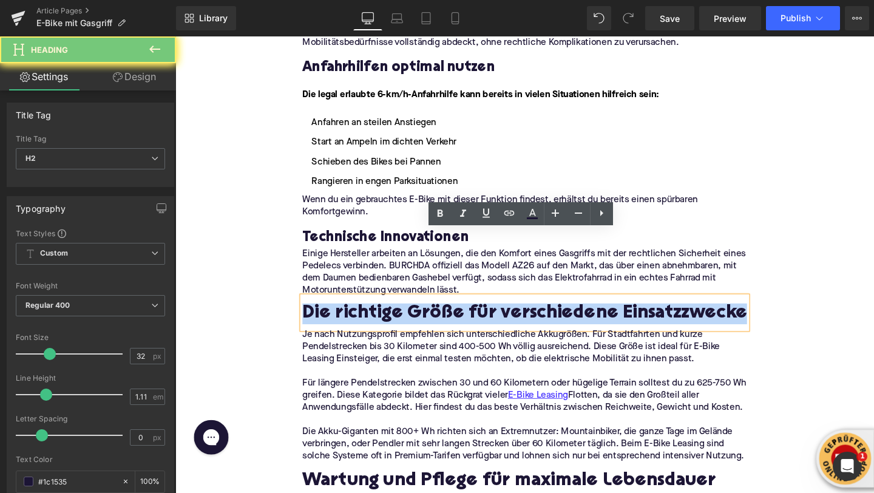
paste div
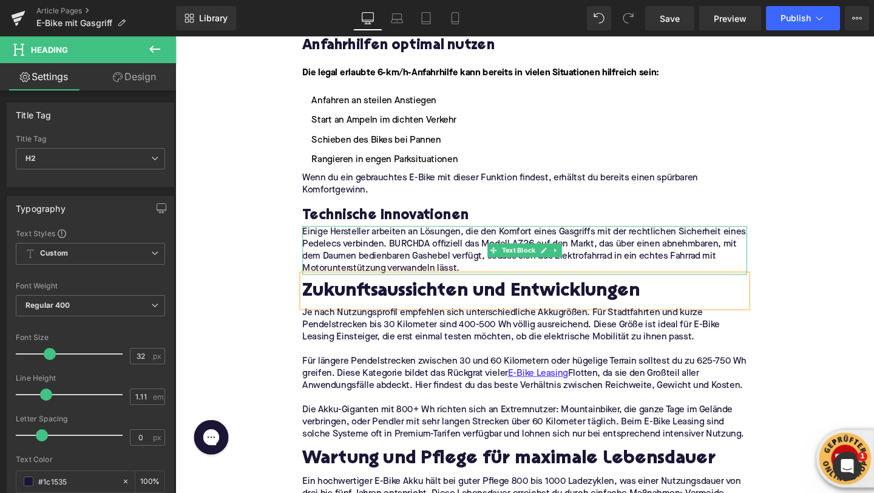
scroll to position [2566, 0]
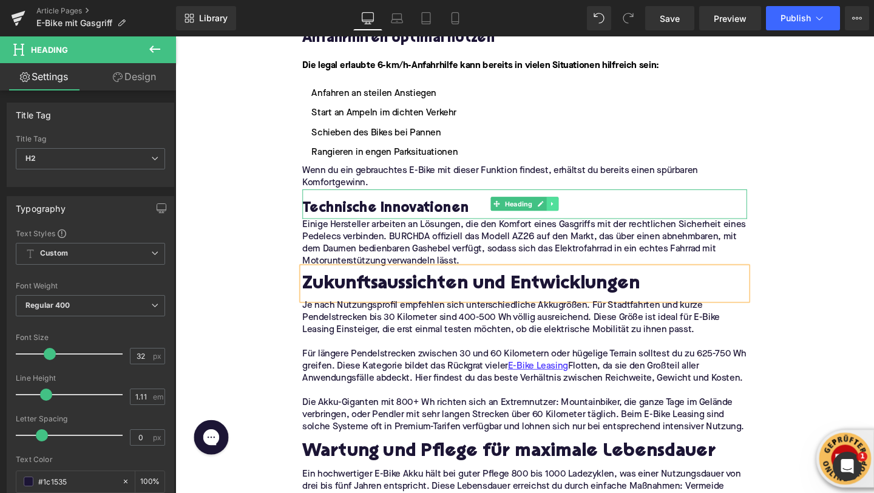
click at [572, 209] on icon at bounding box center [572, 212] width 7 height 7
click at [567, 209] on icon at bounding box center [565, 212] width 7 height 7
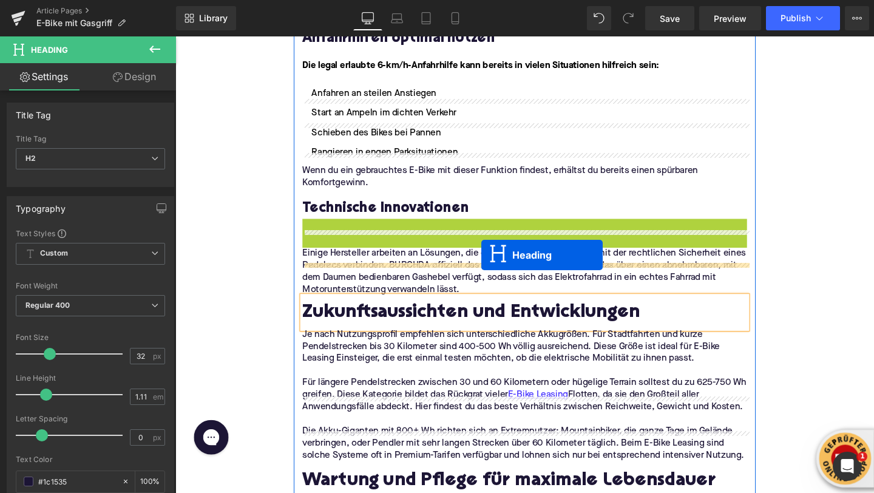
drag, startPoint x: 511, startPoint y: 175, endPoint x: 497, endPoint y: 267, distance: 92.8
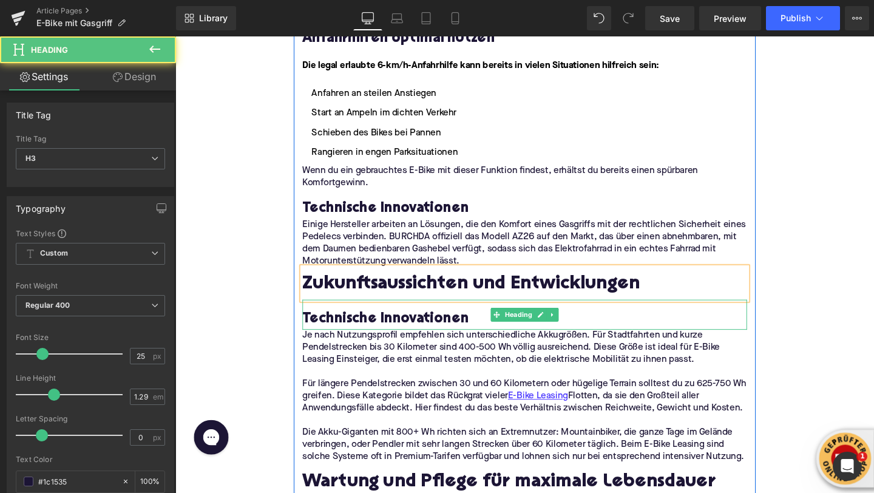
click at [389, 324] on h3 "Technische Innovationen" at bounding box center [542, 333] width 467 height 19
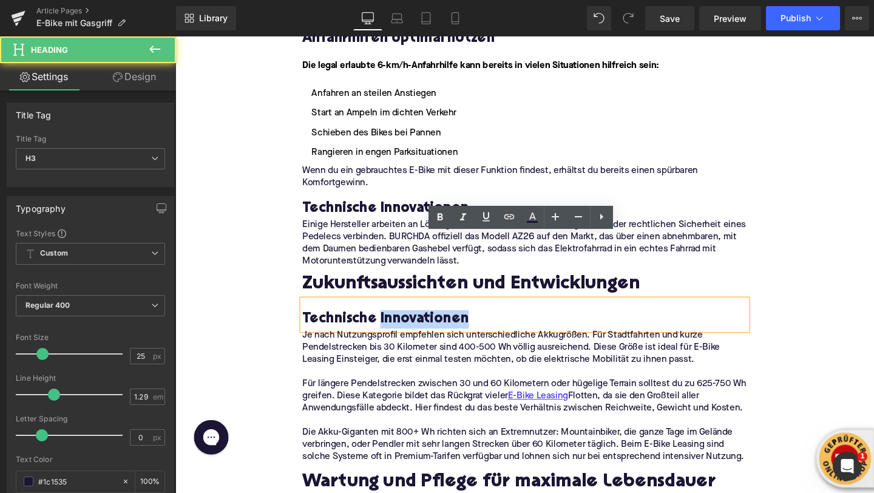
click at [389, 324] on h3 "Technische Innovationen" at bounding box center [542, 333] width 467 height 19
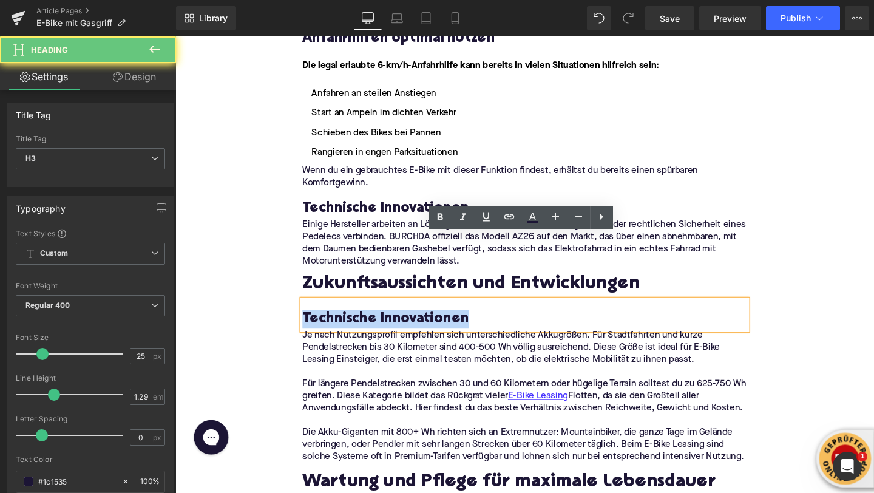
paste div
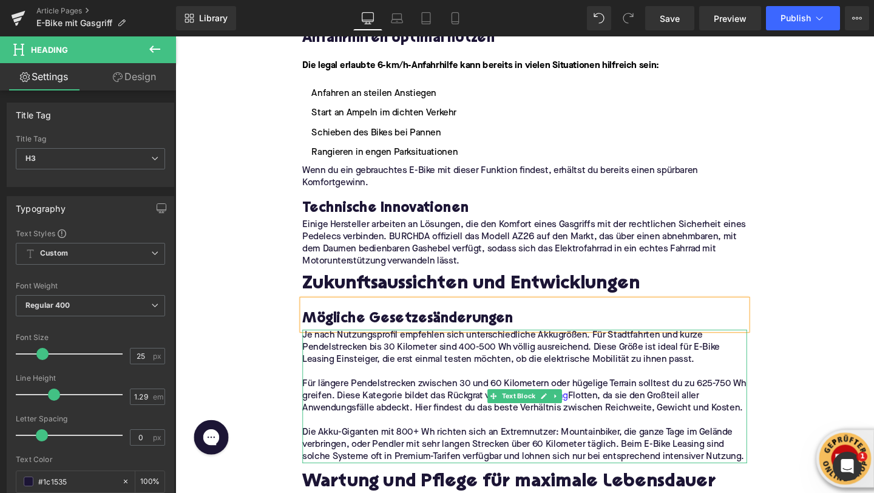
click at [436, 396] on p "Für längere Pendelstrecken zwischen 30 und 60 Kilometern oder hügelige Terrain …" at bounding box center [542, 415] width 467 height 38
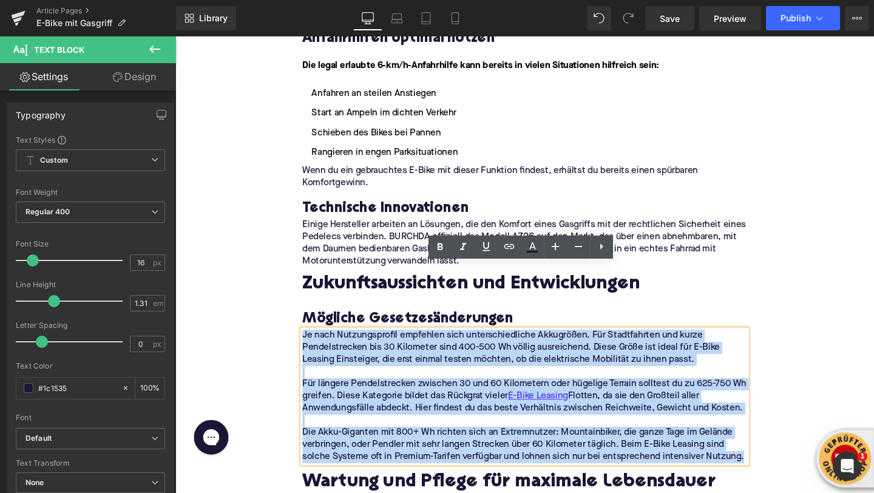
drag, startPoint x: 774, startPoint y: 410, endPoint x: 311, endPoint y: 280, distance: 481.2
click at [311, 345] on div "Je nach Nutzungsprofil empfehlen sich unterschiedliche Akkugrößen. Für Stadtfah…" at bounding box center [542, 415] width 467 height 140
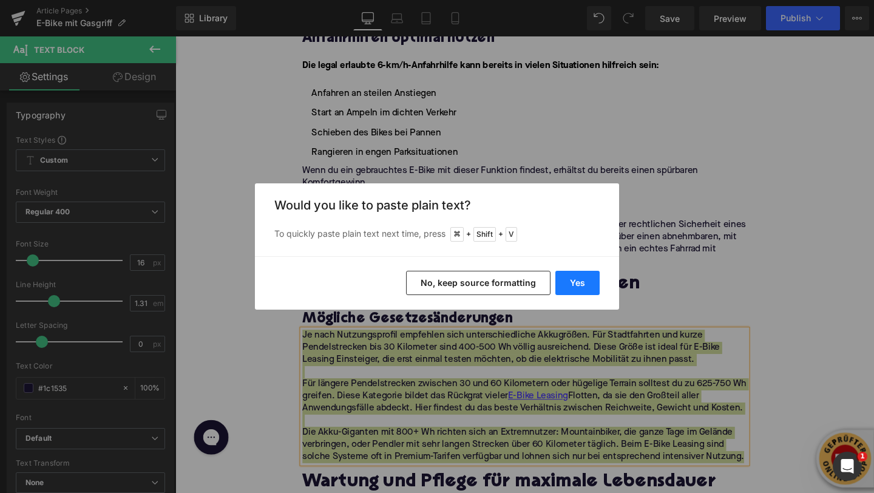
click at [583, 287] on button "Yes" at bounding box center [577, 283] width 44 height 24
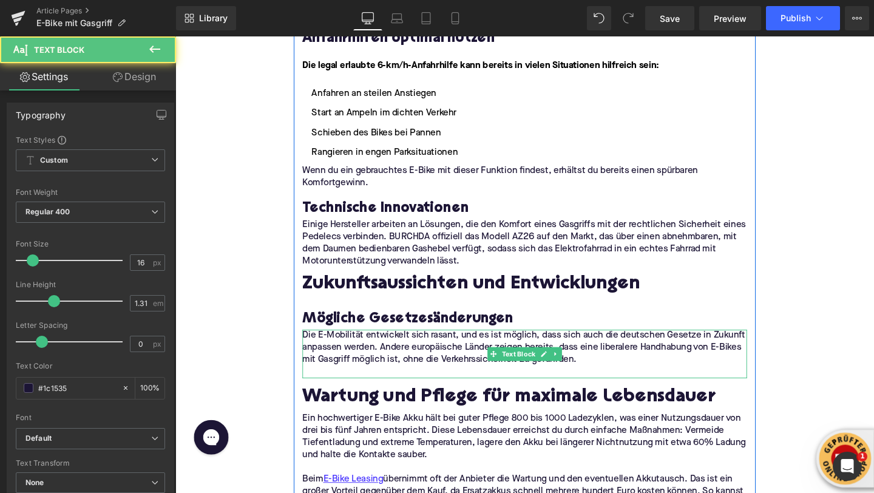
click at [514, 383] on p at bounding box center [542, 389] width 467 height 13
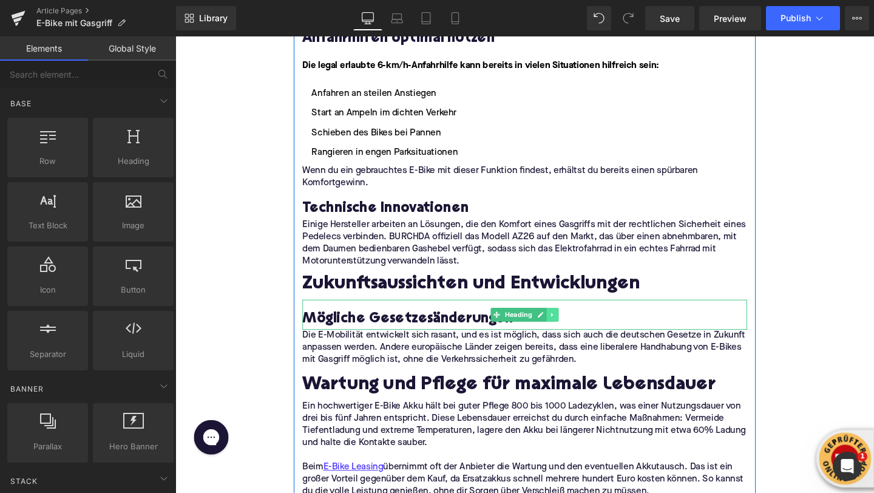
click at [566, 322] on link at bounding box center [572, 329] width 13 height 15
click at [566, 325] on icon at bounding box center [565, 328] width 7 height 7
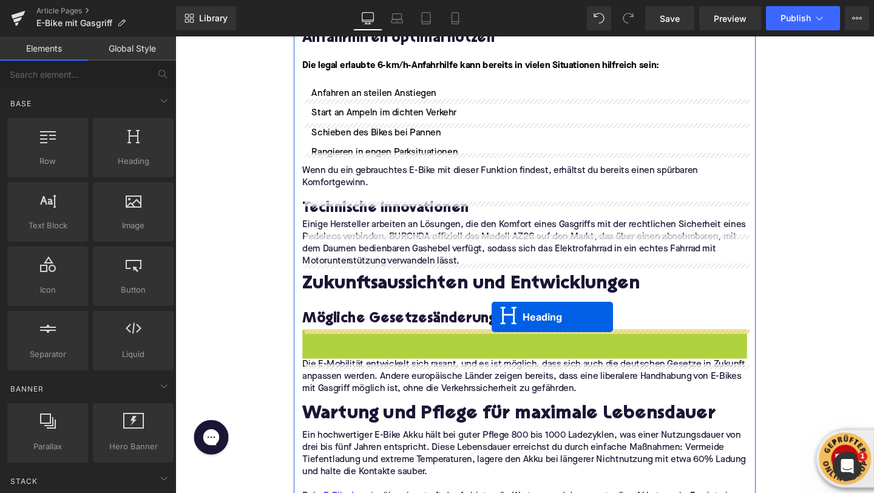
drag, startPoint x: 514, startPoint y: 294, endPoint x: 506, endPoint y: 339, distance: 45.6
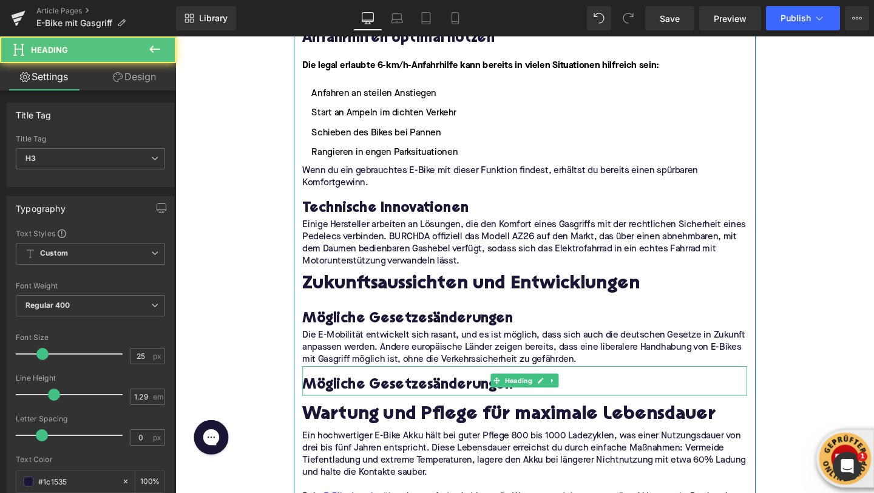
click at [373, 394] on h3 "Mögliche Gesetzesänderungen" at bounding box center [542, 403] width 467 height 19
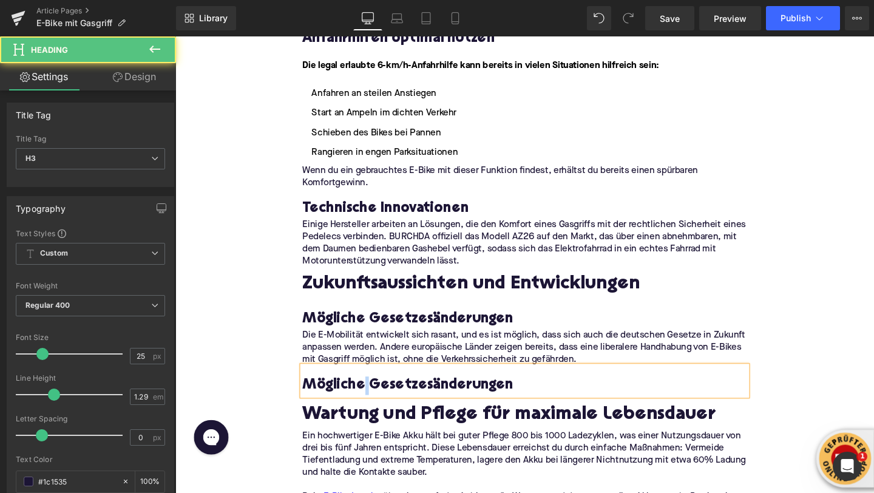
click at [373, 394] on h3 "Mögliche Gesetzesänderungen" at bounding box center [542, 403] width 467 height 19
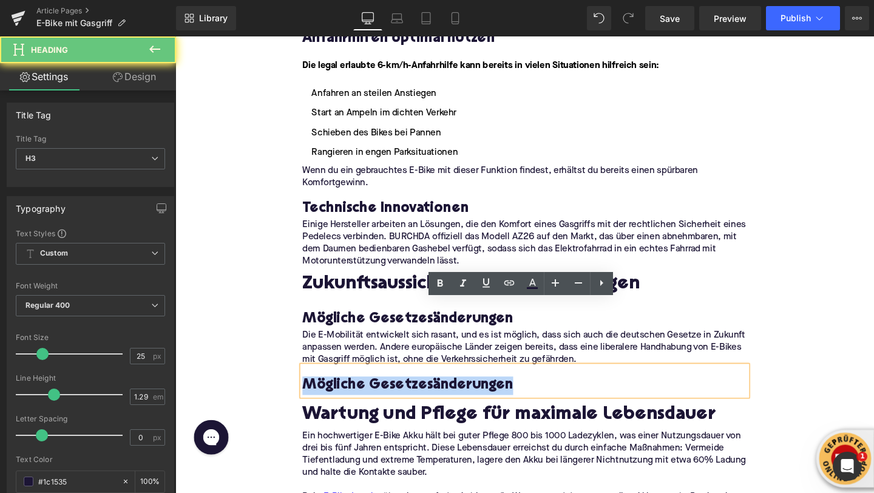
click at [373, 394] on h3 "Mögliche Gesetzesänderungen" at bounding box center [542, 403] width 467 height 19
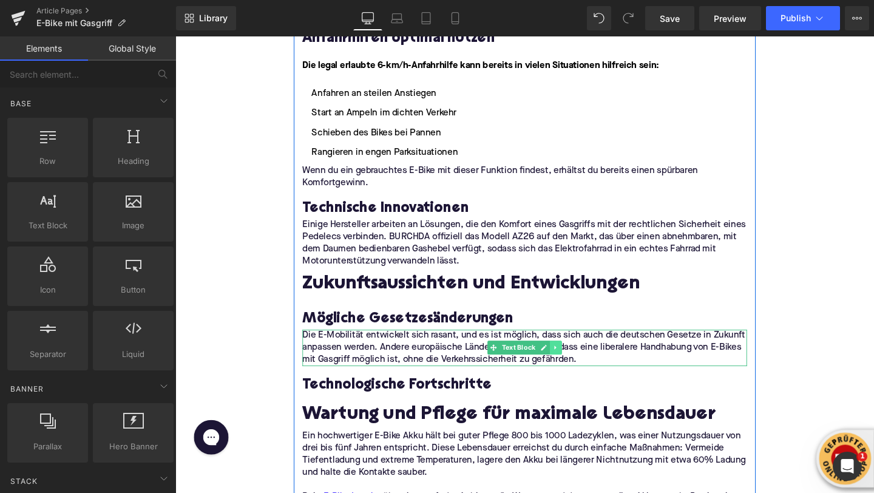
click at [580, 356] on link at bounding box center [575, 363] width 13 height 15
click at [568, 360] on icon at bounding box center [569, 363] width 7 height 7
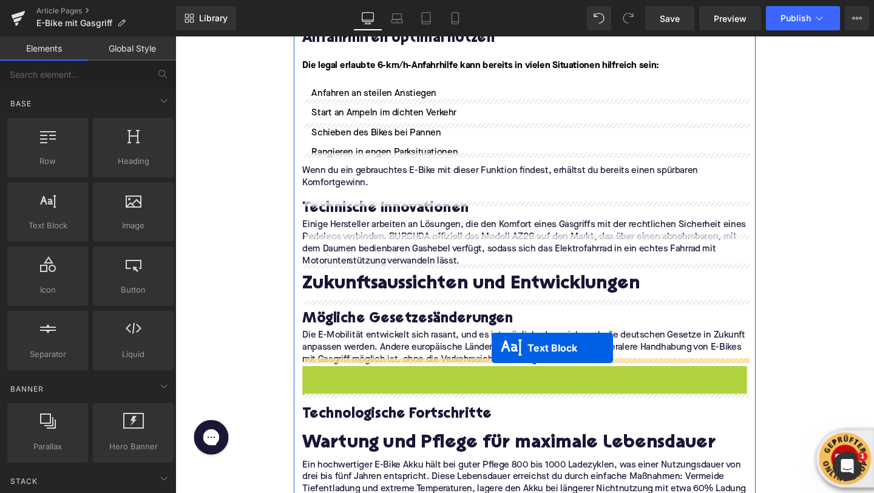
drag, startPoint x: 509, startPoint y: 334, endPoint x: 508, endPoint y: 364, distance: 30.4
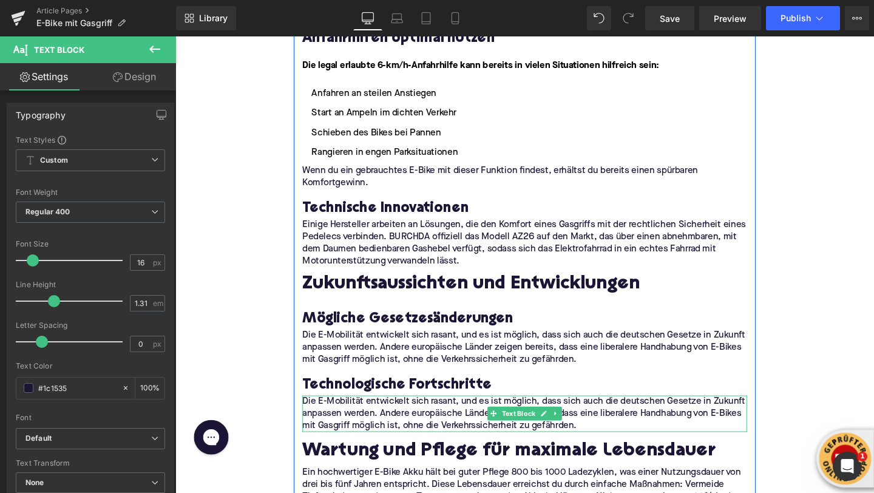
click at [372, 414] on p "Die E-Mobilität entwickelt sich rasant, und es ist möglich, dass sich auch die …" at bounding box center [542, 433] width 467 height 38
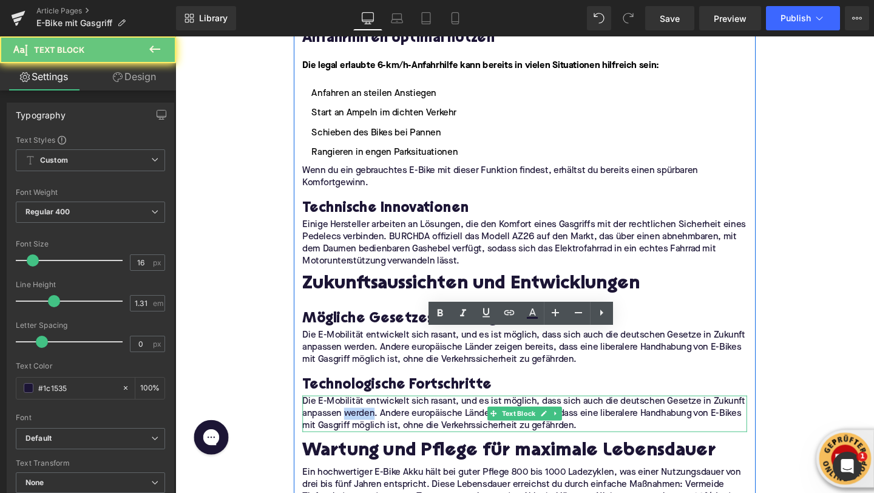
click at [372, 414] on p "Die E-Mobilität entwickelt sich rasant, und es ist möglich, dass sich auch die …" at bounding box center [542, 433] width 467 height 38
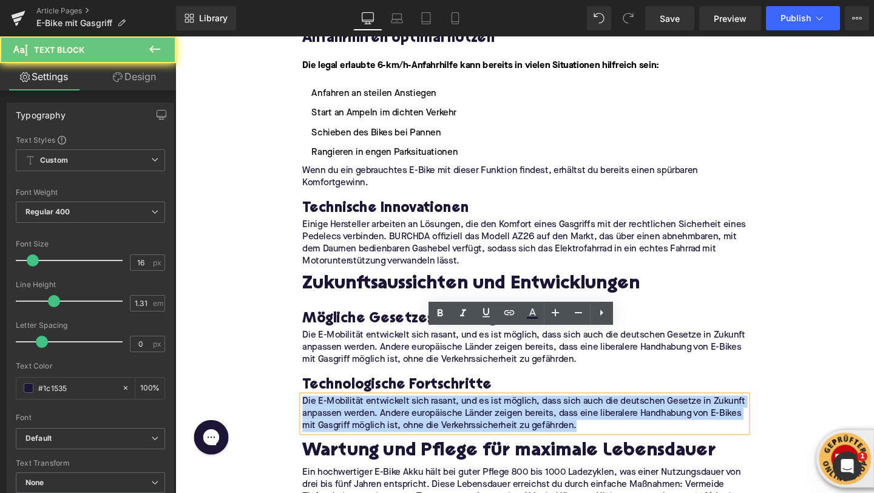
click at [372, 414] on p "Die E-Mobilität entwickelt sich rasant, und es ist möglich, dass sich auch die …" at bounding box center [542, 433] width 467 height 38
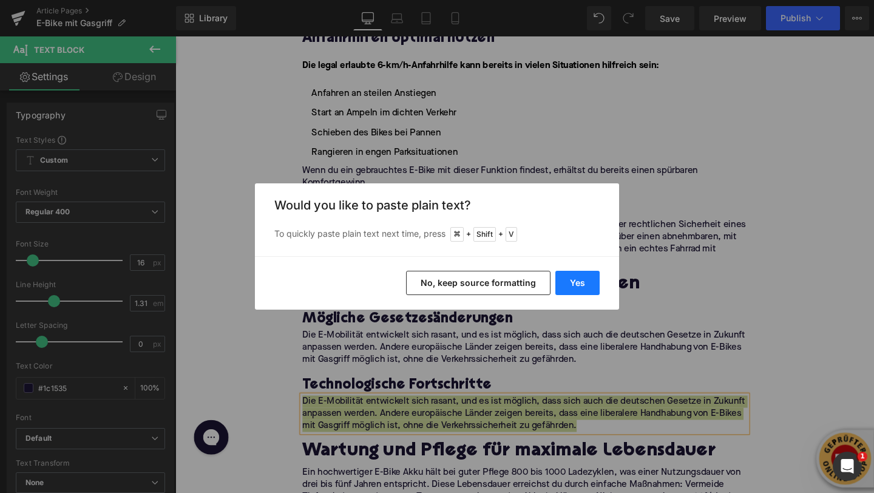
click at [577, 290] on button "Yes" at bounding box center [577, 283] width 44 height 24
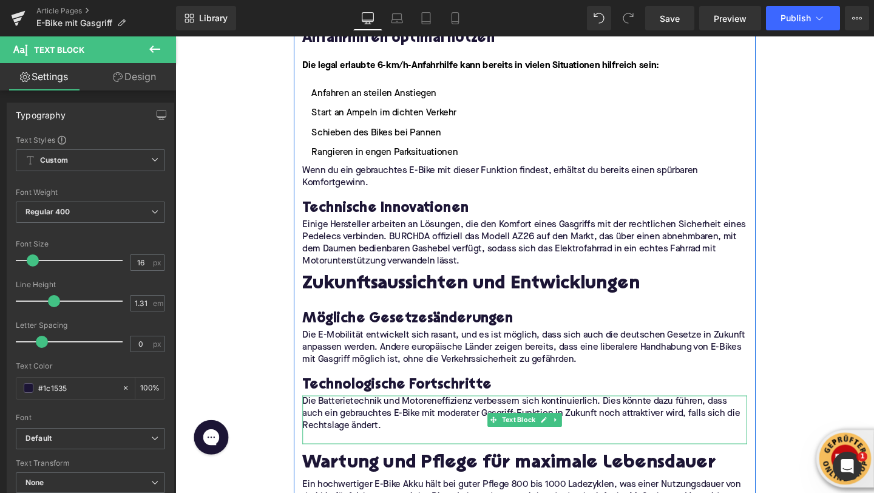
click at [424, 452] on p at bounding box center [542, 458] width 467 height 13
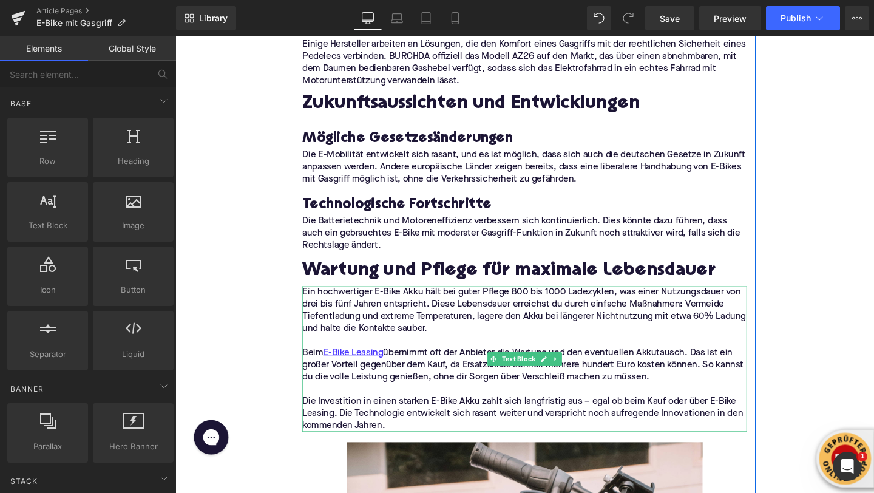
scroll to position [2755, 0]
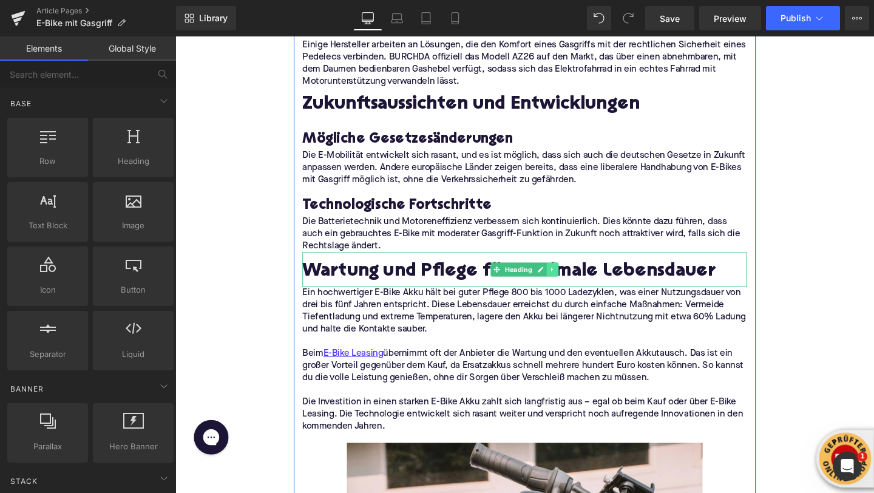
click at [569, 278] on icon at bounding box center [572, 281] width 7 height 7
click at [577, 278] on icon at bounding box center [578, 281] width 7 height 7
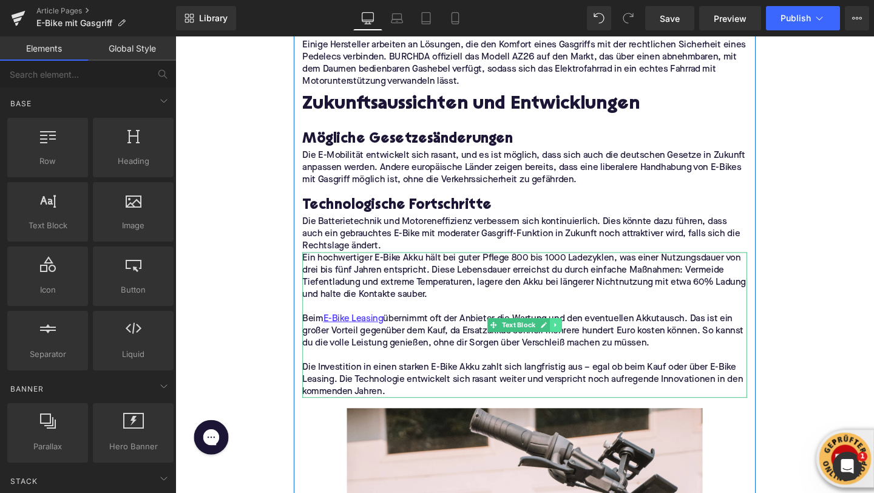
click at [577, 336] on icon at bounding box center [575, 339] width 7 height 7
click at [580, 336] on icon at bounding box center [581, 339] width 7 height 7
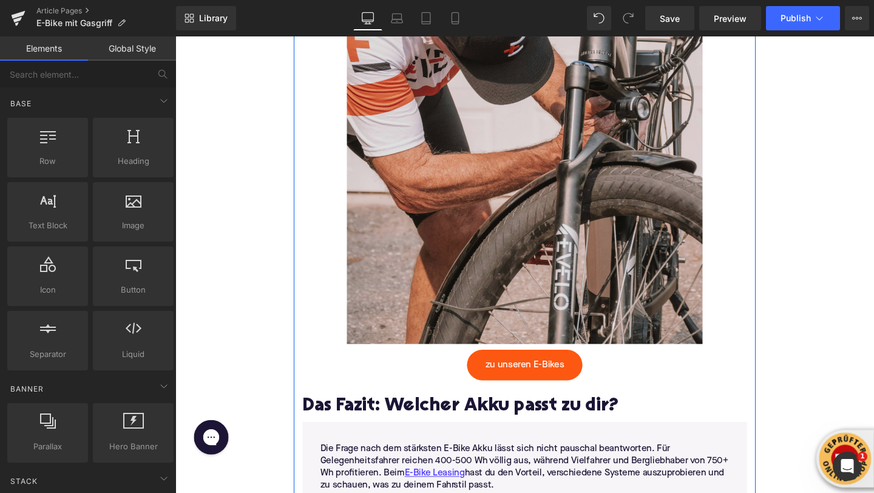
scroll to position [3282, 0]
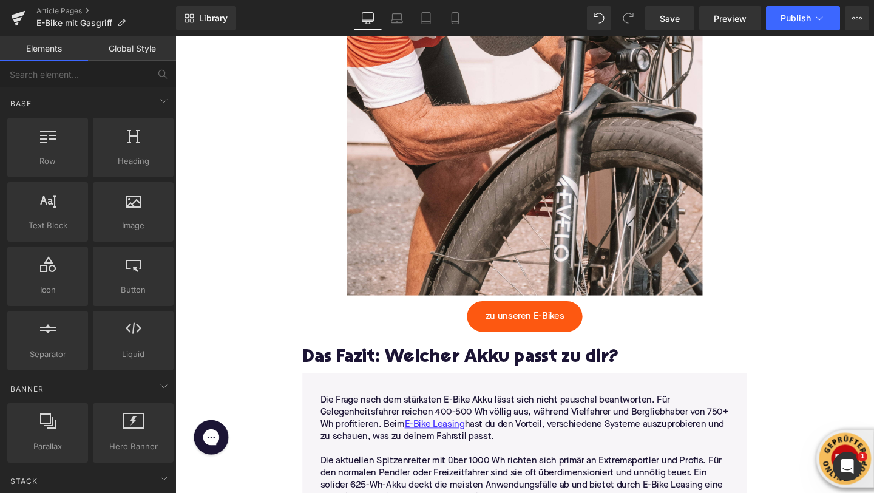
click at [359, 364] on h2 "Das Fazit: Welcher Akku passt zu dir?" at bounding box center [542, 375] width 467 height 22
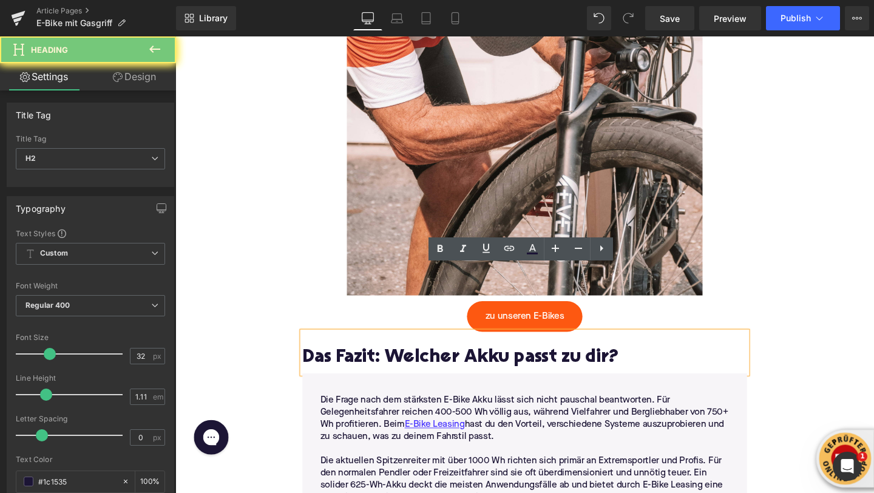
click at [359, 364] on h2 "Das Fazit: Welcher Akku passt zu dir?" at bounding box center [542, 375] width 467 height 22
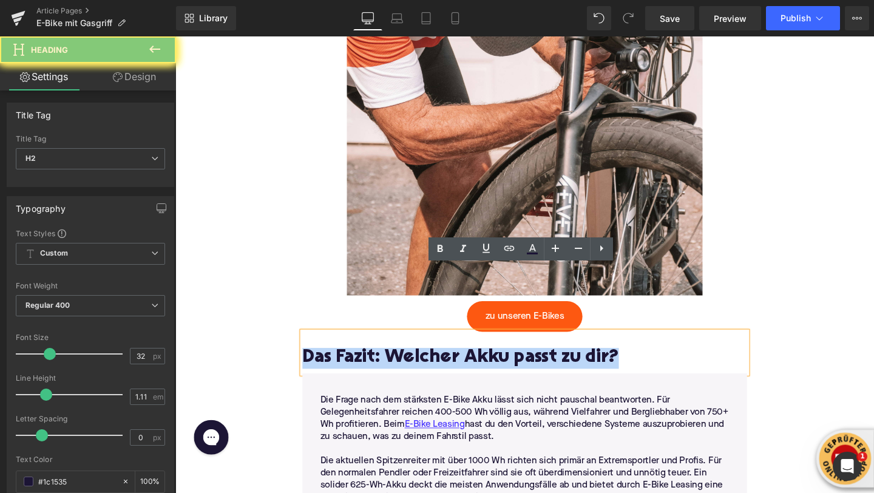
paste div
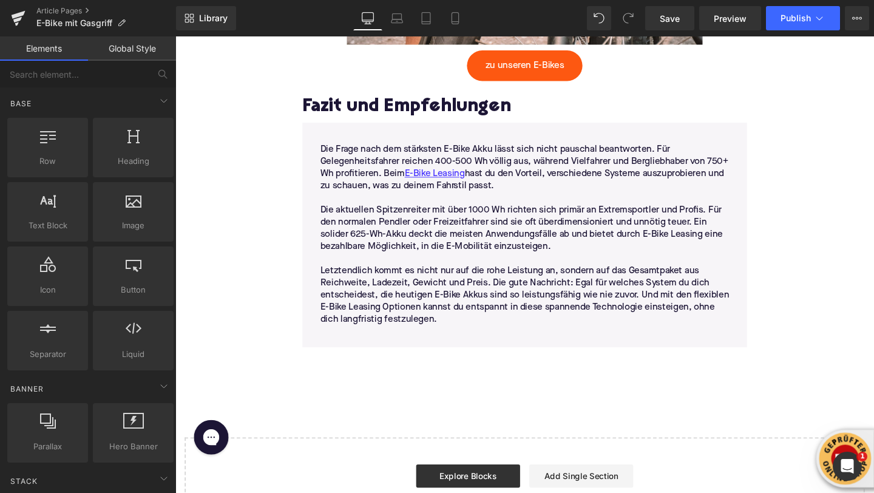
click at [402, 277] on p "Letztendlich kommt es nicht nur auf die rohe Leistung an, sondern auf das Gesam…" at bounding box center [543, 309] width 430 height 64
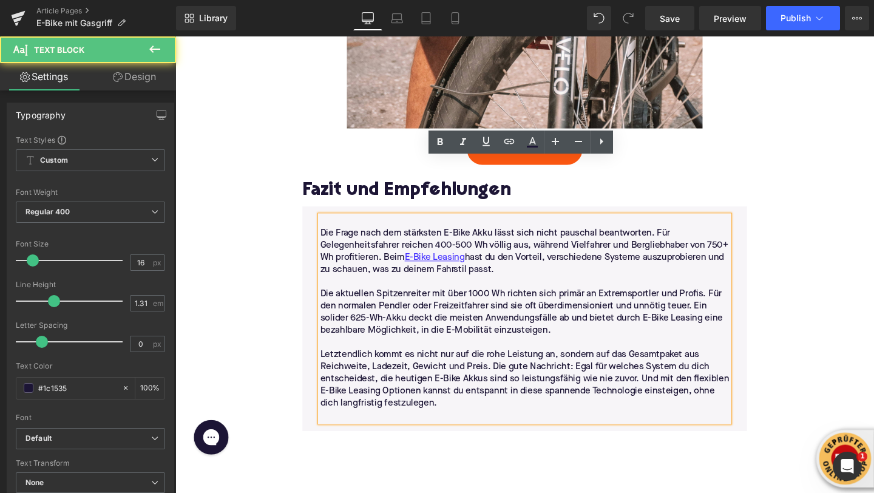
scroll to position [3448, 0]
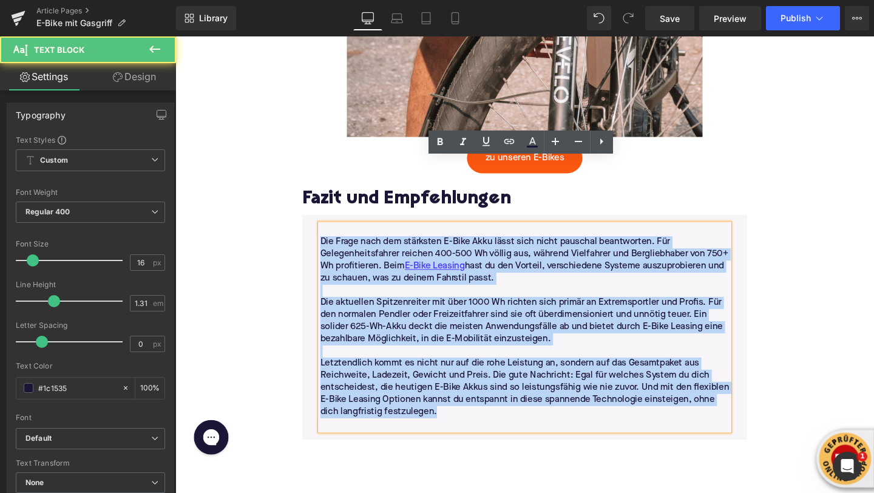
drag, startPoint x: 454, startPoint y: 360, endPoint x: 303, endPoint y: 185, distance: 231.1
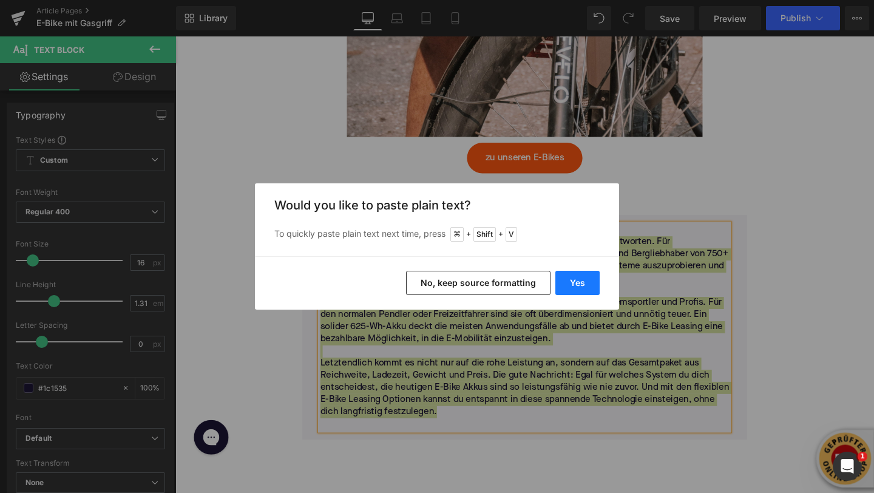
click at [576, 287] on button "Yes" at bounding box center [577, 283] width 44 height 24
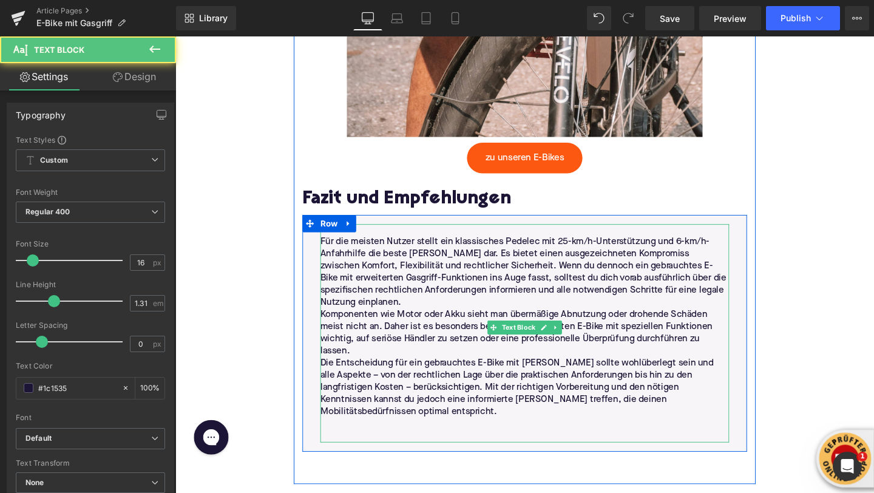
click at [402, 249] on p "Für die meisten Nutzer stellt ein klassisches Pedelec mit 25-km/h-Unterstützung…" at bounding box center [543, 284] width 430 height 76
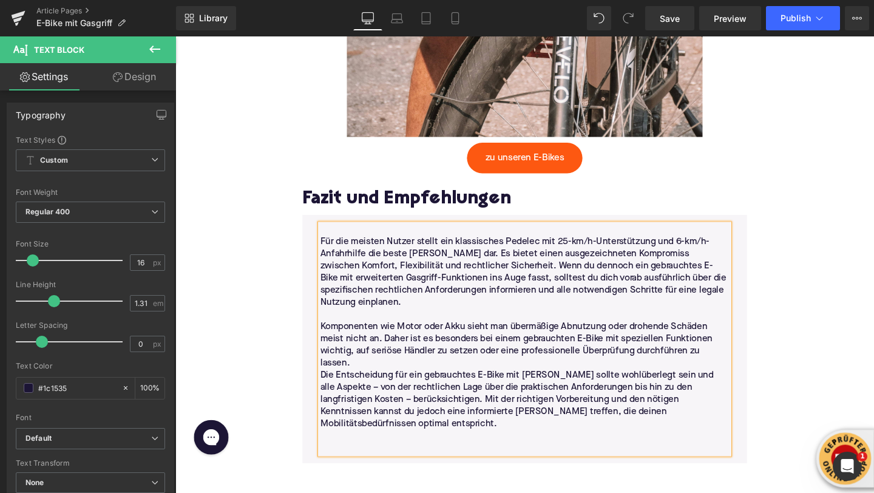
click at [370, 336] on p "Komponenten wie Motor oder Akku sieht man übermäßige Abnutzung oder drohende Sc…" at bounding box center [543, 361] width 430 height 51
